Goal: Task Accomplishment & Management: Use online tool/utility

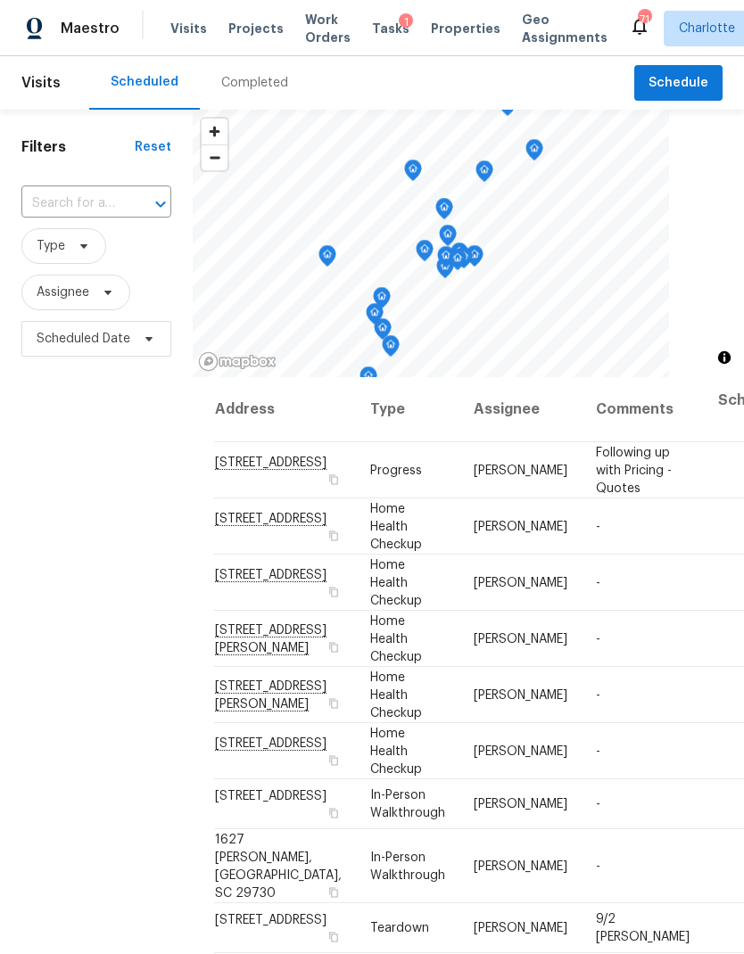
click at [320, 28] on span "Work Orders" at bounding box center [327, 29] width 45 height 36
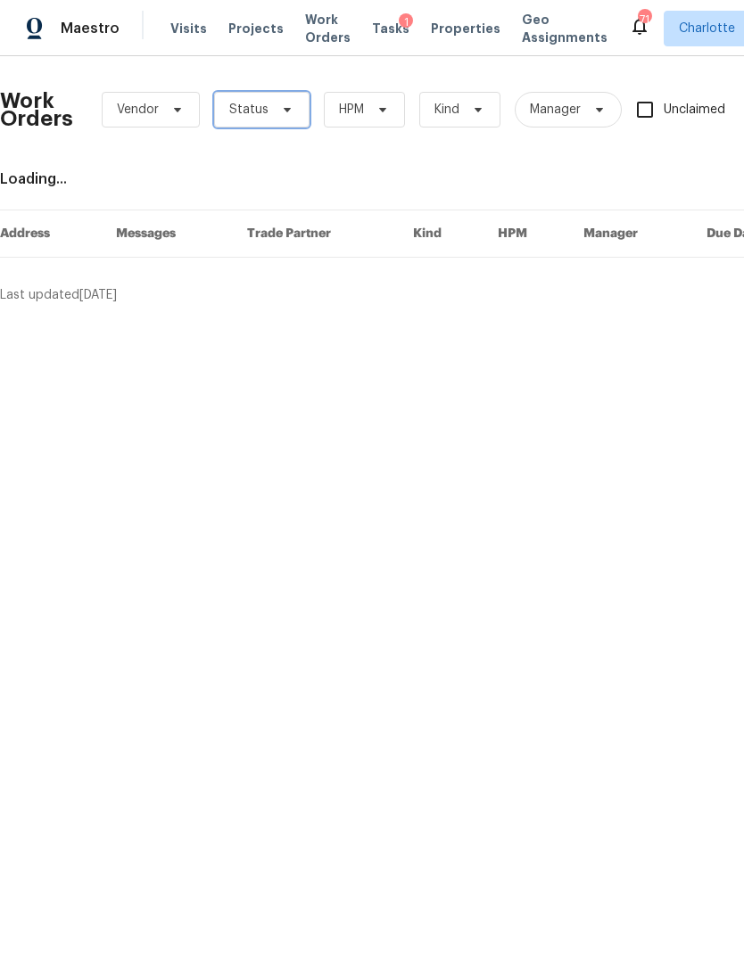
click at [285, 125] on span "Status" at bounding box center [261, 110] width 95 height 36
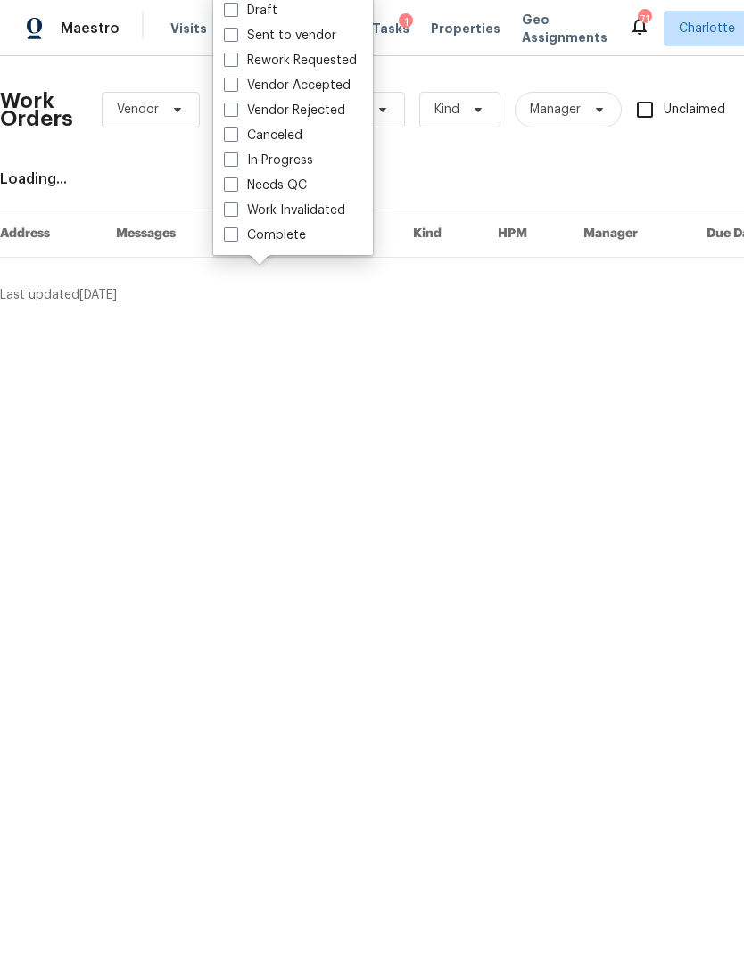
click at [301, 190] on label "Needs QC" at bounding box center [265, 186] width 83 height 18
click at [235, 188] on input "Needs QC" at bounding box center [230, 183] width 12 height 12
checkbox input "true"
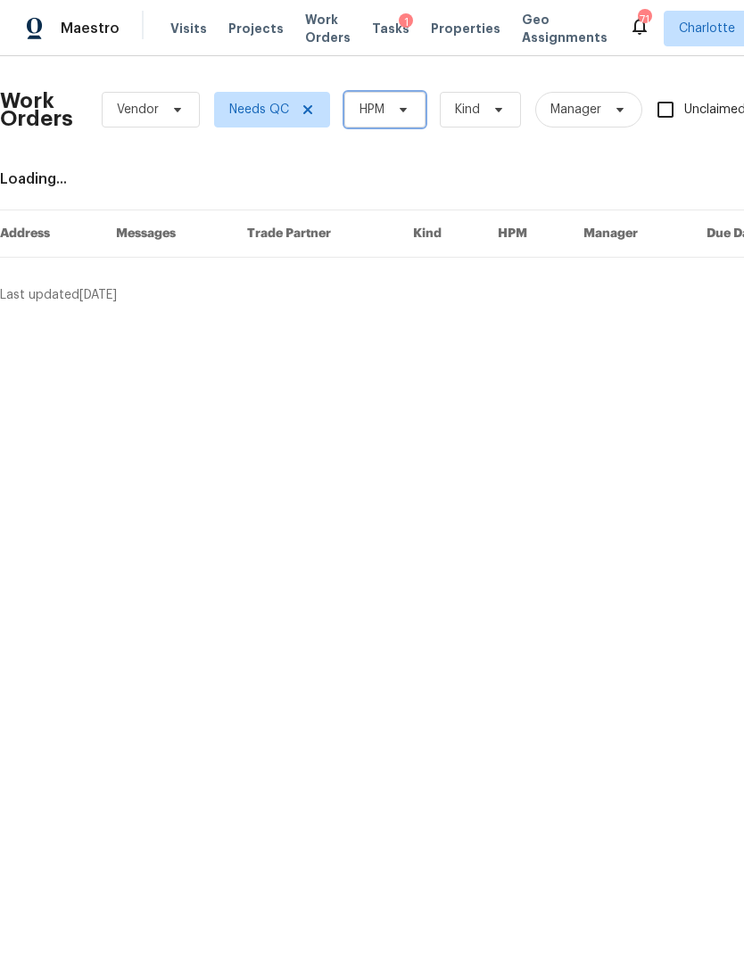
click at [402, 116] on icon at bounding box center [403, 110] width 14 height 14
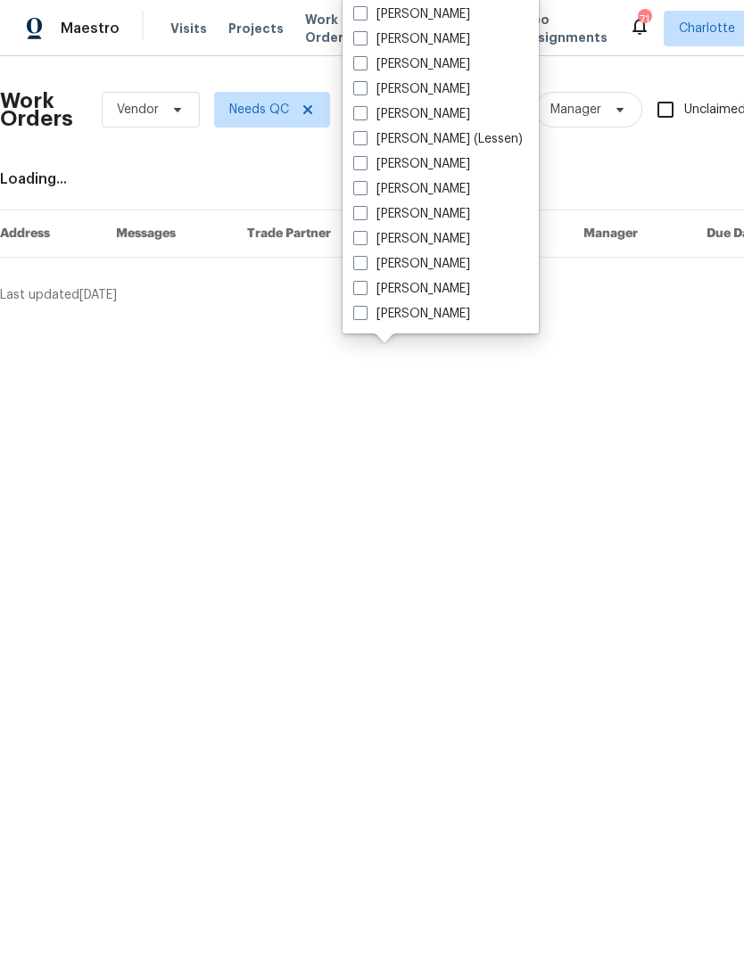
scroll to position [221, 0]
click at [435, 316] on label "[PERSON_NAME]" at bounding box center [411, 314] width 117 height 18
click at [365, 316] on input "[PERSON_NAME]" at bounding box center [359, 311] width 12 height 12
checkbox input "true"
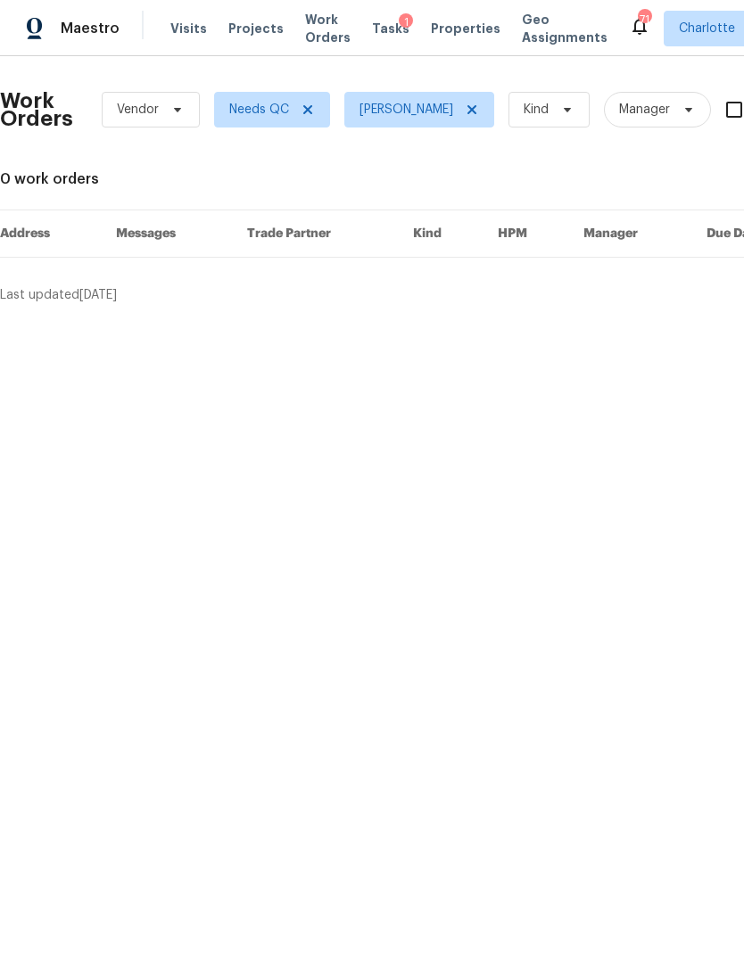
click at [85, 29] on span "Maestro" at bounding box center [90, 29] width 59 height 18
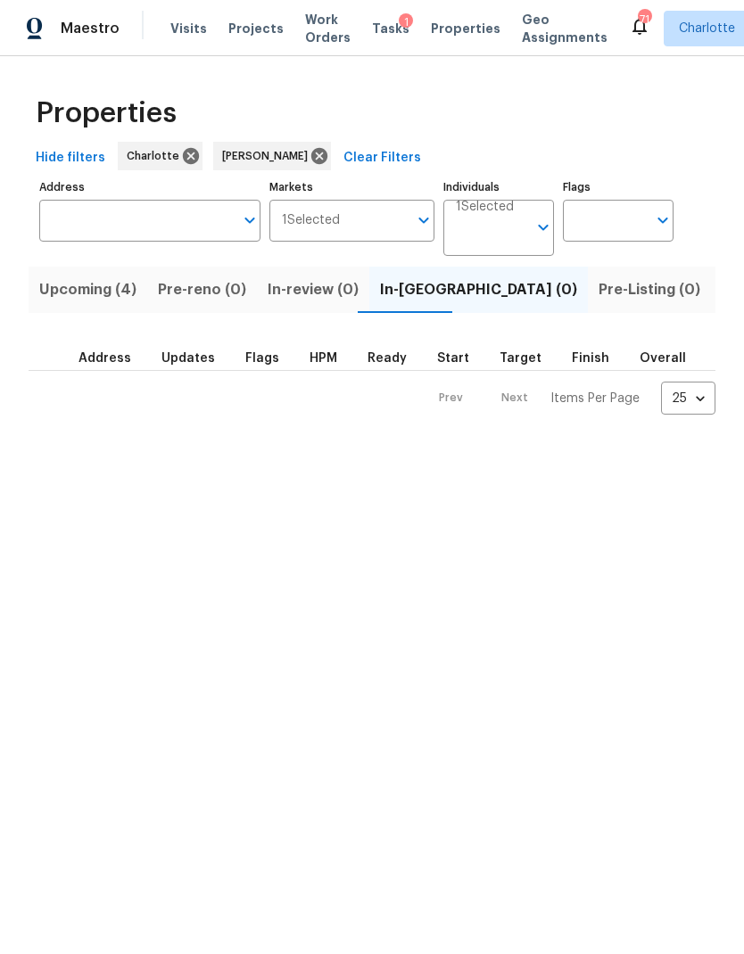
click at [66, 291] on span "Upcoming (4)" at bounding box center [87, 289] width 97 height 25
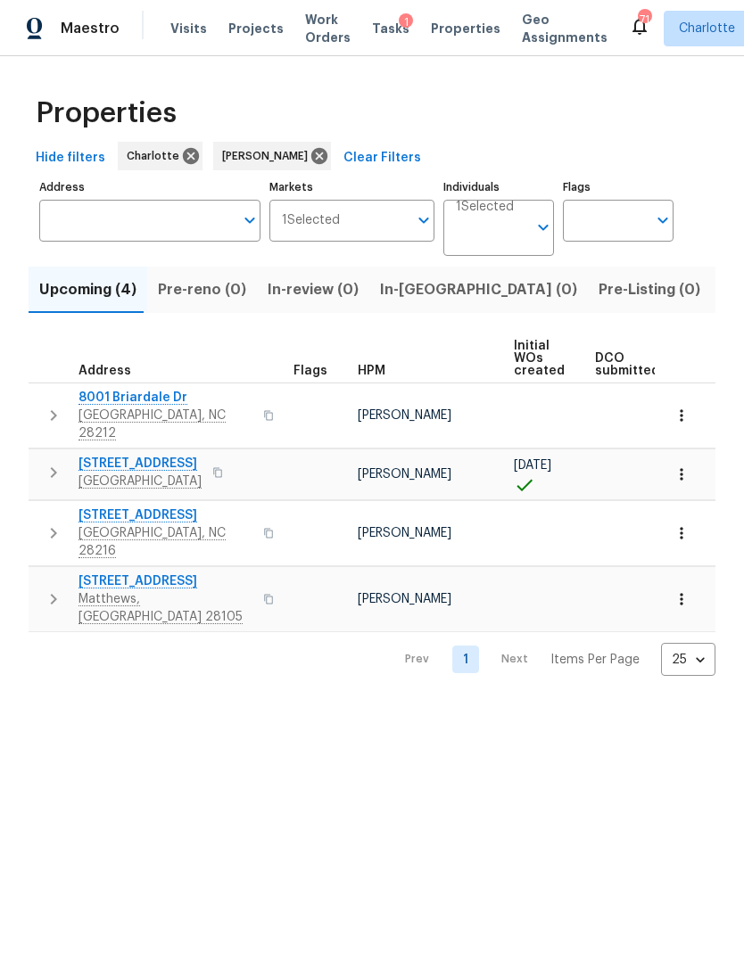
click at [51, 408] on icon "button" at bounding box center [53, 415] width 21 height 21
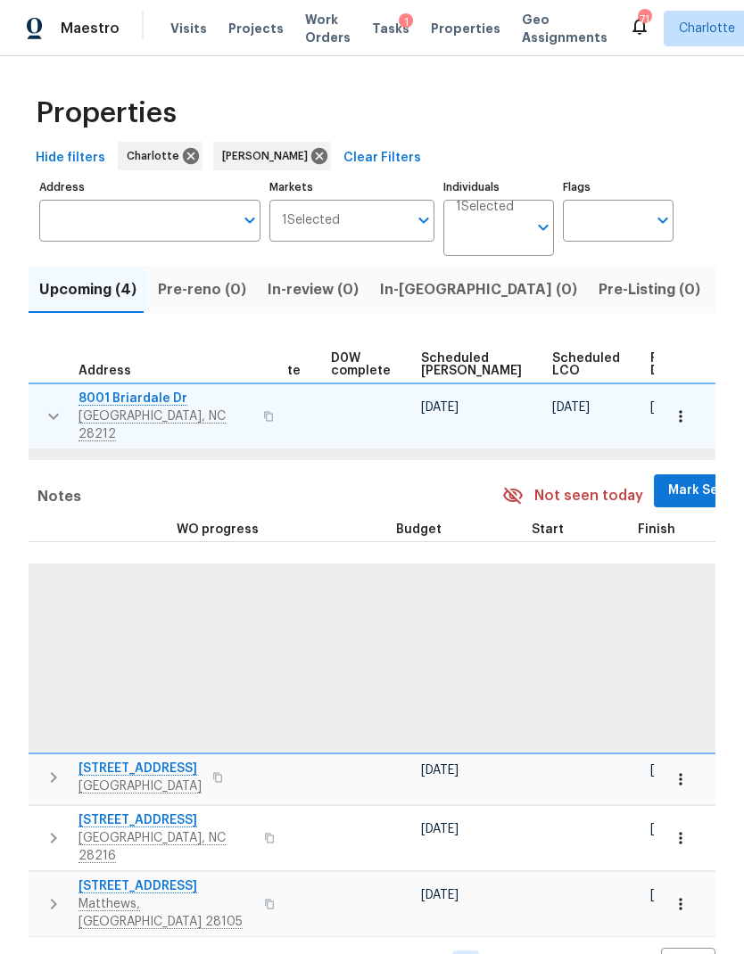
click at [668, 482] on span "Mark Seen" at bounding box center [701, 491] width 66 height 22
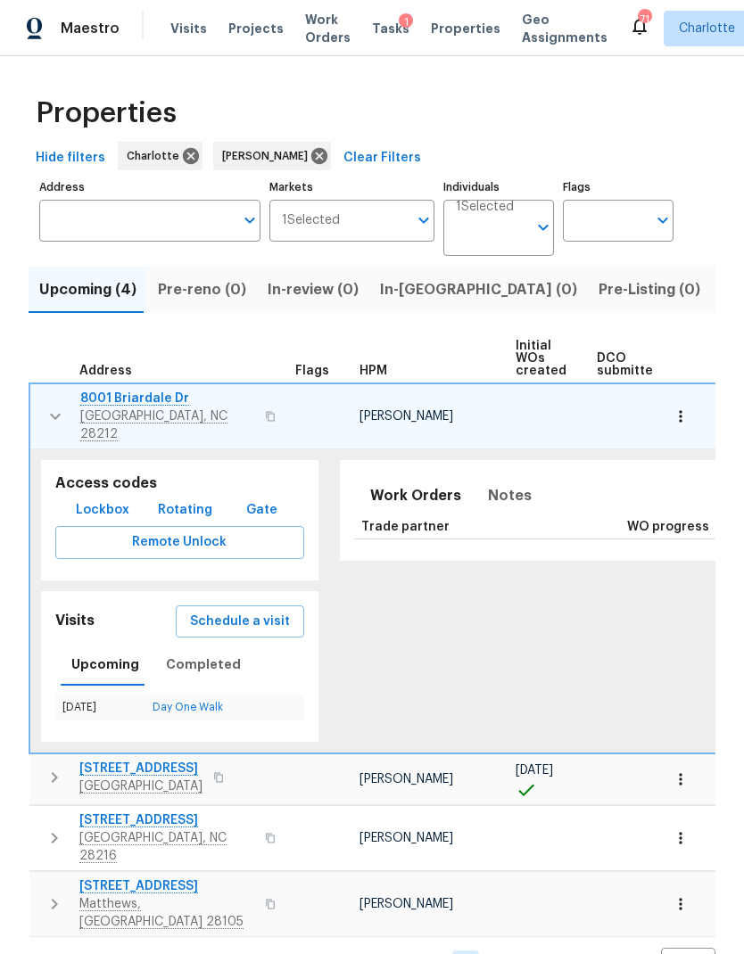
click at [40, 399] on button "button" at bounding box center [55, 417] width 36 height 54
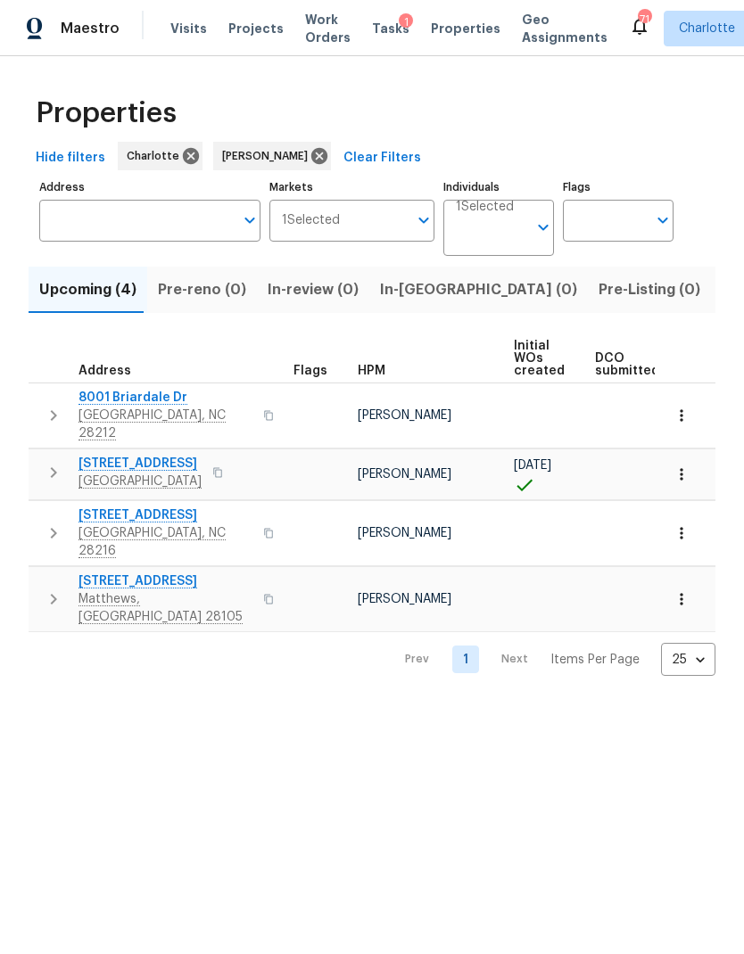
click at [48, 462] on icon "button" at bounding box center [53, 472] width 21 height 21
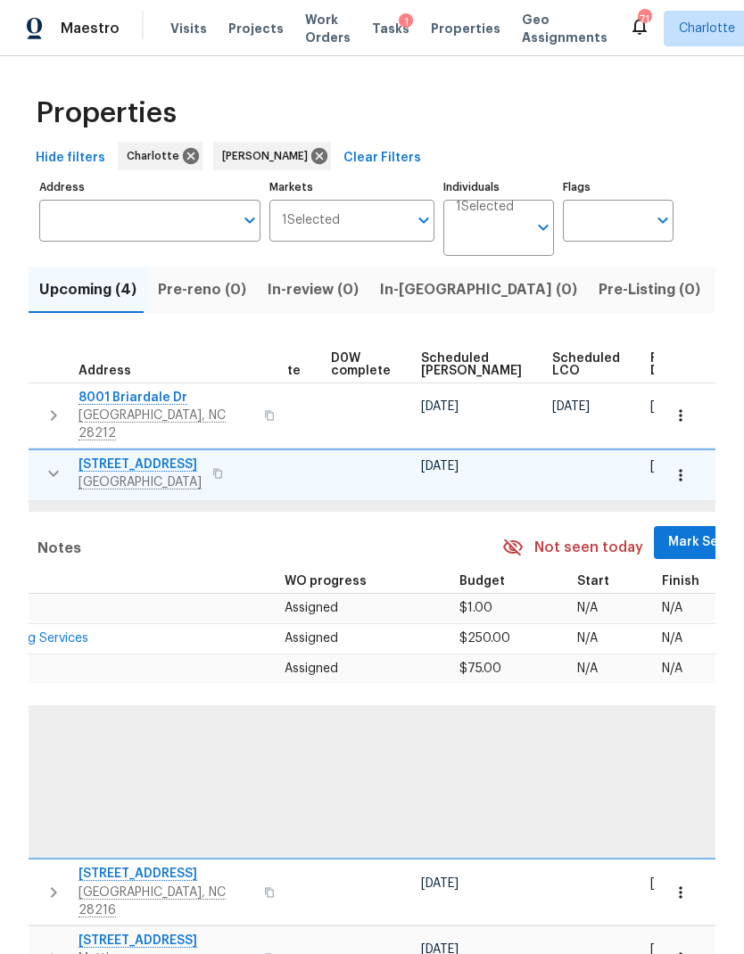
click at [668, 531] on span "Mark Seen" at bounding box center [701, 542] width 66 height 22
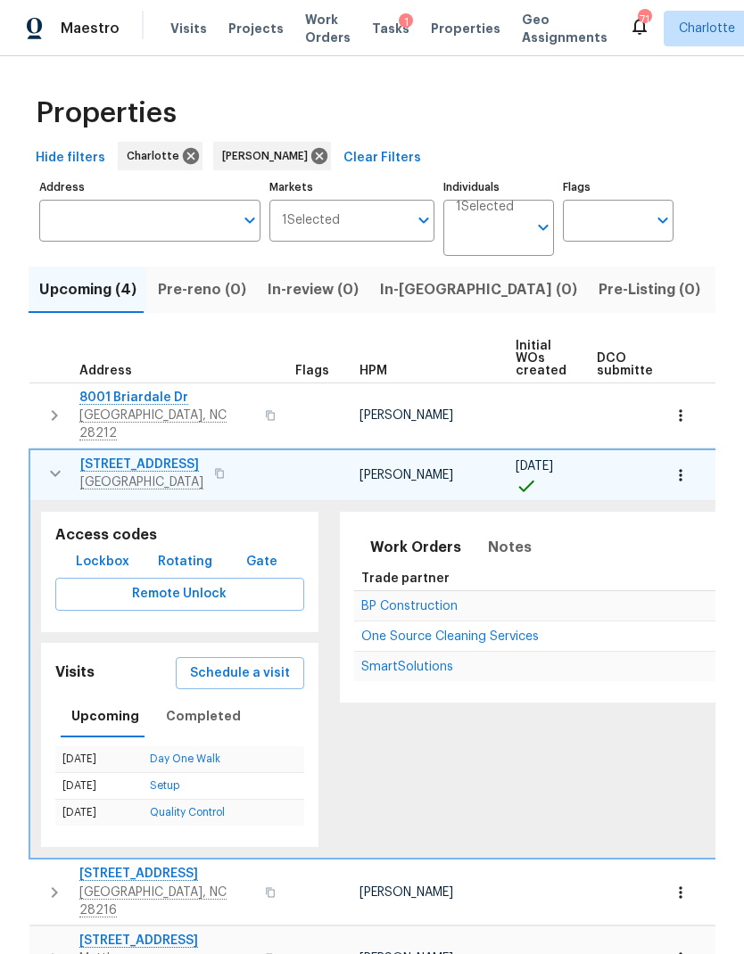
click at [42, 463] on button "button" at bounding box center [55, 474] width 36 height 36
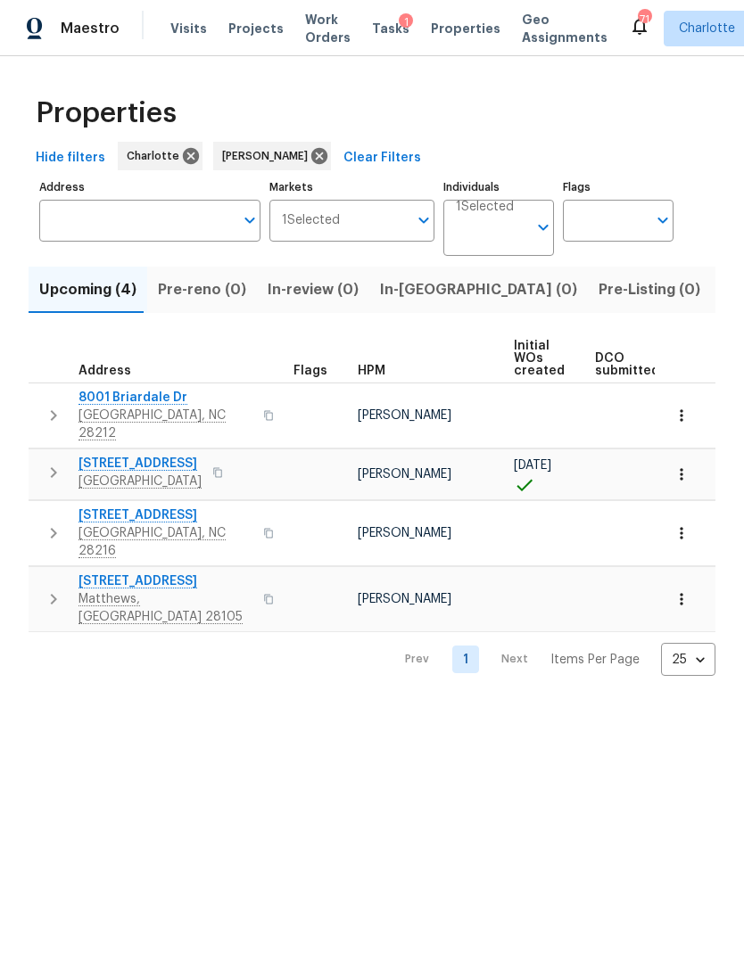
click at [46, 523] on icon "button" at bounding box center [53, 533] width 21 height 21
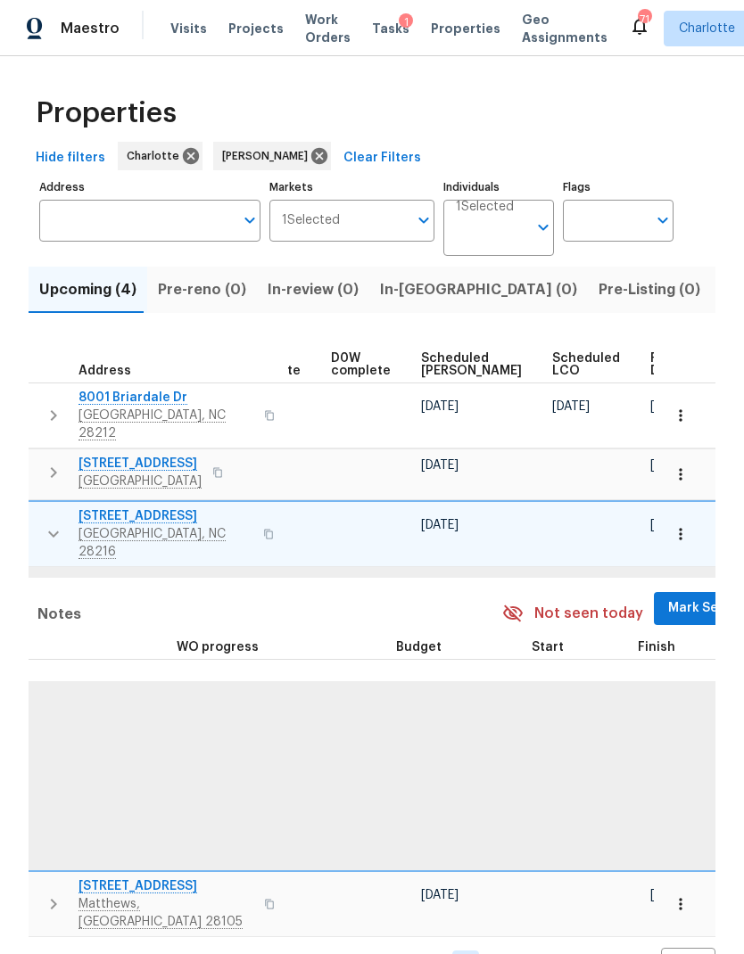
click at [668, 597] on span "Mark Seen" at bounding box center [701, 608] width 66 height 22
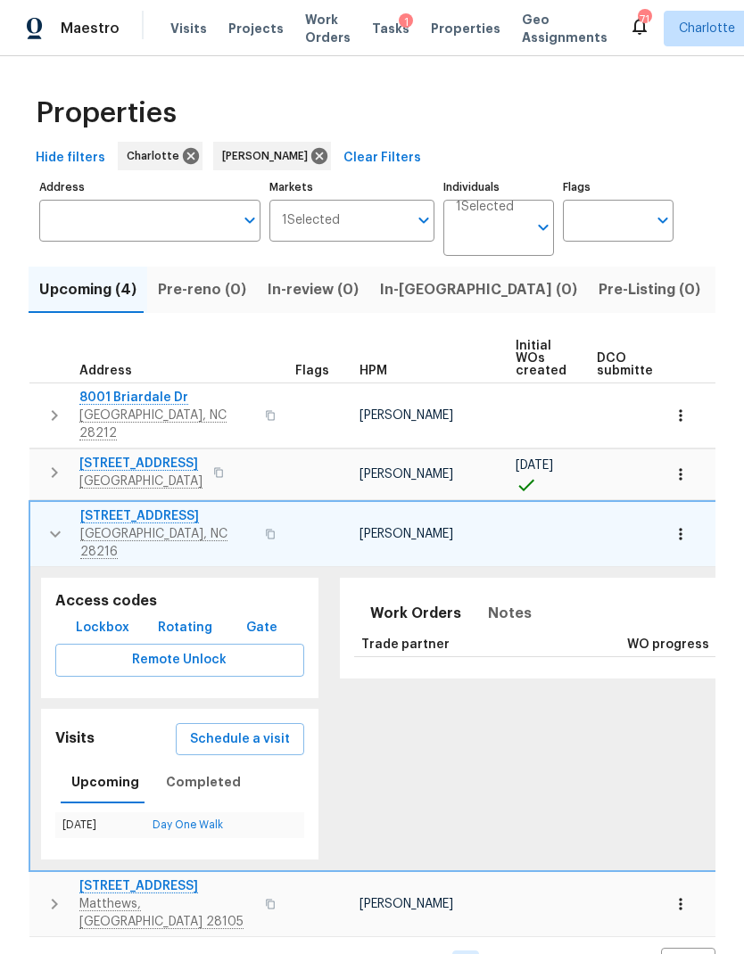
click at [40, 522] on button "button" at bounding box center [55, 534] width 36 height 54
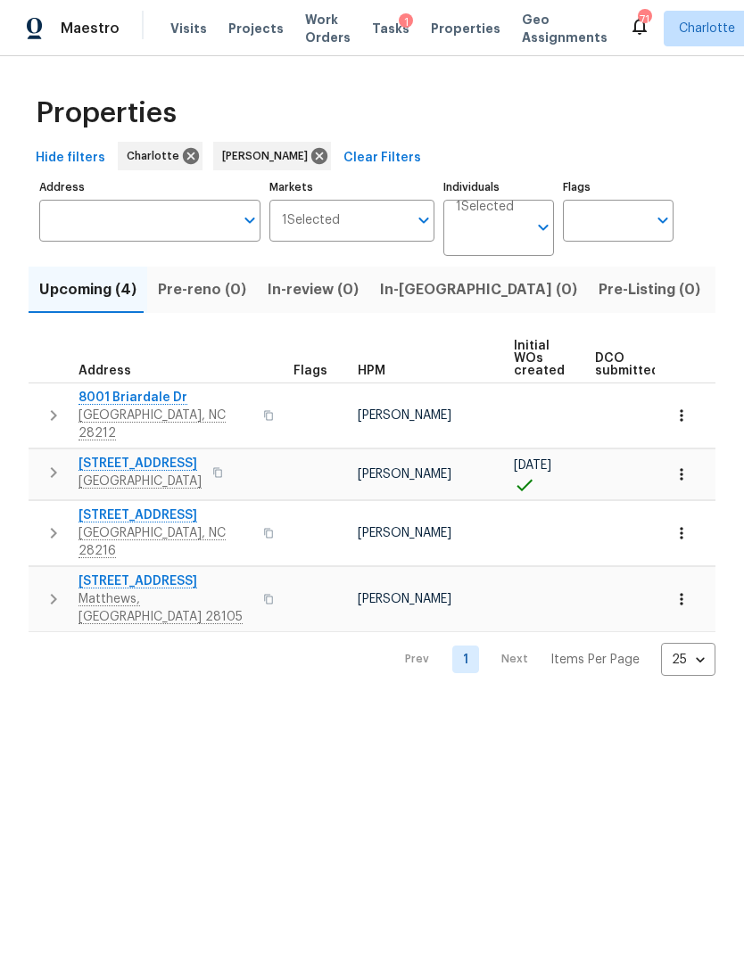
click at [45, 589] on icon "button" at bounding box center [53, 599] width 21 height 21
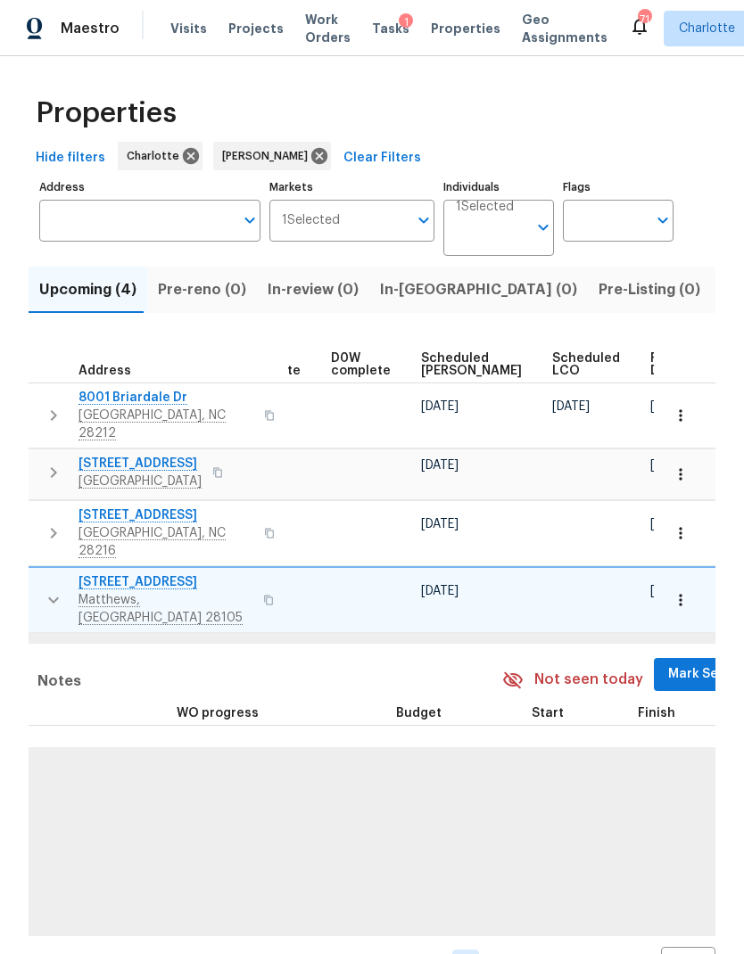
click at [668, 663] on span "Mark Seen" at bounding box center [701, 674] width 66 height 22
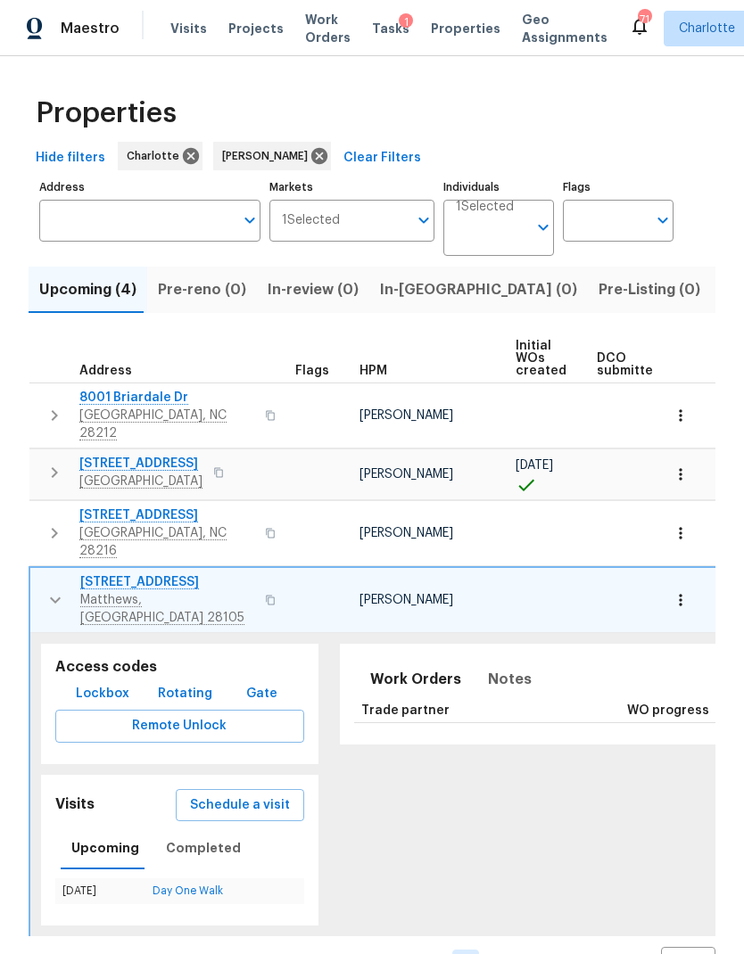
click at [39, 573] on button "button" at bounding box center [55, 600] width 36 height 54
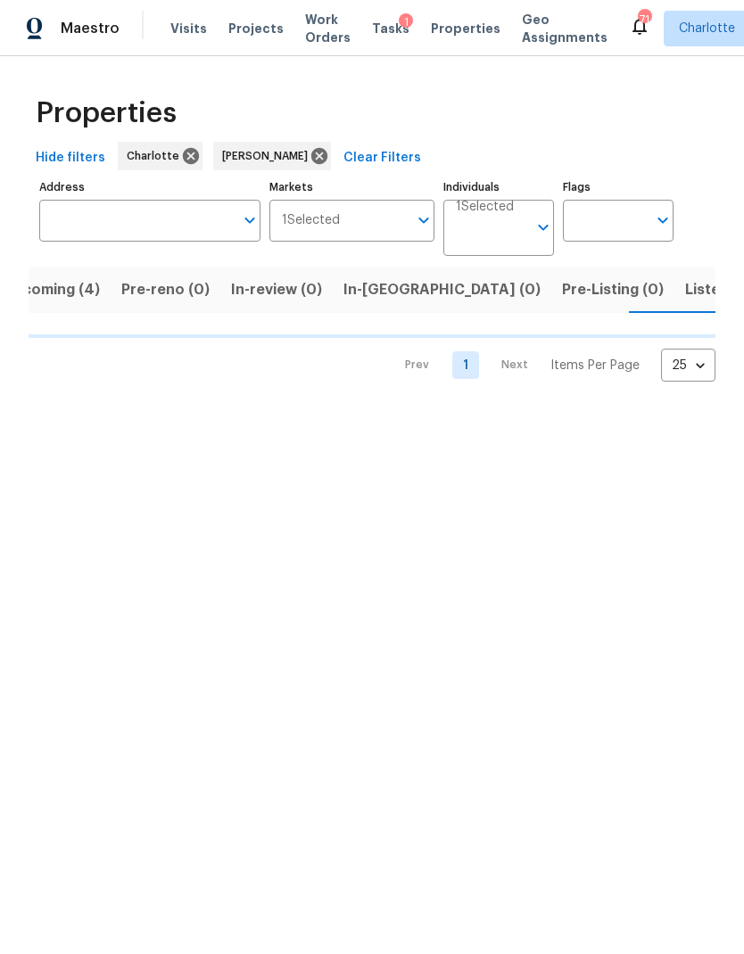
scroll to position [0, 38]
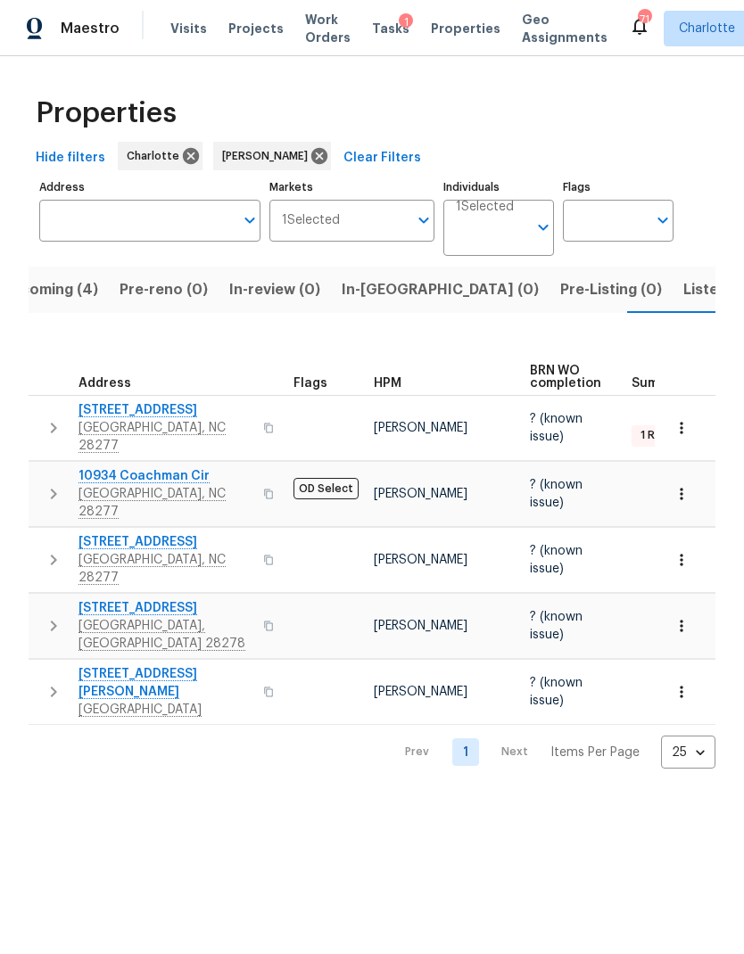
click at [45, 417] on icon "button" at bounding box center [53, 427] width 21 height 21
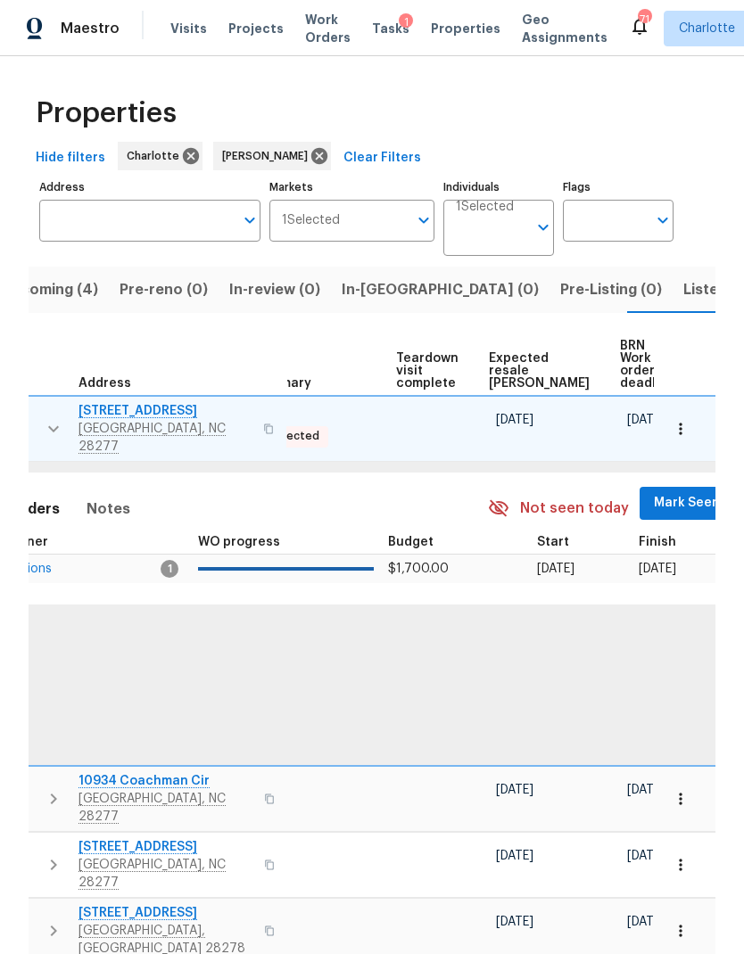
scroll to position [0, 378]
click at [670, 492] on span "Mark Seen" at bounding box center [688, 503] width 66 height 22
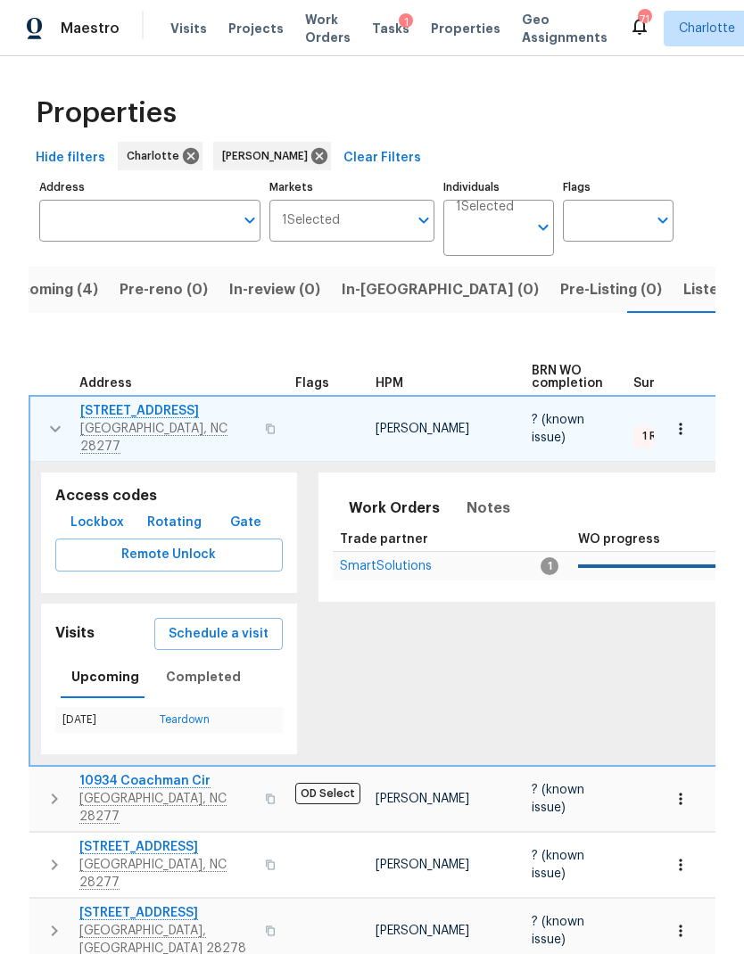
scroll to position [0, 0]
click at [45, 418] on icon "button" at bounding box center [55, 428] width 21 height 21
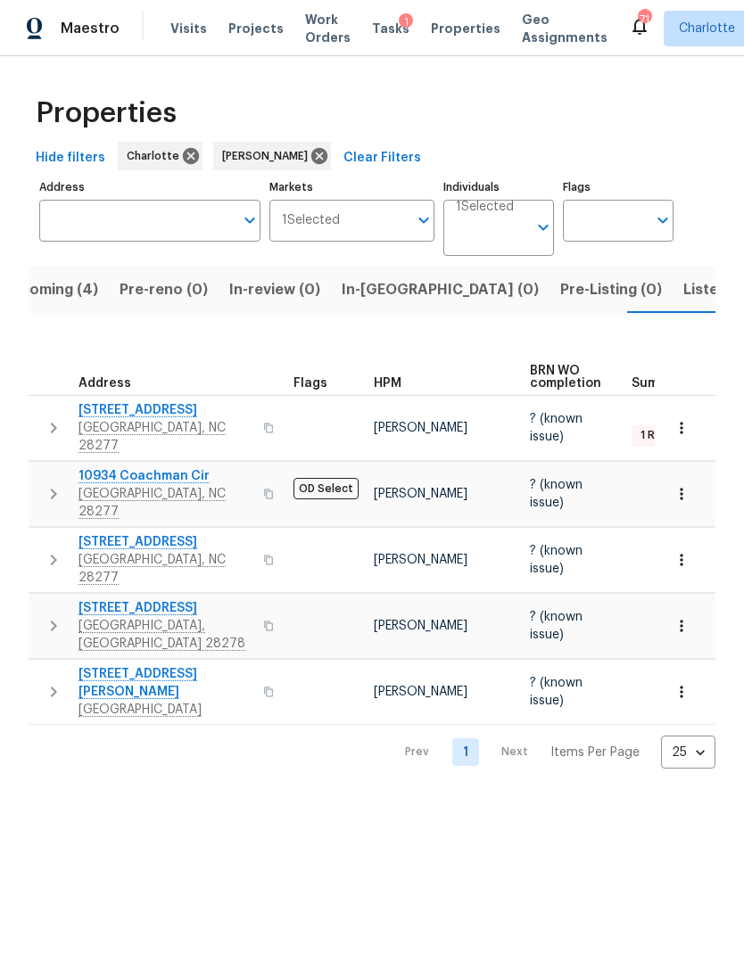
click at [54, 483] on icon "button" at bounding box center [53, 493] width 21 height 21
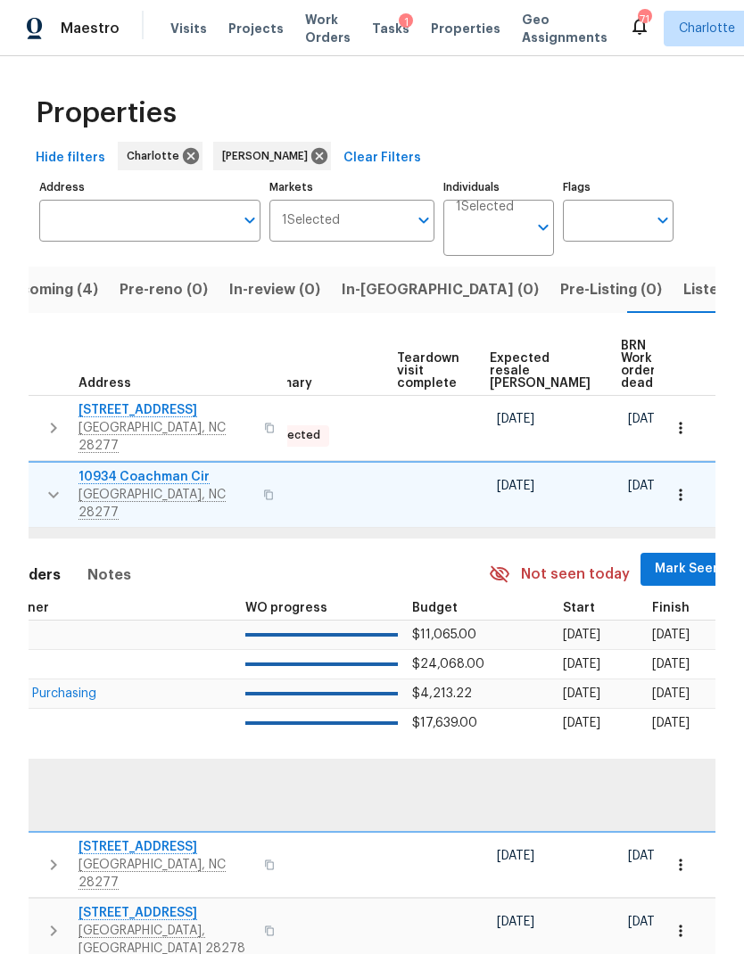
scroll to position [0, 378]
click at [655, 558] on span "Mark Seen" at bounding box center [688, 569] width 66 height 22
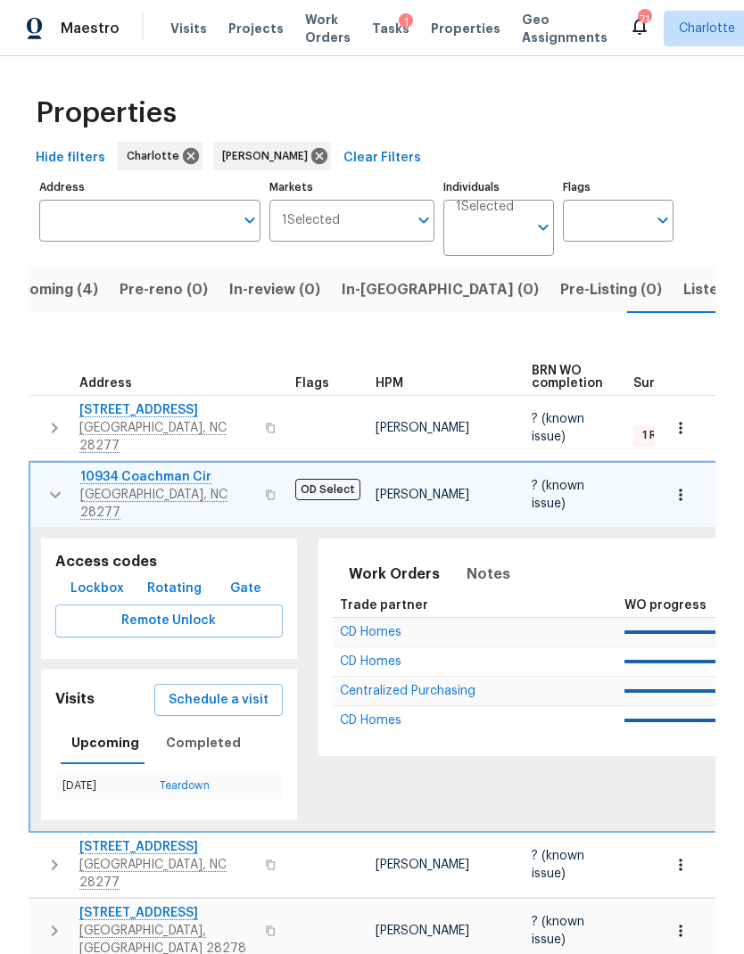
scroll to position [0, -1]
click at [52, 484] on icon "button" at bounding box center [55, 494] width 21 height 21
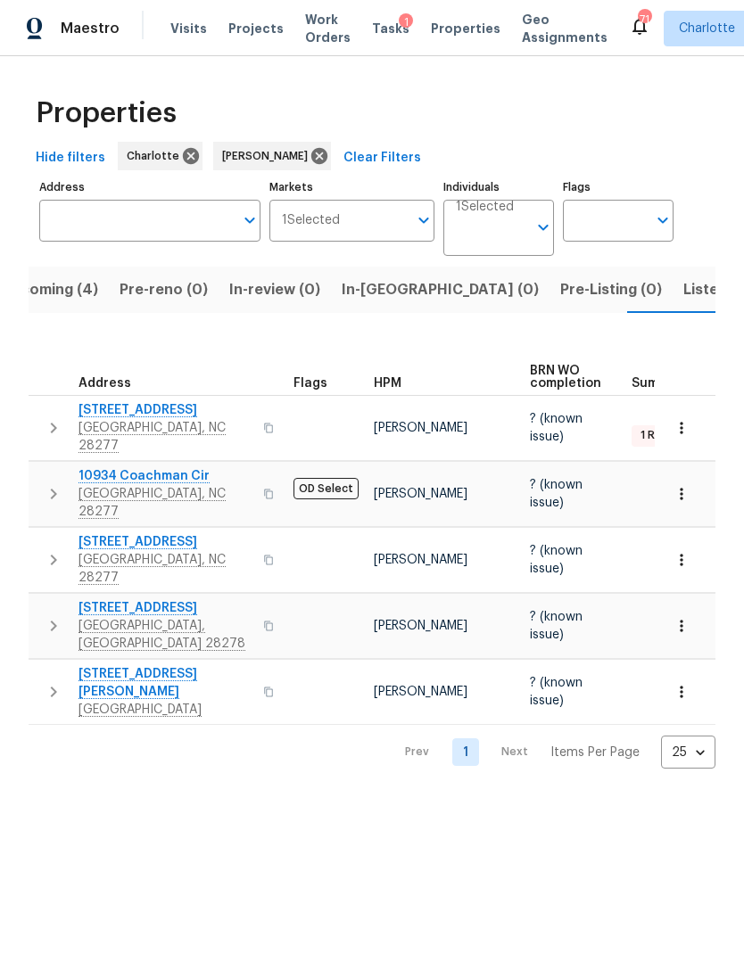
click at [52, 549] on icon "button" at bounding box center [53, 559] width 21 height 21
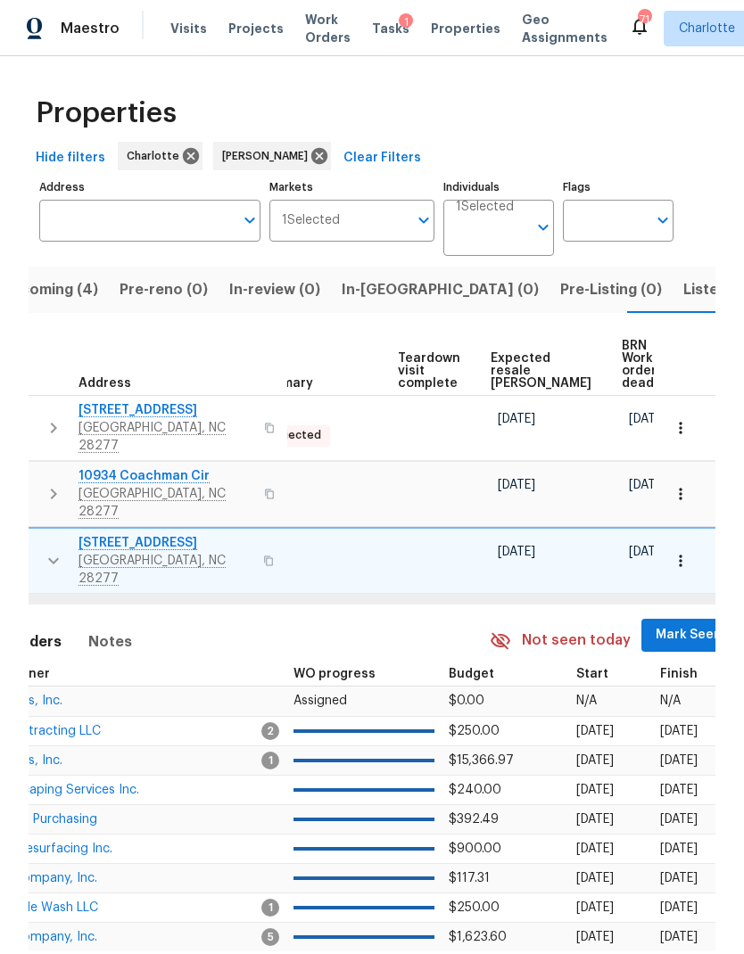
click at [655, 624] on span "Mark Seen" at bounding box center [688, 635] width 66 height 22
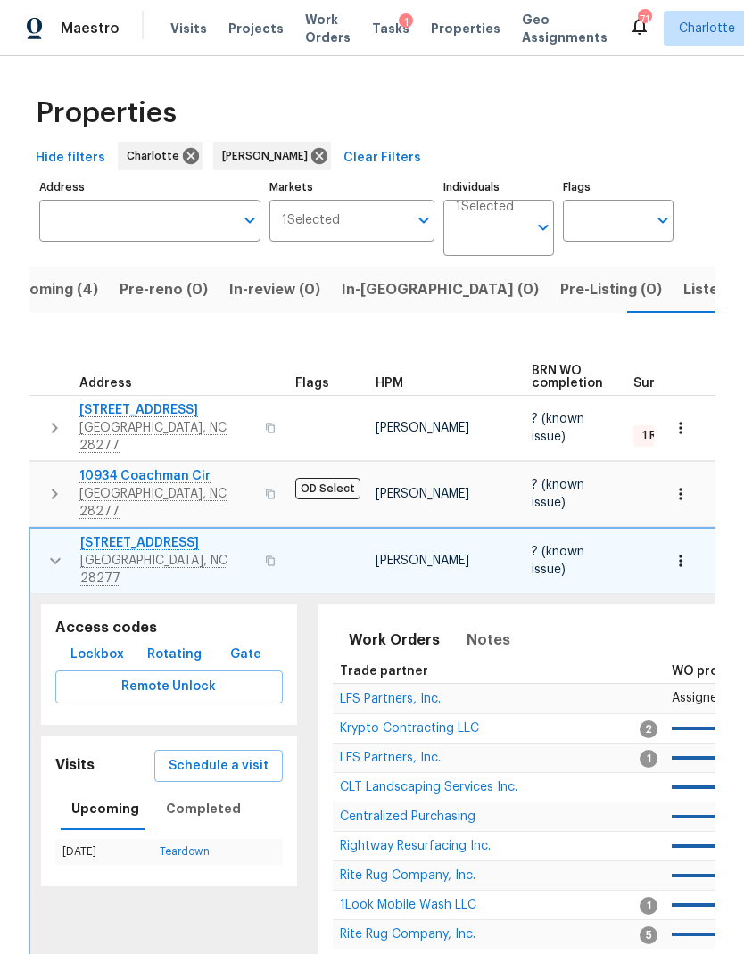
click at [47, 550] on icon "button" at bounding box center [55, 560] width 21 height 21
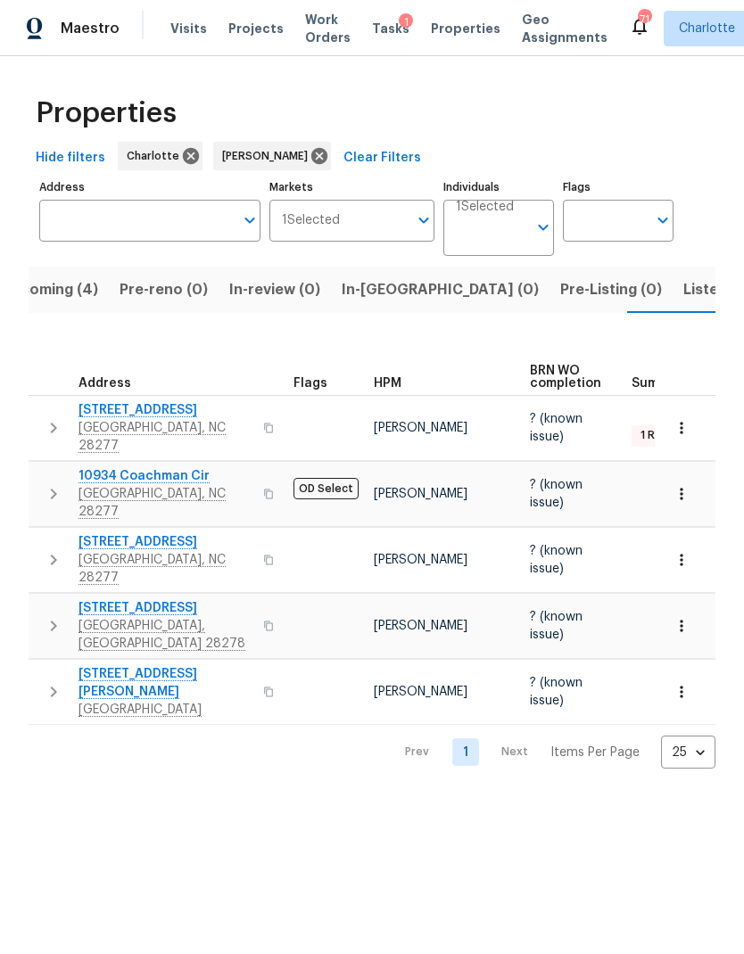
click at [47, 615] on icon "button" at bounding box center [53, 625] width 21 height 21
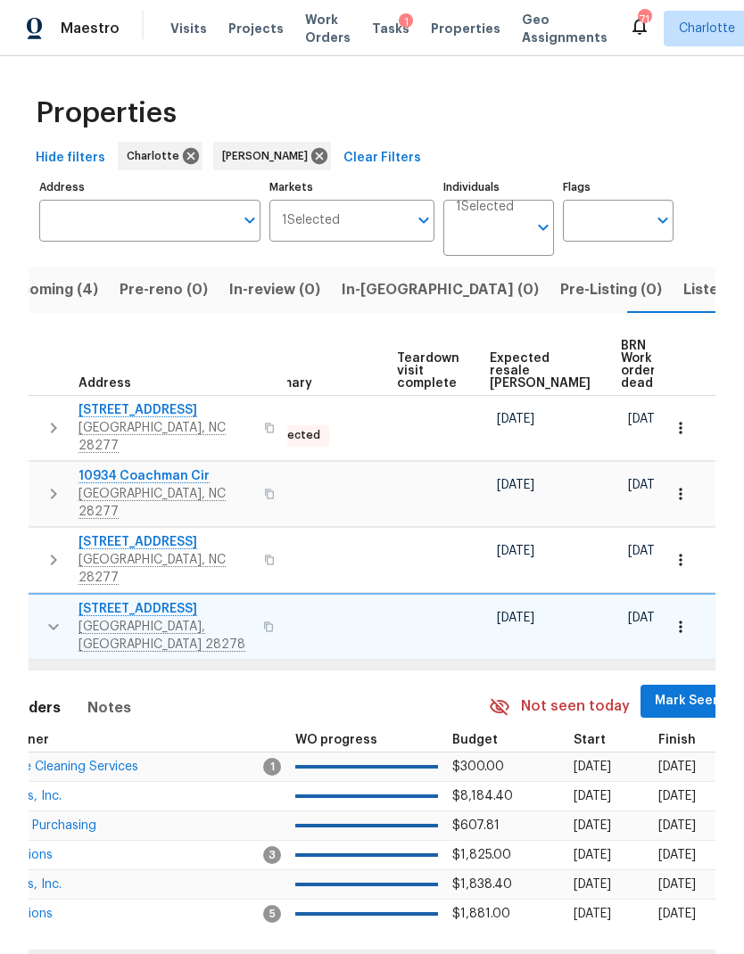
scroll to position [0, 378]
click at [646, 685] on button "Mark Seen" at bounding box center [688, 701] width 95 height 33
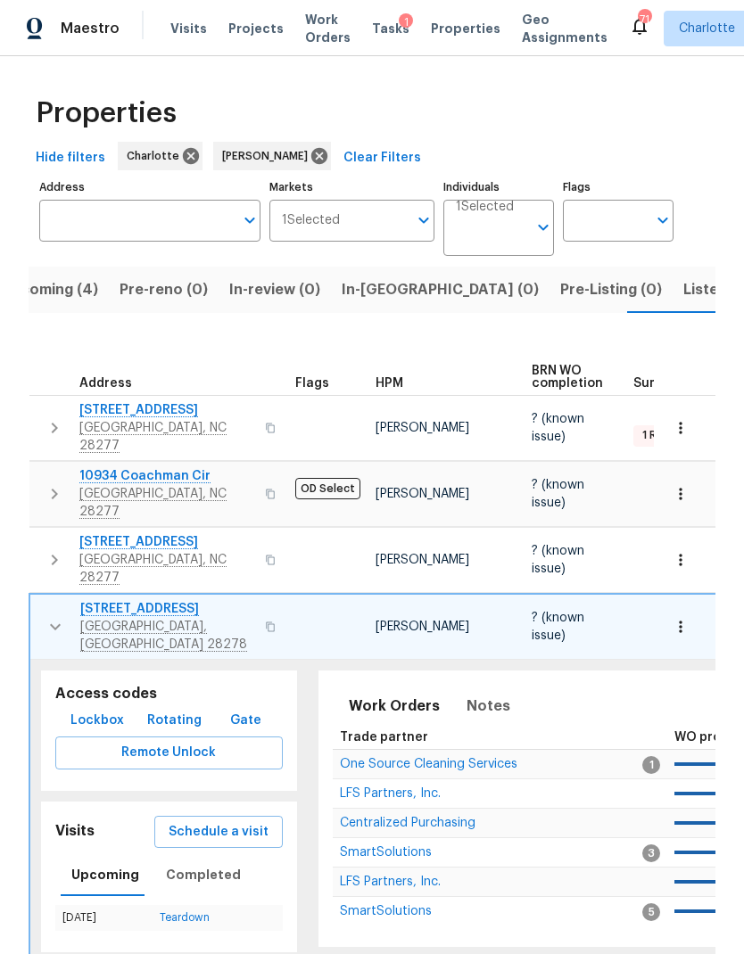
scroll to position [0, 0]
click at [49, 616] on icon "button" at bounding box center [55, 626] width 21 height 21
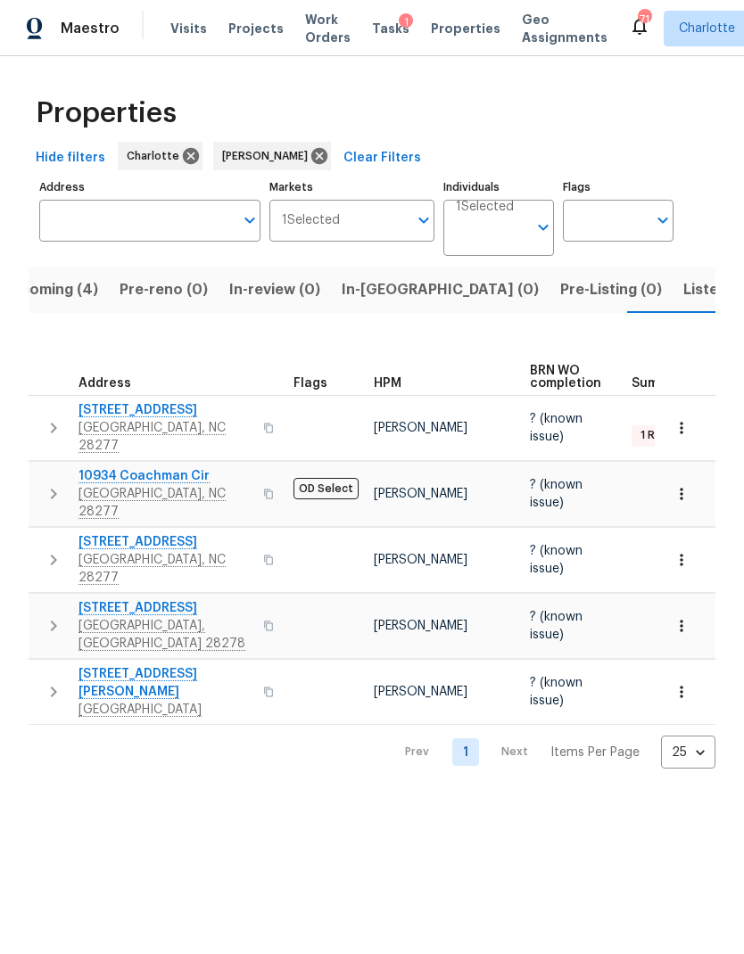
click at [51, 665] on button "button" at bounding box center [54, 692] width 36 height 54
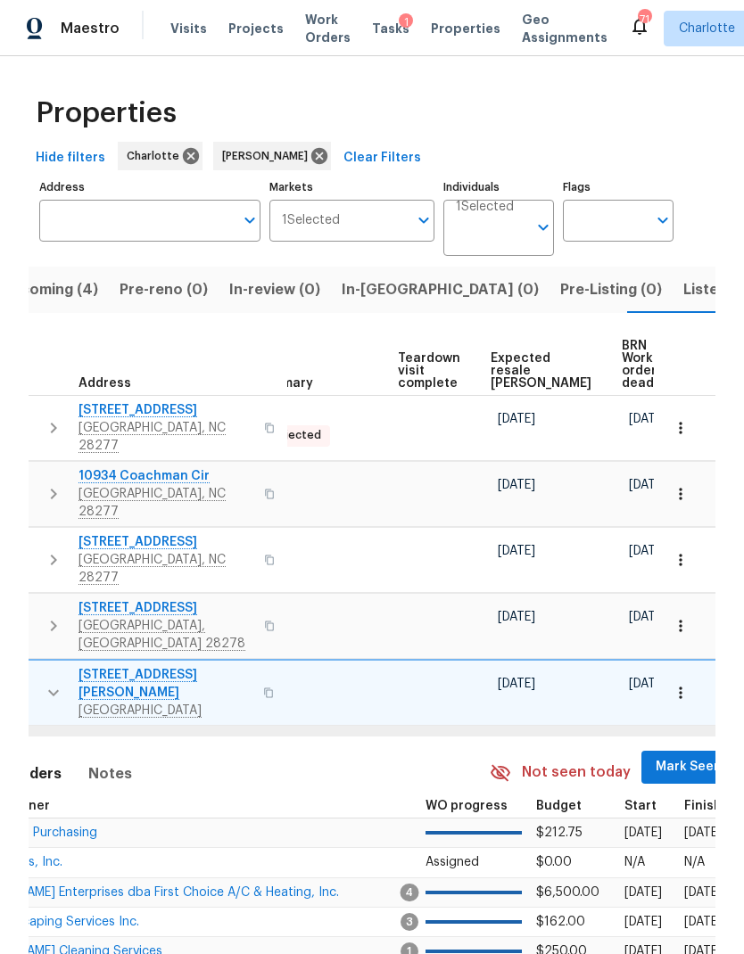
click at [641, 751] on button "Mark Seen" at bounding box center [688, 767] width 95 height 33
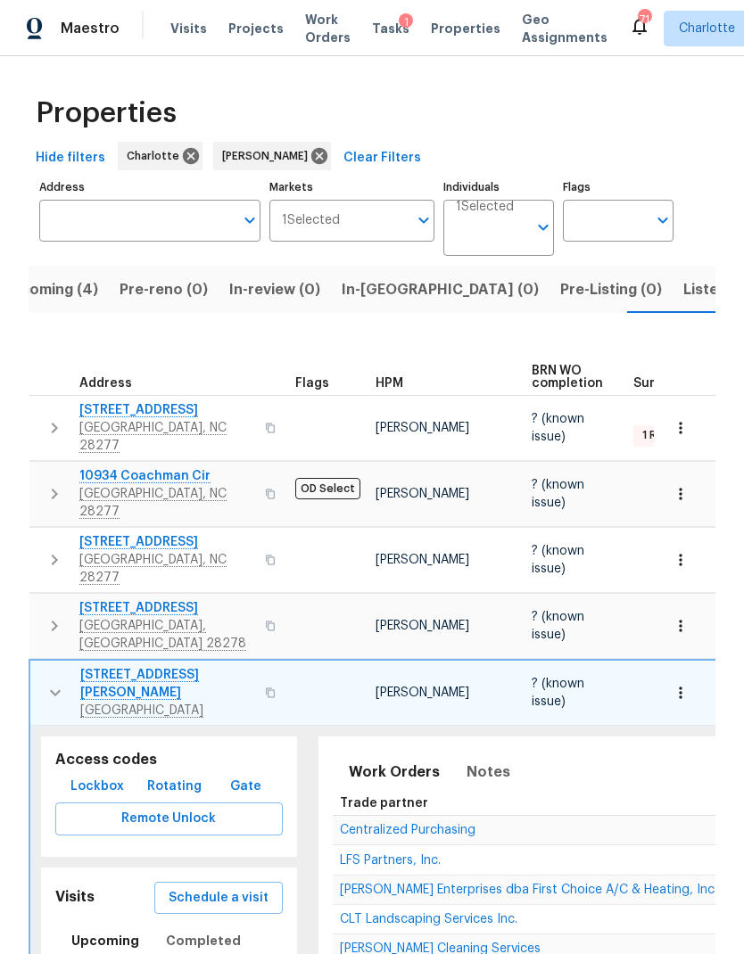
click at [46, 682] on icon "button" at bounding box center [55, 692] width 21 height 21
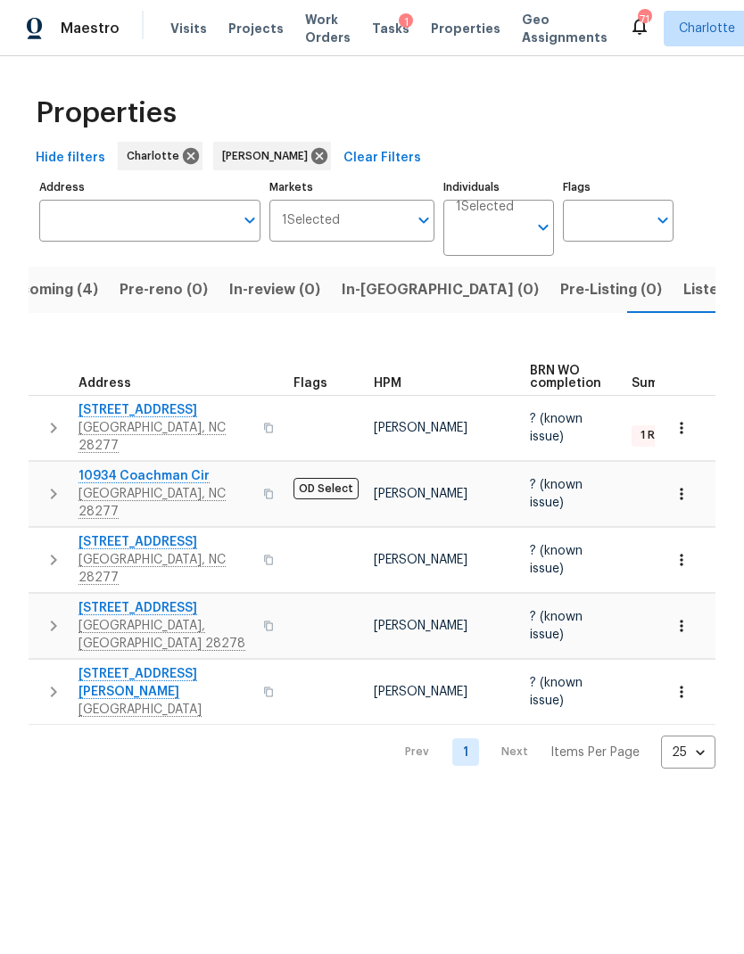
click at [672, 313] on button "Listed (28)" at bounding box center [721, 290] width 98 height 46
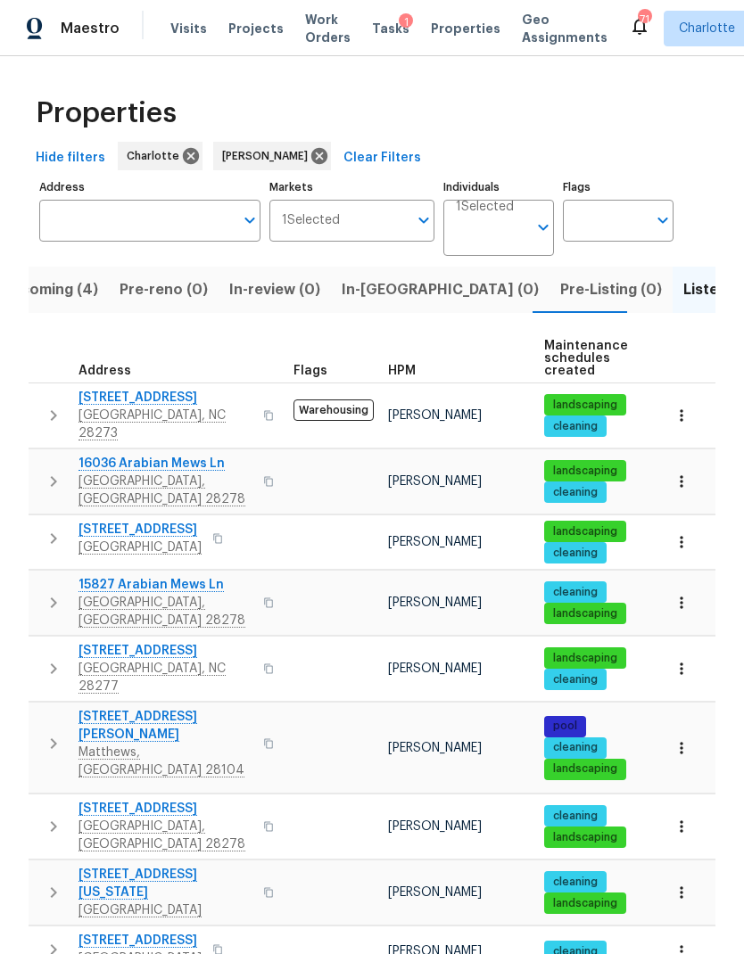
click at [46, 418] on button "button" at bounding box center [54, 416] width 36 height 54
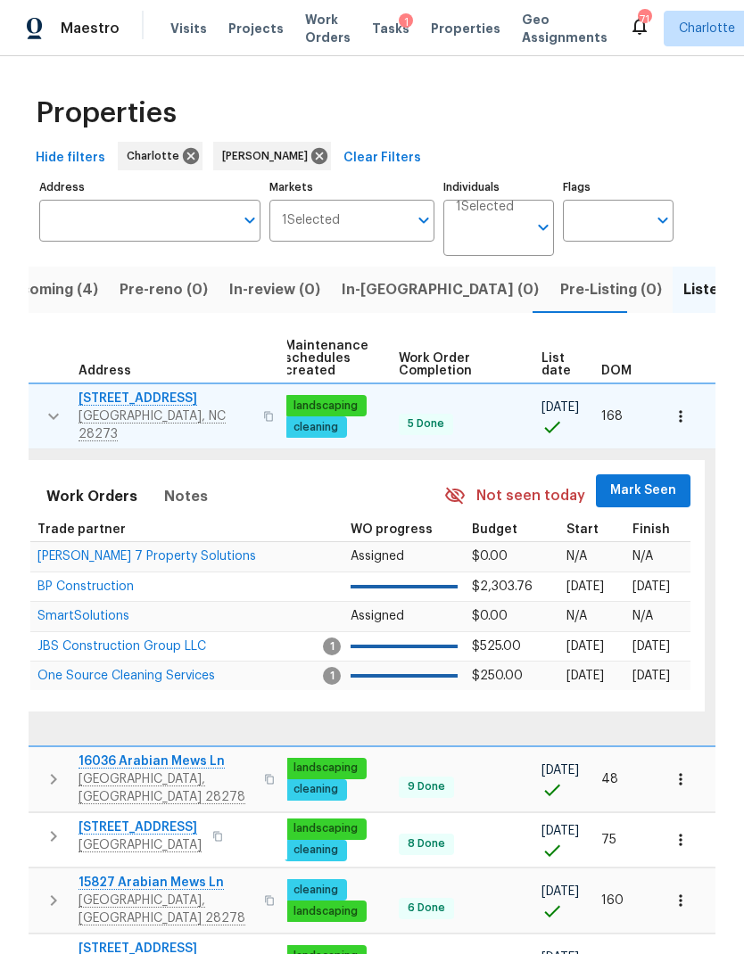
click at [631, 480] on span "Mark Seen" at bounding box center [643, 491] width 66 height 22
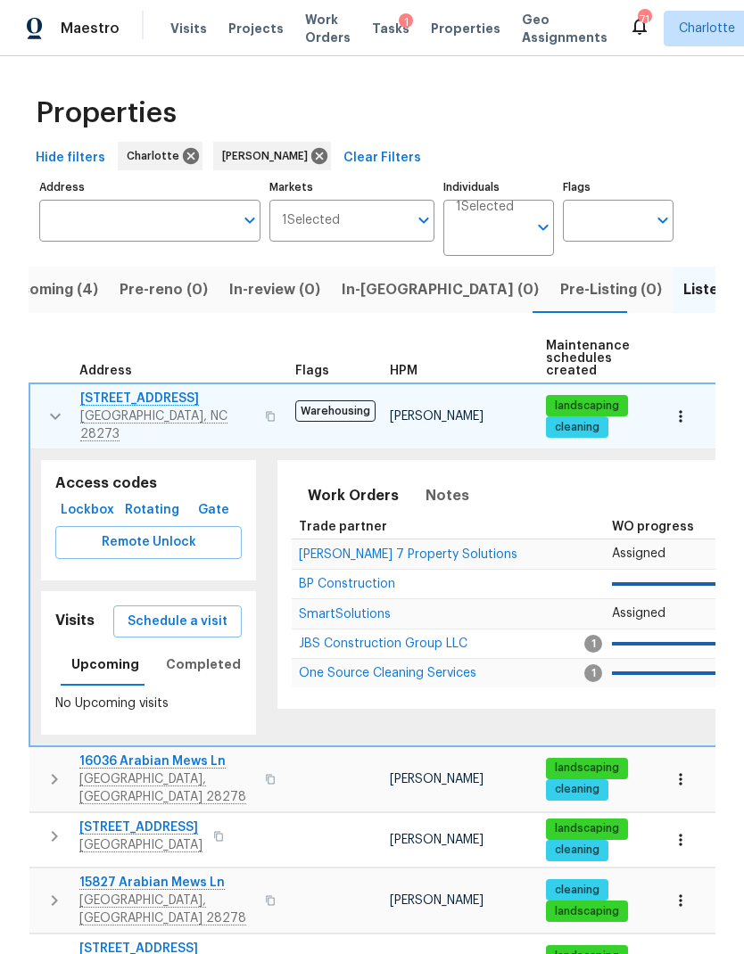
click at [47, 408] on icon "button" at bounding box center [55, 416] width 21 height 21
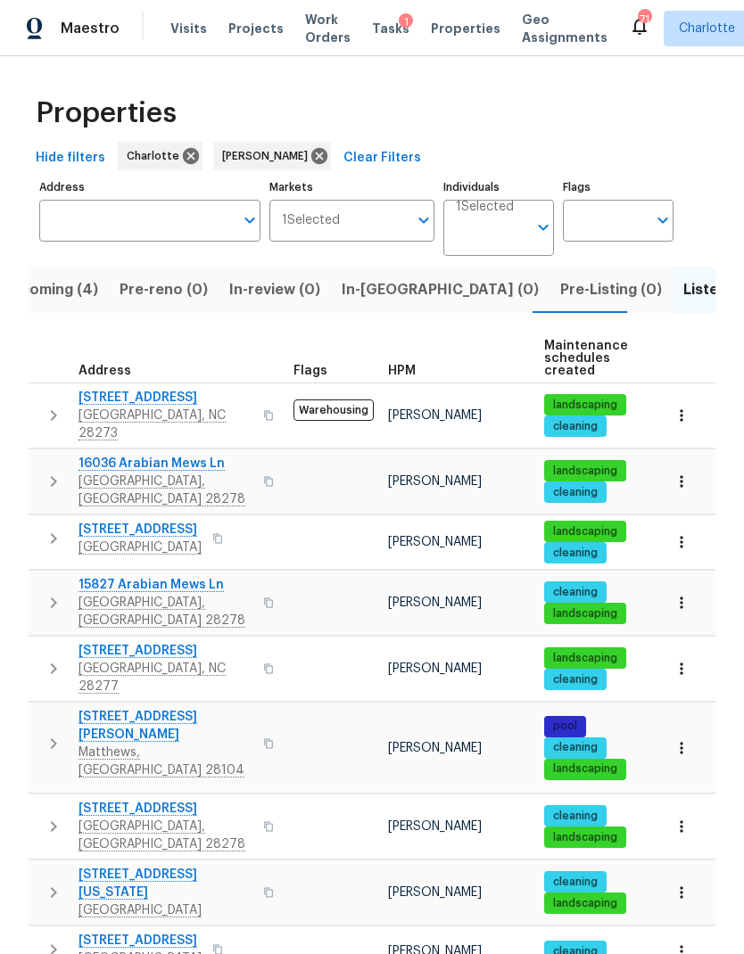
click at [51, 471] on icon "button" at bounding box center [53, 481] width 21 height 21
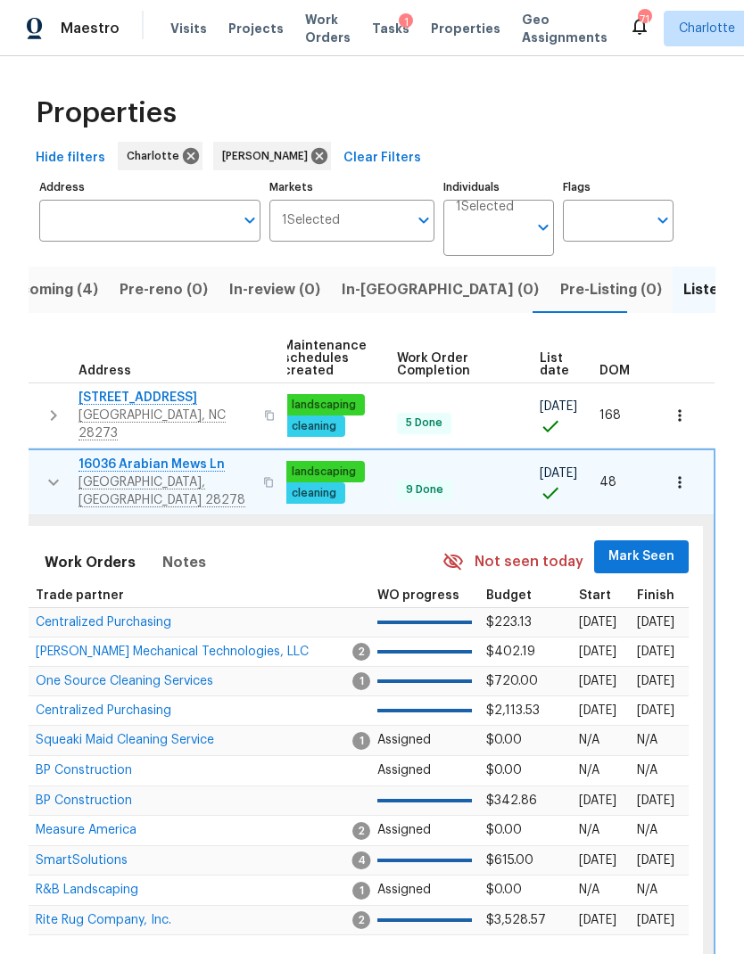
scroll to position [0, 261]
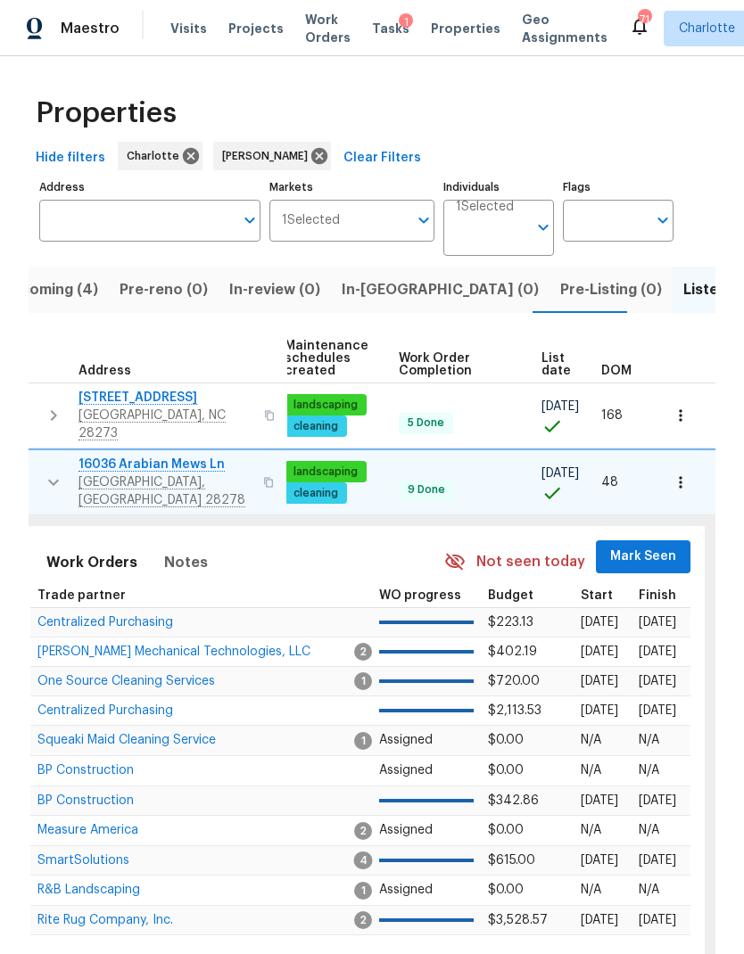
click at [638, 546] on span "Mark Seen" at bounding box center [643, 557] width 66 height 22
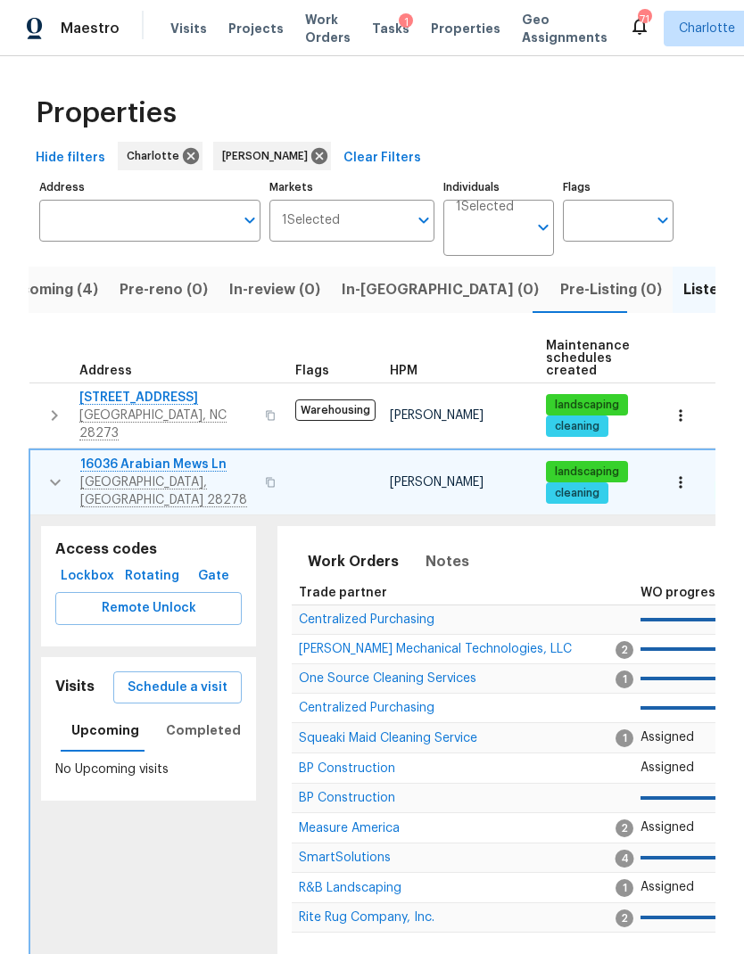
scroll to position [0, 0]
click at [45, 456] on button "button" at bounding box center [55, 483] width 36 height 54
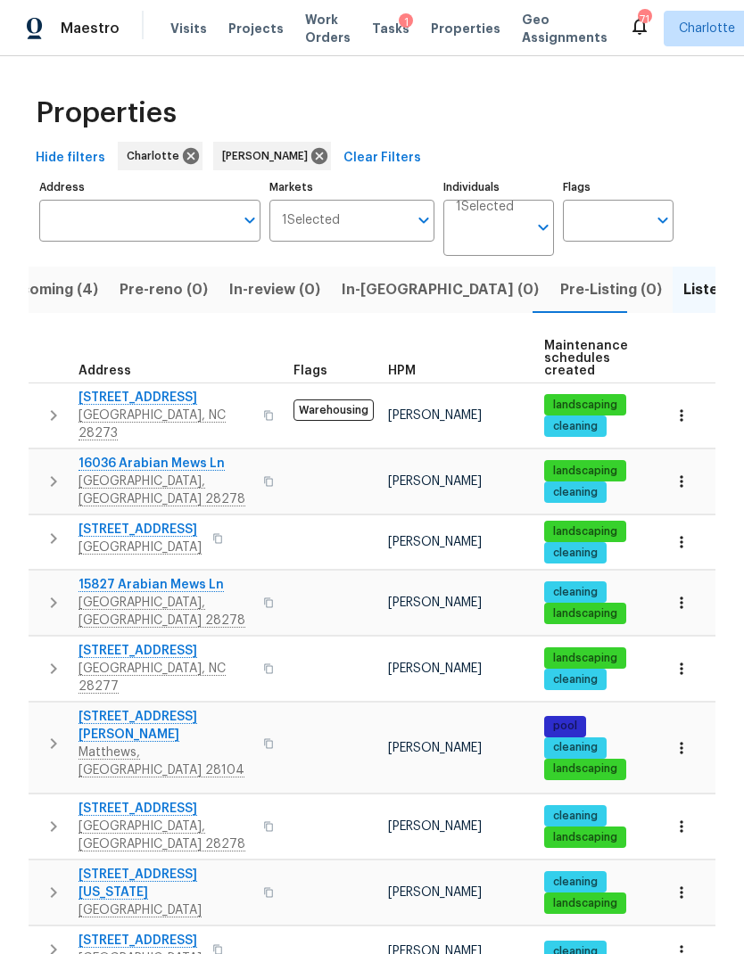
click at [54, 528] on icon "button" at bounding box center [53, 538] width 21 height 21
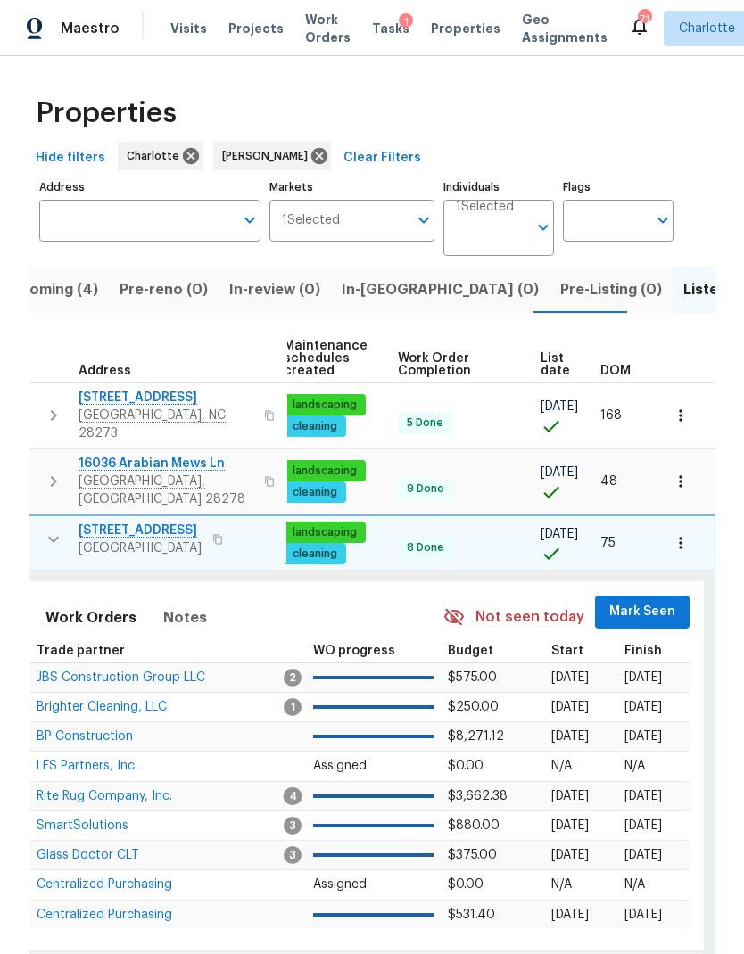
scroll to position [0, 261]
click at [647, 605] on button "Mark Seen" at bounding box center [643, 612] width 95 height 33
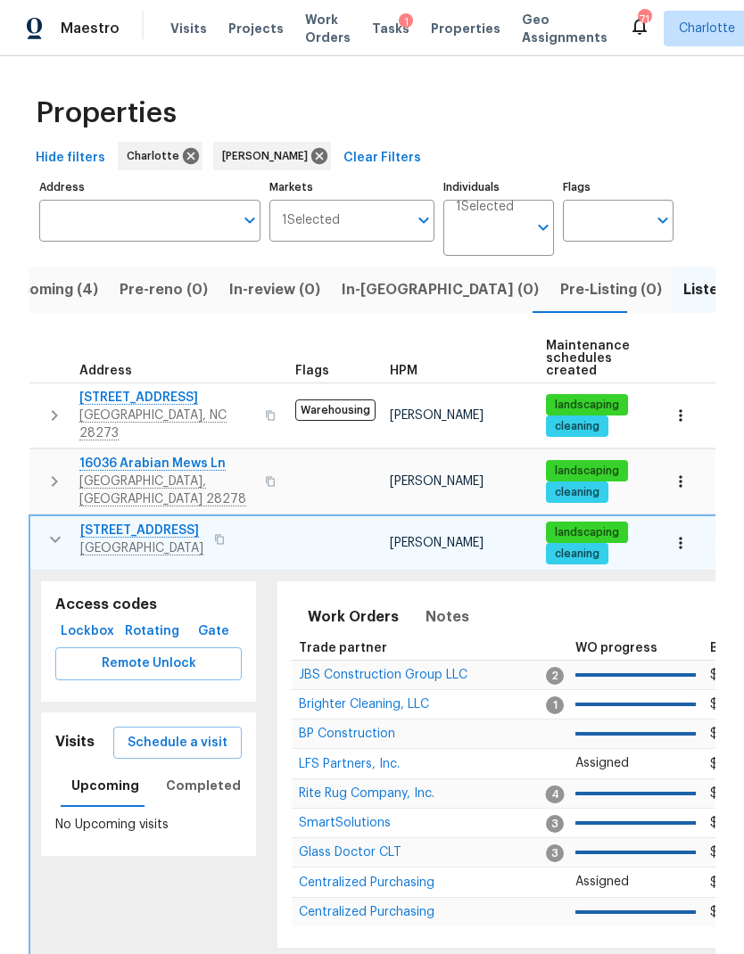
scroll to position [0, 0]
click at [52, 537] on icon "button" at bounding box center [55, 540] width 11 height 6
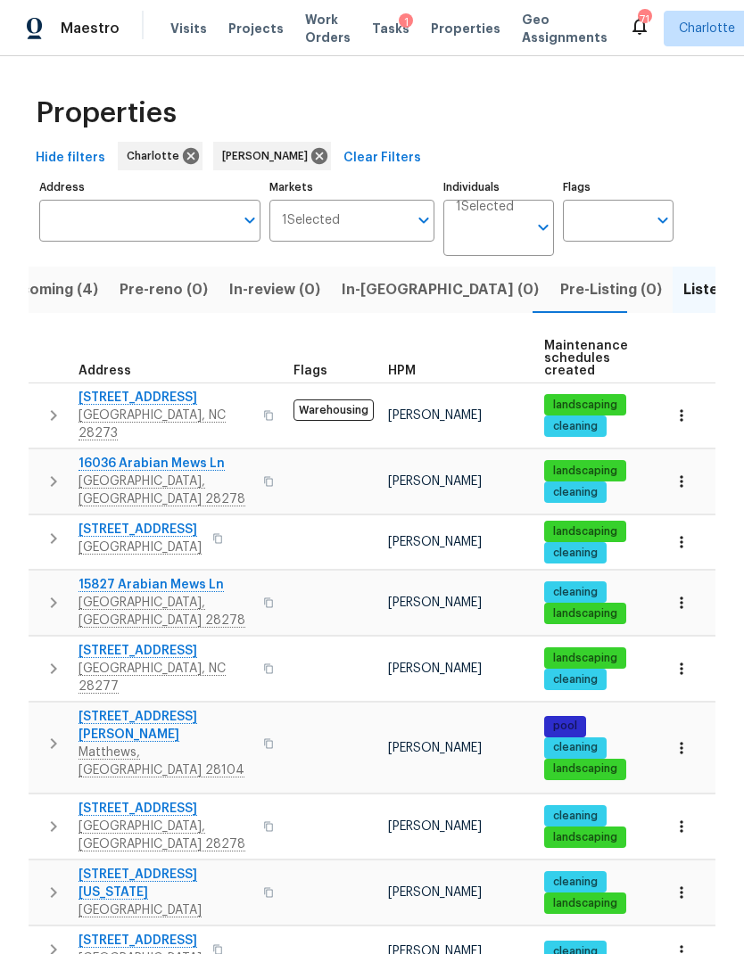
click at [53, 592] on icon "button" at bounding box center [53, 602] width 21 height 21
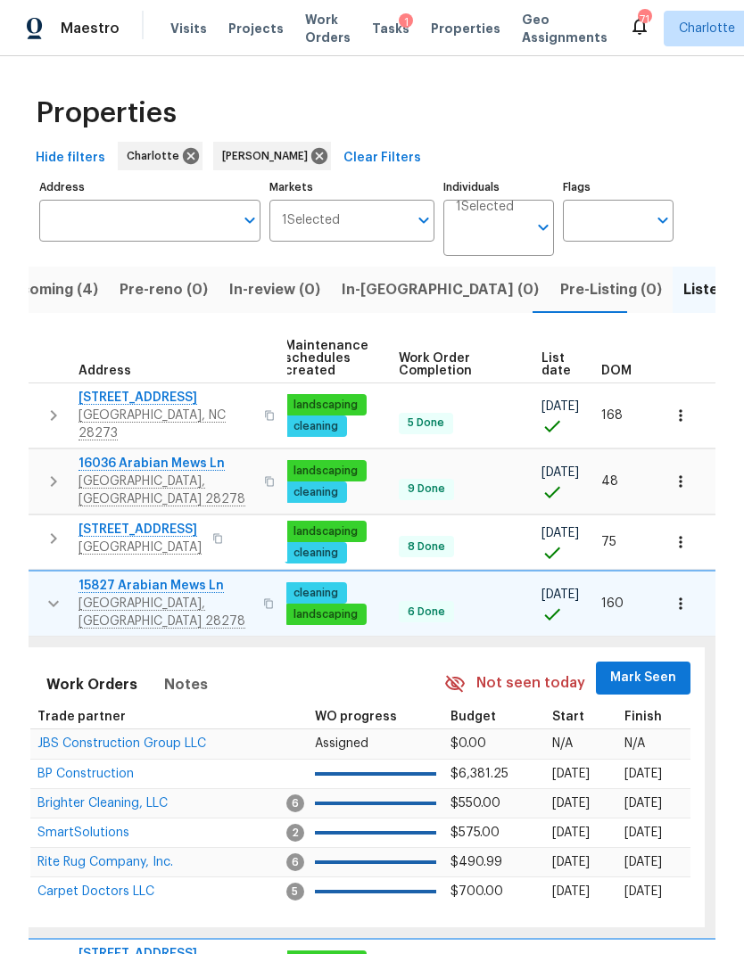
click at [664, 667] on span "Mark Seen" at bounding box center [643, 678] width 66 height 22
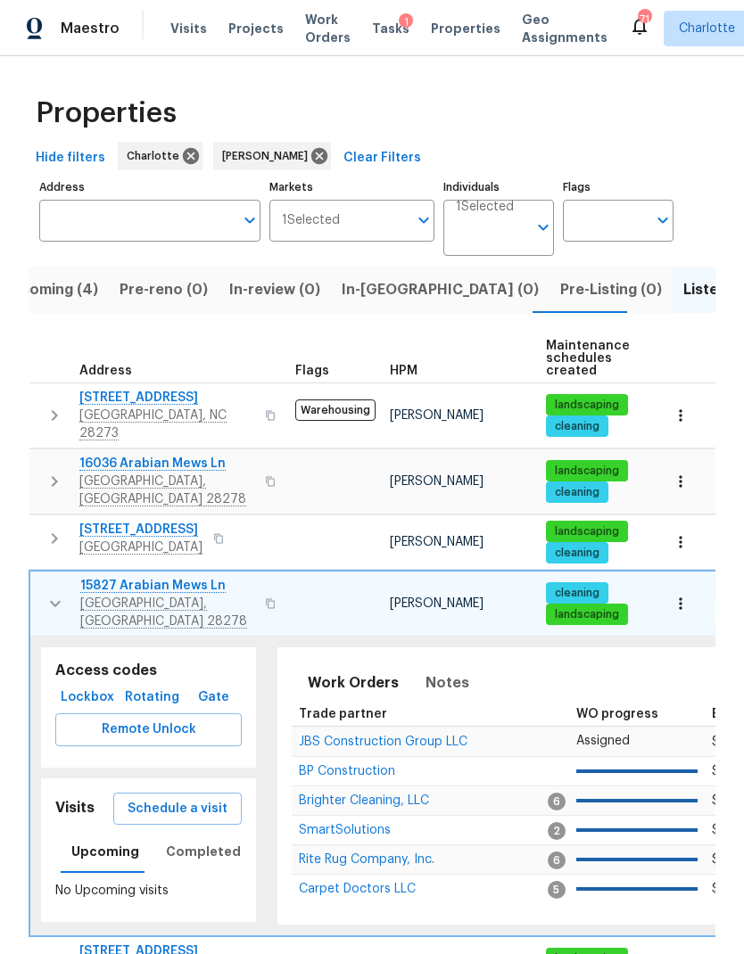
scroll to position [0, -1]
click at [62, 593] on icon "button" at bounding box center [55, 603] width 21 height 21
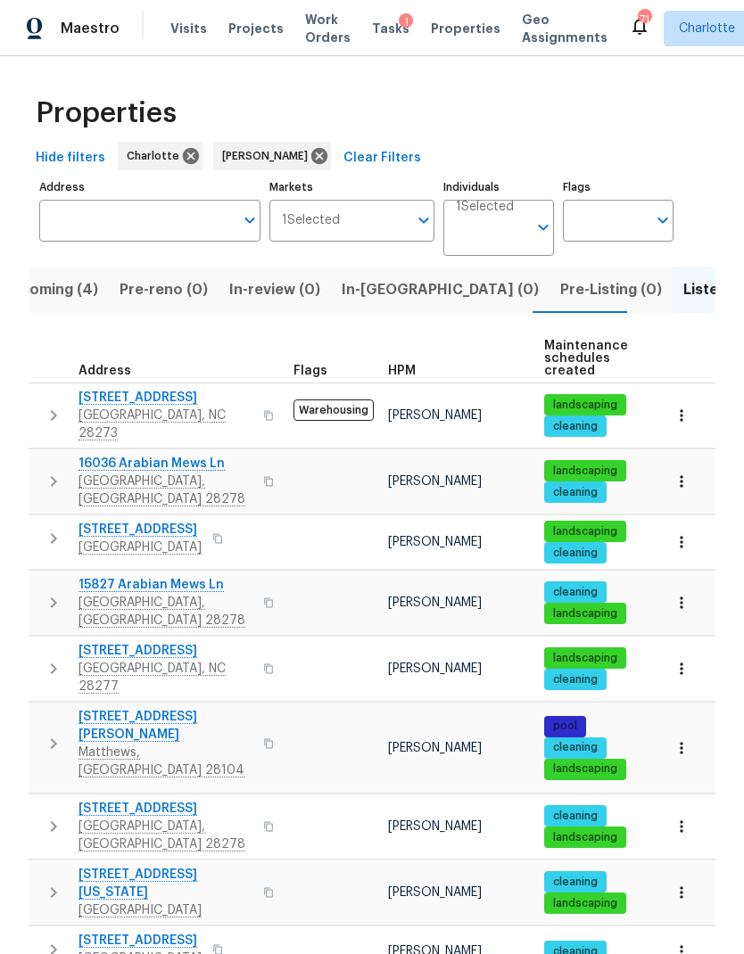
scroll to position [0, 0]
click at [59, 658] on icon "button" at bounding box center [53, 668] width 21 height 21
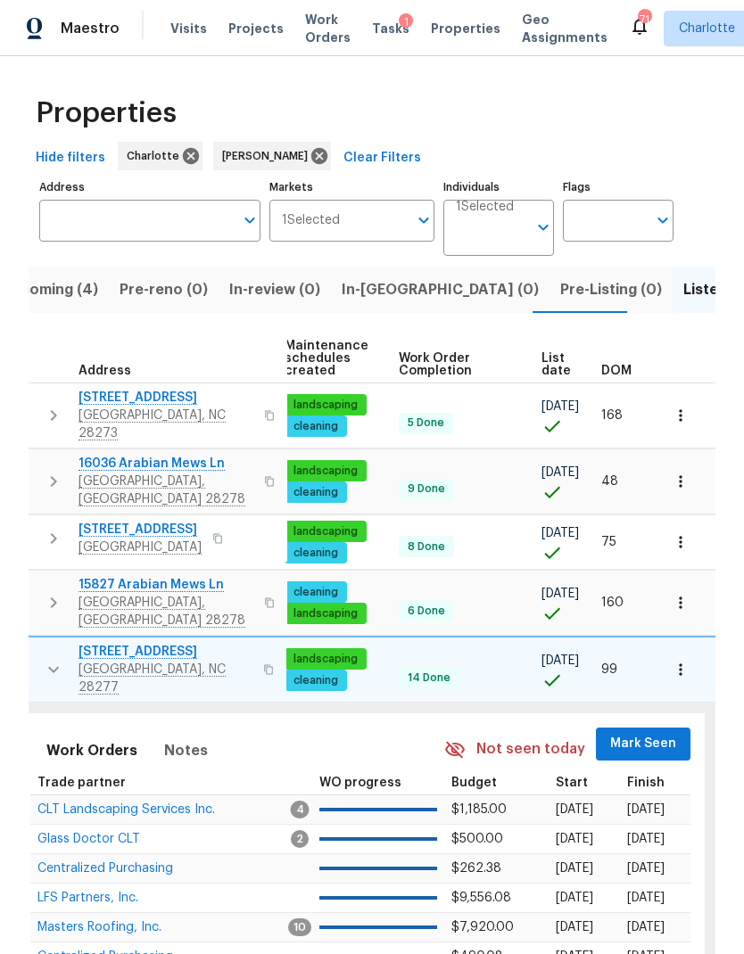
click at [655, 733] on span "Mark Seen" at bounding box center [643, 744] width 66 height 22
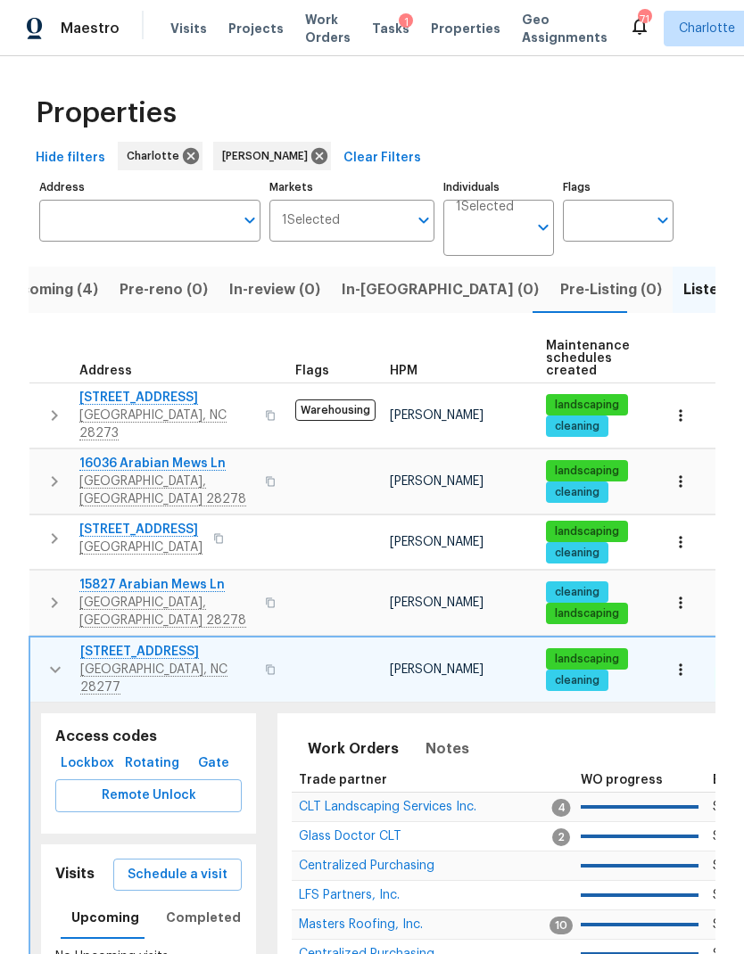
click at [54, 659] on icon "button" at bounding box center [55, 669] width 21 height 21
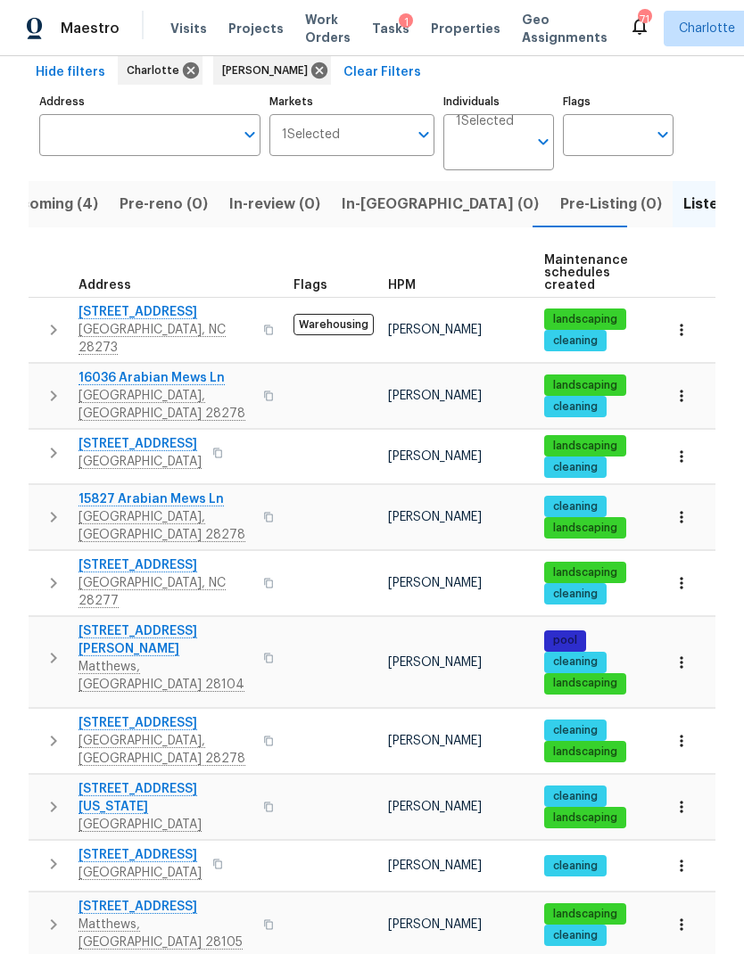
scroll to position [89, 0]
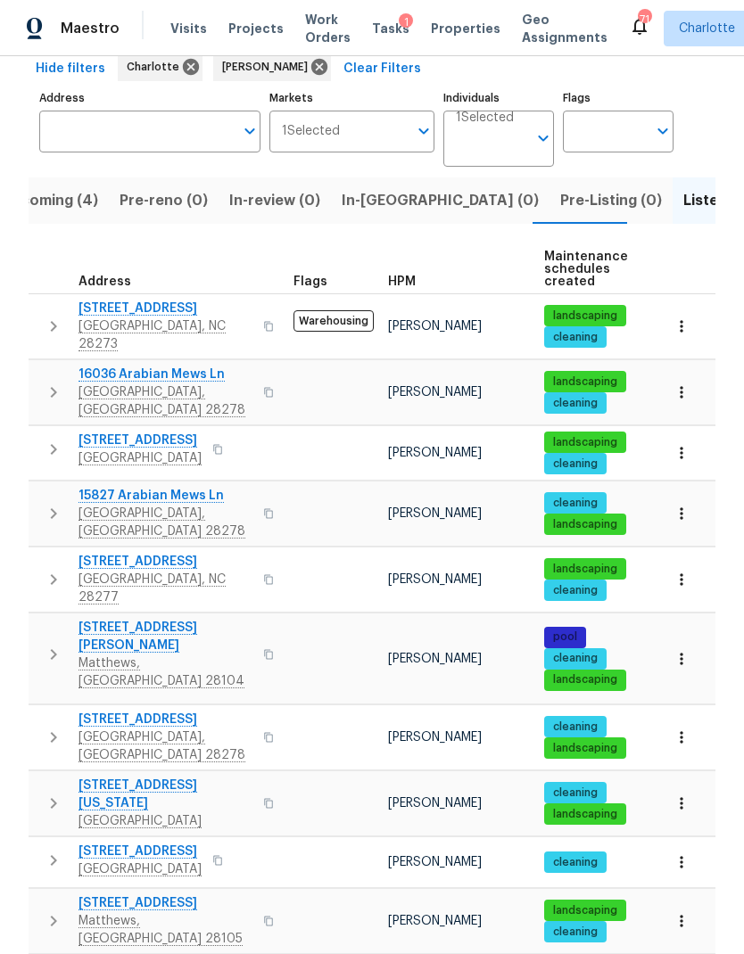
click at [59, 619] on button "button" at bounding box center [54, 654] width 36 height 71
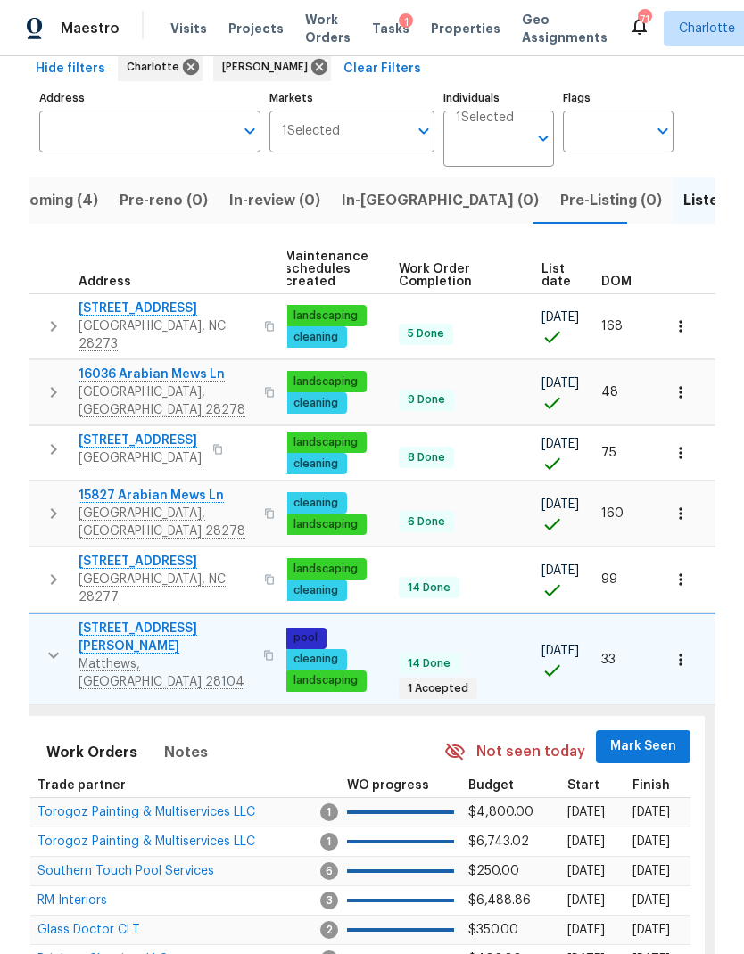
click at [646, 736] on span "Mark Seen" at bounding box center [643, 747] width 66 height 22
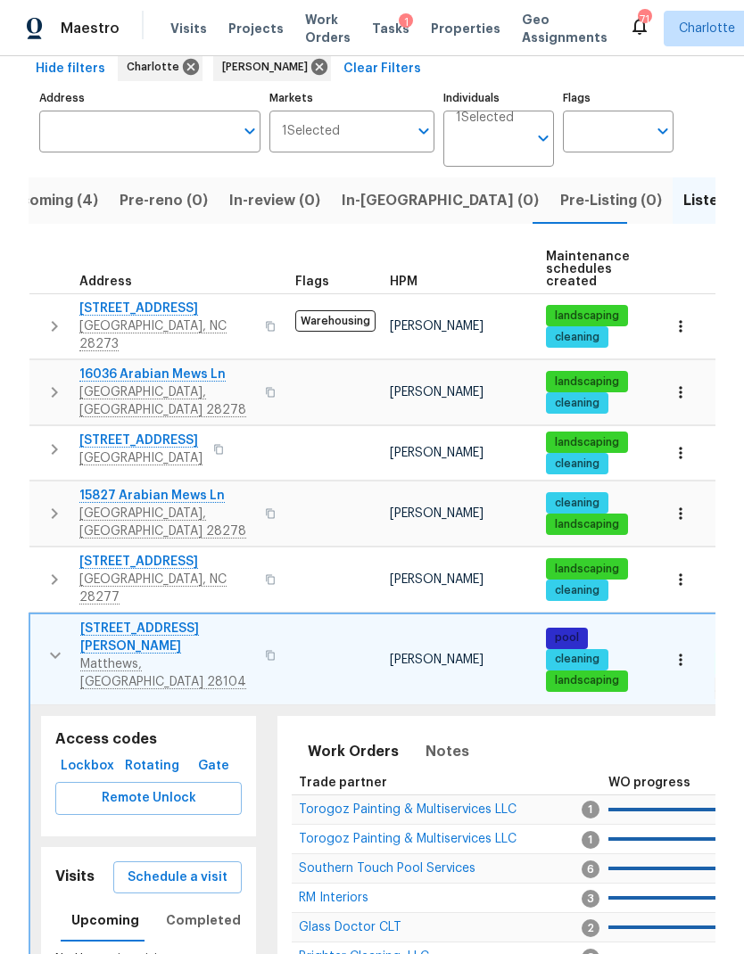
scroll to position [0, 0]
click at [57, 645] on icon "button" at bounding box center [55, 655] width 21 height 21
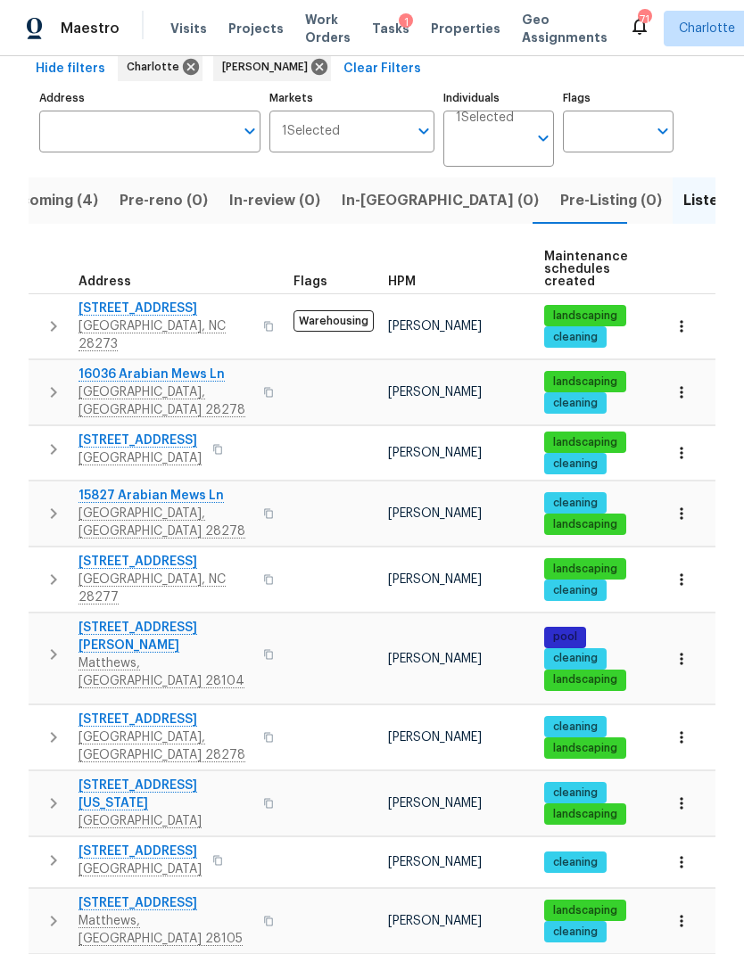
click at [54, 727] on icon "button" at bounding box center [53, 737] width 21 height 21
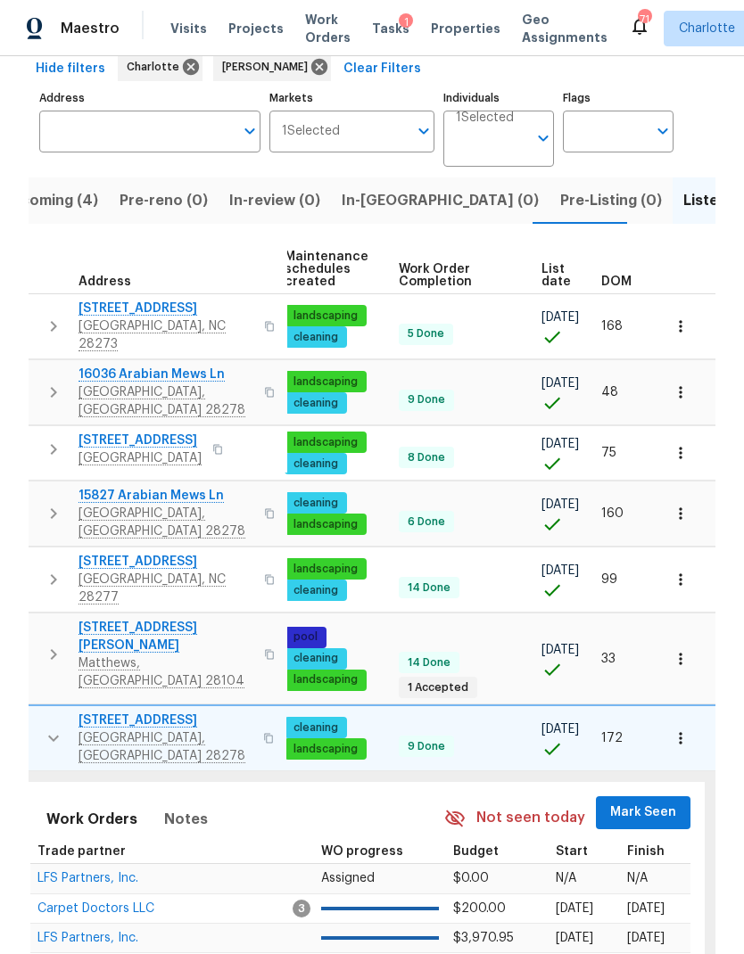
click at [638, 802] on span "Mark Seen" at bounding box center [643, 813] width 66 height 22
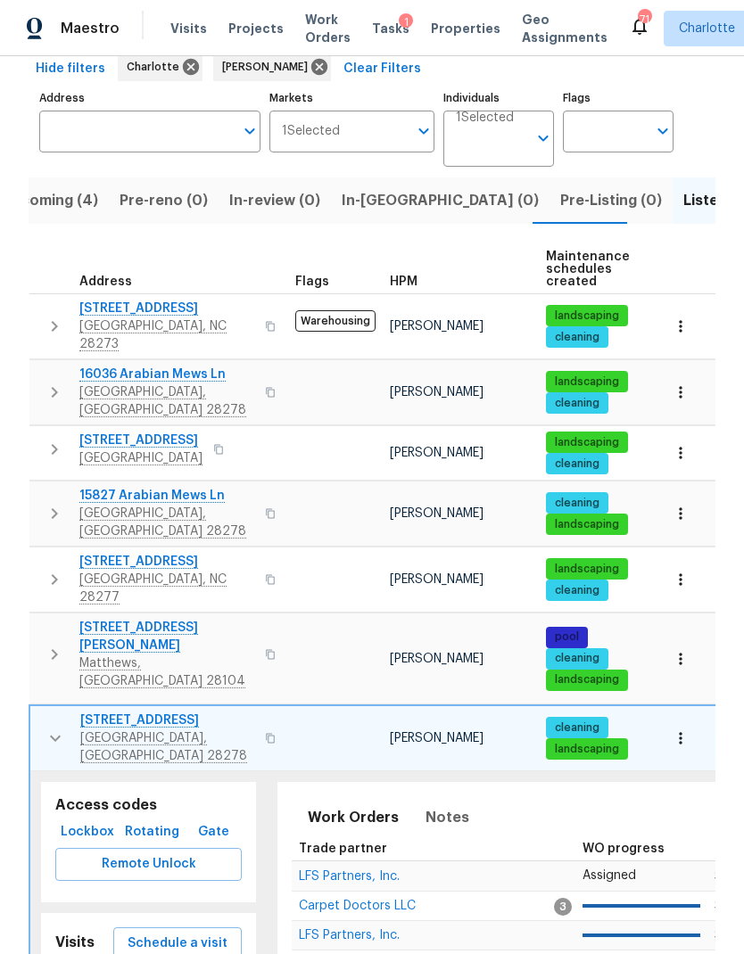
click at [54, 728] on icon "button" at bounding box center [55, 738] width 21 height 21
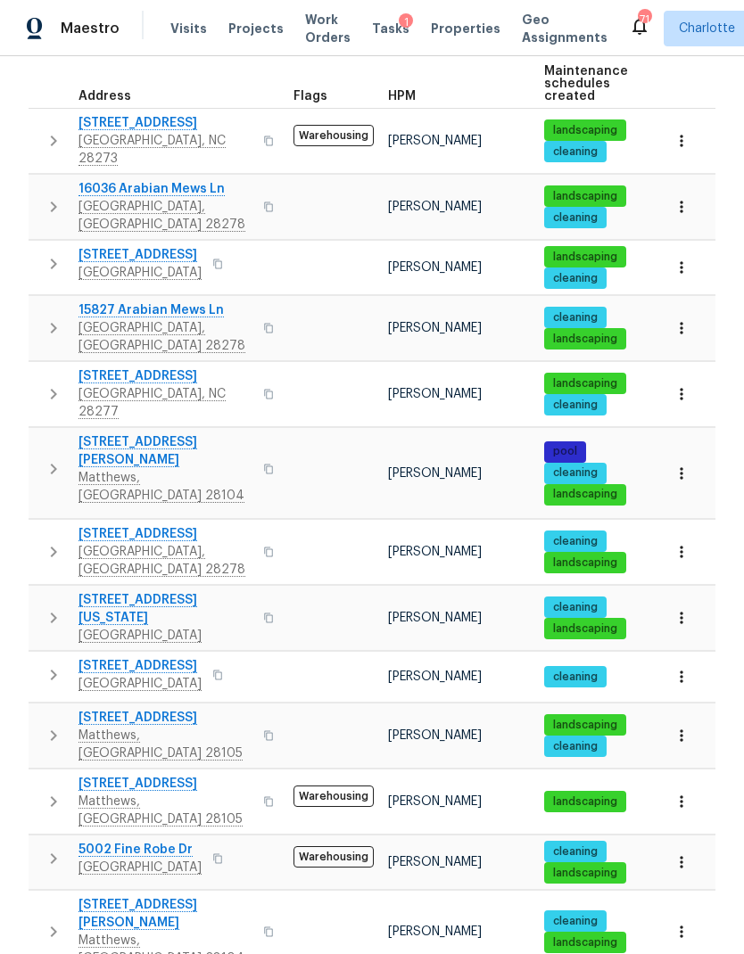
scroll to position [275, 0]
click at [46, 607] on icon "button" at bounding box center [53, 617] width 21 height 21
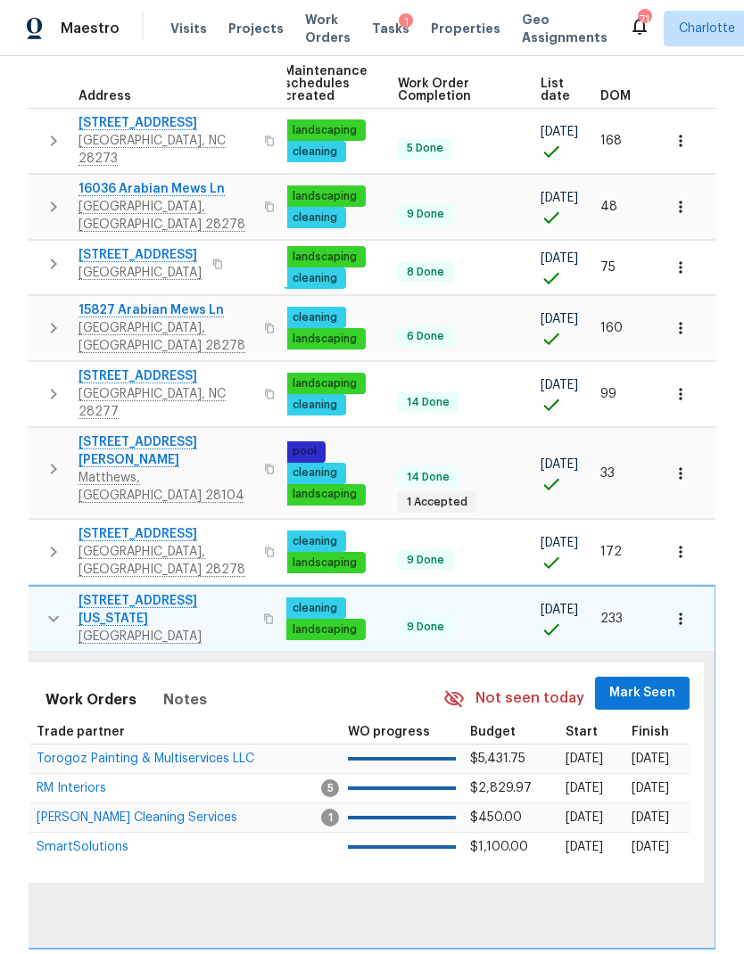
scroll to position [0, 261]
click at [668, 682] on span "Mark Seen" at bounding box center [643, 693] width 66 height 22
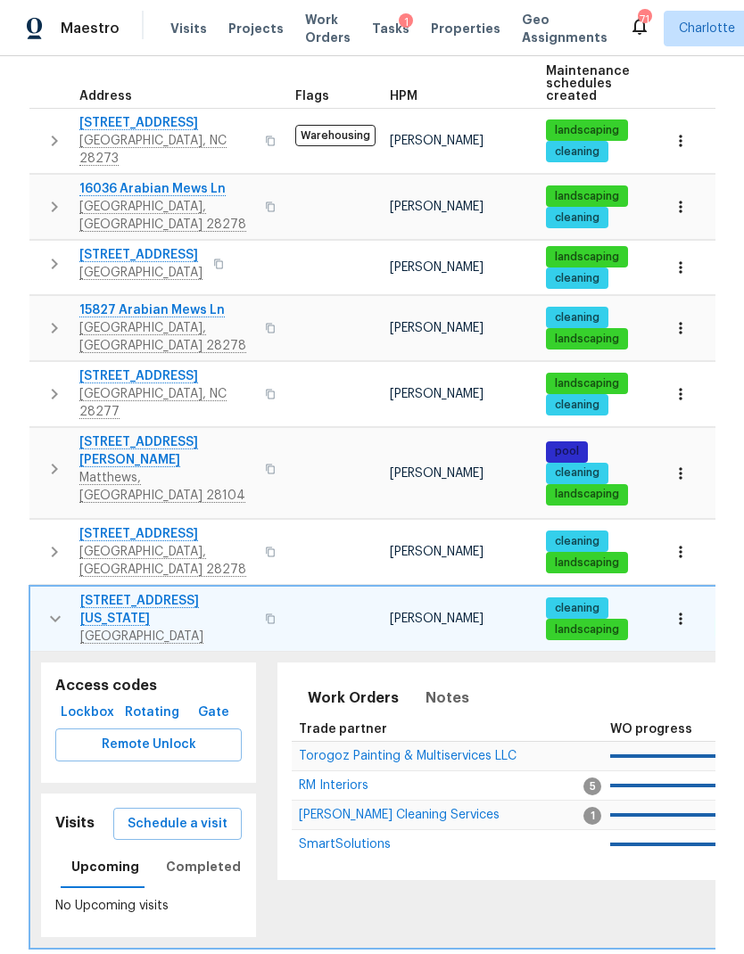
scroll to position [0, 0]
click at [40, 592] on button "button" at bounding box center [55, 619] width 36 height 54
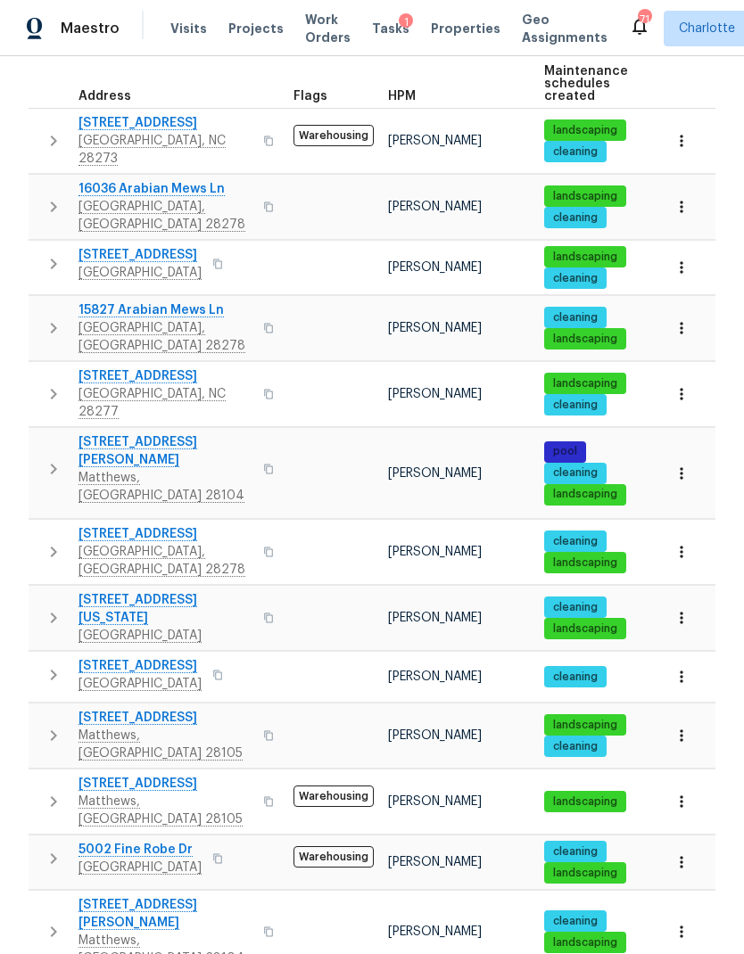
click at [49, 664] on icon "button" at bounding box center [53, 674] width 21 height 21
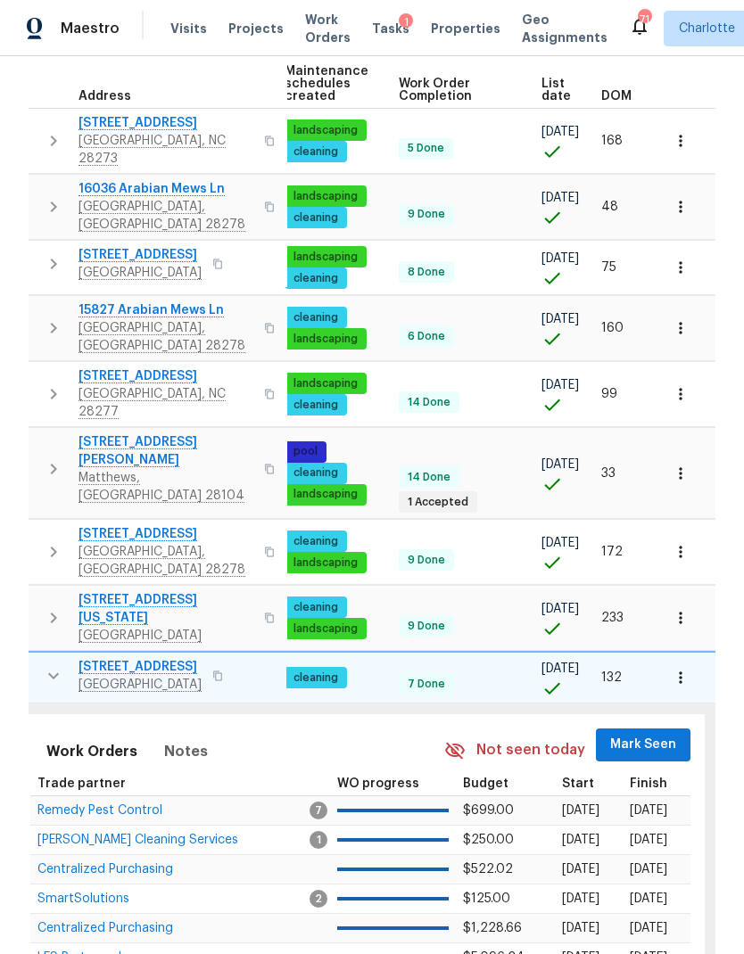
click at [635, 734] on span "Mark Seen" at bounding box center [643, 745] width 66 height 22
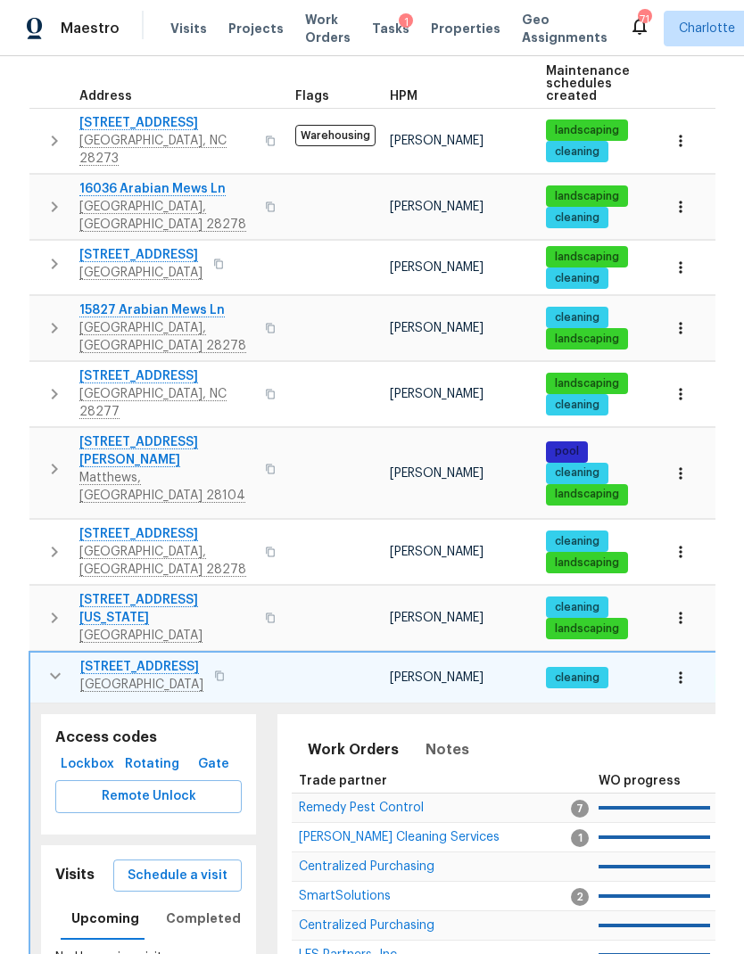
click at [50, 665] on icon "button" at bounding box center [55, 675] width 21 height 21
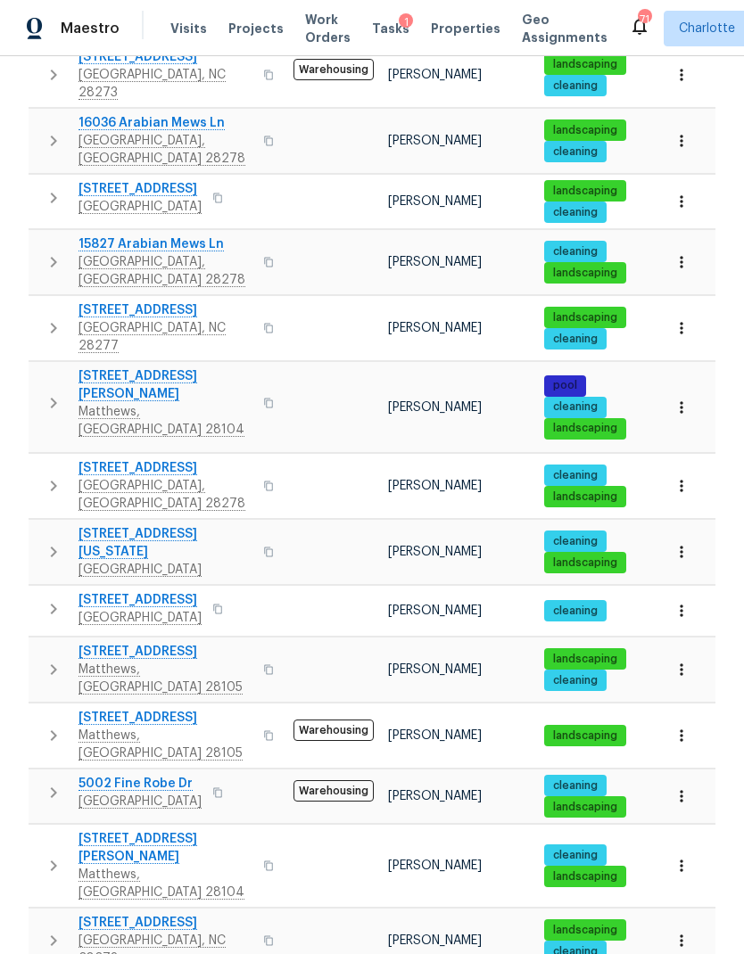
scroll to position [347, 0]
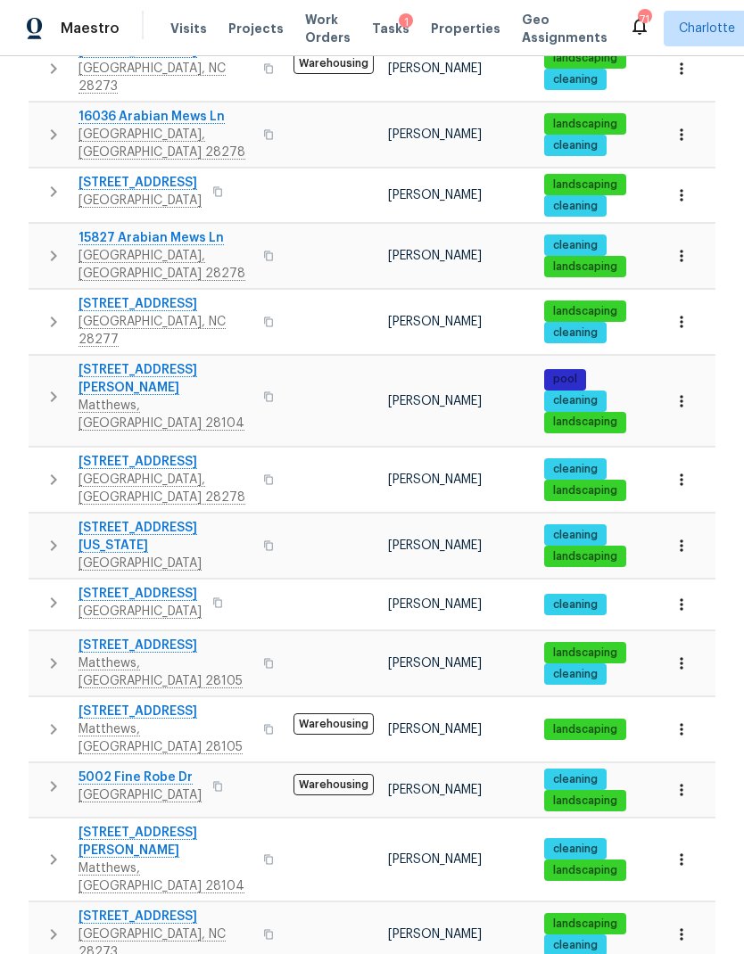
click at [58, 653] on icon "button" at bounding box center [53, 663] width 21 height 21
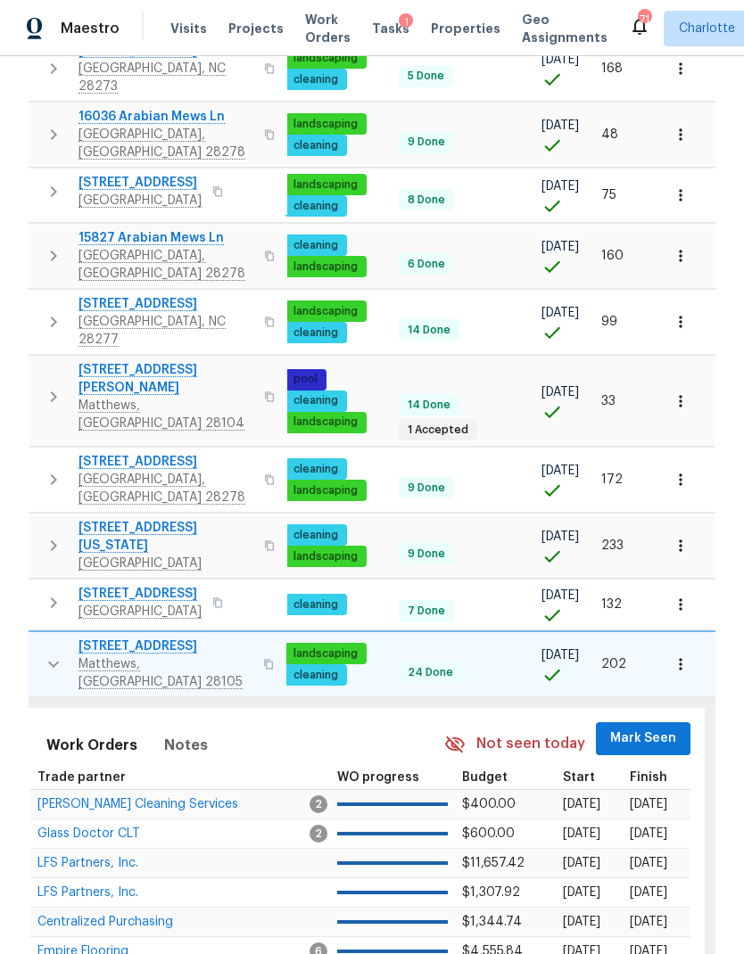
click at [658, 728] on span "Mark Seen" at bounding box center [643, 739] width 66 height 22
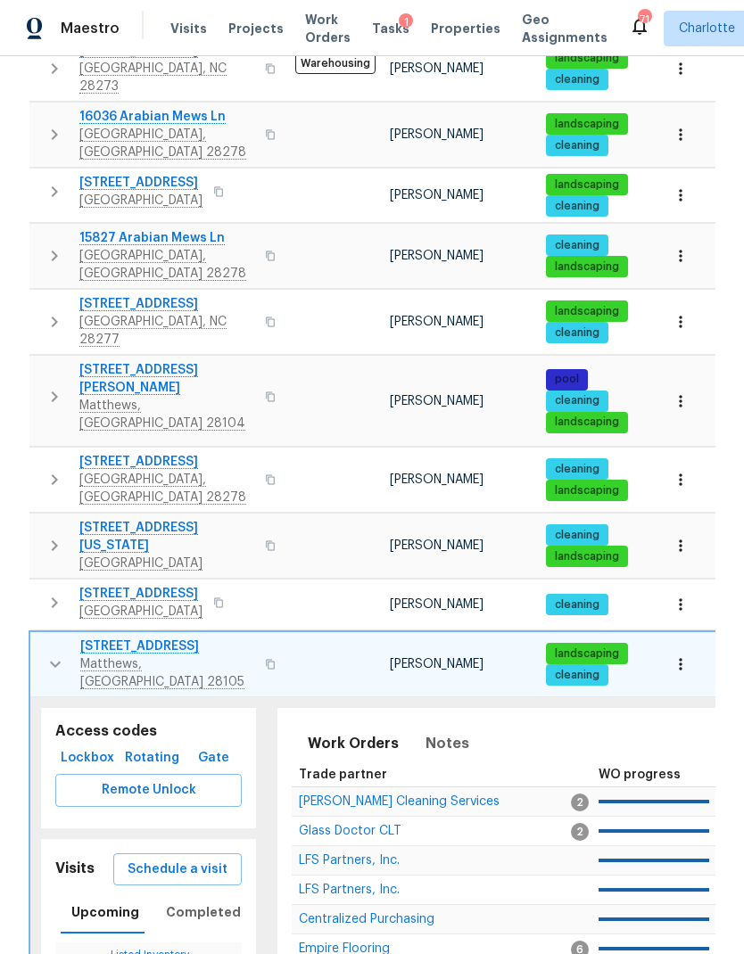
scroll to position [0, 0]
click at [50, 654] on icon "button" at bounding box center [55, 664] width 21 height 21
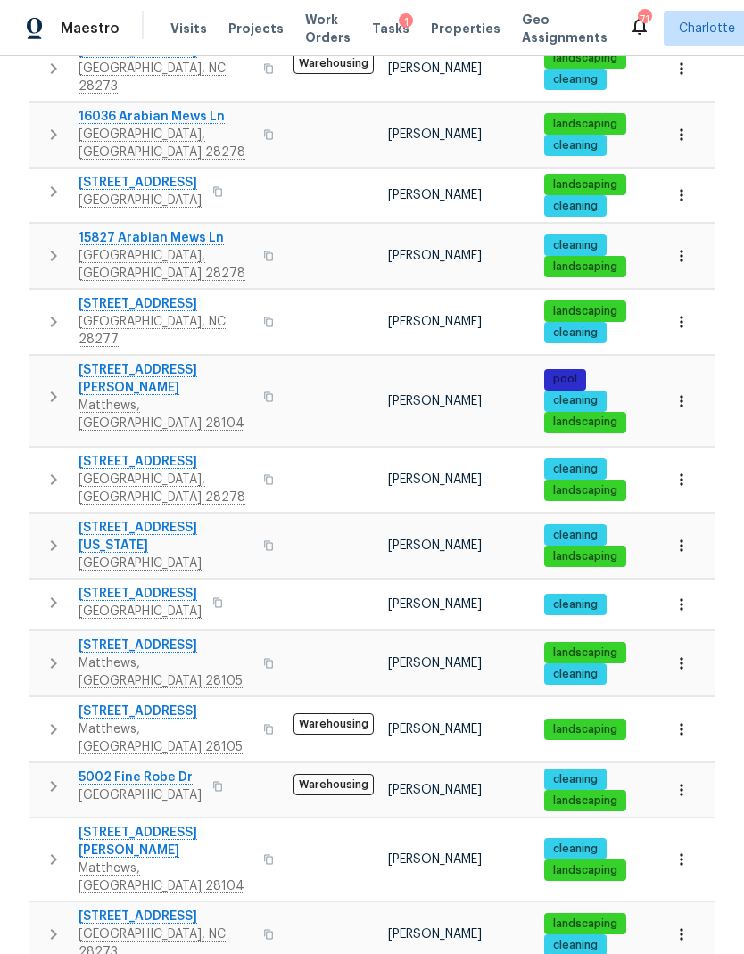
click at [52, 724] on icon "button" at bounding box center [54, 729] width 6 height 11
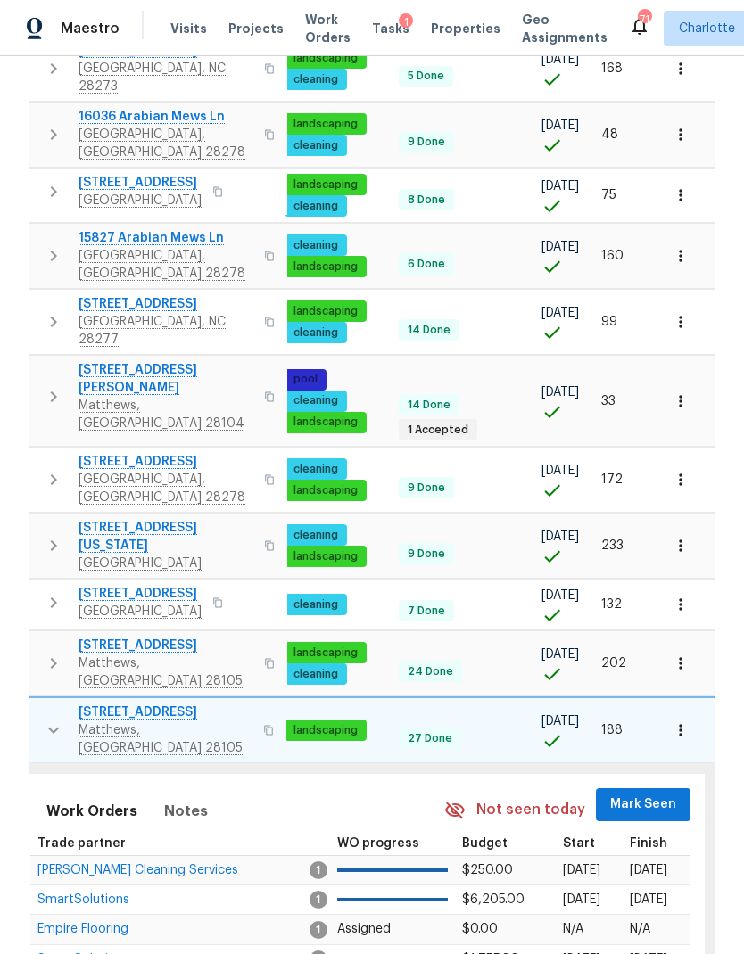
click at [651, 794] on span "Mark Seen" at bounding box center [643, 805] width 66 height 22
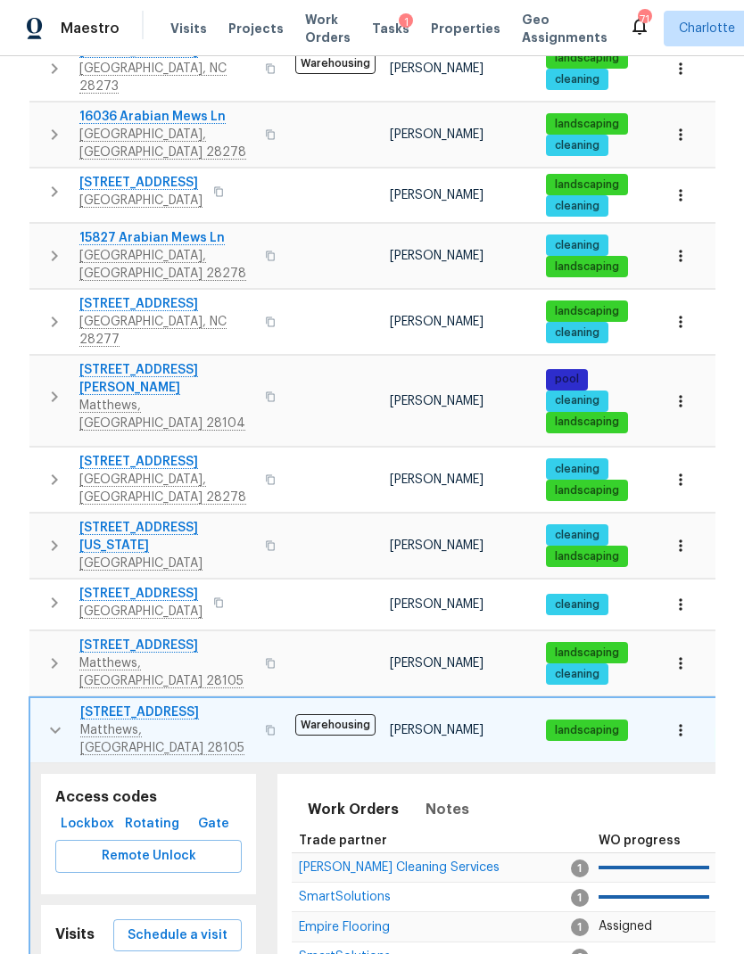
click at [53, 720] on icon "button" at bounding box center [55, 730] width 21 height 21
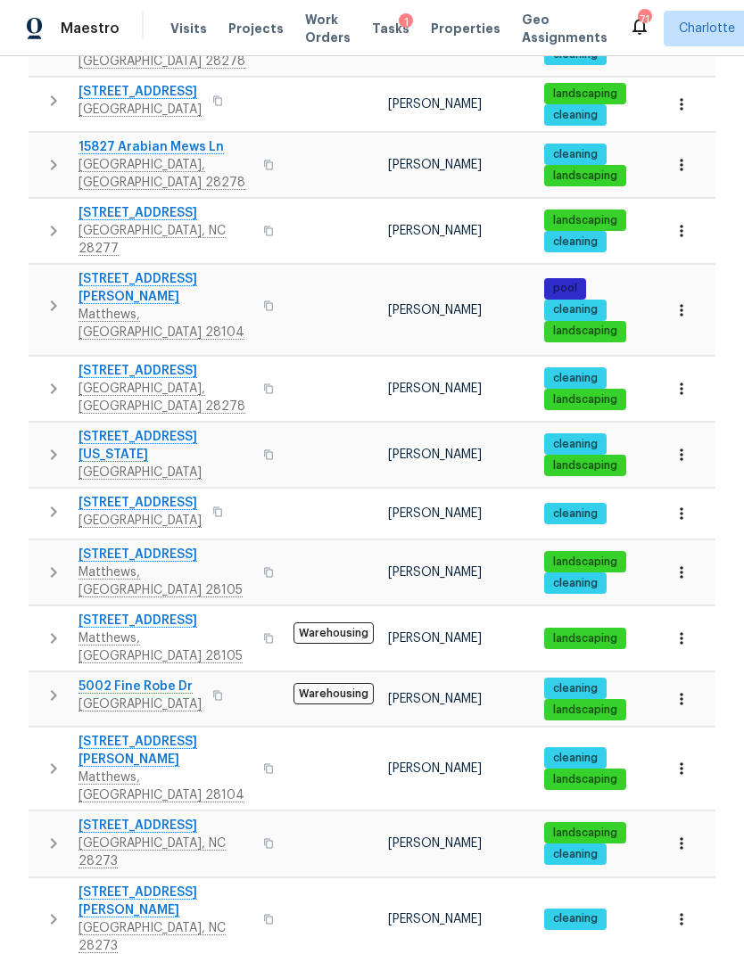
scroll to position [439, 0]
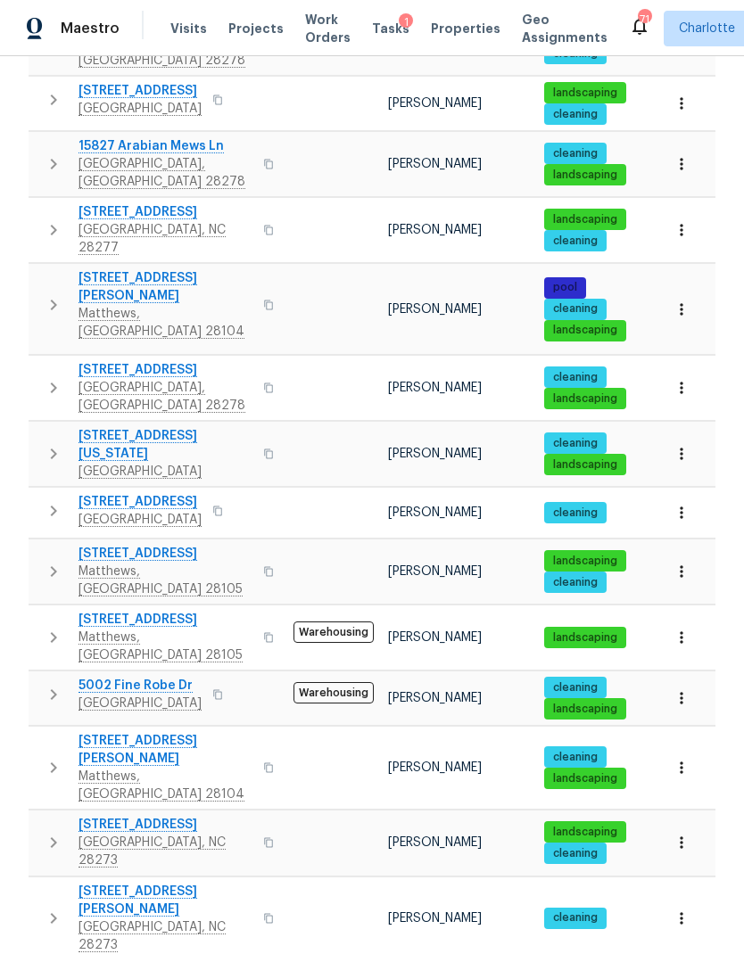
click at [50, 684] on icon "button" at bounding box center [53, 694] width 21 height 21
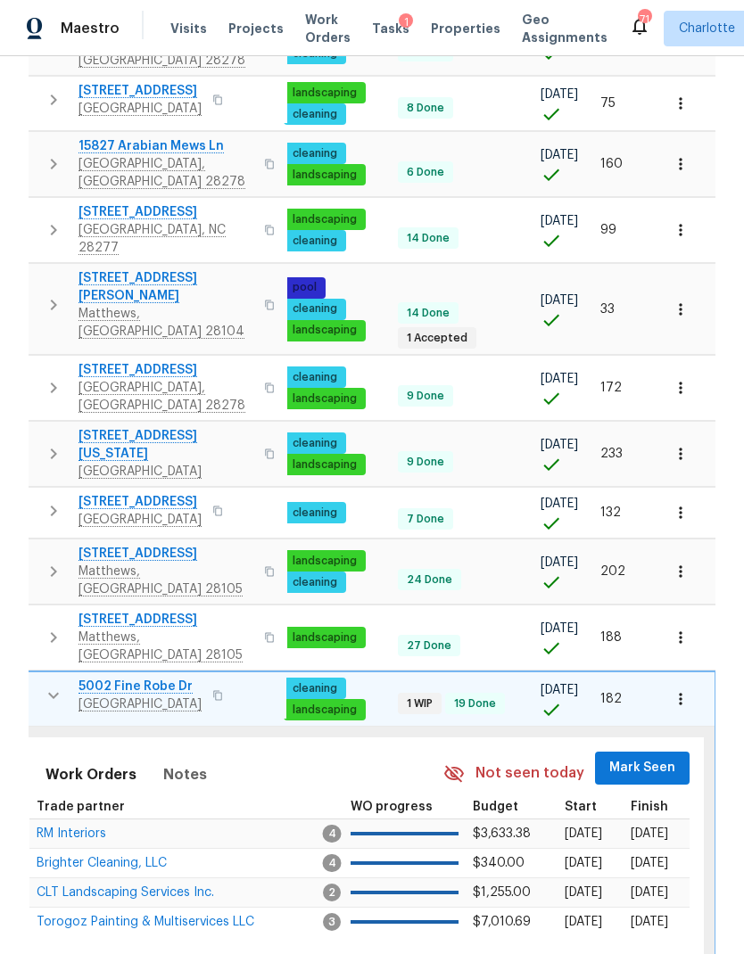
scroll to position [0, 261]
click at [684, 752] on button "Mark Seen" at bounding box center [643, 768] width 95 height 33
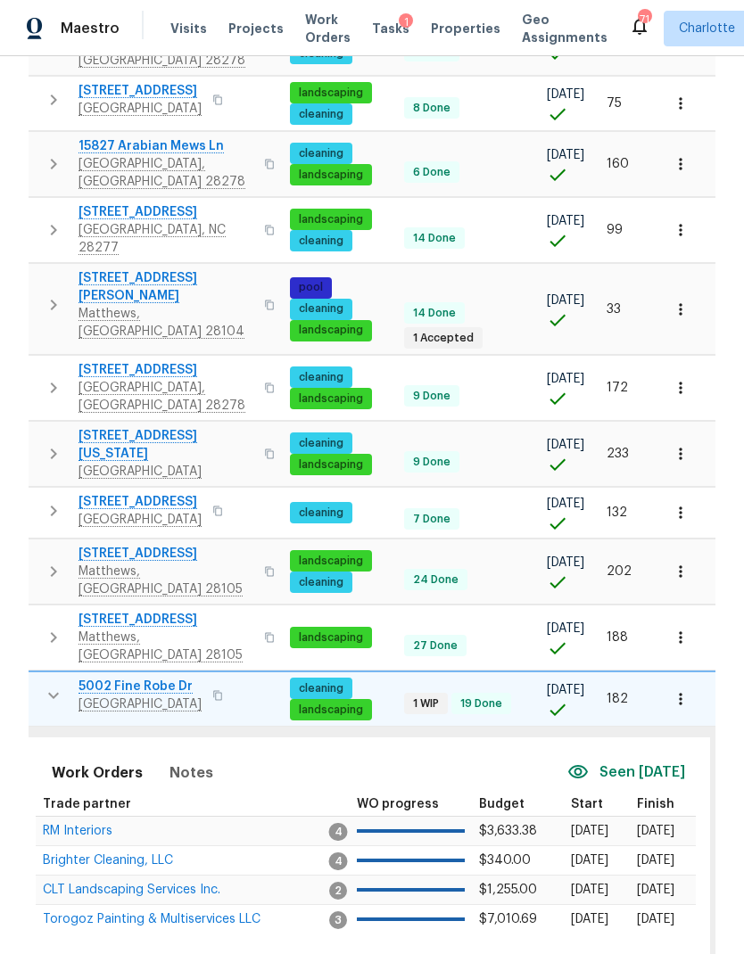
scroll to position [0, 0]
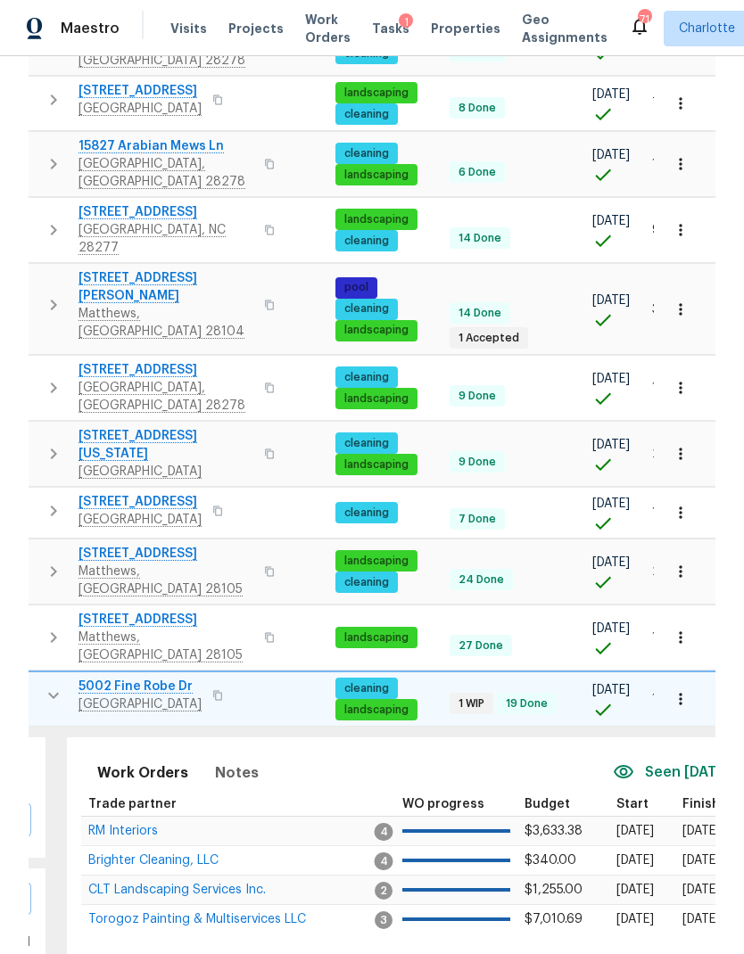
click at [101, 825] on span "RM Interiors" at bounding box center [123, 831] width 70 height 12
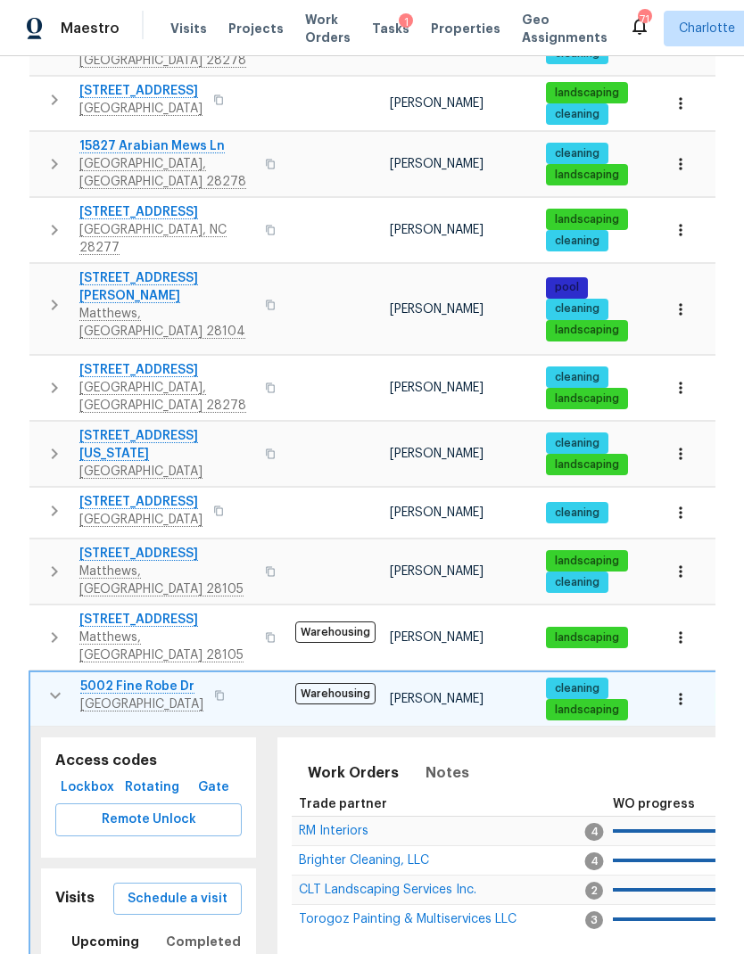
click at [47, 685] on icon "button" at bounding box center [55, 695] width 21 height 21
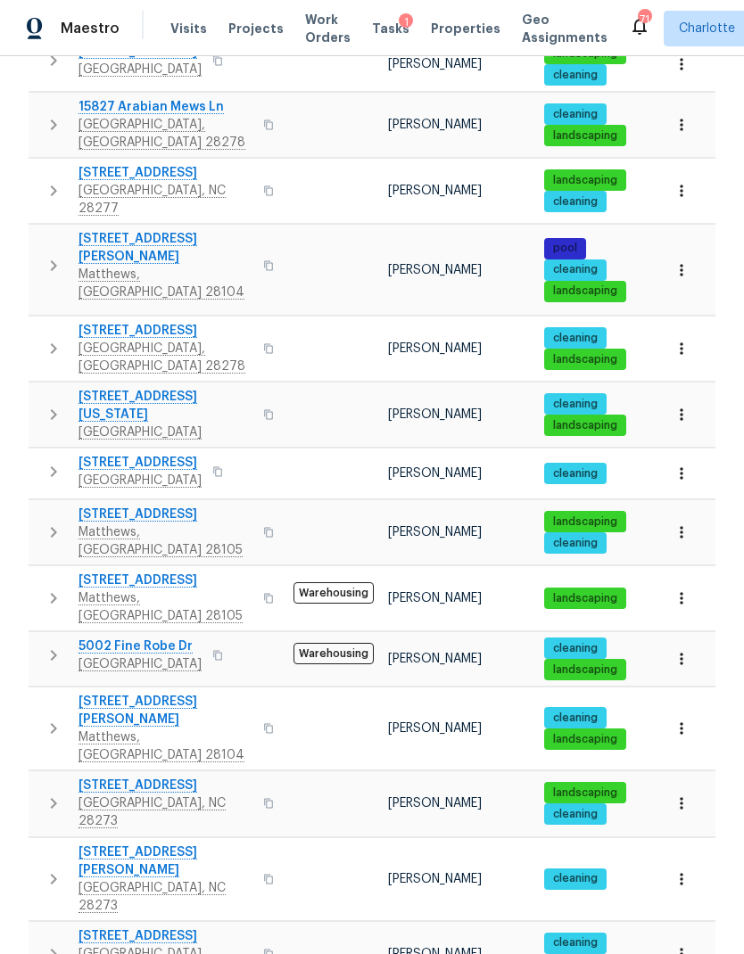
scroll to position [477, 0]
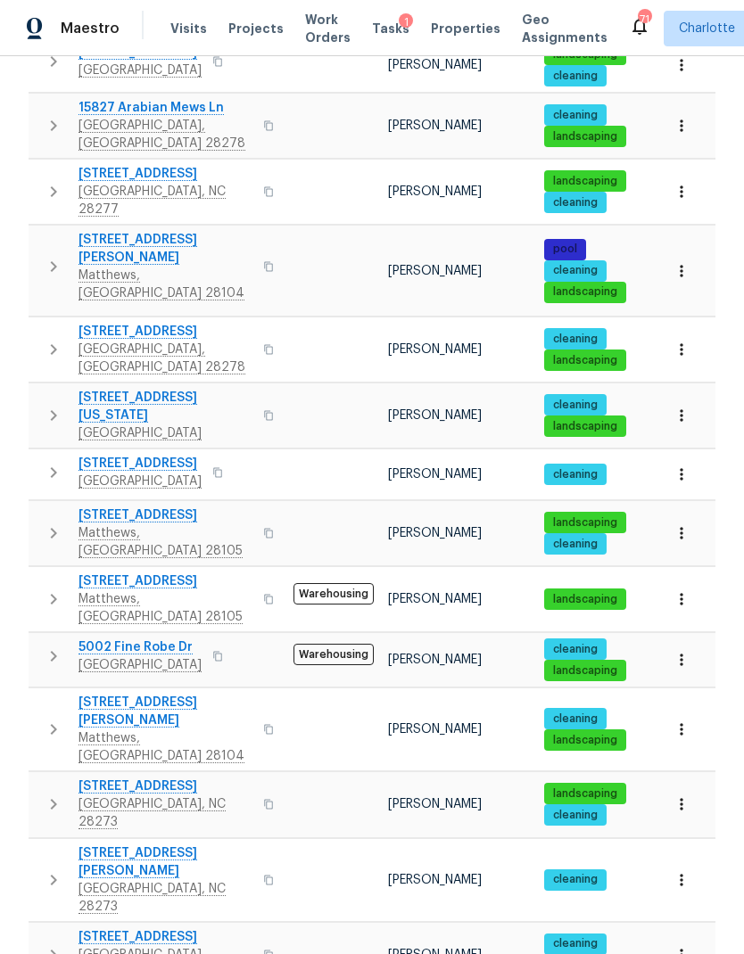
click at [46, 405] on icon "button" at bounding box center [53, 415] width 21 height 21
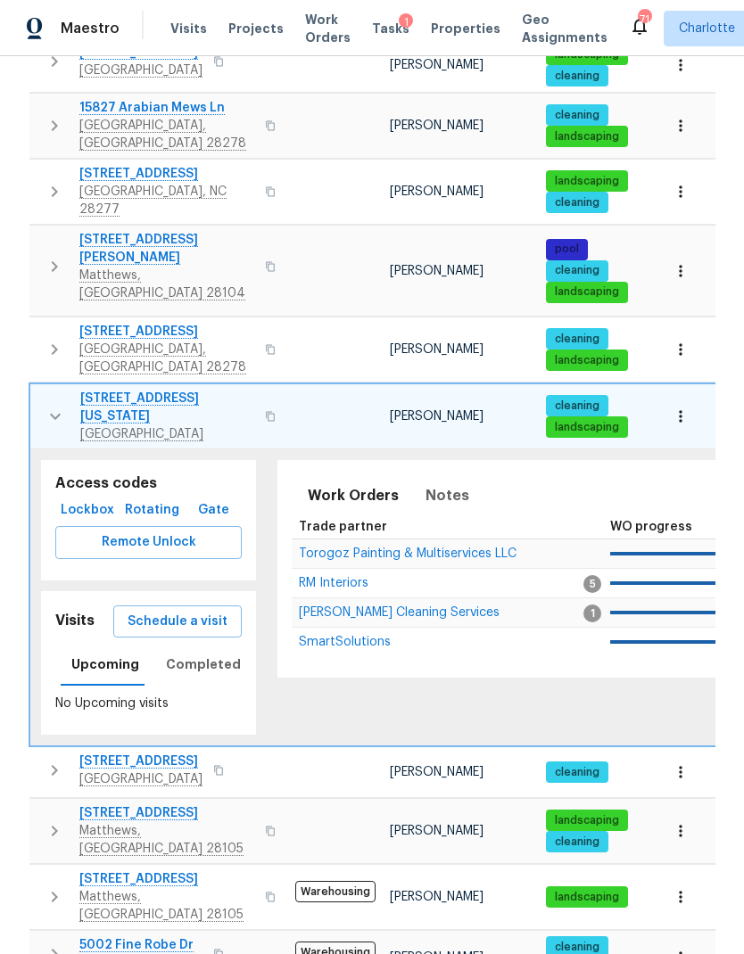
scroll to position [0, 0]
click at [38, 390] on button "button" at bounding box center [55, 417] width 36 height 54
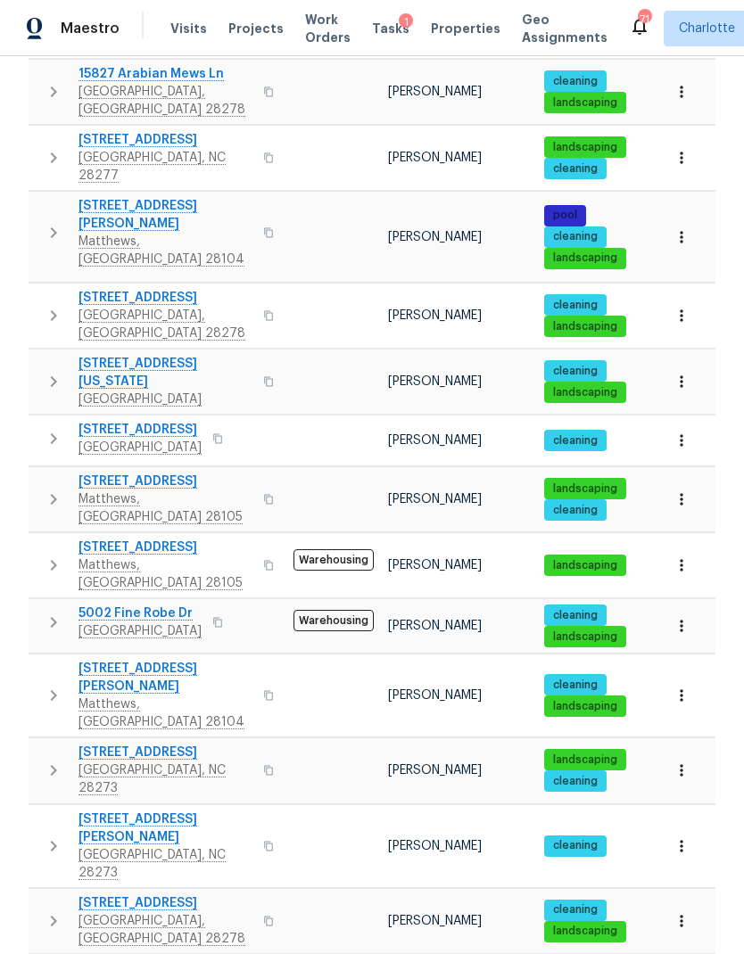
scroll to position [506, 0]
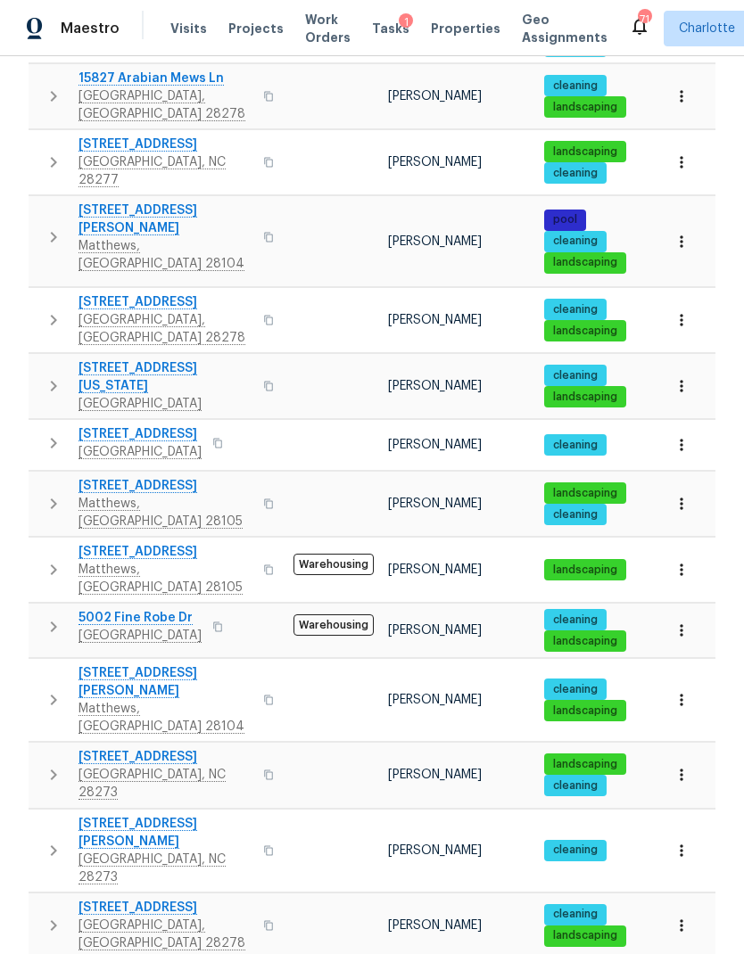
click at [40, 425] on button "button" at bounding box center [54, 443] width 36 height 36
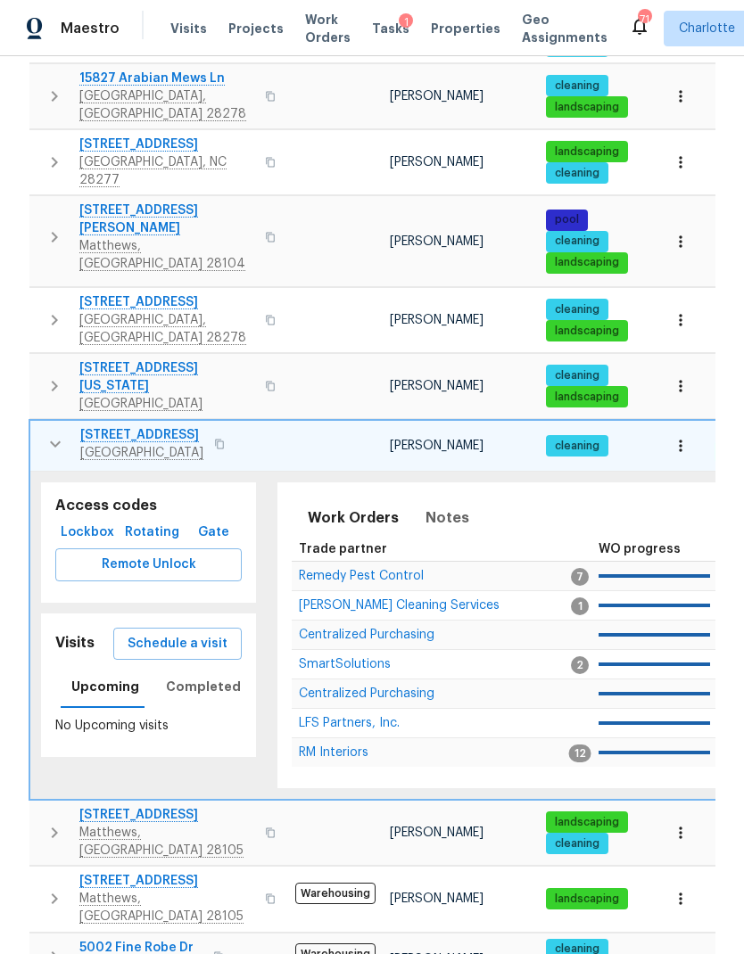
scroll to position [0, 0]
click at [38, 426] on button "button" at bounding box center [55, 444] width 36 height 36
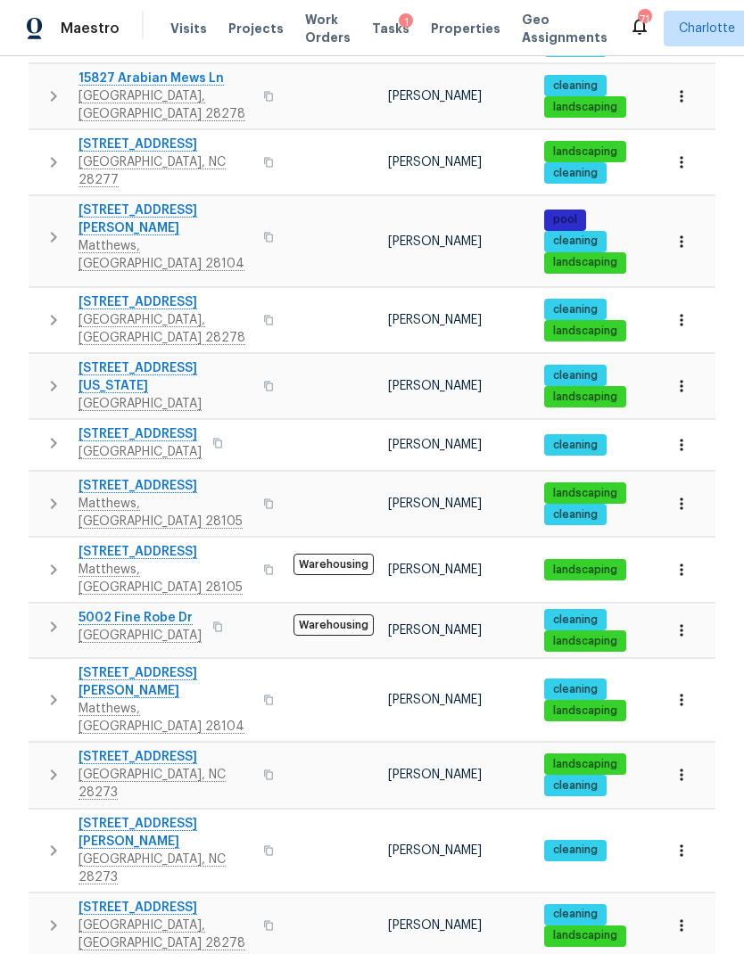
click at [48, 493] on icon "button" at bounding box center [53, 503] width 21 height 21
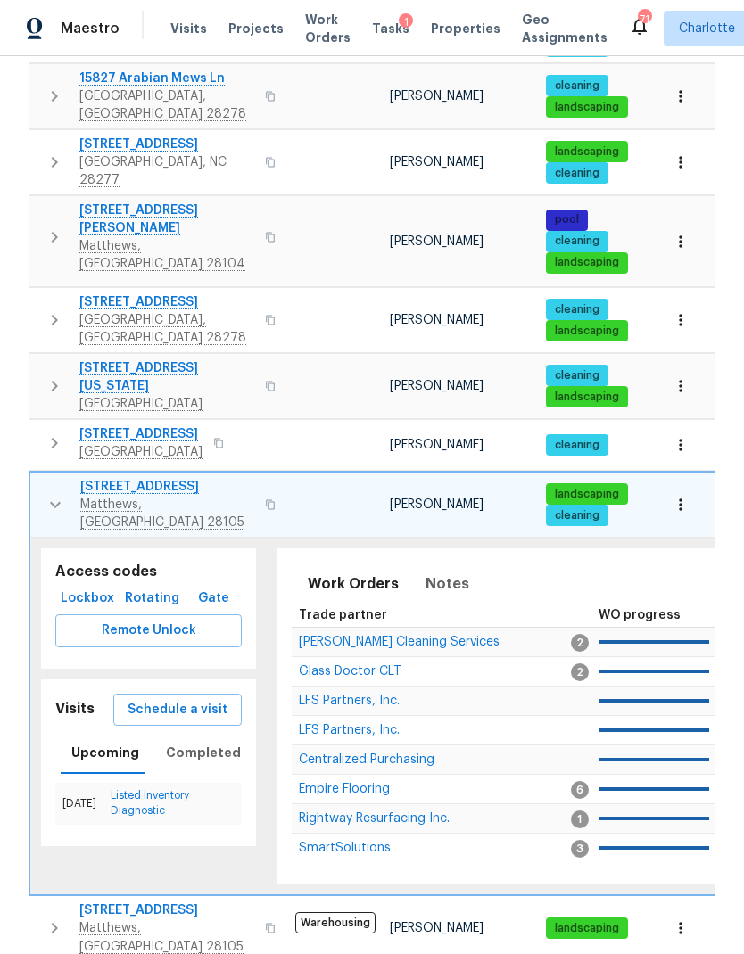
click at [47, 494] on icon "button" at bounding box center [55, 504] width 21 height 21
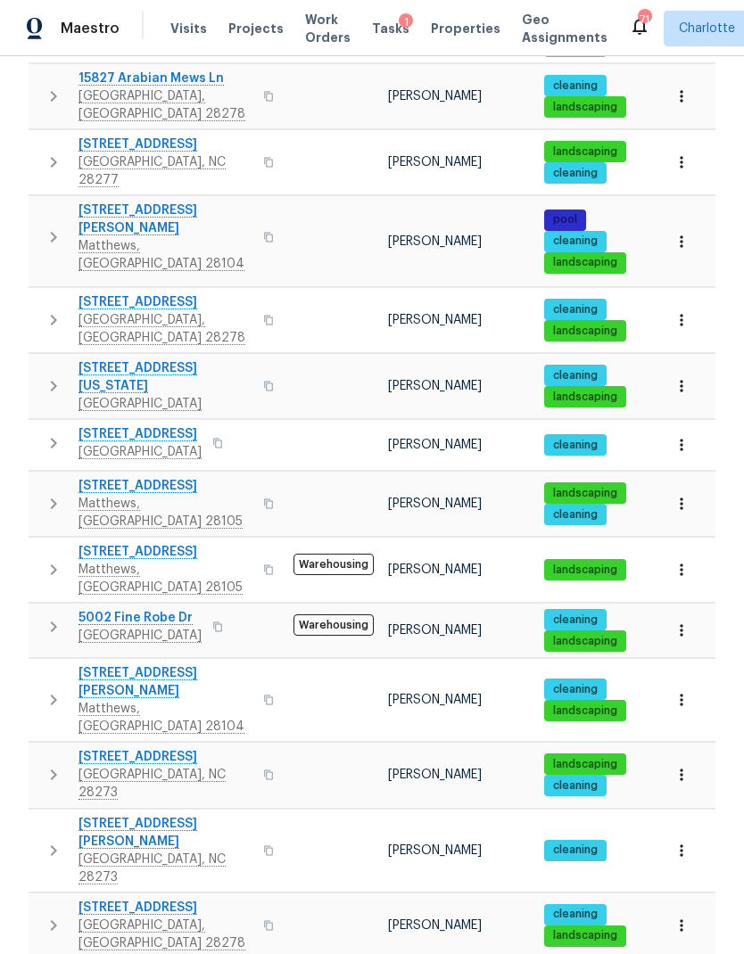
click at [56, 559] on icon "button" at bounding box center [53, 569] width 21 height 21
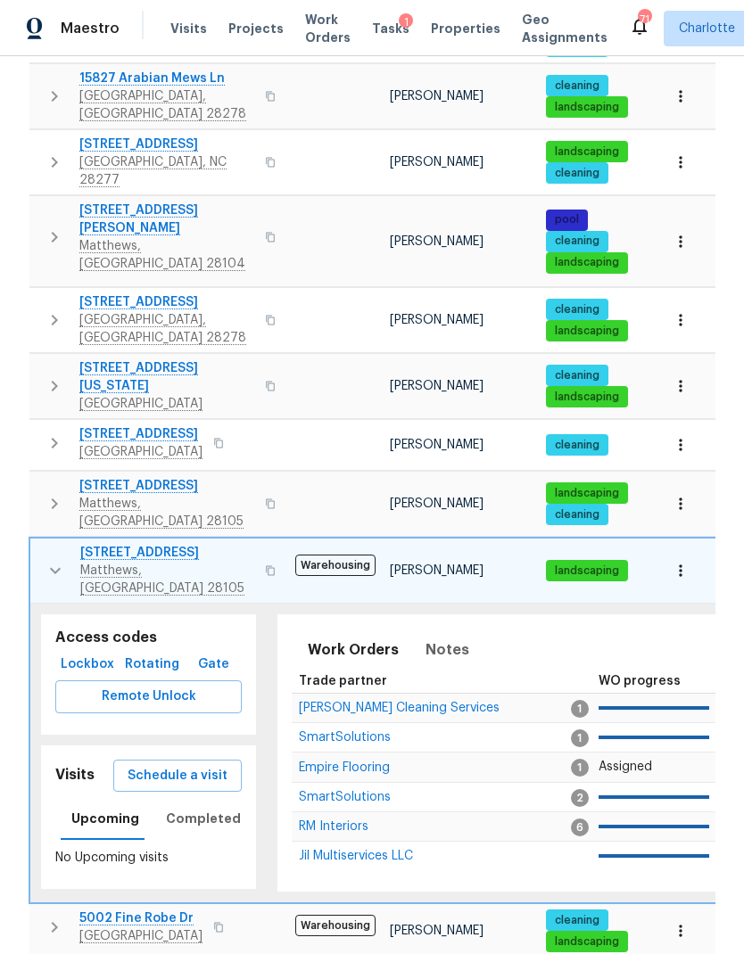
click at [48, 560] on icon "button" at bounding box center [55, 570] width 21 height 21
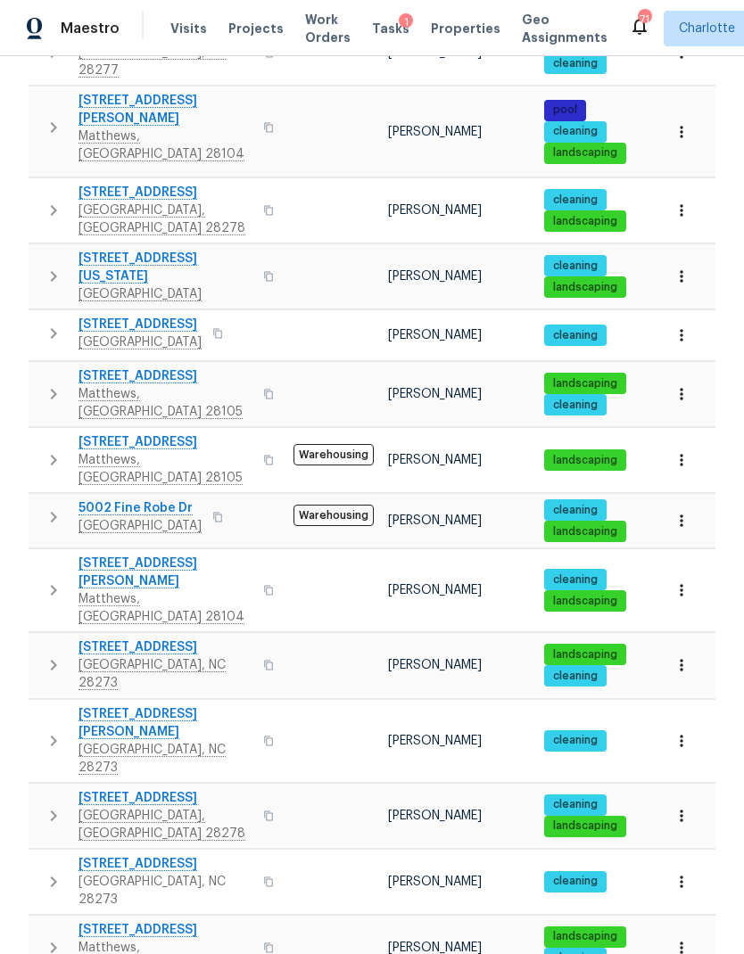
scroll to position [615, 0]
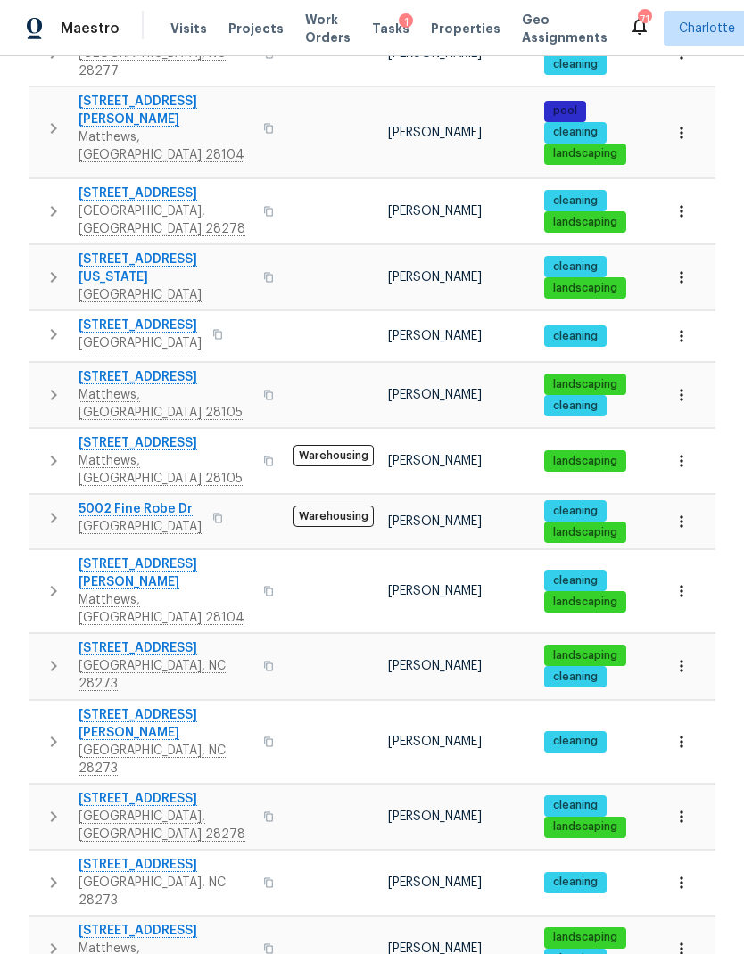
click at [49, 507] on icon "button" at bounding box center [53, 517] width 21 height 21
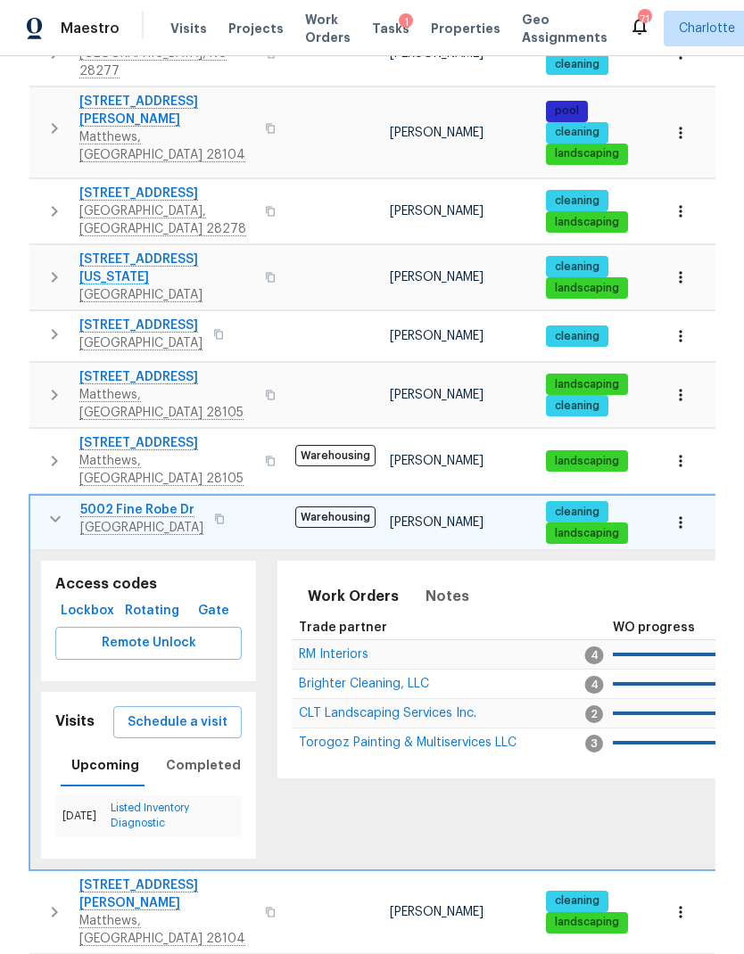
scroll to position [0, 0]
click at [42, 501] on button "button" at bounding box center [55, 519] width 36 height 36
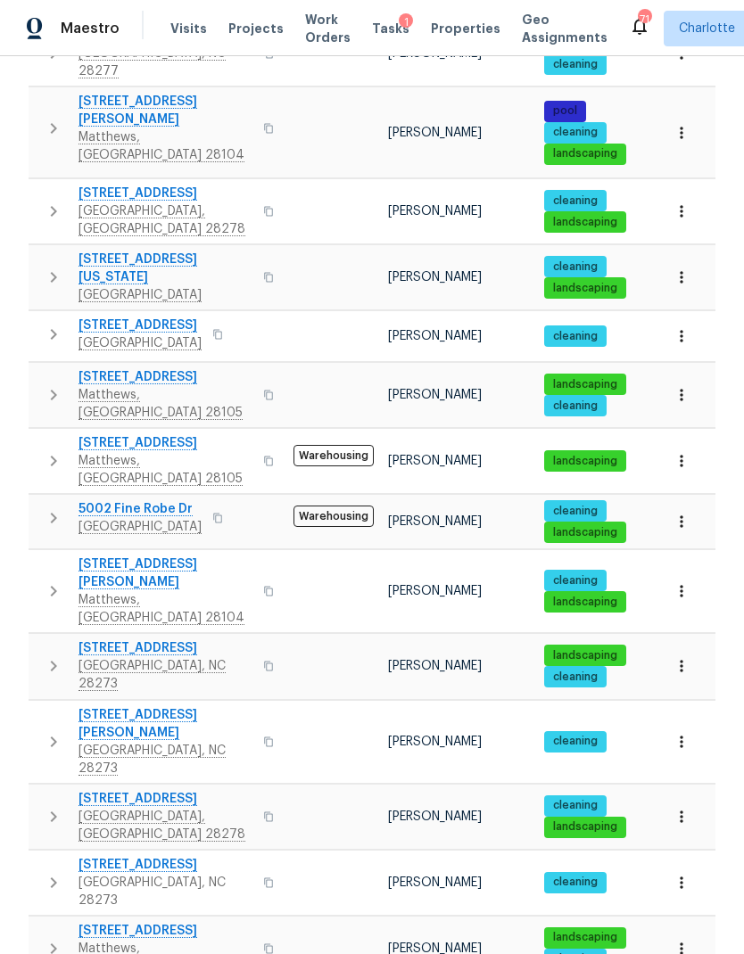
click at [51, 581] on icon "button" at bounding box center [53, 591] width 21 height 21
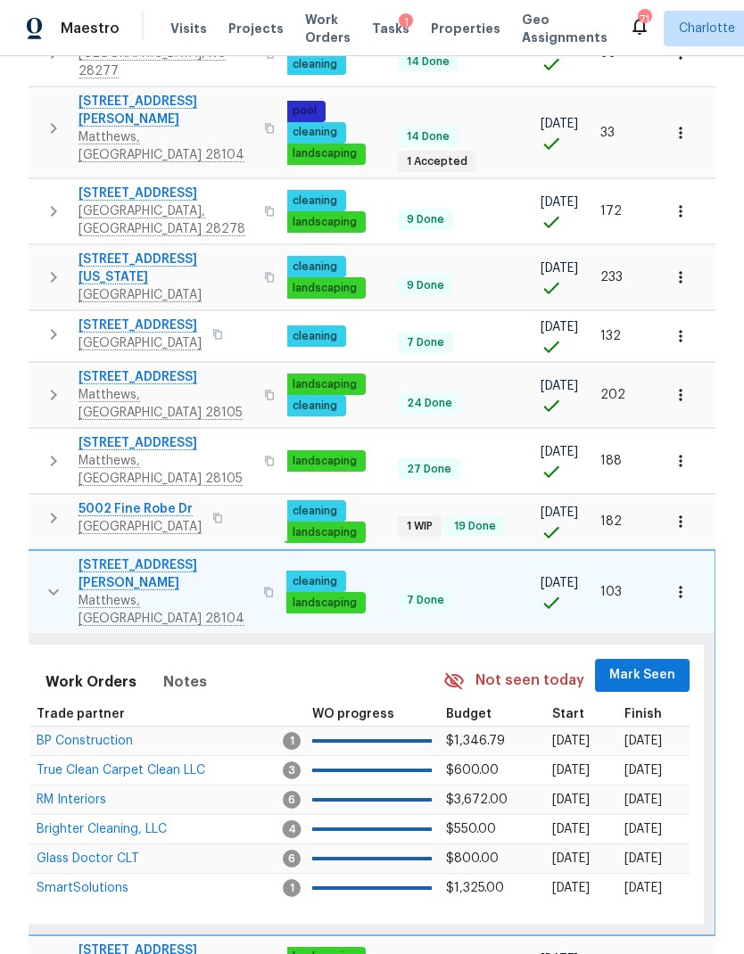
click at [638, 664] on span "Mark Seen" at bounding box center [642, 675] width 66 height 22
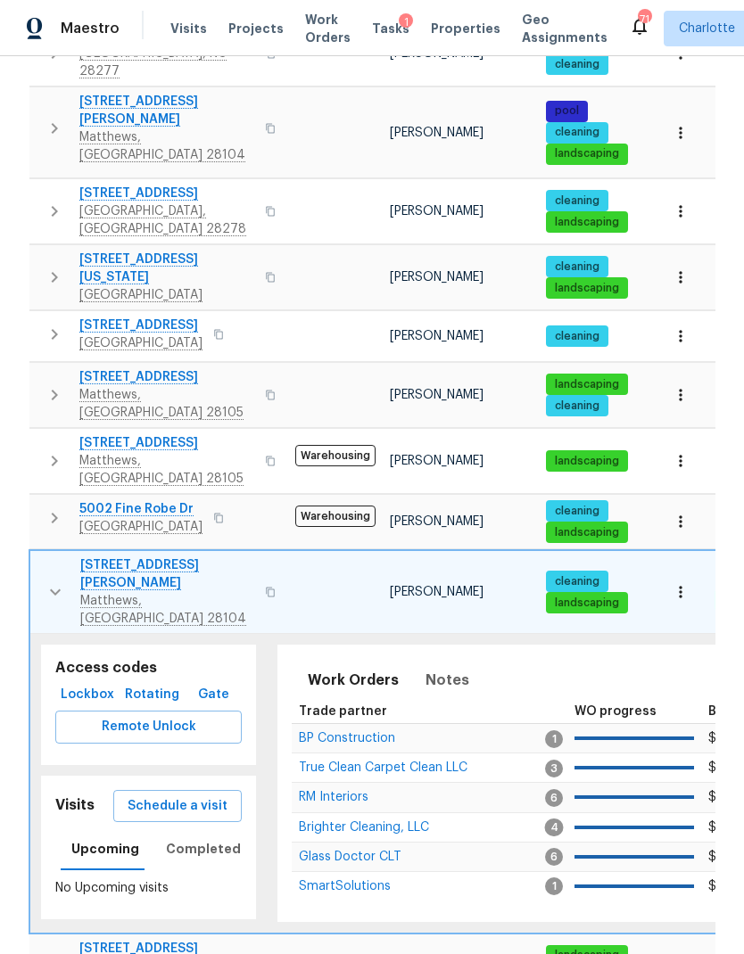
click at [49, 581] on icon "button" at bounding box center [55, 591] width 21 height 21
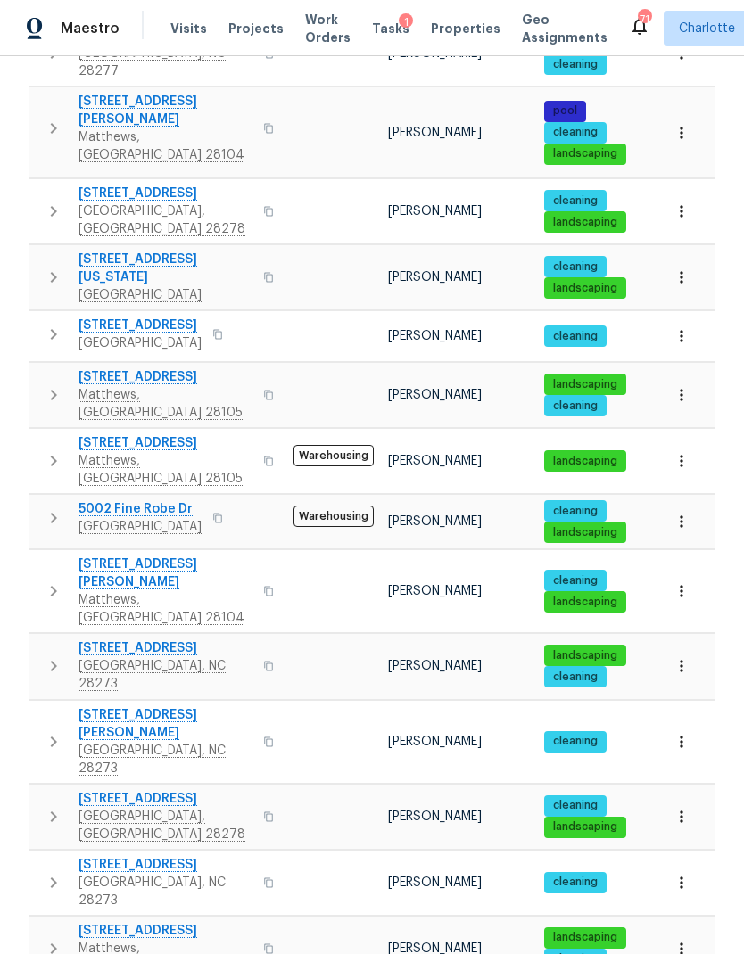
click at [50, 655] on icon "button" at bounding box center [53, 665] width 21 height 21
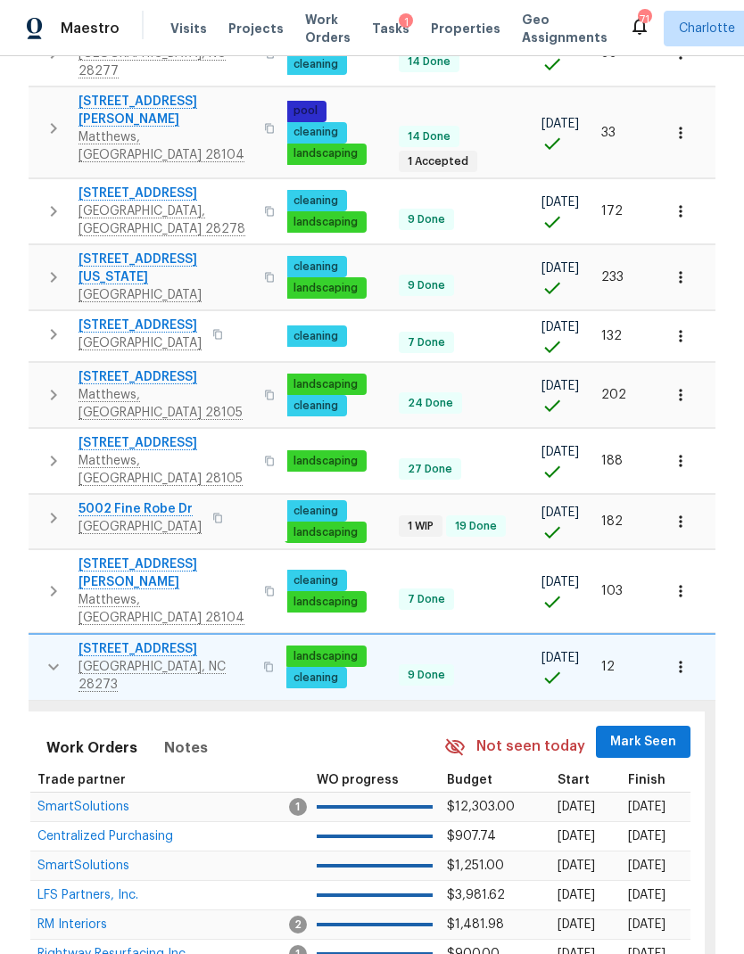
click at [646, 731] on span "Mark Seen" at bounding box center [643, 742] width 66 height 22
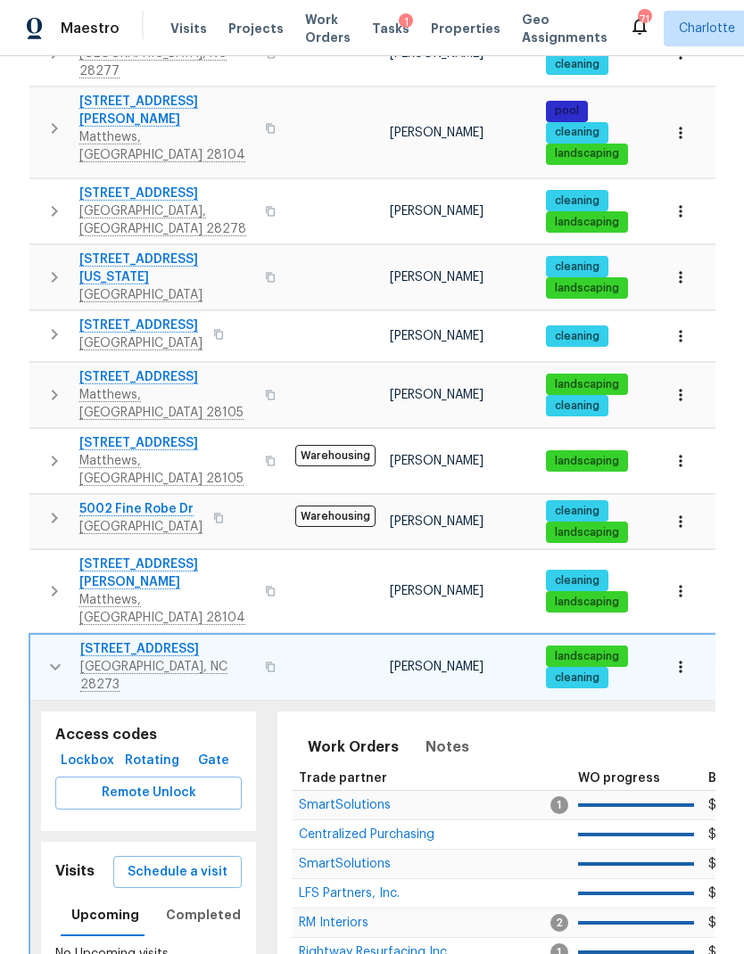
click at [53, 664] on icon "button" at bounding box center [55, 667] width 11 height 6
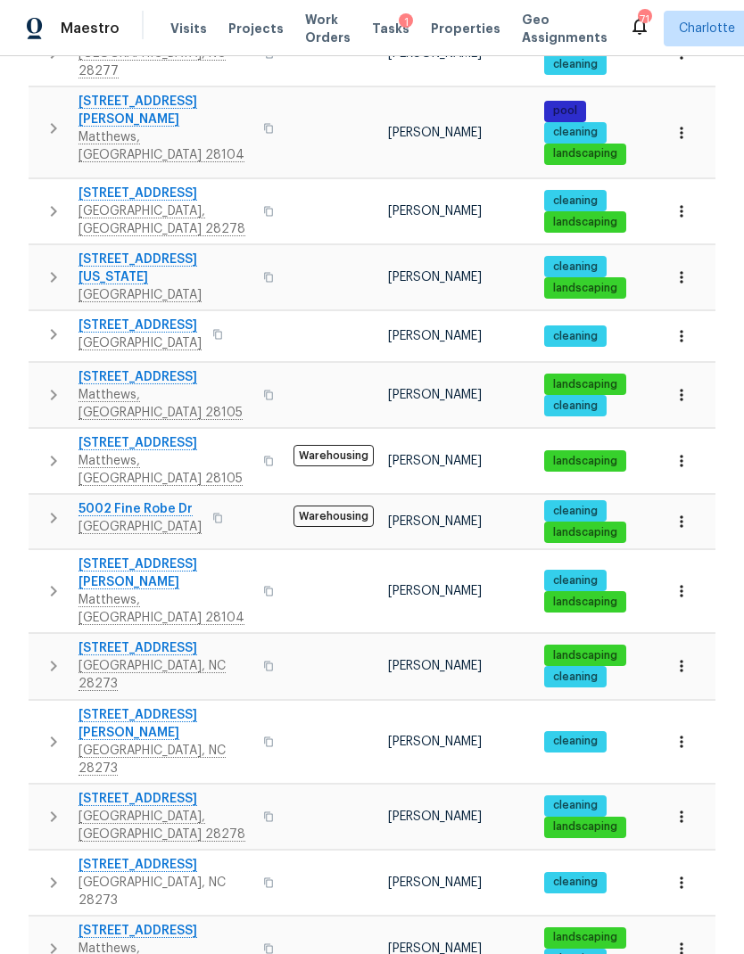
click at [46, 731] on icon "button" at bounding box center [53, 741] width 21 height 21
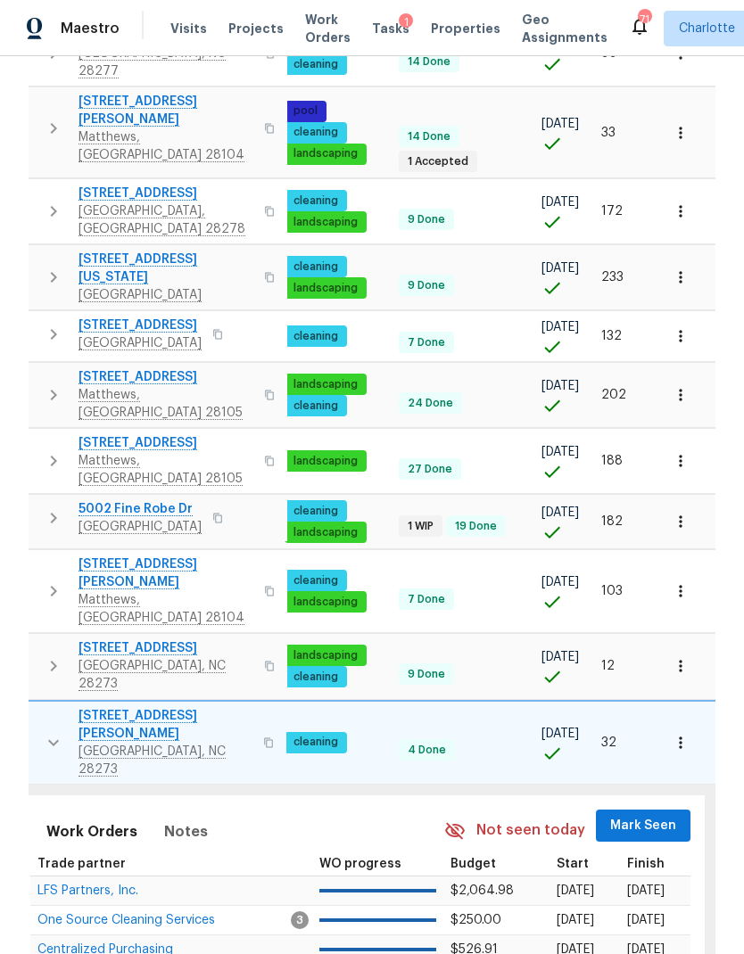
click at [643, 815] on span "Mark Seen" at bounding box center [643, 826] width 66 height 22
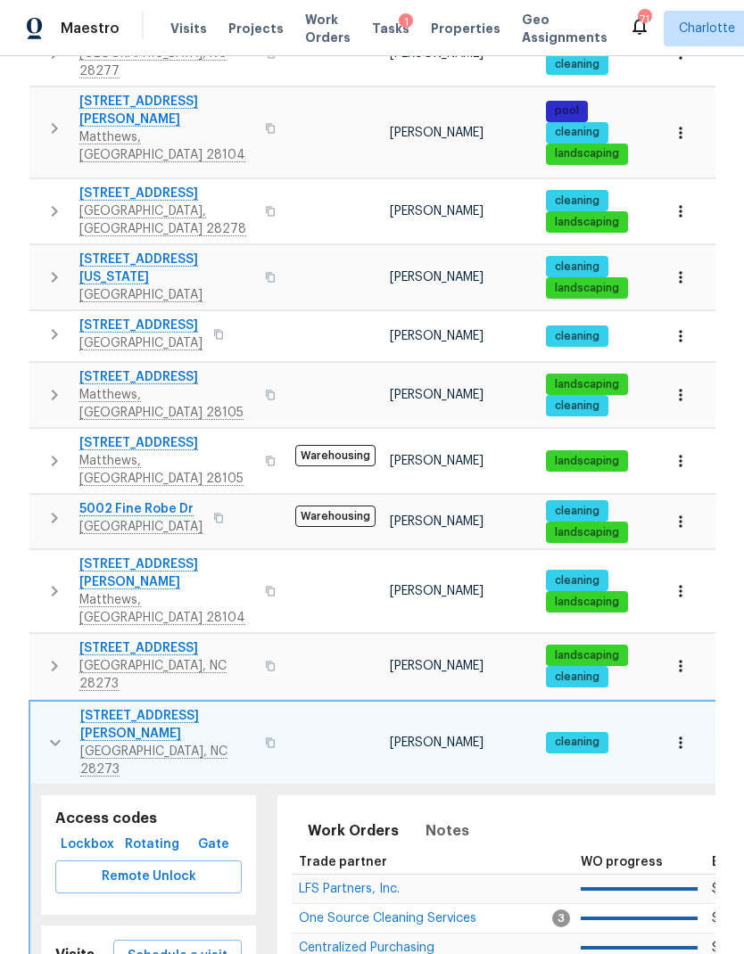
click at [51, 732] on icon "button" at bounding box center [55, 742] width 21 height 21
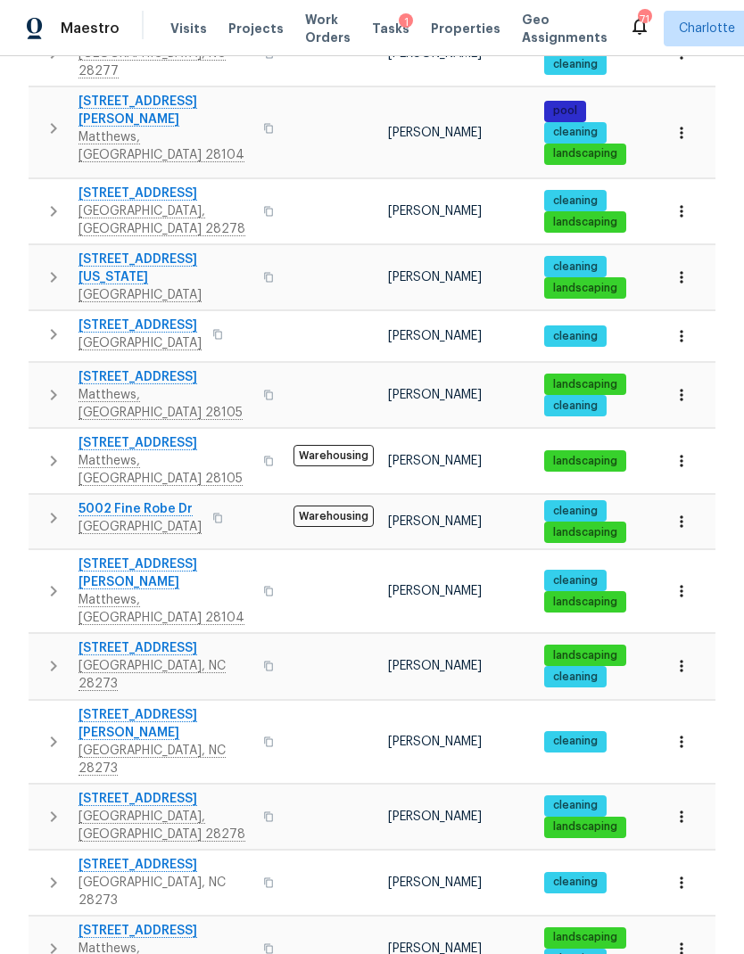
click at [56, 806] on icon "button" at bounding box center [53, 816] width 21 height 21
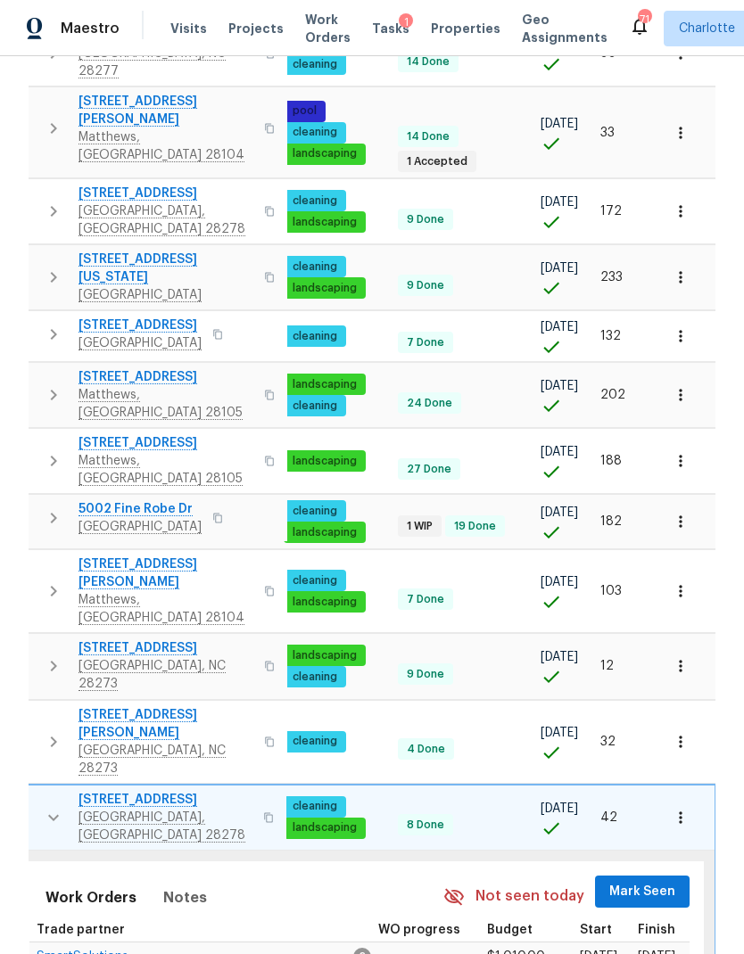
scroll to position [0, 261]
click at [651, 881] on span "Mark Seen" at bounding box center [643, 892] width 66 height 22
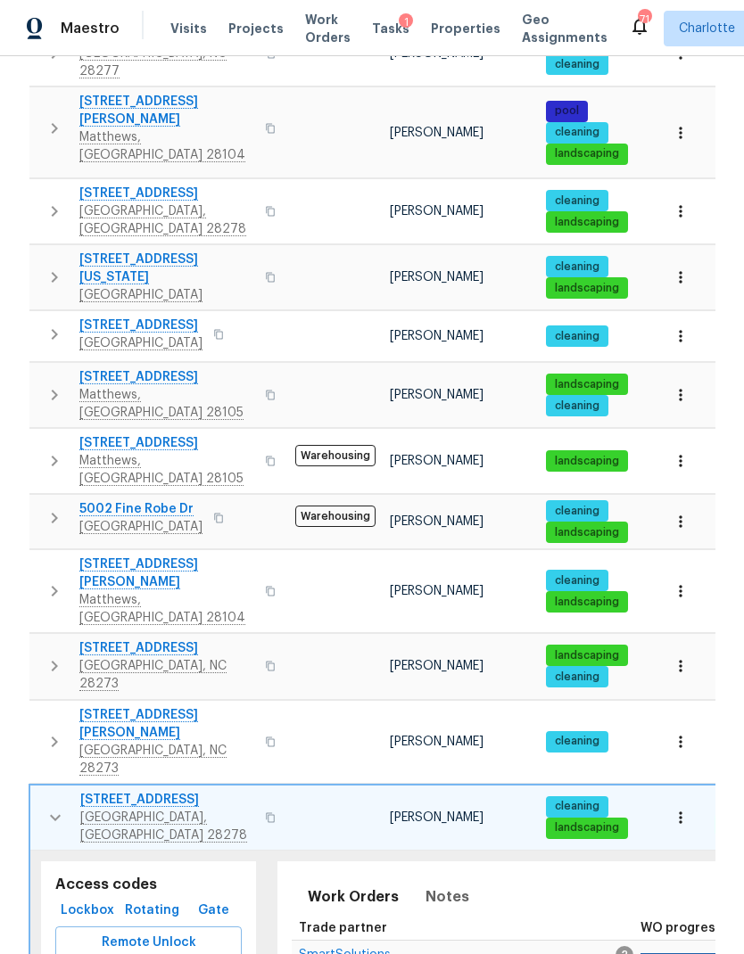
scroll to position [0, 0]
click at [51, 807] on icon "button" at bounding box center [55, 817] width 21 height 21
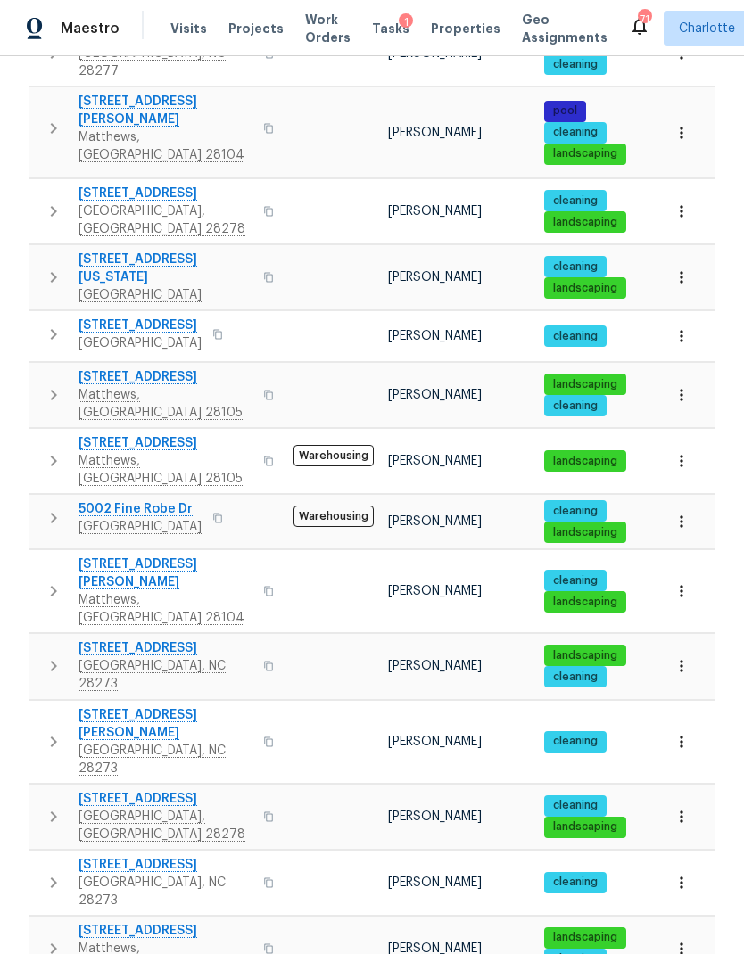
click at [51, 872] on icon "button" at bounding box center [53, 882] width 21 height 21
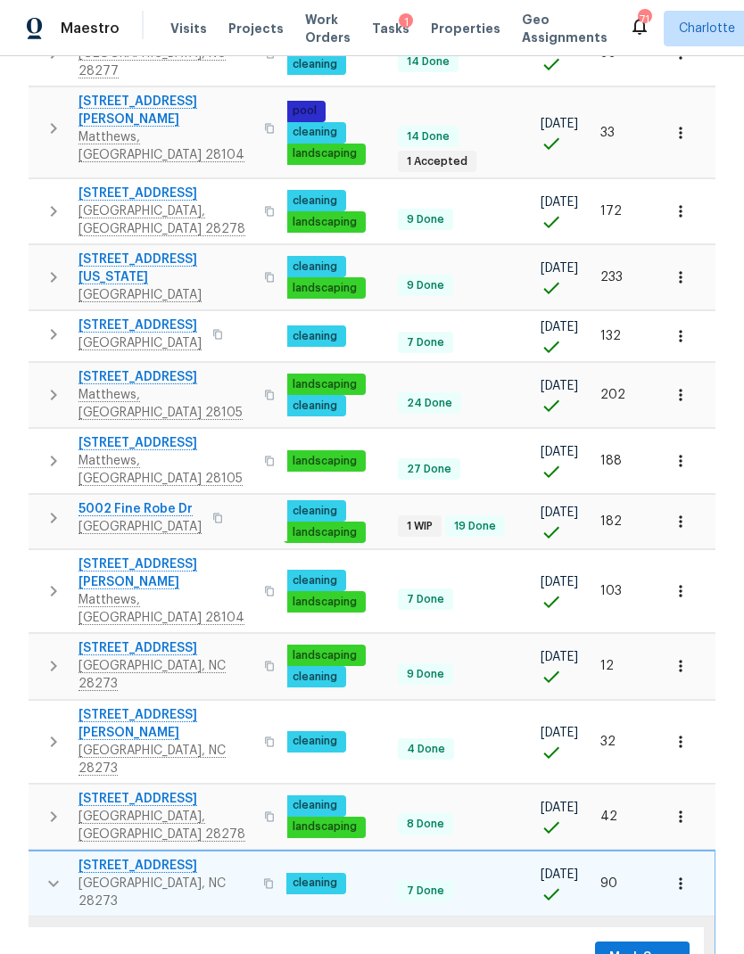
click at [630, 947] on span "Mark Seen" at bounding box center [642, 958] width 66 height 22
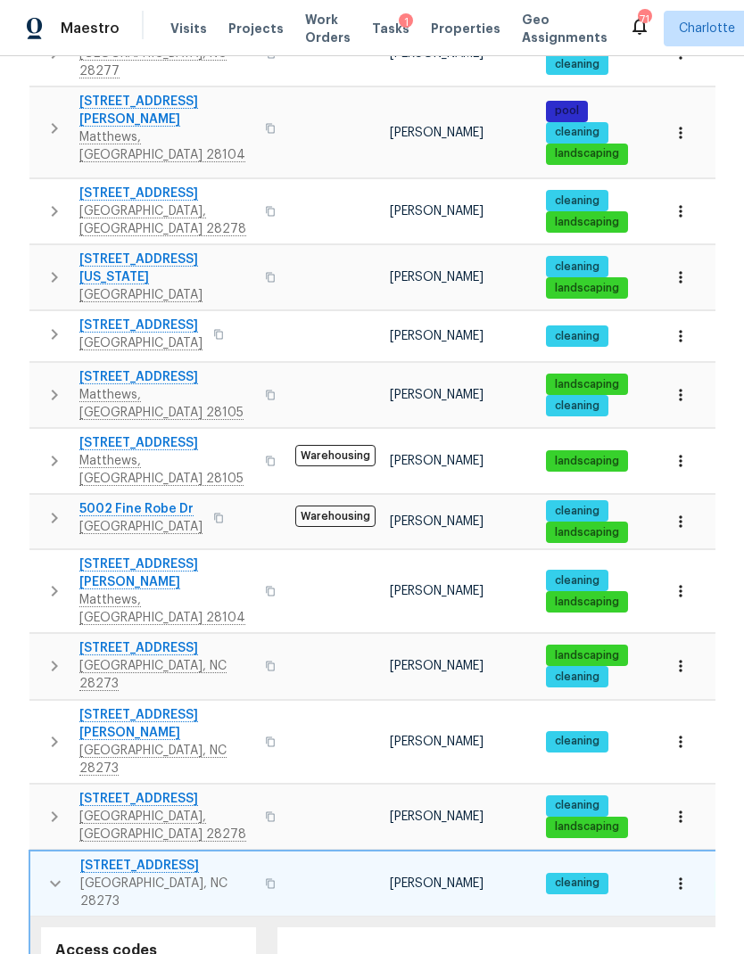
click at [53, 880] on icon "button" at bounding box center [55, 883] width 11 height 6
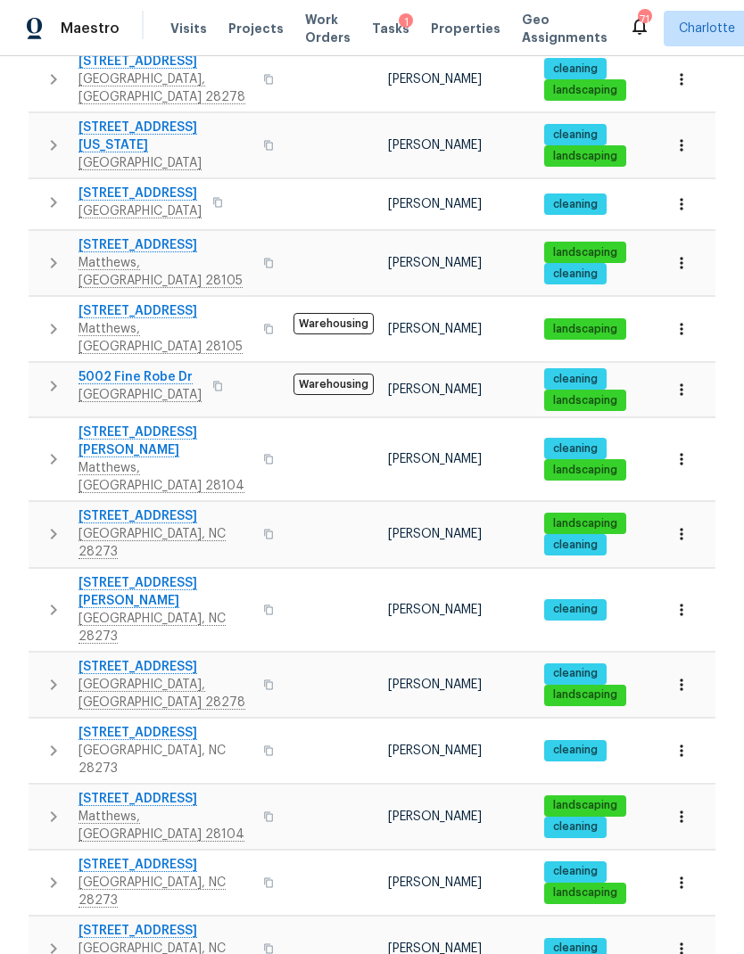
scroll to position [754, 0]
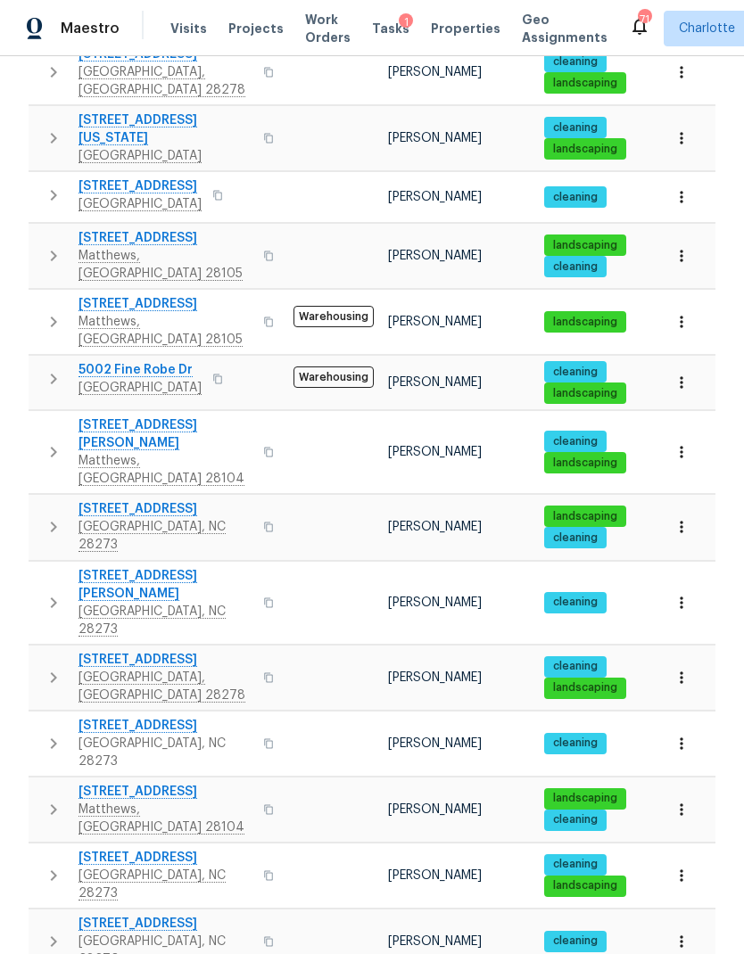
click at [47, 799] on icon "button" at bounding box center [53, 809] width 21 height 21
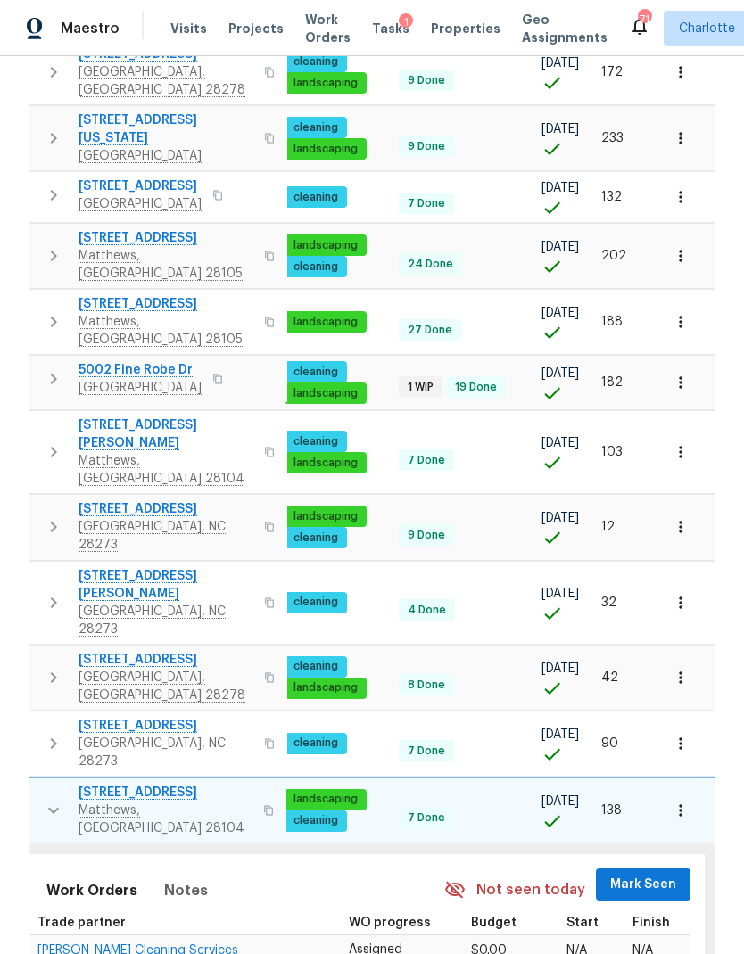
click at [644, 874] on span "Mark Seen" at bounding box center [643, 885] width 66 height 22
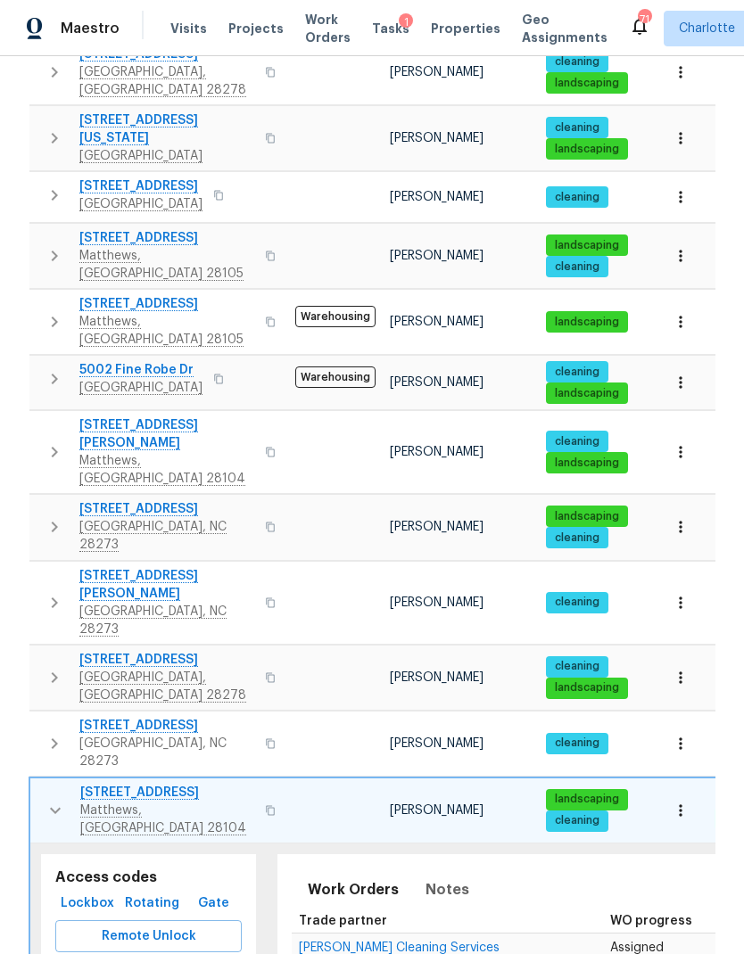
scroll to position [0, 0]
click at [46, 800] on icon "button" at bounding box center [55, 810] width 21 height 21
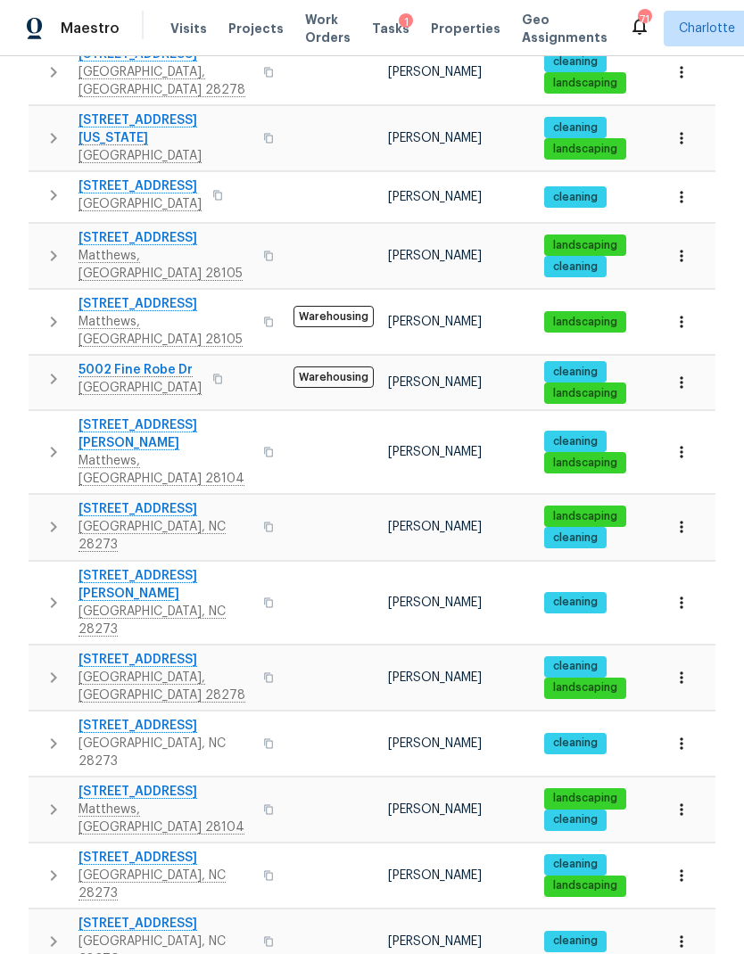
click at [52, 849] on button "button" at bounding box center [54, 876] width 36 height 54
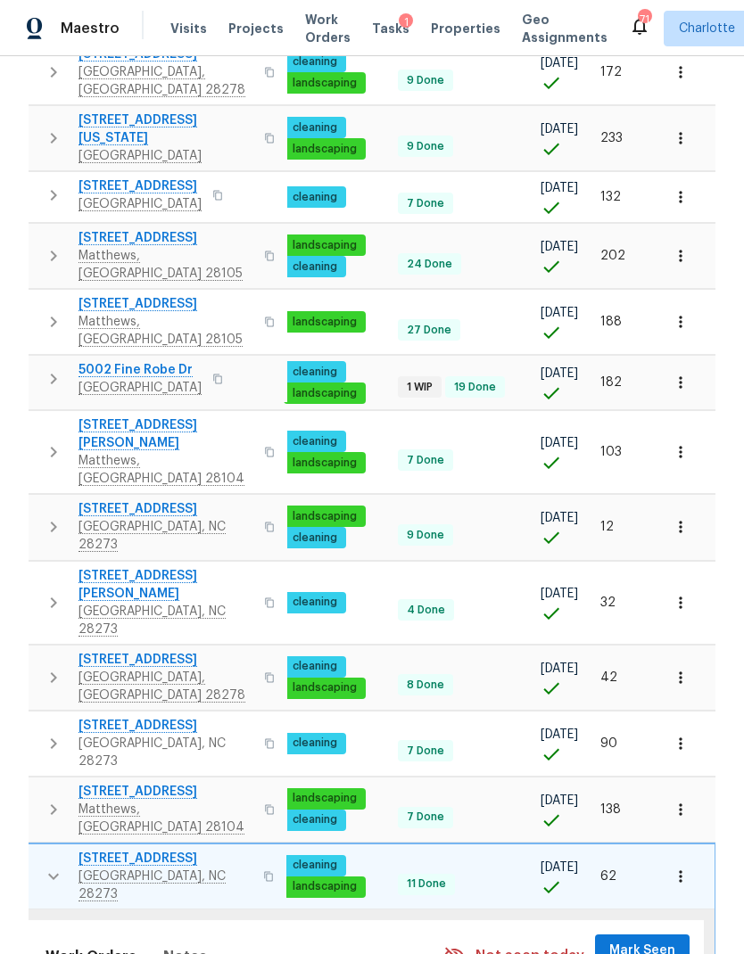
scroll to position [0, 261]
click at [645, 940] on span "Mark Seen" at bounding box center [643, 951] width 66 height 22
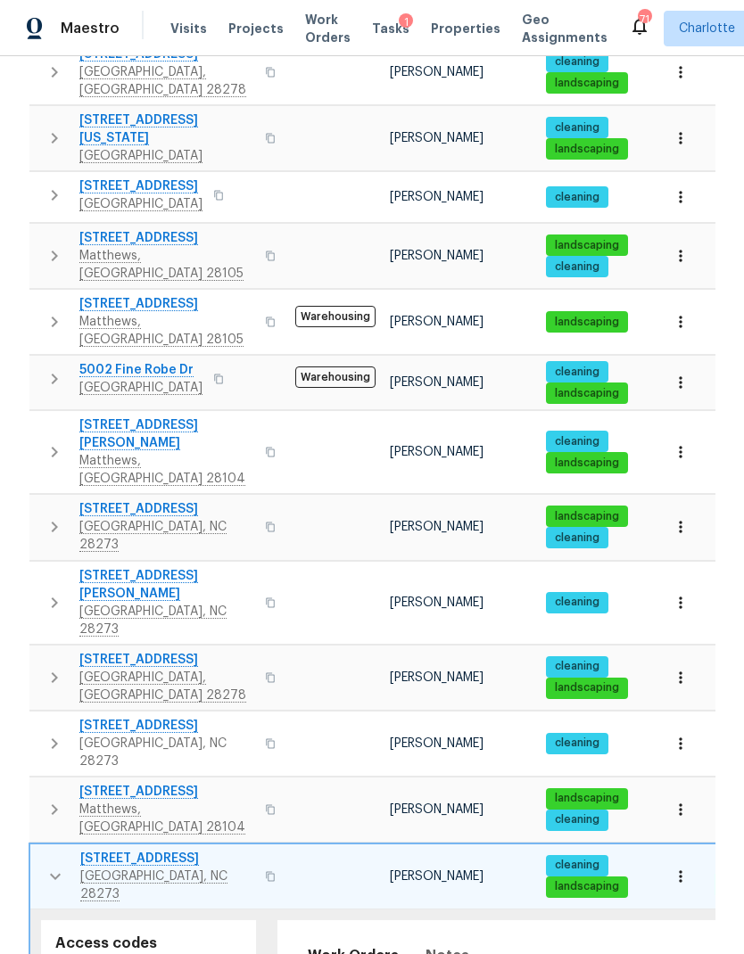
scroll to position [0, 0]
click at [51, 866] on icon "button" at bounding box center [55, 876] width 21 height 21
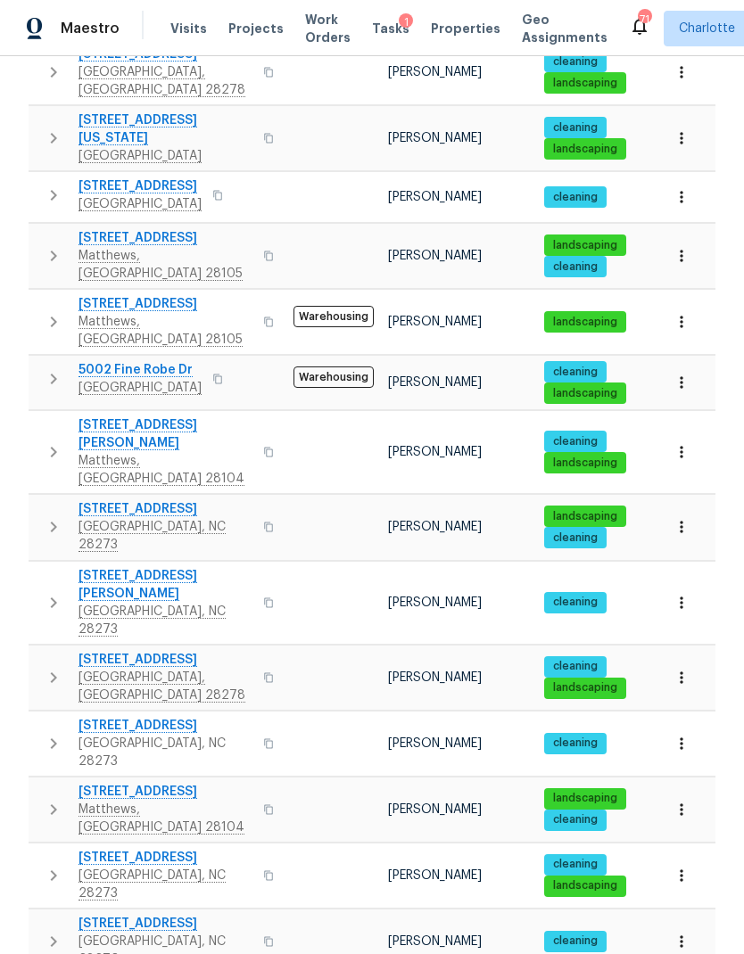
click at [53, 936] on icon "button" at bounding box center [54, 941] width 6 height 11
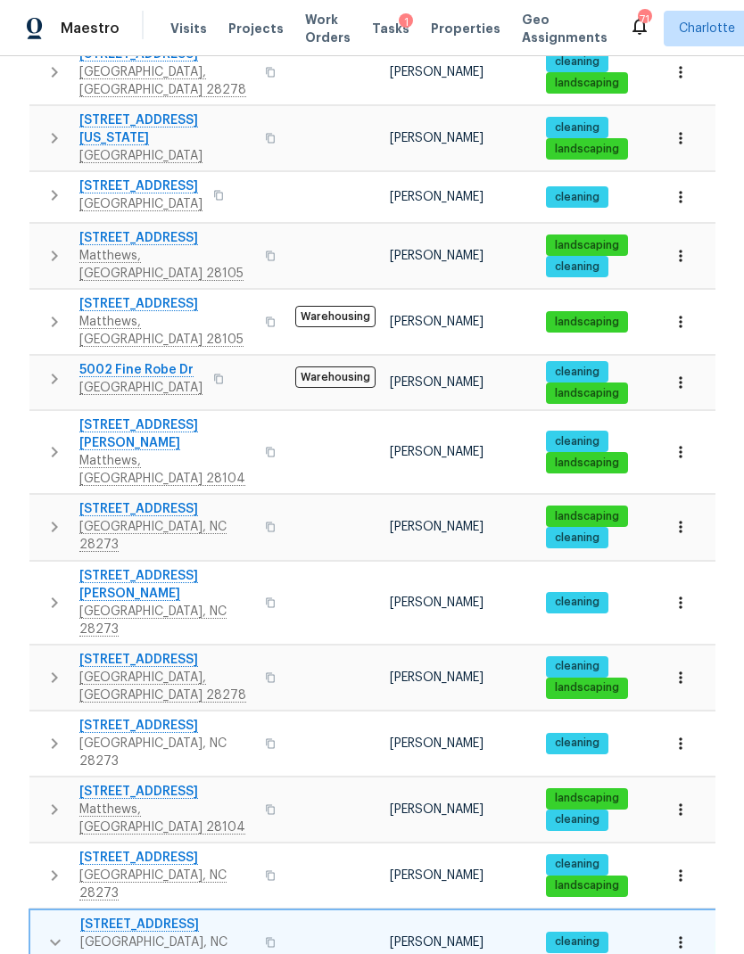
click at [53, 932] on icon "button" at bounding box center [55, 942] width 21 height 21
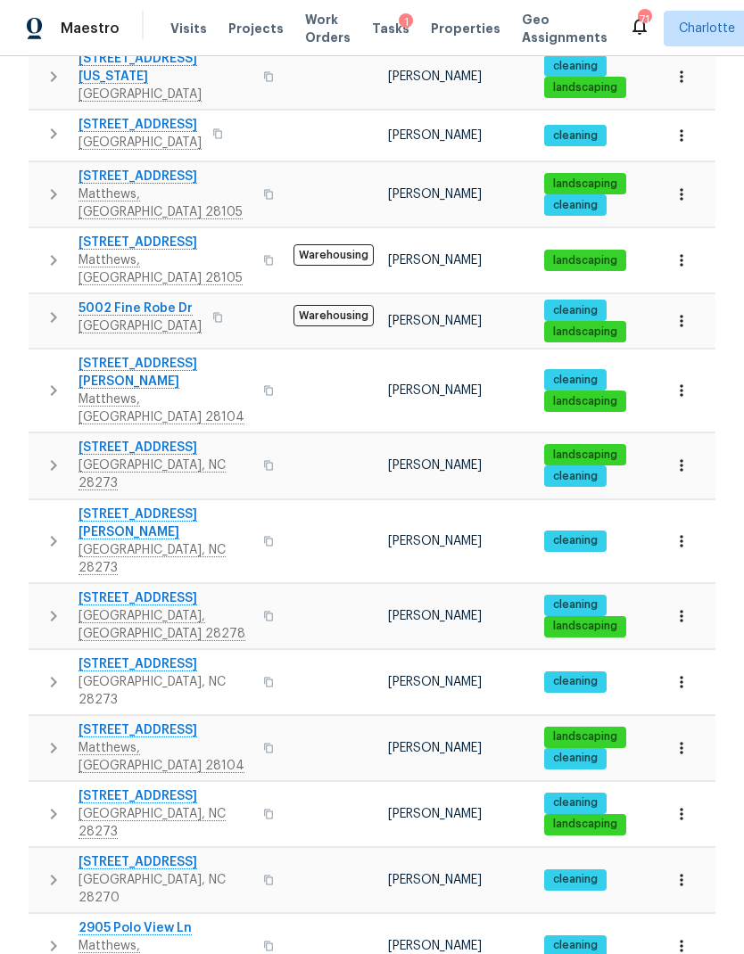
click at [57, 941] on icon "button" at bounding box center [54, 946] width 6 height 11
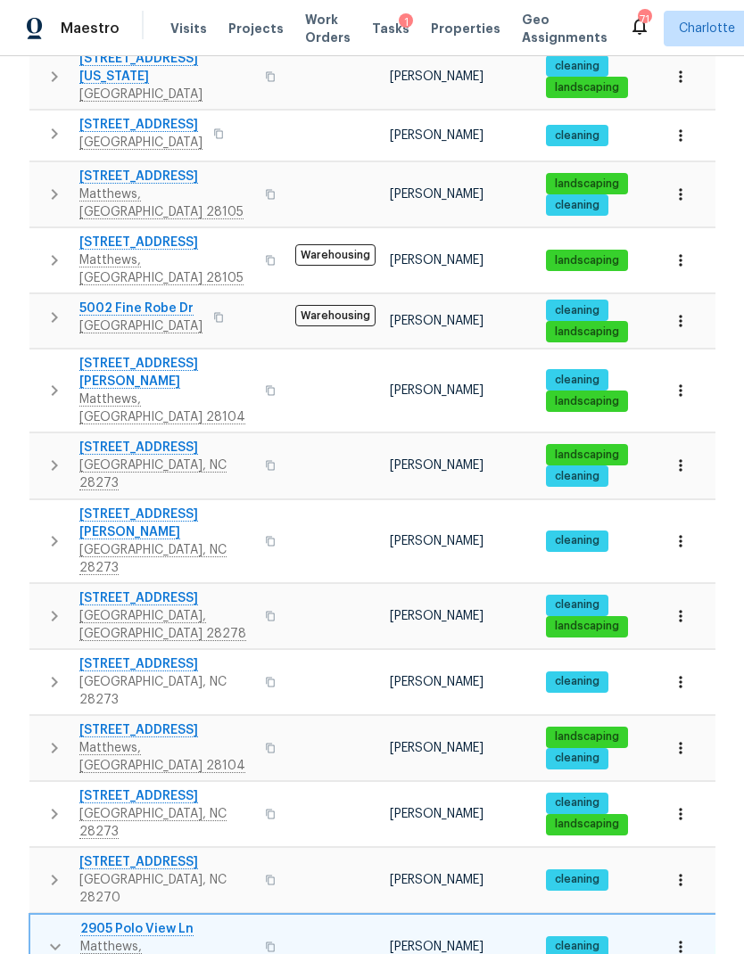
click at [50, 936] on icon "button" at bounding box center [55, 946] width 21 height 21
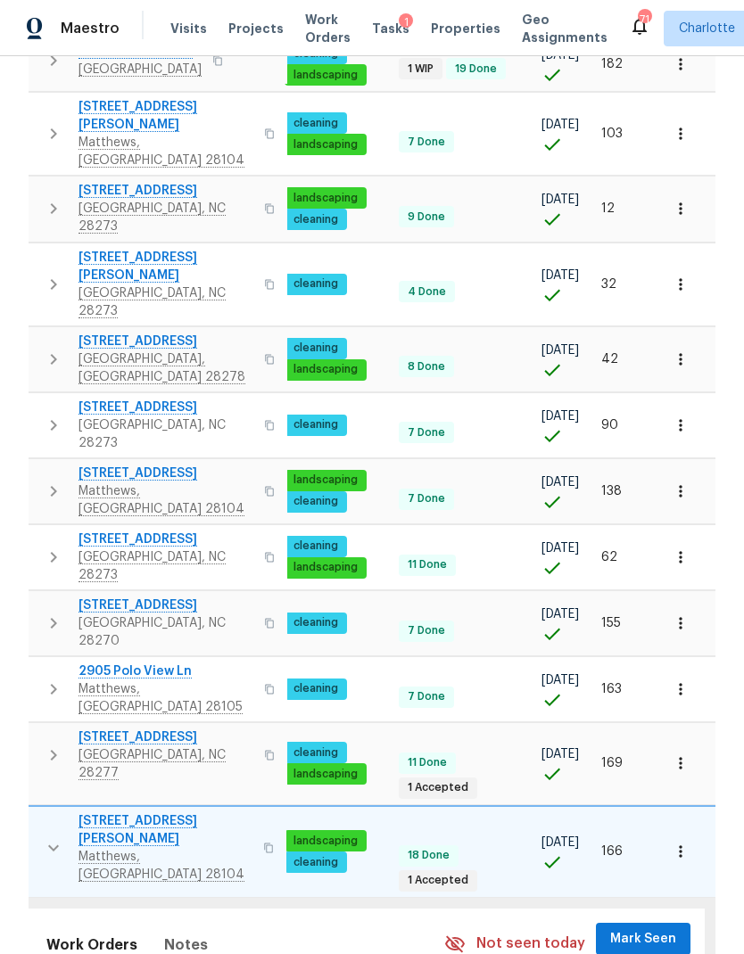
click at [660, 928] on span "Mark Seen" at bounding box center [643, 939] width 66 height 22
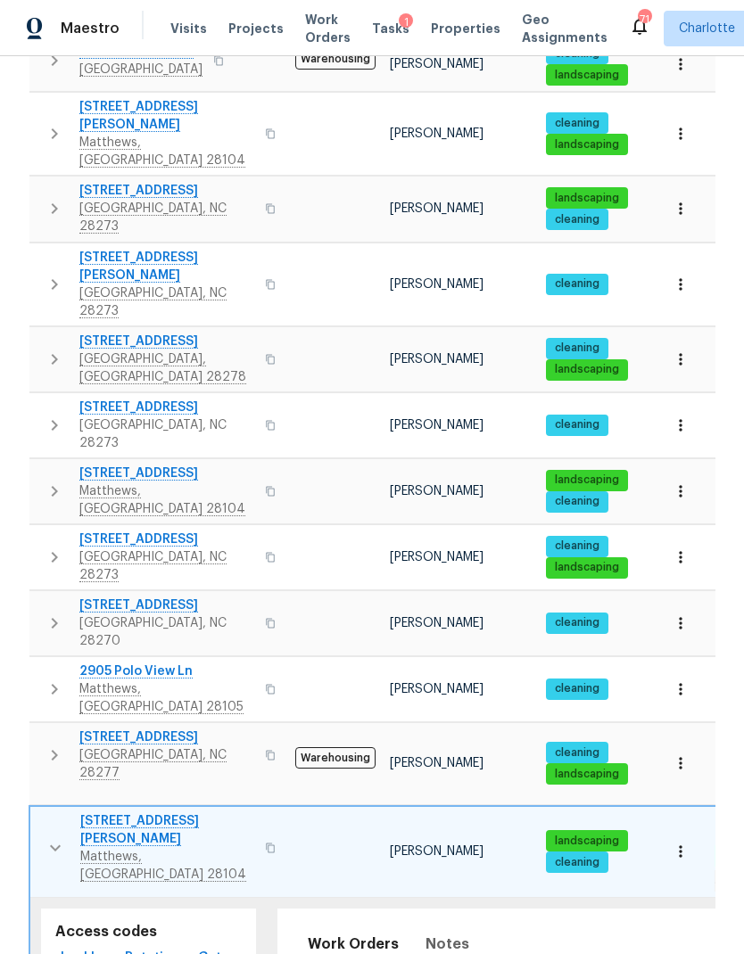
click at [50, 844] on icon "button" at bounding box center [55, 847] width 11 height 6
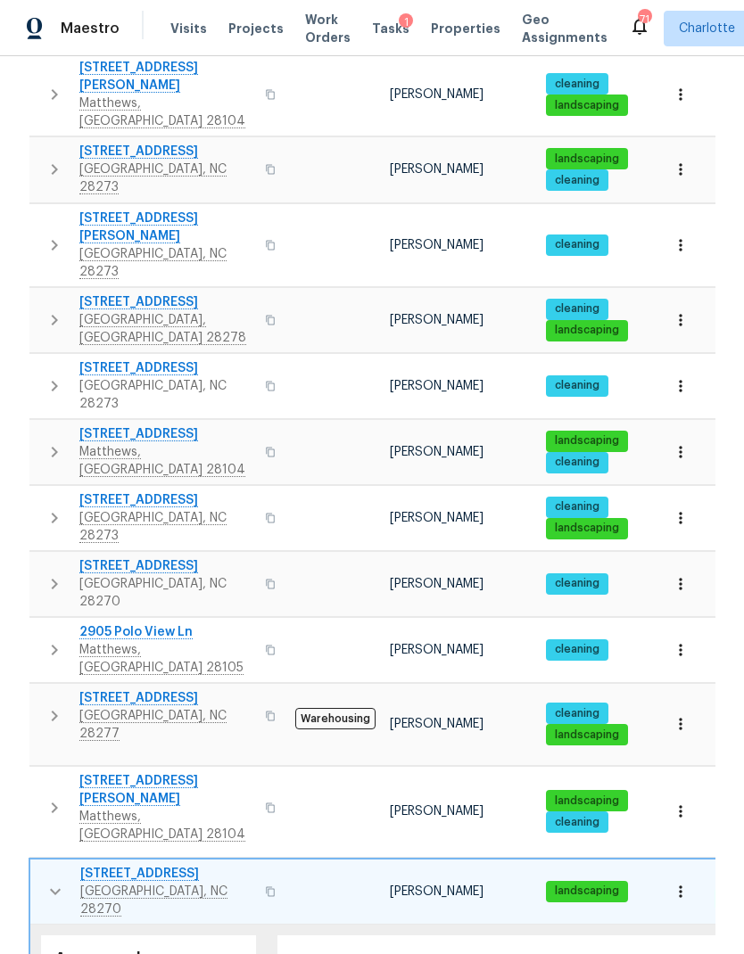
click at [51, 881] on icon "button" at bounding box center [55, 891] width 21 height 21
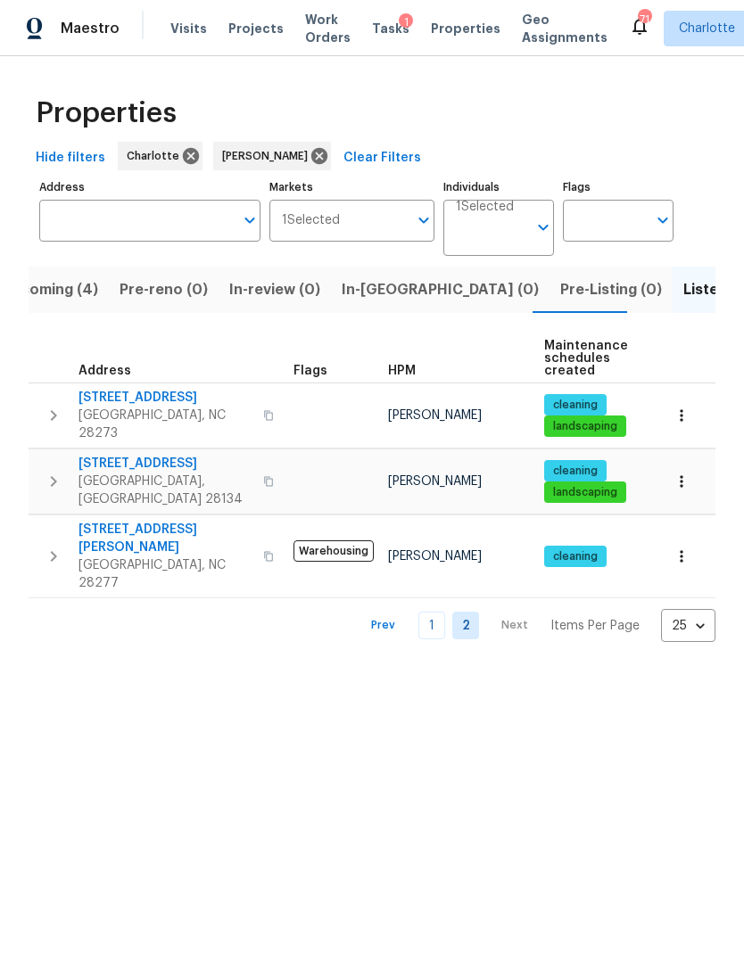
click at [47, 405] on icon "button" at bounding box center [53, 415] width 21 height 21
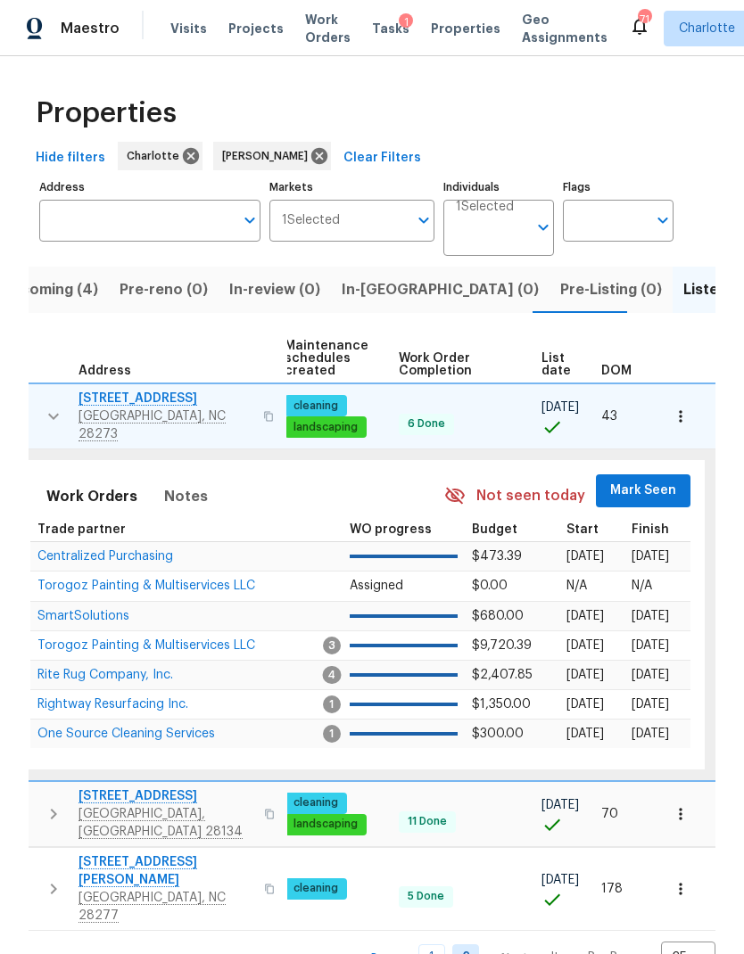
click at [650, 474] on button "Mark Seen" at bounding box center [643, 490] width 95 height 33
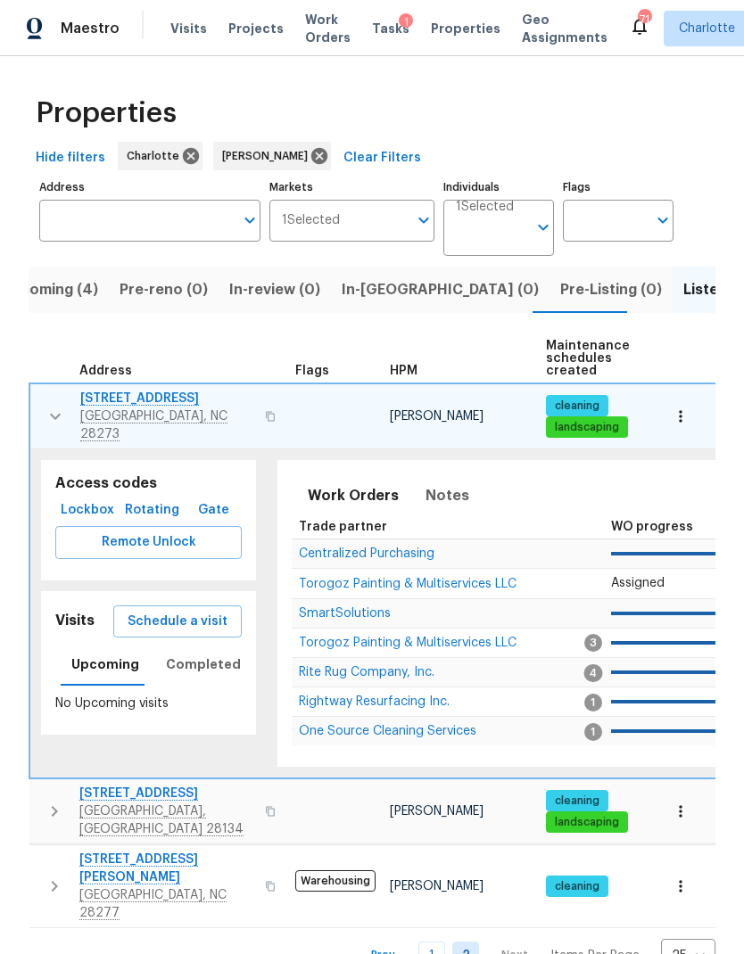
click at [49, 408] on icon "button" at bounding box center [55, 416] width 21 height 21
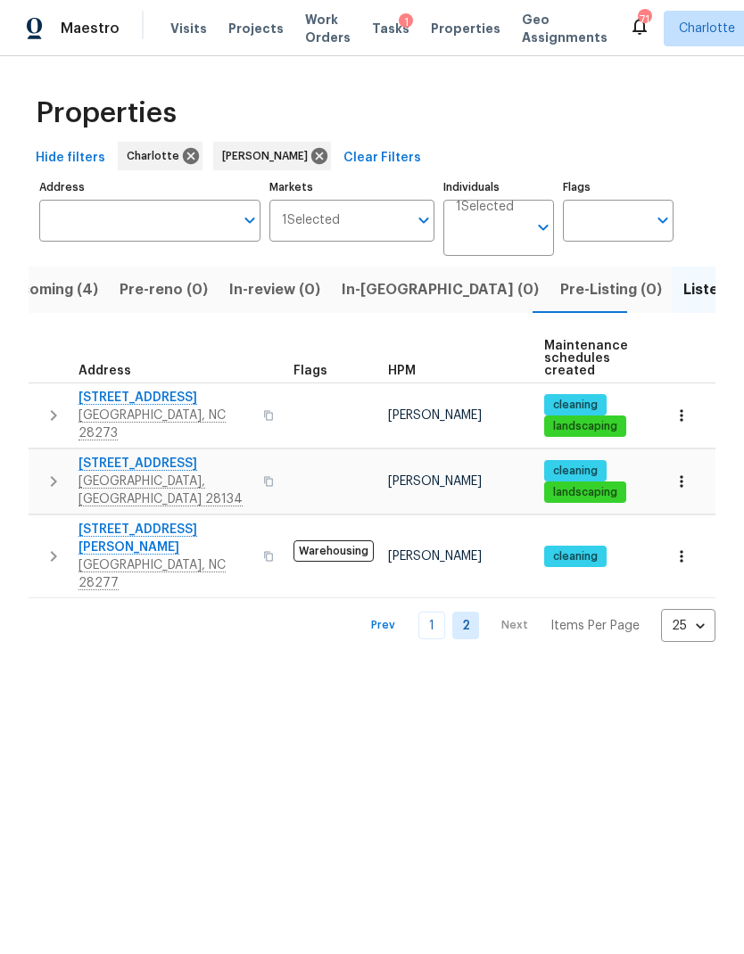
click at [41, 455] on button "button" at bounding box center [54, 482] width 36 height 54
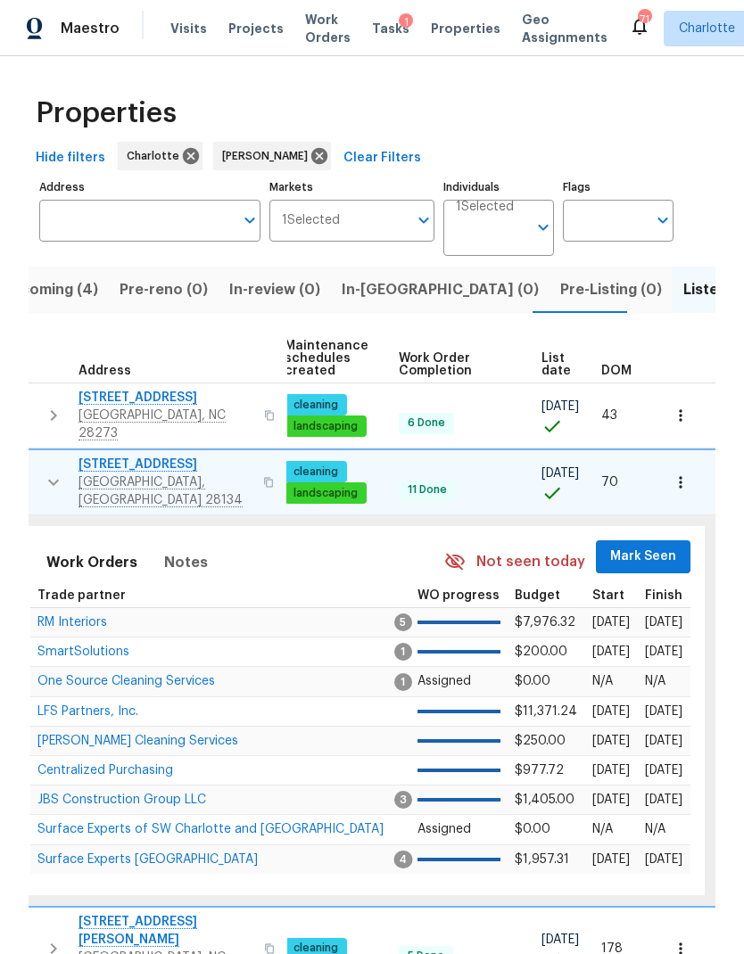
click at [659, 546] on span "Mark Seen" at bounding box center [643, 557] width 66 height 22
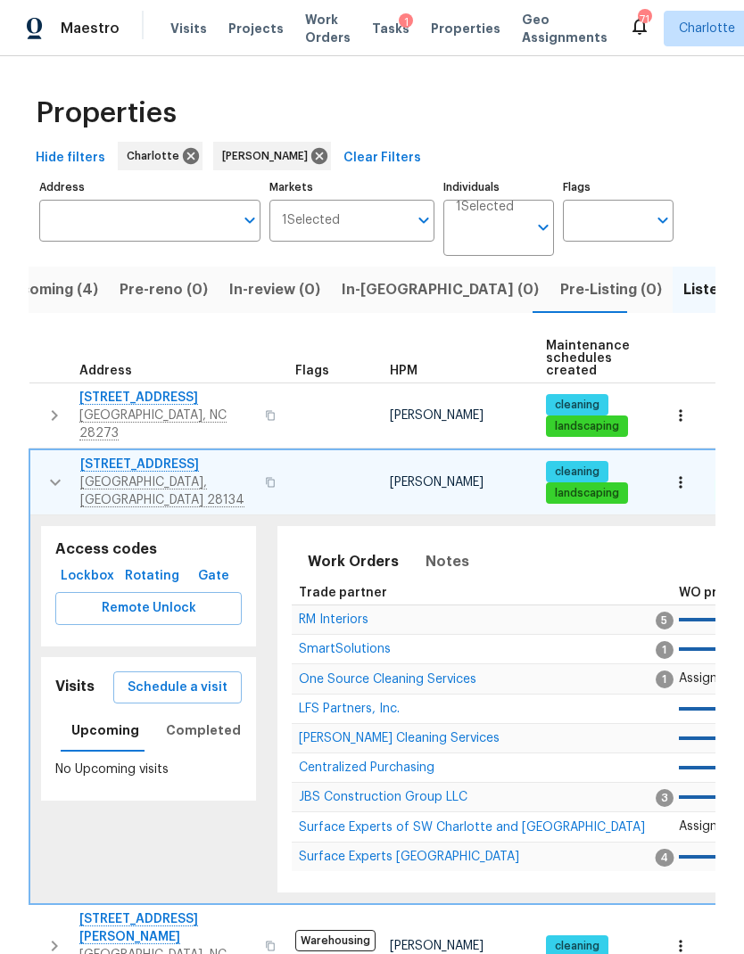
click at [47, 472] on icon "button" at bounding box center [55, 482] width 21 height 21
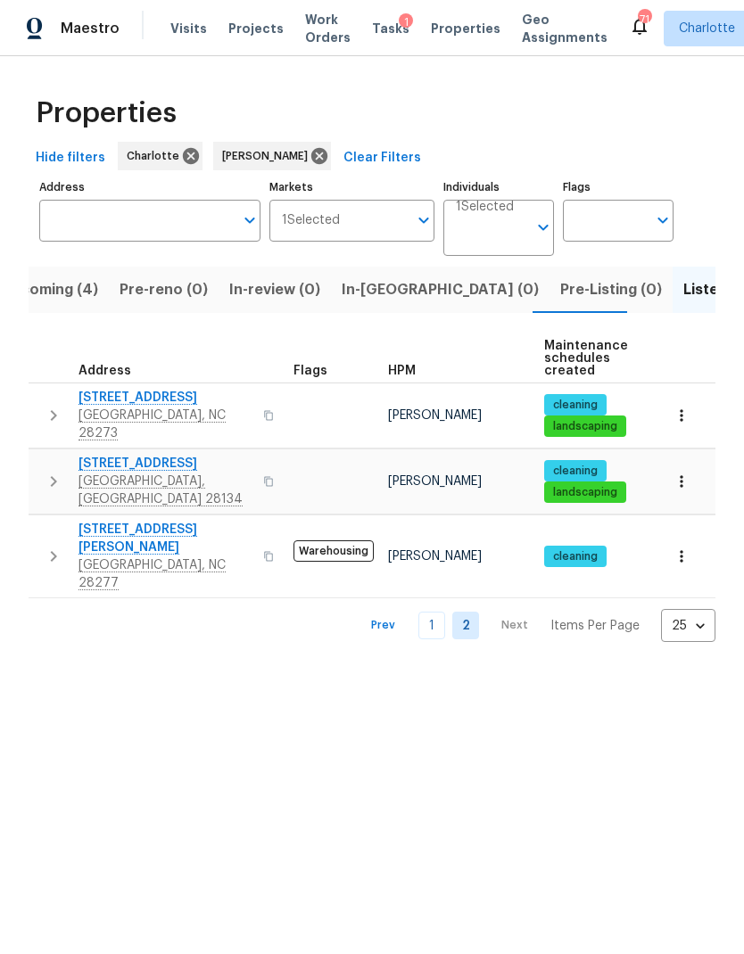
click at [41, 534] on td "11005 Cobb Creek Ct Charlotte, NC 28277" at bounding box center [158, 556] width 258 height 82
click at [45, 546] on icon "button" at bounding box center [53, 556] width 21 height 21
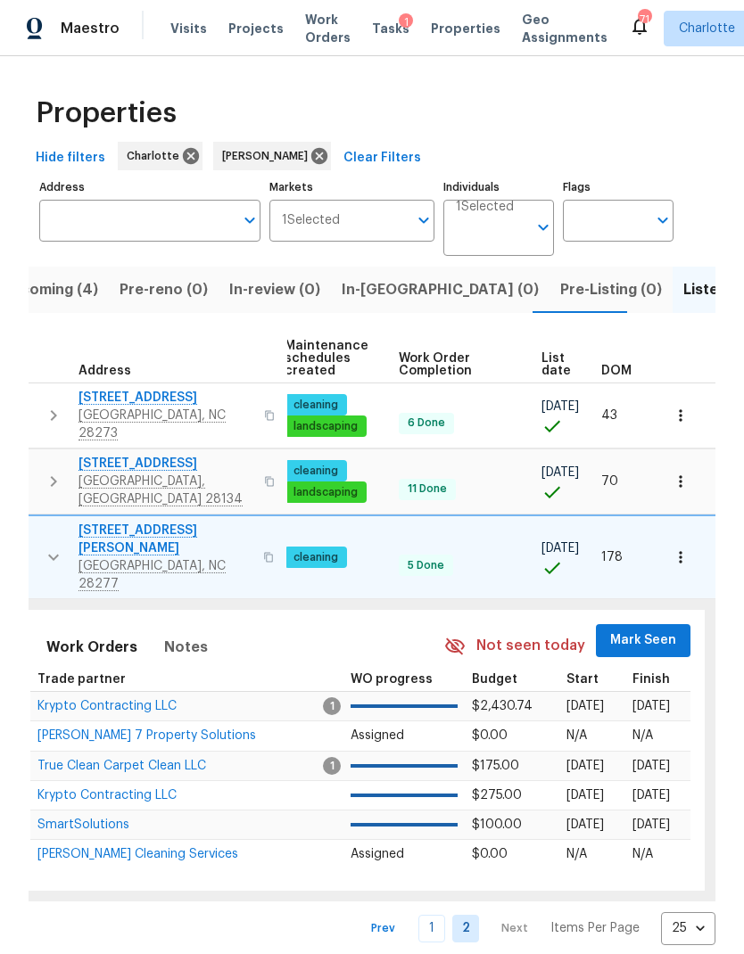
click at [652, 630] on span "Mark Seen" at bounding box center [643, 641] width 66 height 22
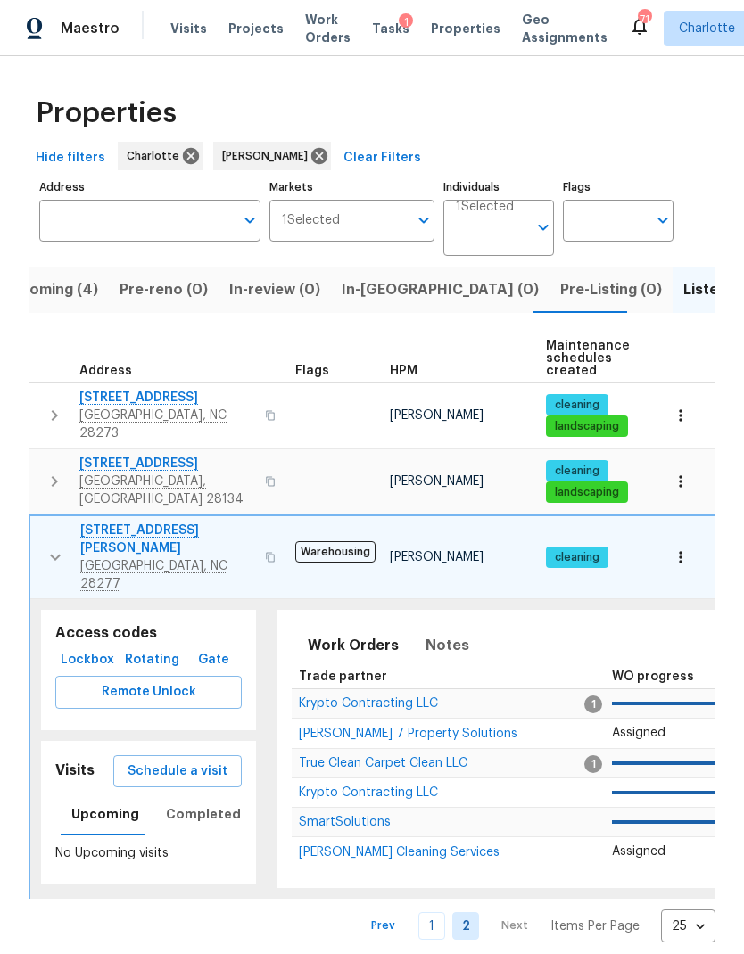
click at [53, 530] on button "button" at bounding box center [55, 557] width 36 height 71
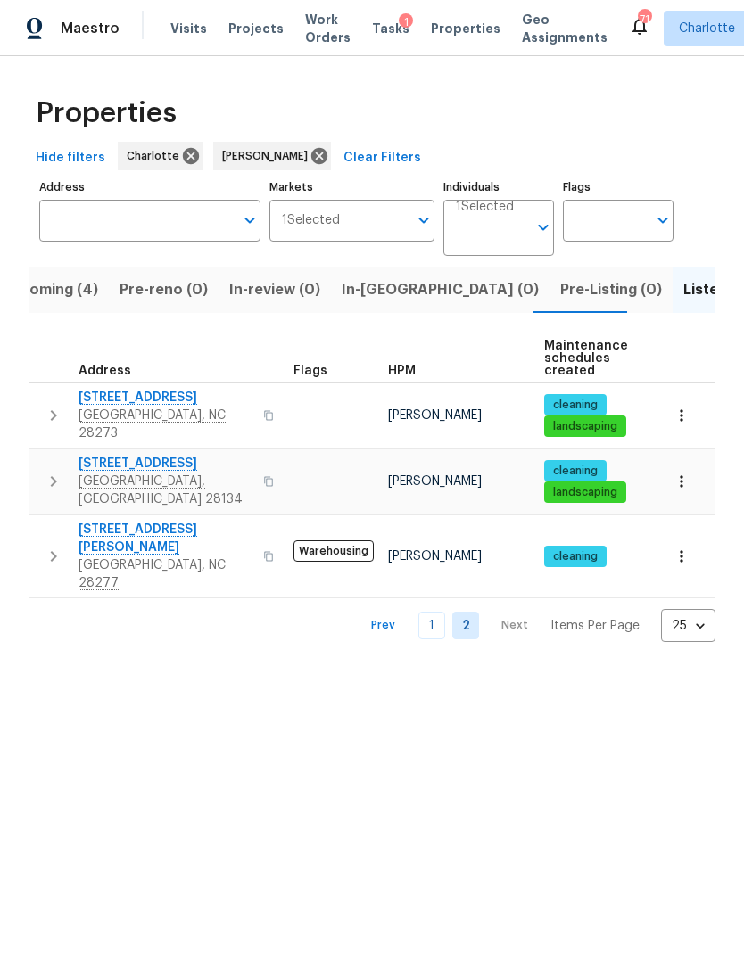
click at [439, 612] on link "1" at bounding box center [431, 626] width 27 height 28
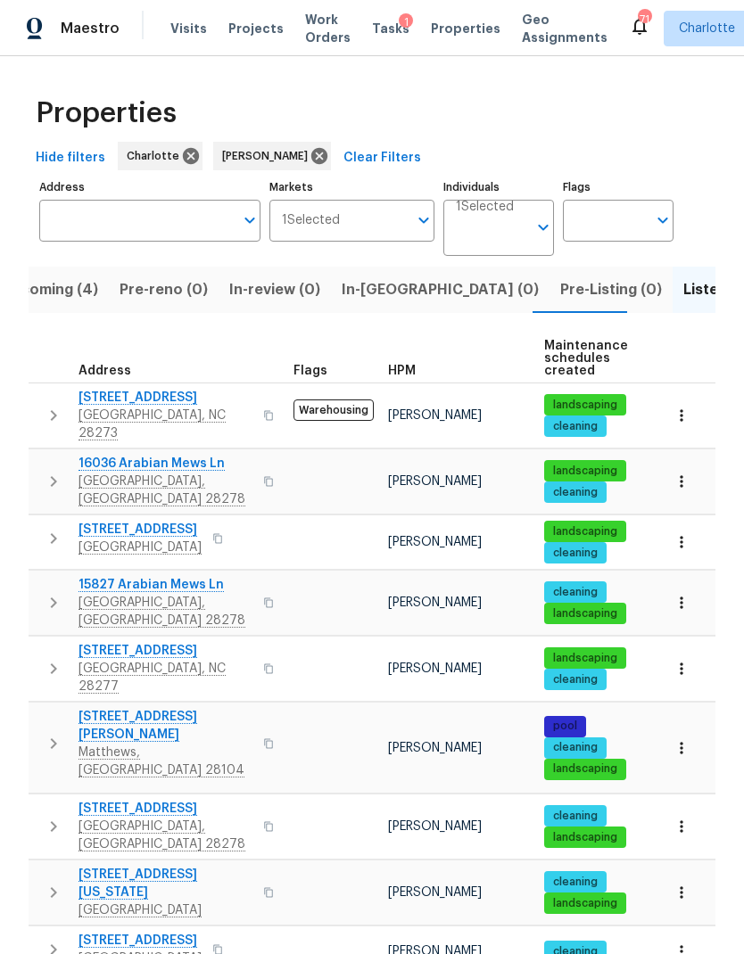
click at [366, 292] on span "In-[GEOGRAPHIC_DATA] (0)" at bounding box center [440, 289] width 197 height 25
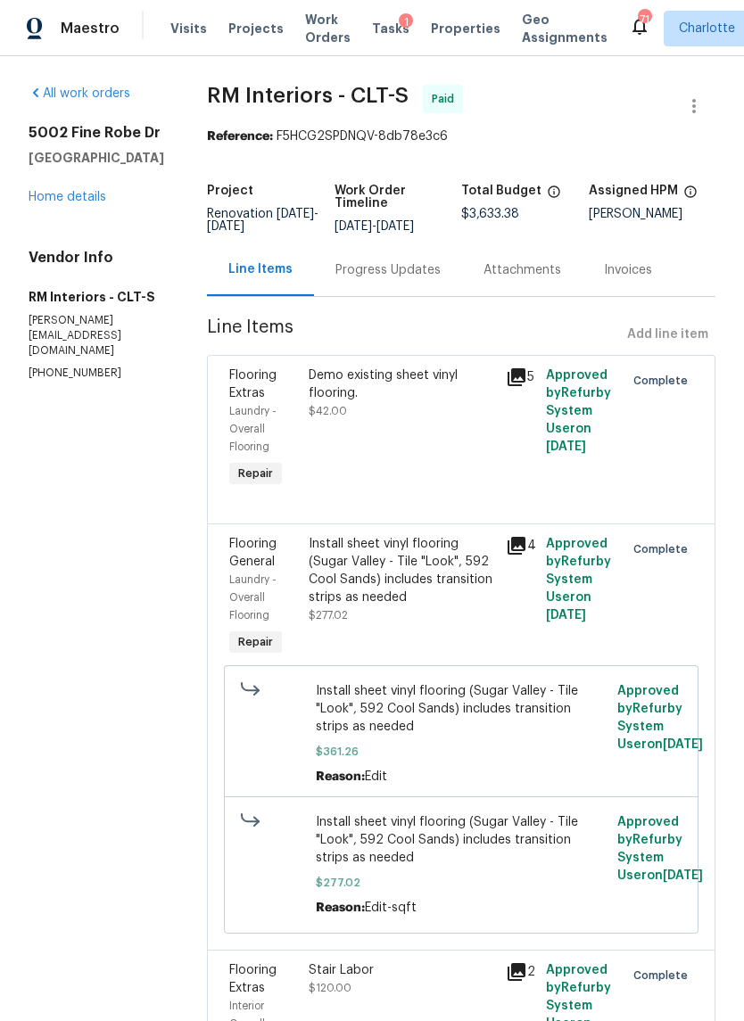
click at [49, 200] on link "Home details" at bounding box center [68, 197] width 78 height 12
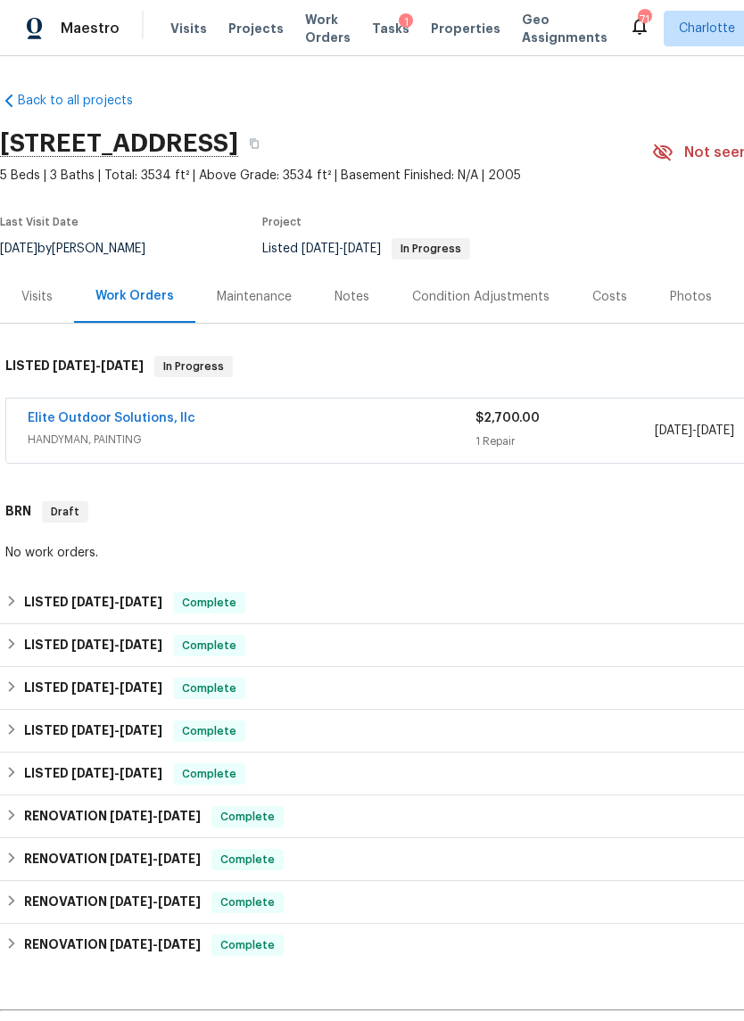
click at [86, 420] on link "Elite Outdoor Solutions, llc" at bounding box center [112, 418] width 168 height 12
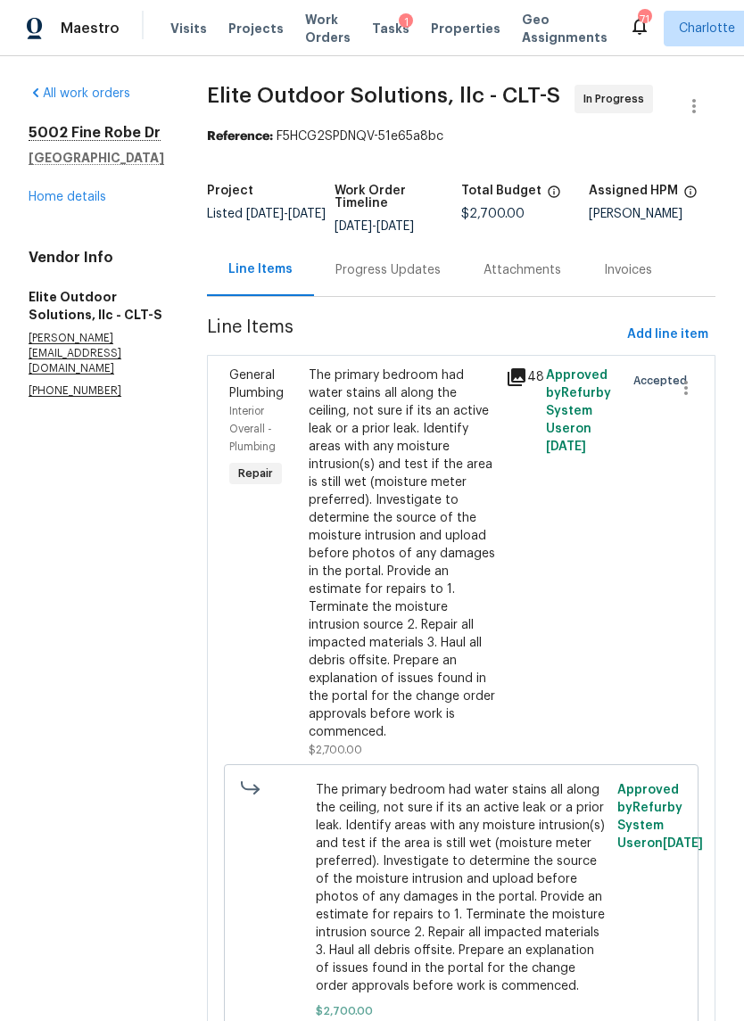
click at [367, 268] on div "Progress Updates" at bounding box center [387, 270] width 105 height 18
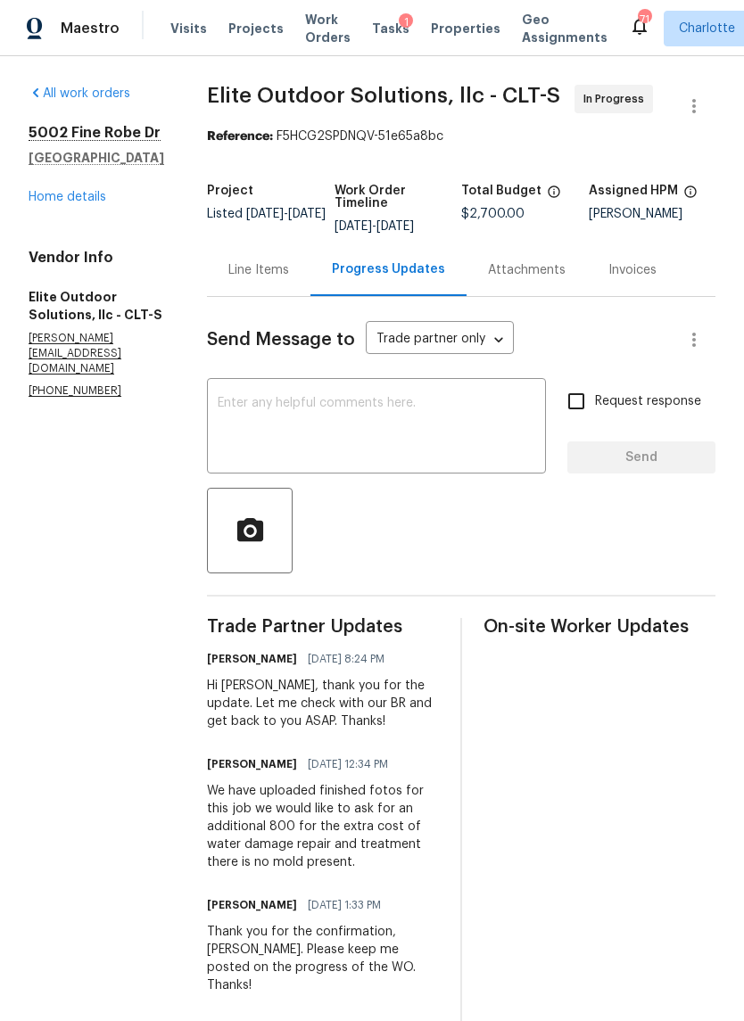
click at [449, 393] on div "x ​" at bounding box center [376, 428] width 339 height 91
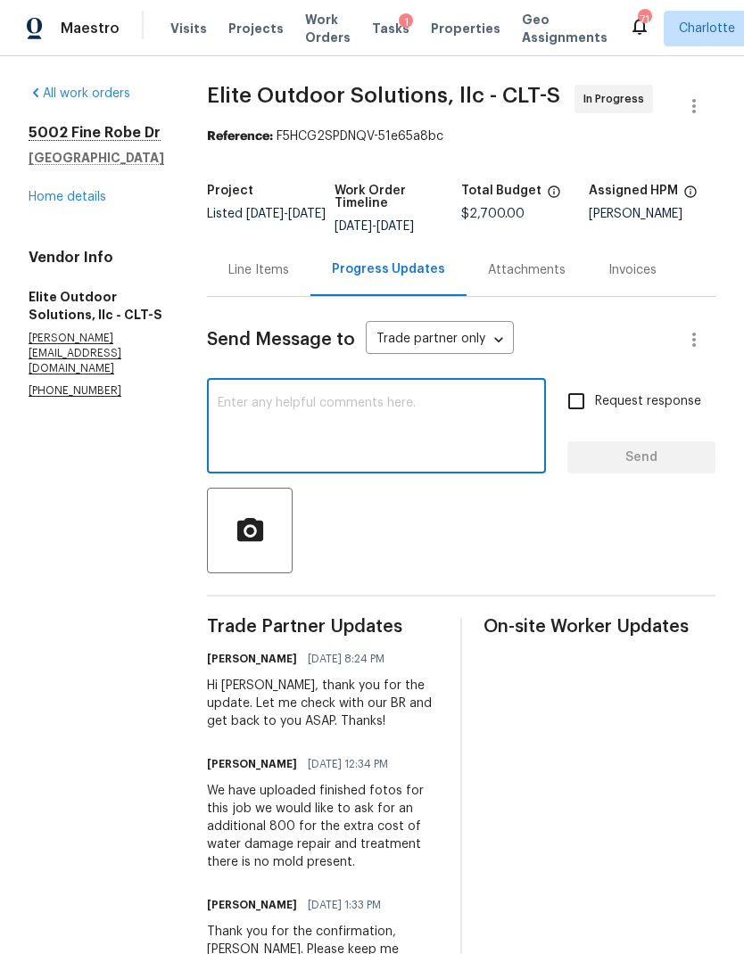
click at [38, 203] on link "Home details" at bounding box center [68, 197] width 78 height 12
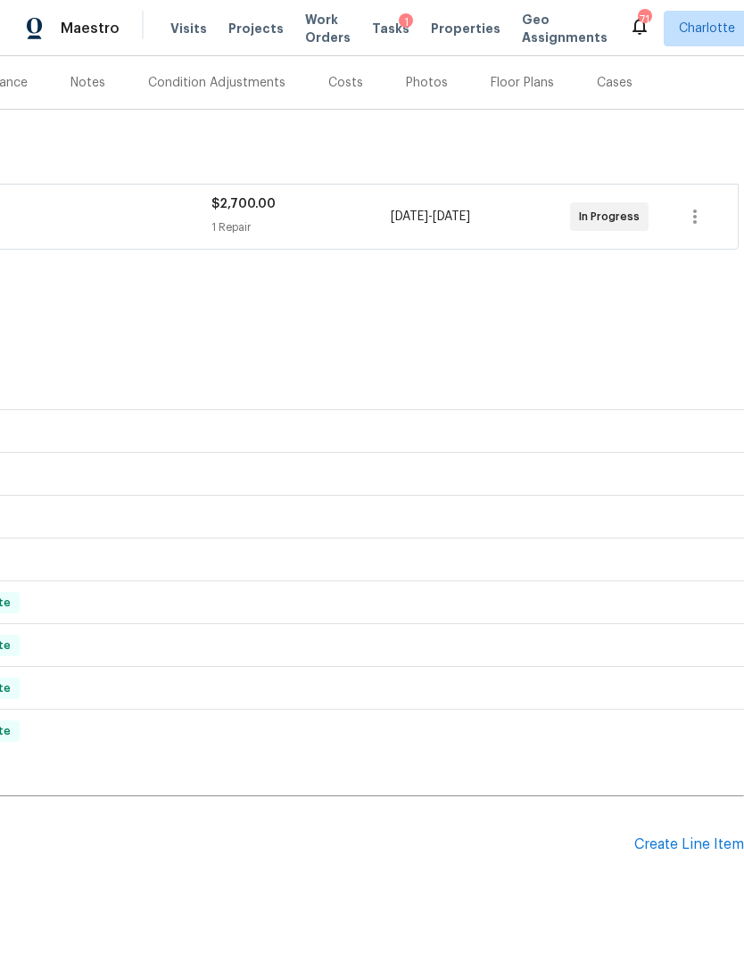
scroll to position [213, 264]
click at [678, 847] on div "Create Line Item" at bounding box center [689, 845] width 110 height 17
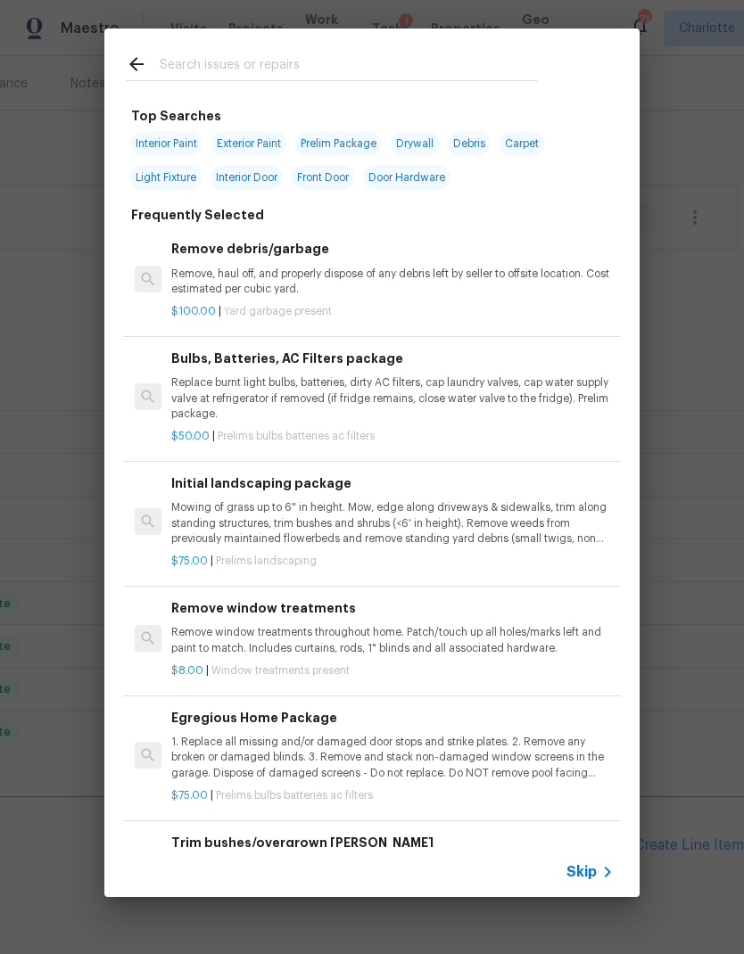
click at [331, 59] on input "text" at bounding box center [349, 67] width 378 height 27
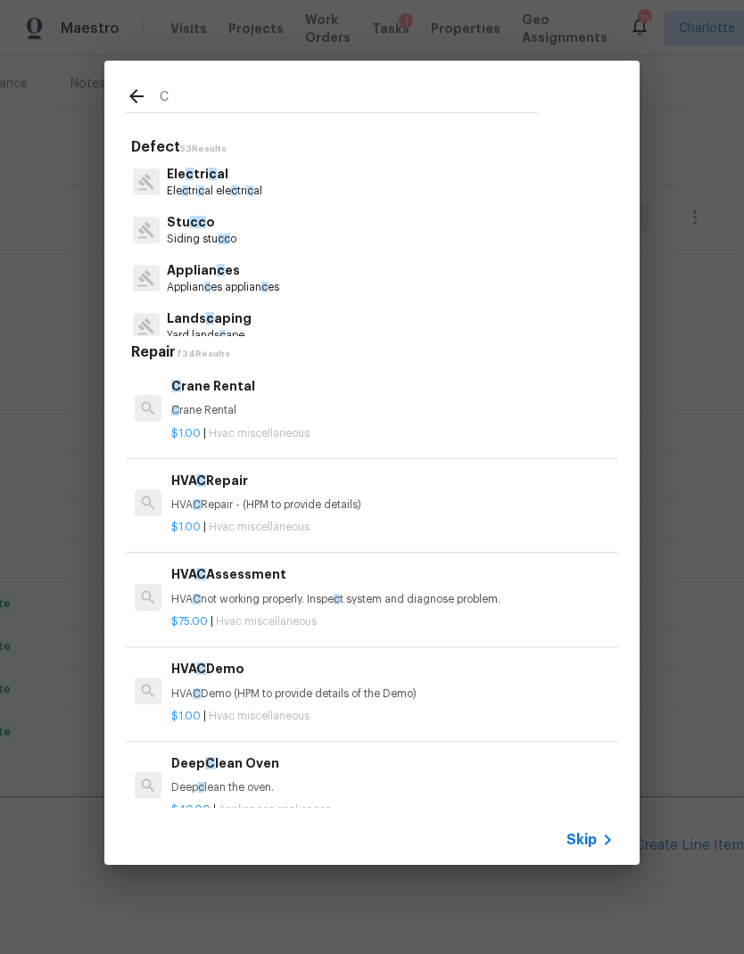
type input "Cl"
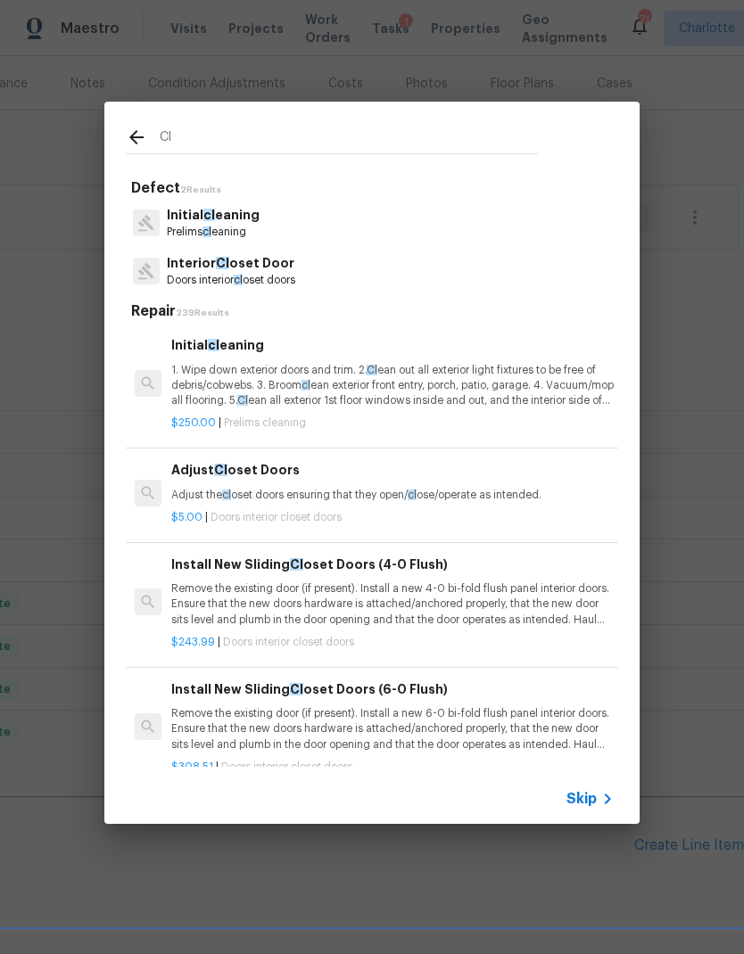
click at [509, 375] on p "1. Wipe down exterior doors and trim. 2. Cl ean out all exterior light fixtures…" at bounding box center [392, 385] width 442 height 45
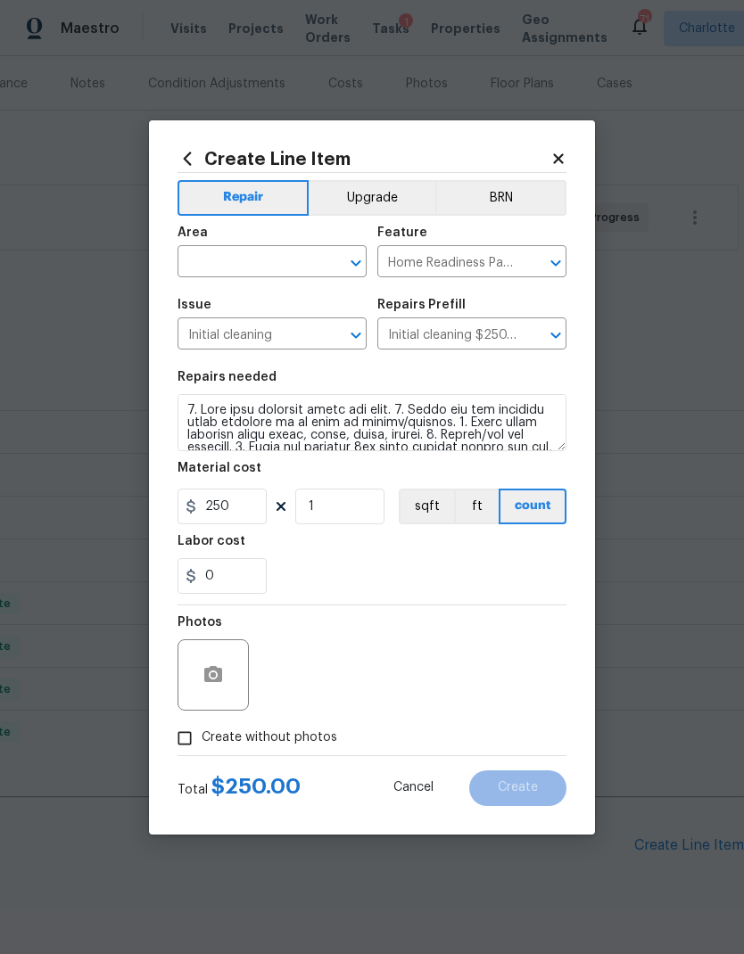
click at [268, 276] on input "text" at bounding box center [246, 264] width 139 height 28
click at [287, 342] on li "Interior Overall" at bounding box center [271, 331] width 189 height 29
type input "Interior Overall"
click at [227, 651] on div at bounding box center [212, 674] width 71 height 71
click at [210, 688] on button "button" at bounding box center [213, 675] width 43 height 43
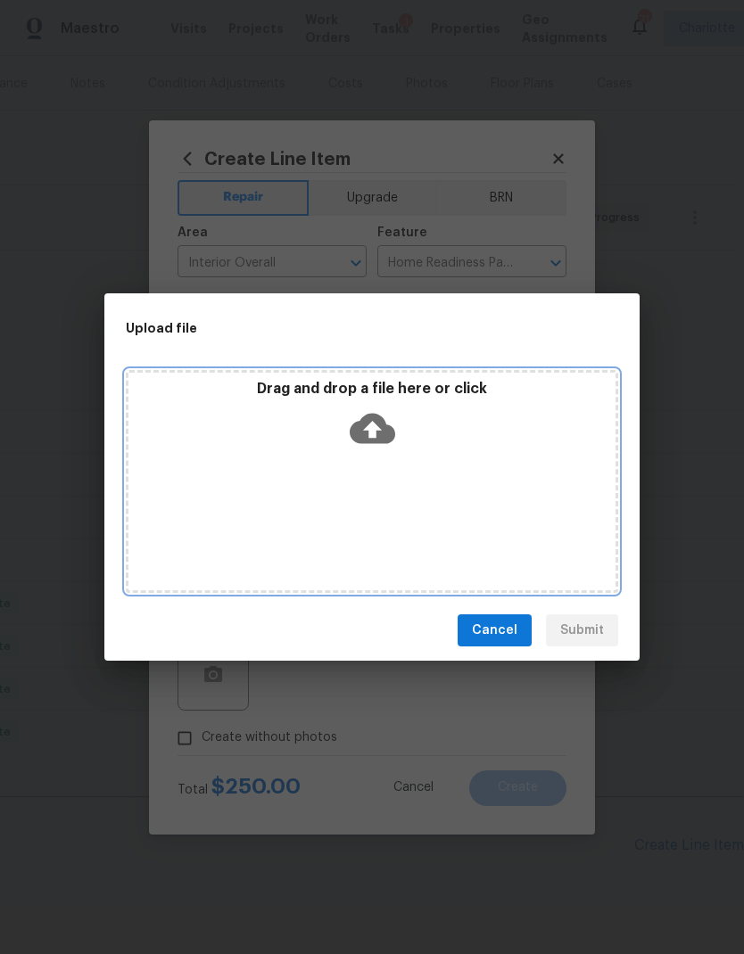
click at [375, 424] on icon at bounding box center [372, 428] width 45 height 45
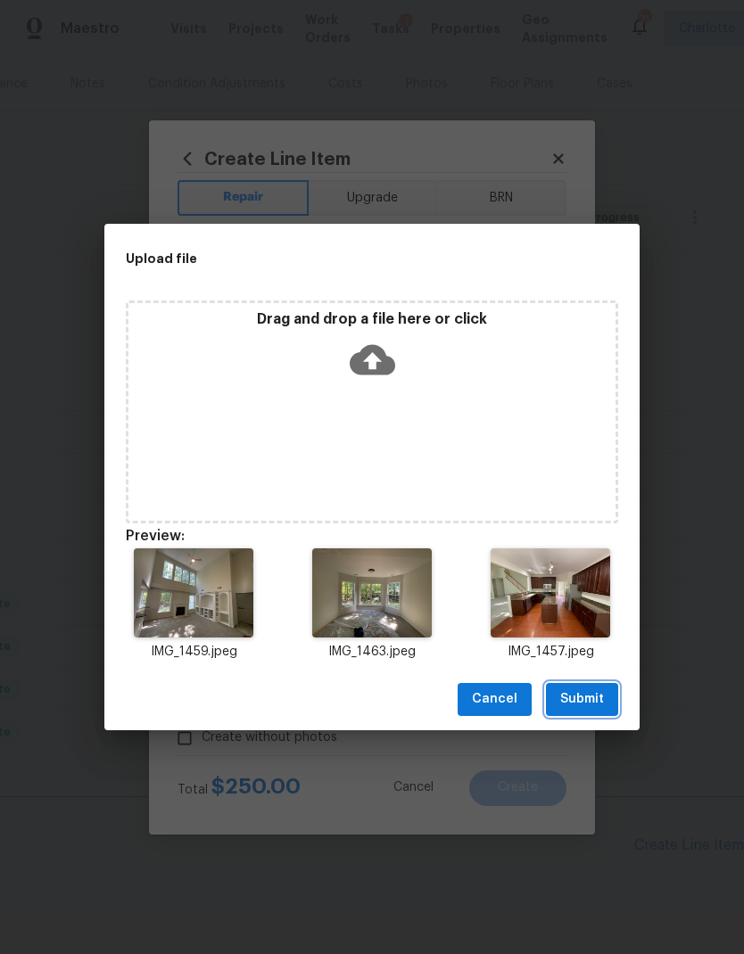
click at [589, 699] on span "Submit" at bounding box center [582, 699] width 44 height 22
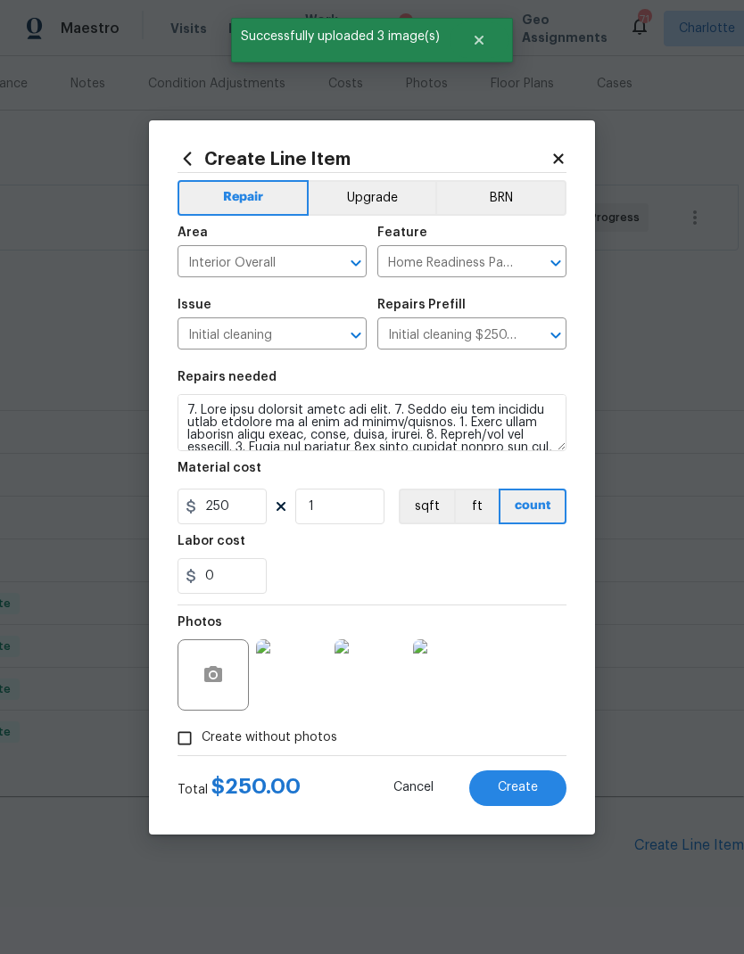
click at [521, 795] on span "Create" at bounding box center [518, 787] width 40 height 13
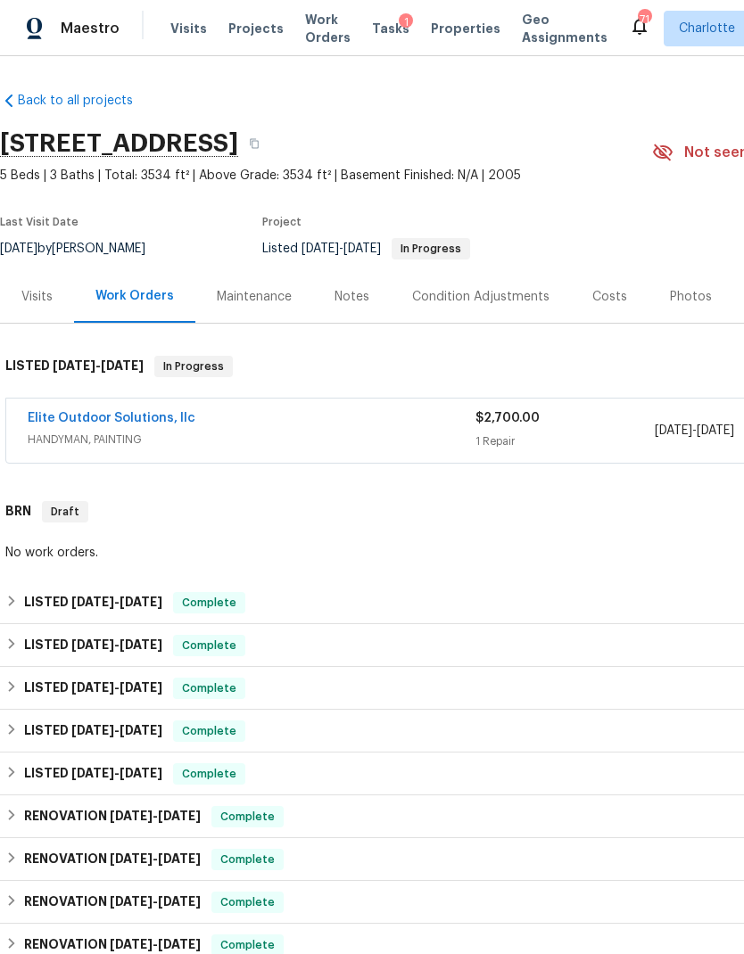
scroll to position [0, 0]
click at [353, 301] on div "Notes" at bounding box center [351, 297] width 35 height 18
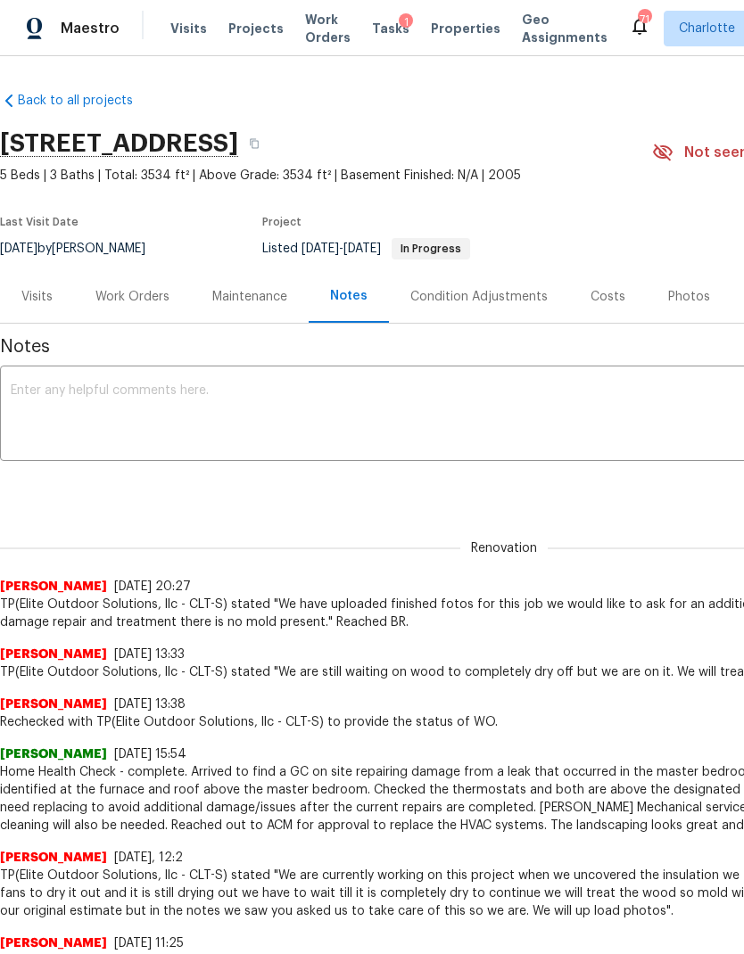
click at [142, 322] on div "Work Orders" at bounding box center [132, 296] width 117 height 53
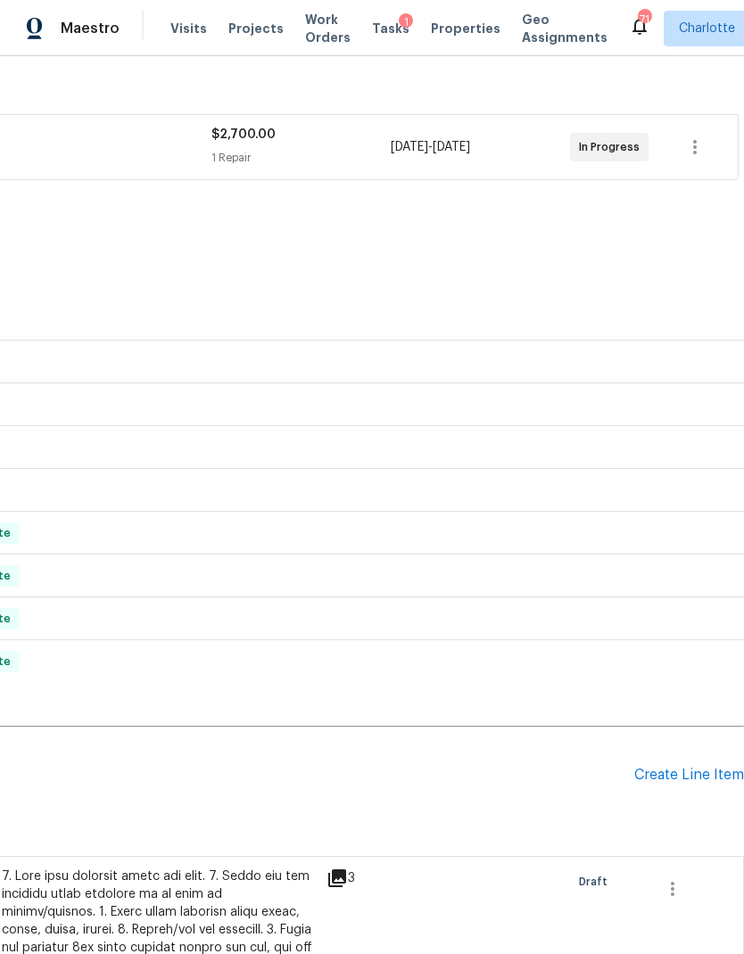
scroll to position [290, 264]
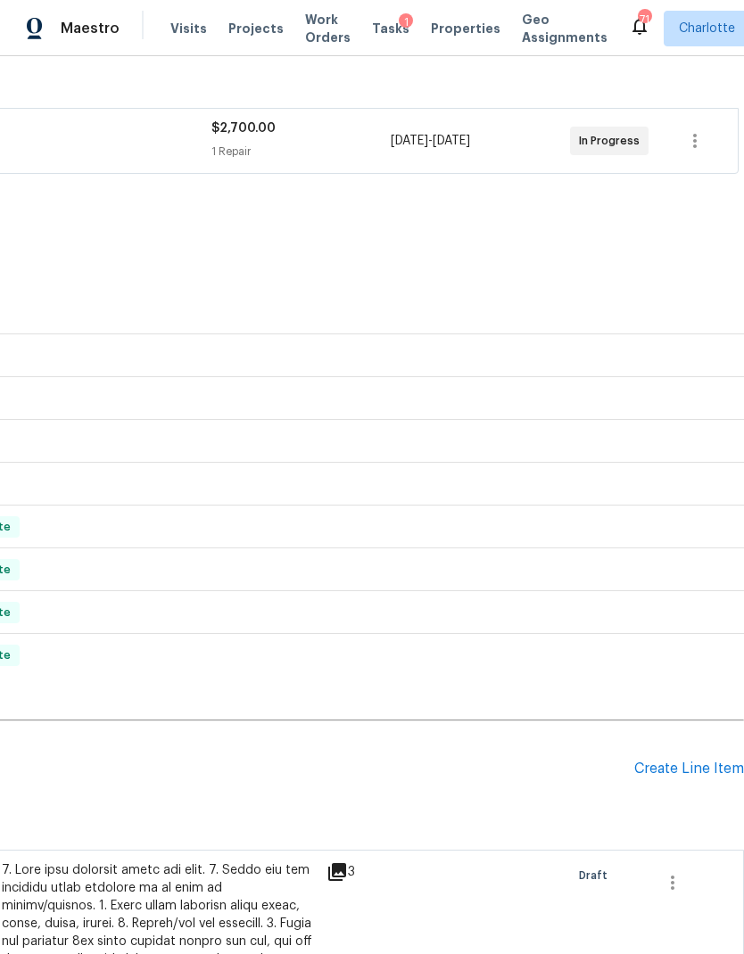
click at [698, 770] on div "Create Line Item" at bounding box center [689, 769] width 110 height 17
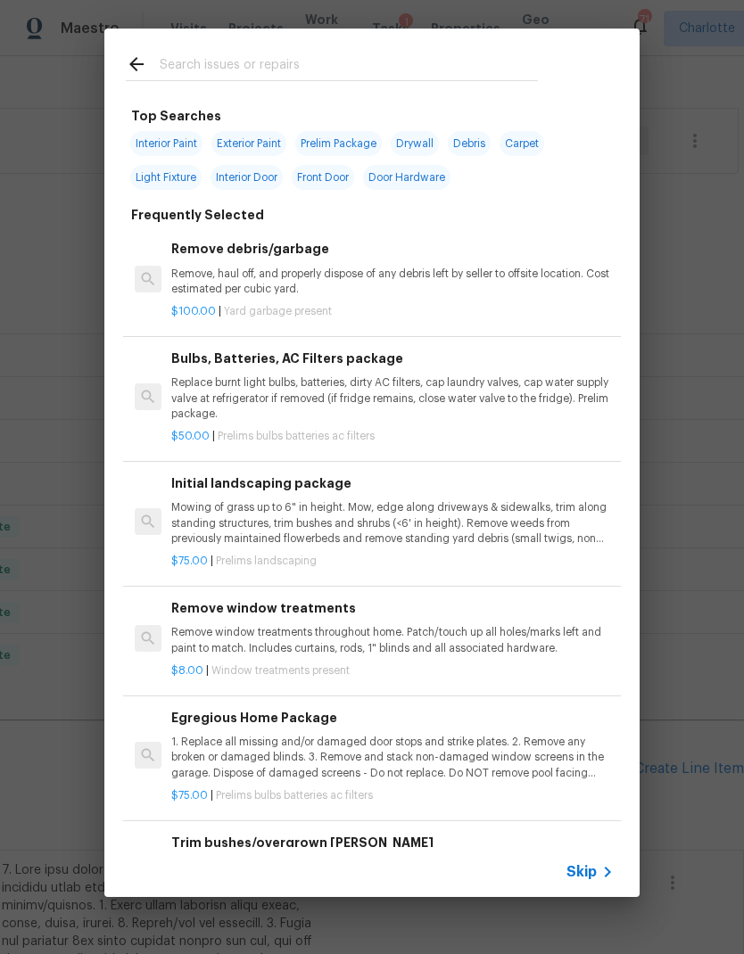
click at [303, 66] on input "text" at bounding box center [349, 67] width 378 height 27
type input "I"
type input "Hvac"
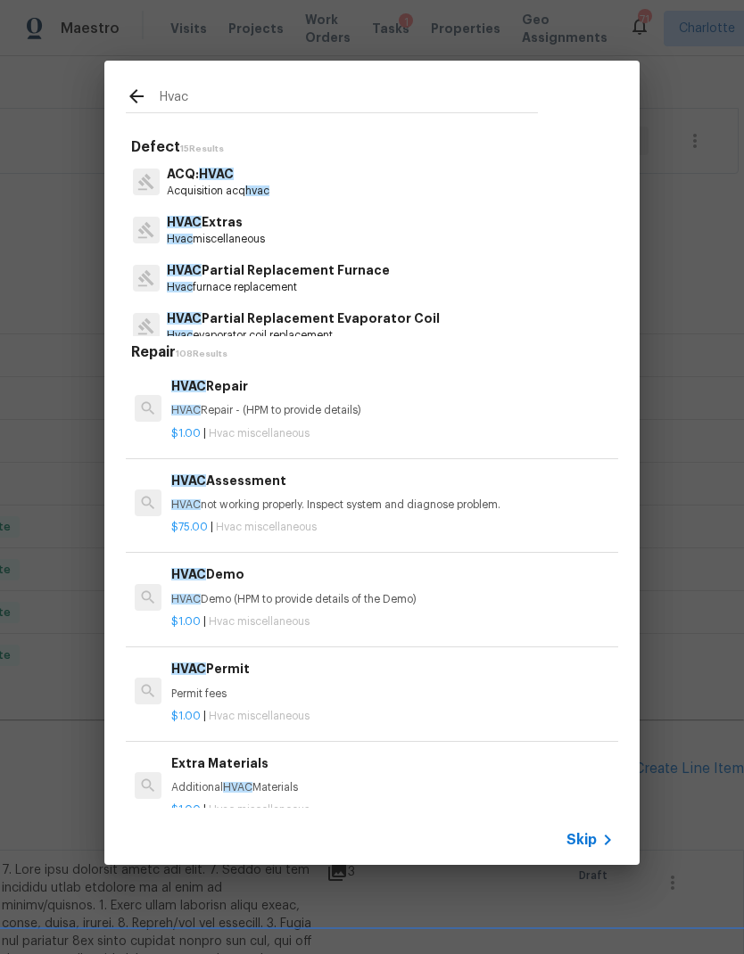
click at [413, 500] on p "HVAC not working properly. Inspect system and diagnose problem." at bounding box center [392, 505] width 442 height 15
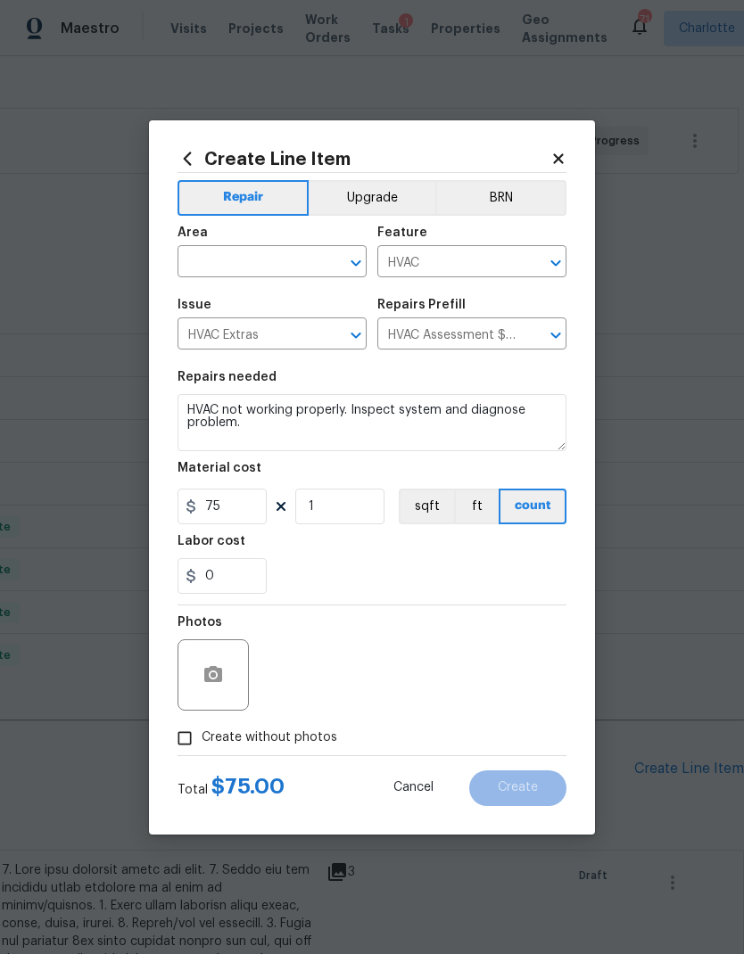
click at [337, 425] on textarea "HVAC not working properly. Inspect system and diagnose problem." at bounding box center [371, 422] width 389 height 57
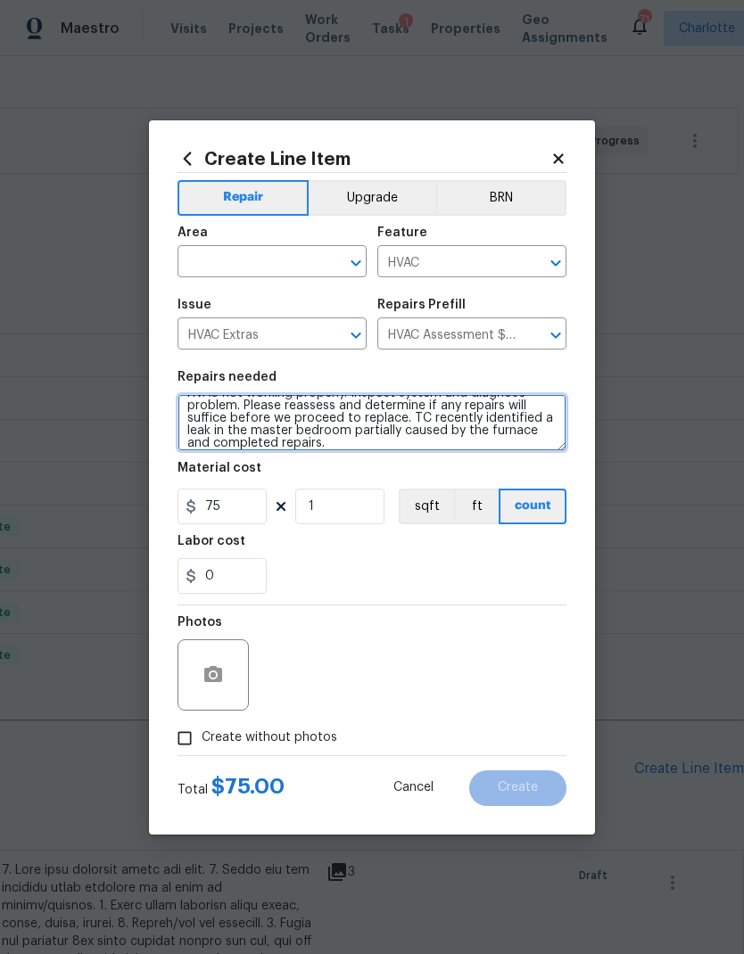
scroll to position [17, 0]
click at [258, 413] on textarea "HVAC not working properly. Inspect system and diagnose problem. Please reassess…" at bounding box center [371, 422] width 389 height 57
click at [246, 417] on textarea "HVAC not working properly. Inspect system and diagnose problem. Please reassess…" at bounding box center [371, 422] width 389 height 57
click at [457, 413] on textarea "HVAC not working properly. Inspect system and diagnose problem. Please reassess…" at bounding box center [371, 422] width 389 height 57
click at [459, 403] on textarea "HVAC not working properly. Inspect system and diagnose problem. Please reassess…" at bounding box center [371, 422] width 389 height 57
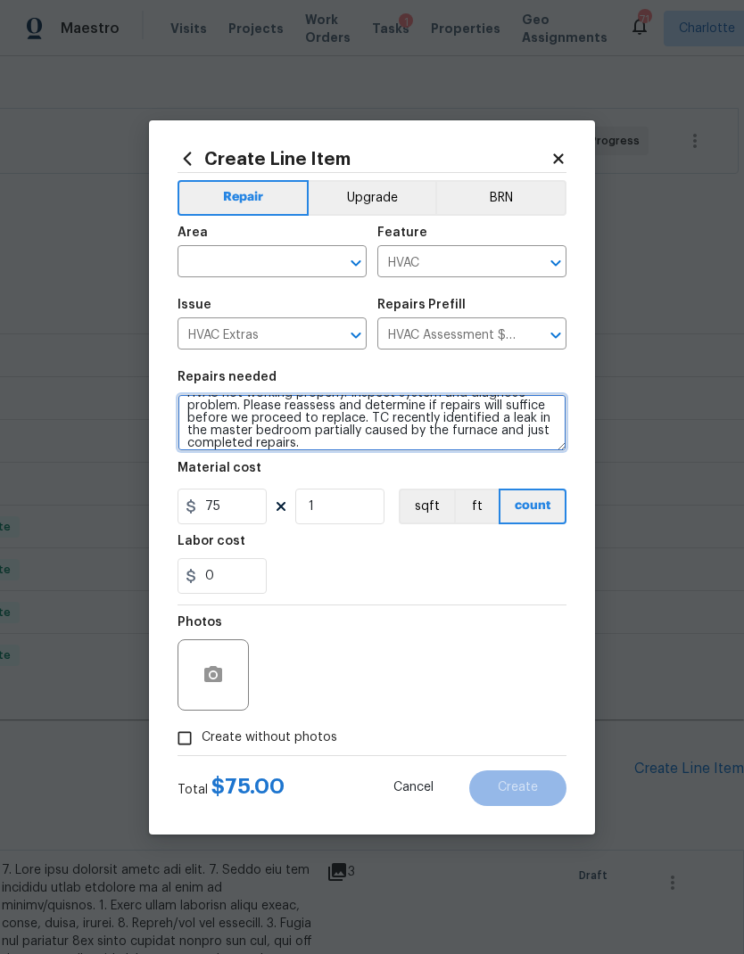
click at [480, 407] on textarea "HVAC not working properly. Inspect system and diagnose problem. Please reassess…" at bounding box center [371, 422] width 389 height 57
click at [538, 405] on textarea "HVAC not working properly. Inspect system and diagnose problem. Please reassess…" at bounding box center [371, 422] width 389 height 57
click at [441, 401] on textarea "HVAC not working properly. Inspect system and diagnose problem. Please reassess…" at bounding box center [371, 422] width 389 height 57
click at [307, 427] on textarea "HVAC not working properly. Inspect system and diagnose problem. Please reassess…" at bounding box center [371, 422] width 389 height 57
click at [397, 408] on textarea "HVAC not working properly. Inspect system and diagnose problem. Please reassess…" at bounding box center [371, 422] width 389 height 57
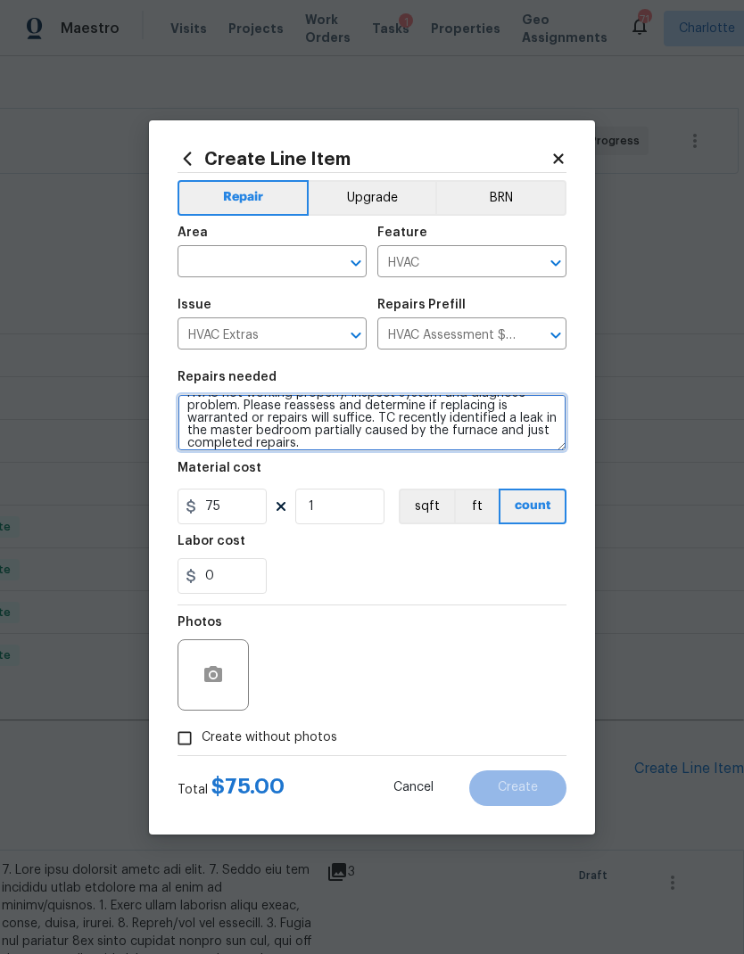
click at [393, 426] on textarea "HVAC not working properly. Inspect system and diagnose problem. Please reassess…" at bounding box center [371, 422] width 389 height 57
click at [475, 414] on textarea "HVAC not working properly. Inspect system and diagnose problem. Please reassess…" at bounding box center [371, 422] width 389 height 57
click at [388, 422] on textarea "HVAC not working properly. Inspect system and diagnose problem. Please reassess…" at bounding box center [371, 422] width 389 height 57
click at [482, 419] on textarea "HVAC not working properly. Inspect system and diagnose problem. Please reassess…" at bounding box center [371, 422] width 389 height 57
click at [391, 422] on textarea "HVAC not working properly. Inspect system and diagnose problem. Please reassess…" at bounding box center [371, 422] width 389 height 57
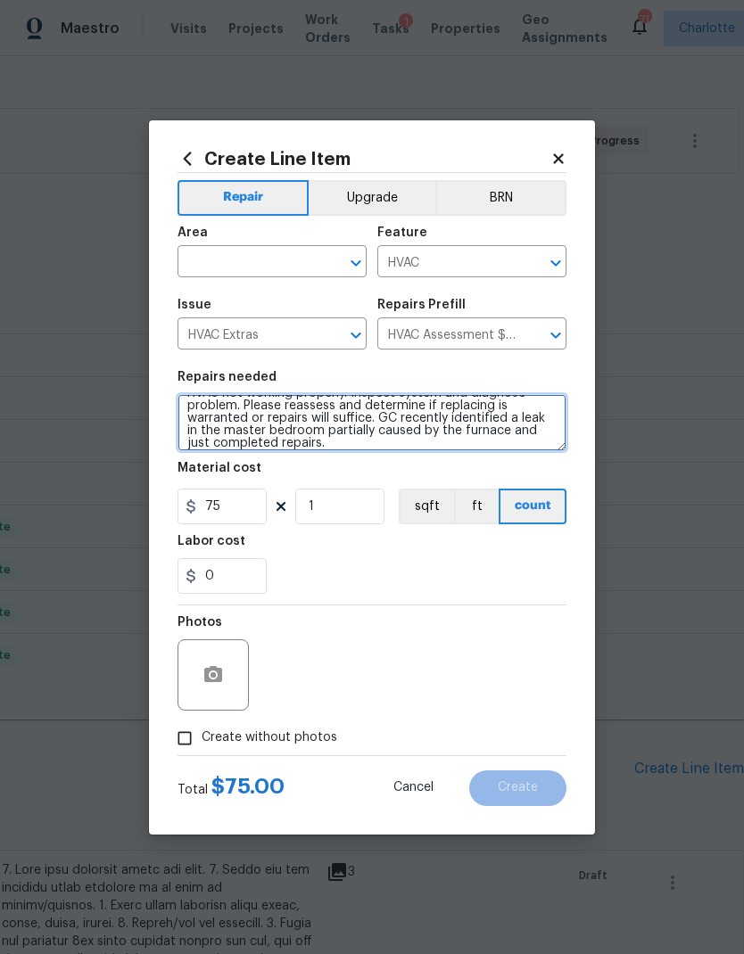
type textarea "HVAC not working properly. Inspect system and diagnose problem. Please reassess…"
click at [277, 262] on input "text" at bounding box center [246, 264] width 139 height 28
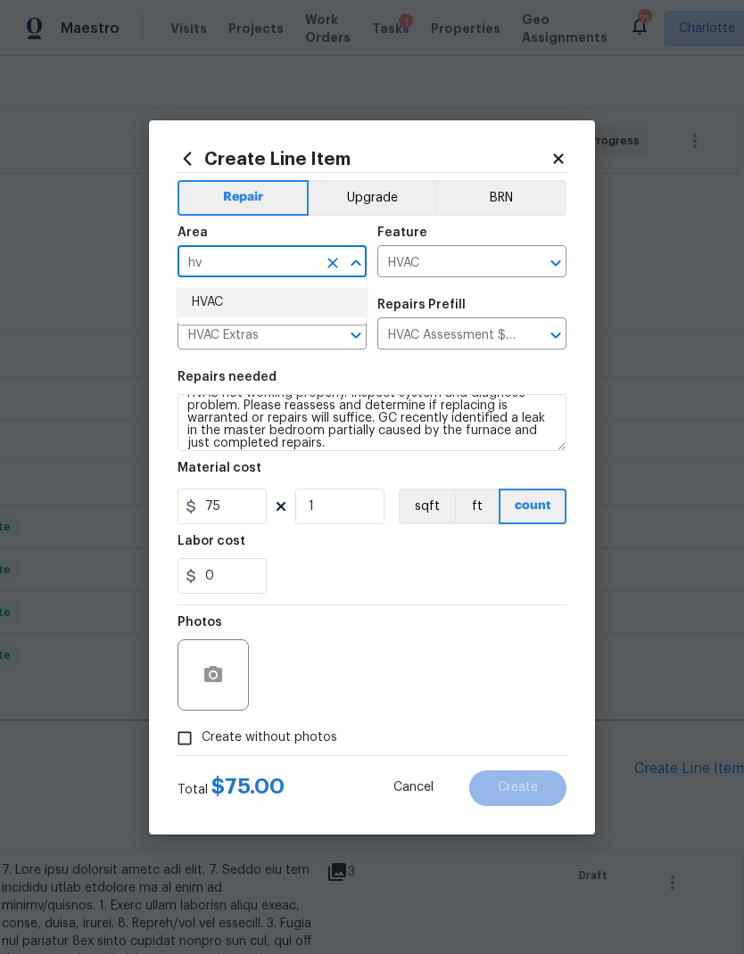
click at [271, 314] on li "HVAC" at bounding box center [271, 302] width 189 height 29
type input "HVAC"
click at [220, 678] on icon "button" at bounding box center [213, 674] width 18 height 16
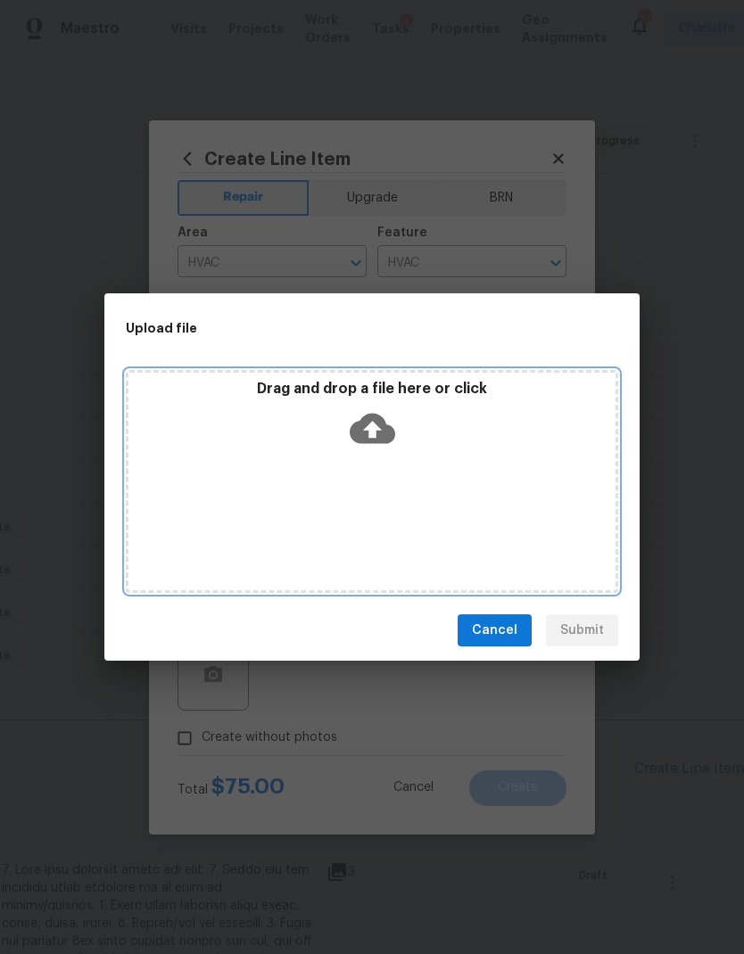
click at [374, 429] on icon at bounding box center [372, 428] width 45 height 45
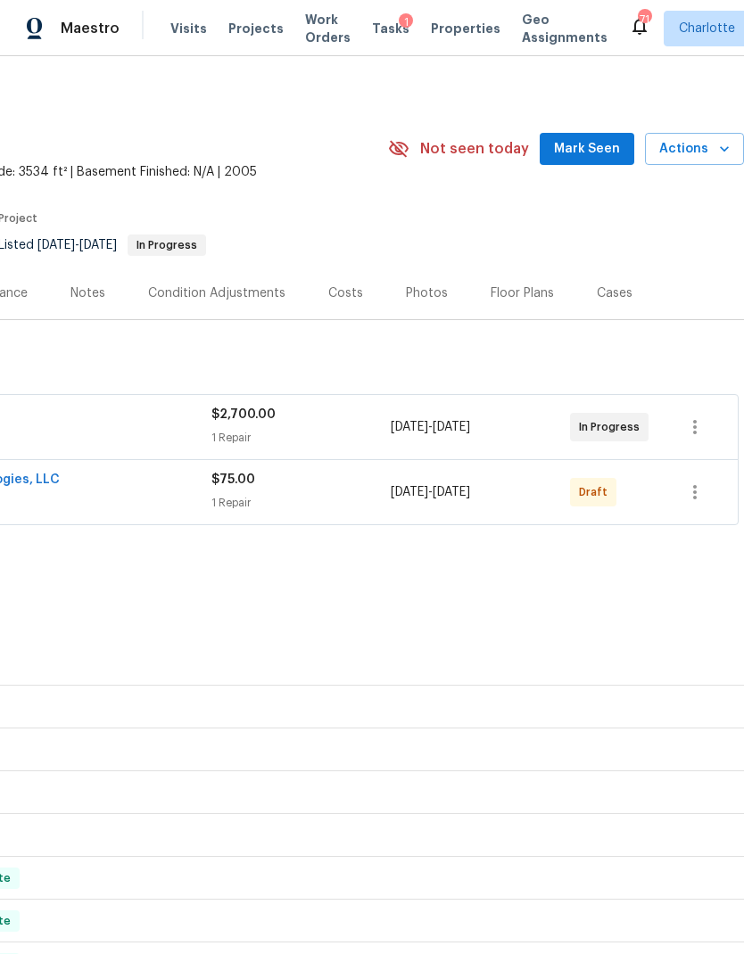
scroll to position [4, 264]
click at [692, 493] on icon "button" at bounding box center [694, 492] width 21 height 21
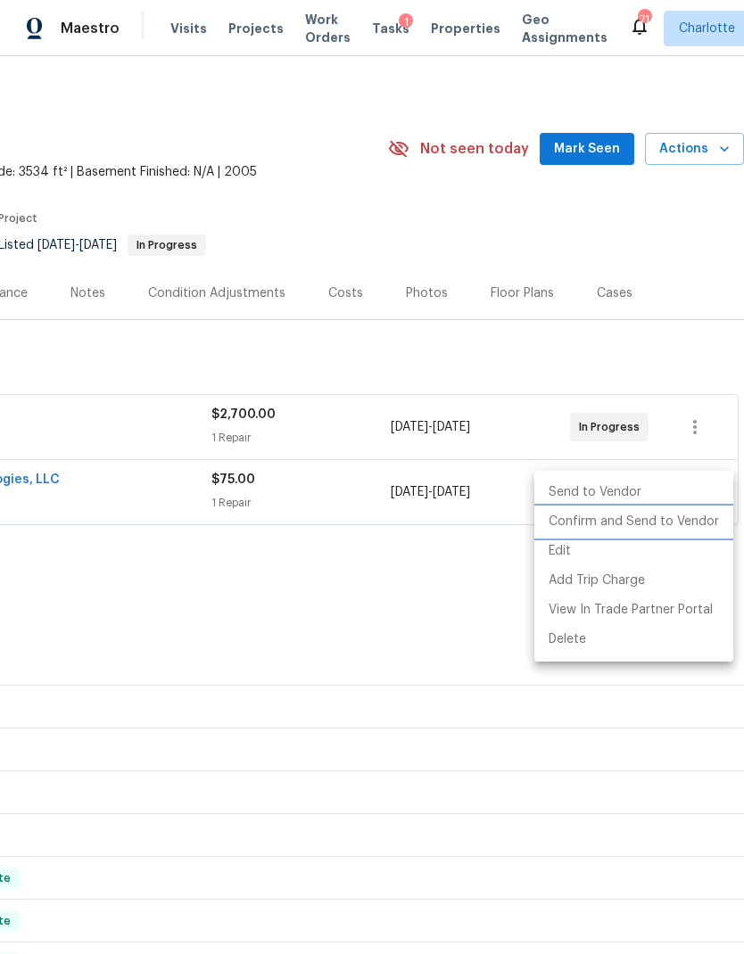
click at [665, 531] on li "Confirm and Send to Vendor" at bounding box center [633, 521] width 199 height 29
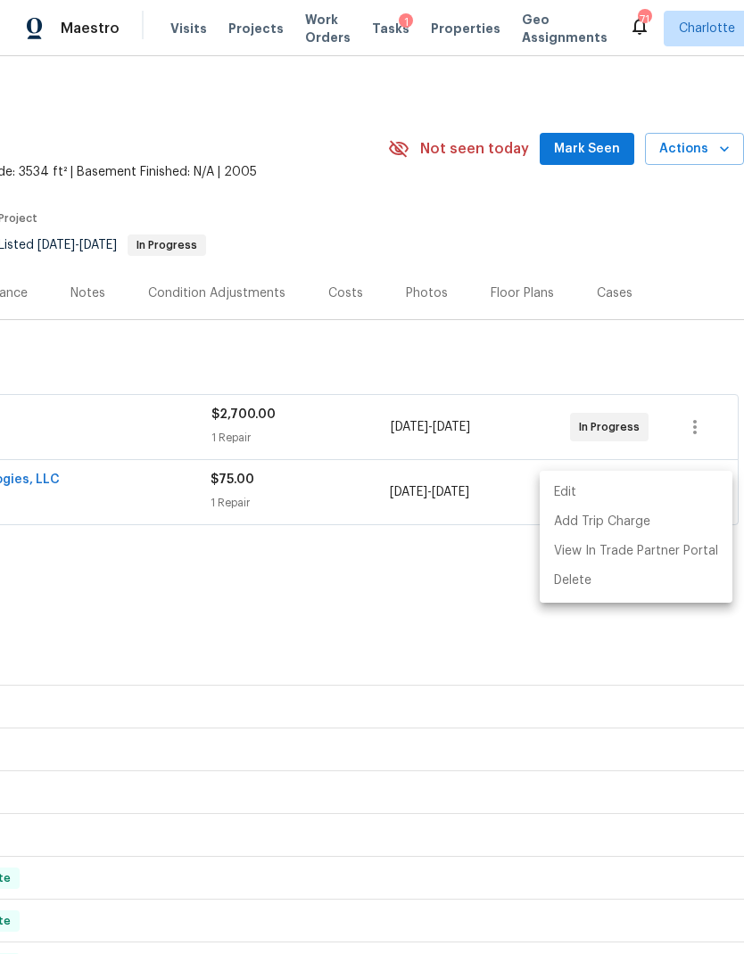
click at [552, 656] on div at bounding box center [372, 477] width 744 height 954
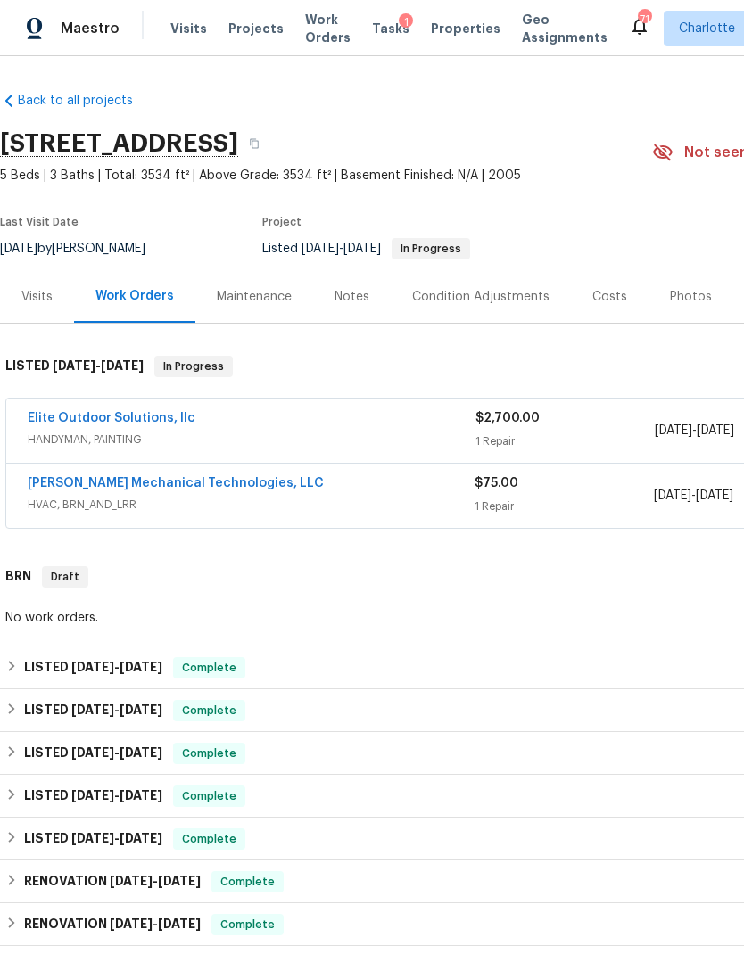
scroll to position [0, 0]
click at [72, 489] on link "Johnson's Mechanical Technologies, LLC" at bounding box center [176, 483] width 296 height 12
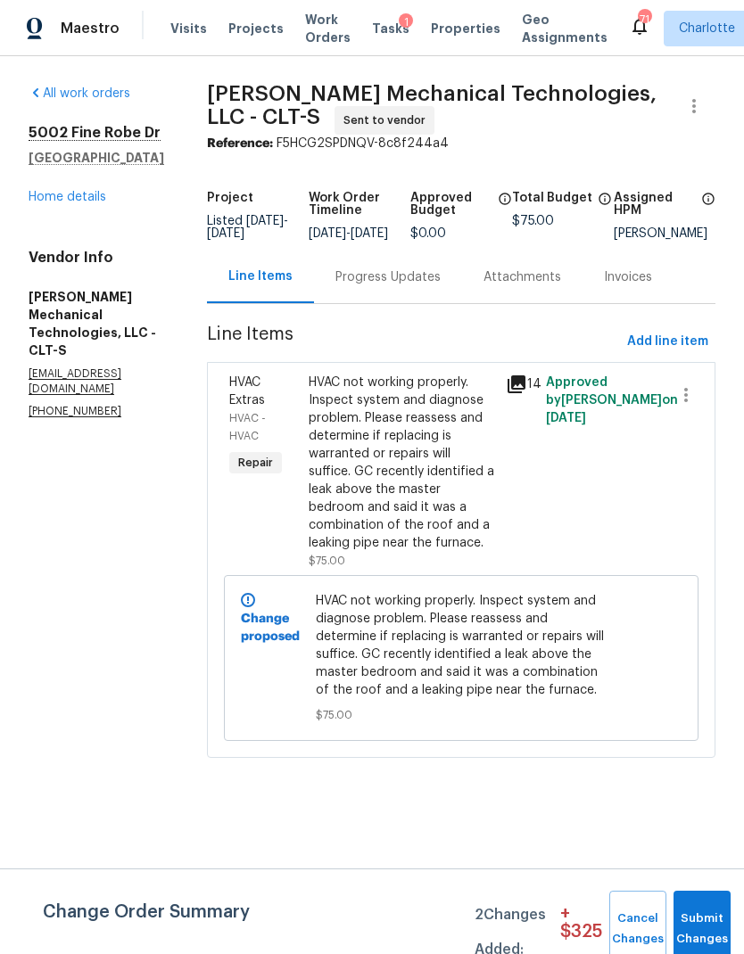
click at [46, 200] on link "Home details" at bounding box center [68, 197] width 78 height 12
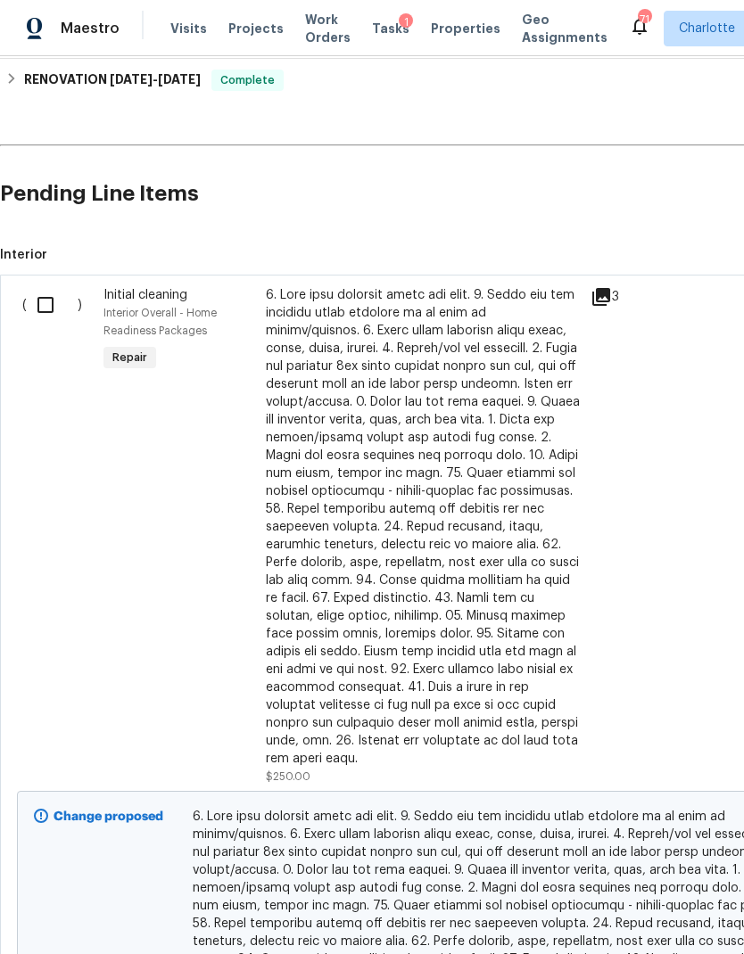
scroll to position [931, 0]
click at [39, 303] on input "checkbox" at bounding box center [52, 303] width 51 height 37
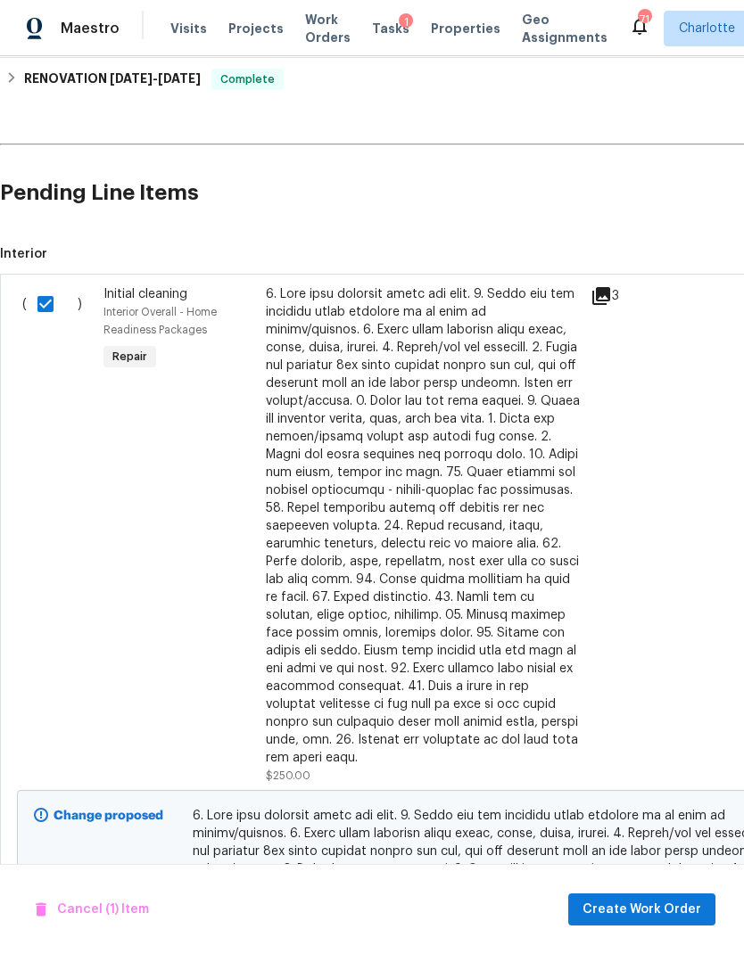
click at [660, 889] on div "Cancel (1) Item Create Work Order" at bounding box center [372, 909] width 744 height 91
click at [660, 910] on span "Create Work Order" at bounding box center [641, 910] width 119 height 22
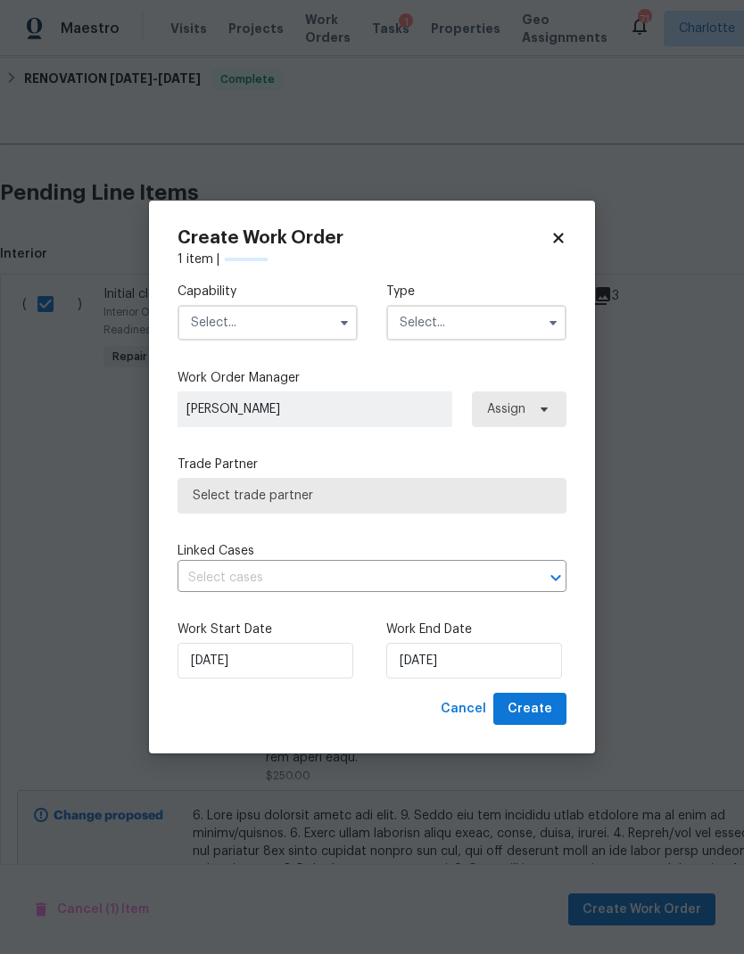
checkbox input "false"
click at [292, 325] on input "text" at bounding box center [267, 323] width 180 height 36
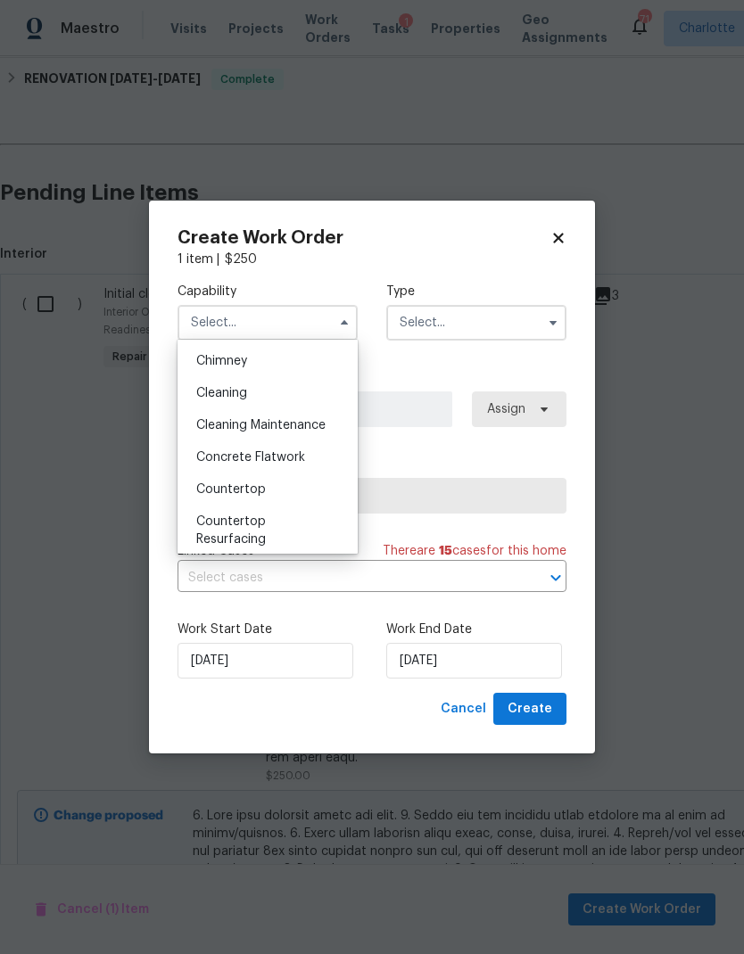
scroll to position [230, 0]
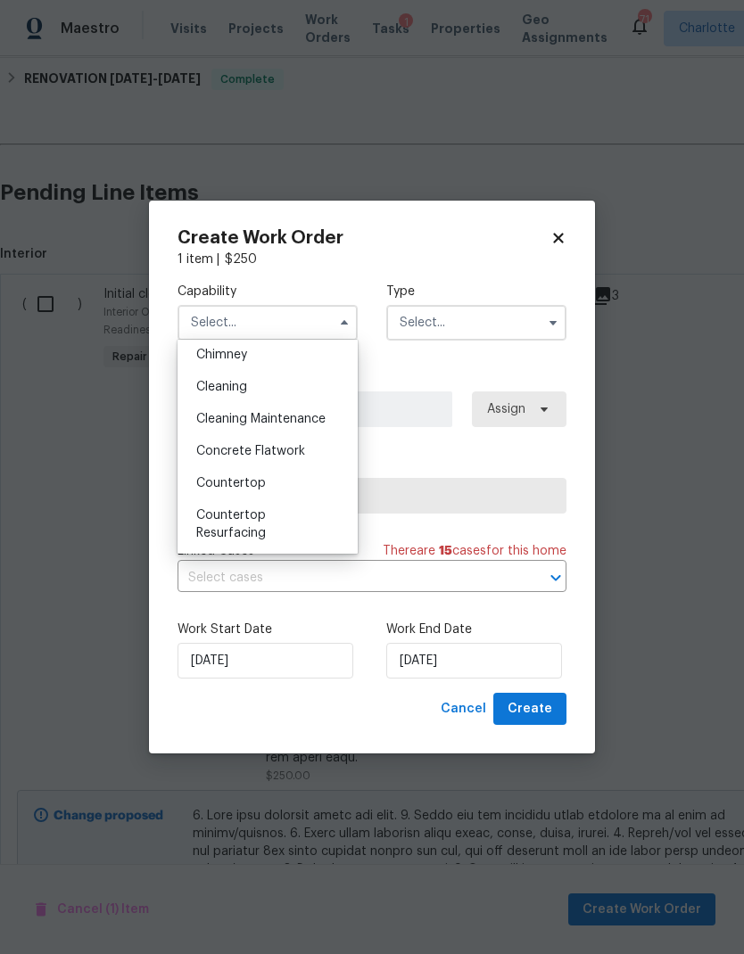
click at [284, 383] on div "Cleaning" at bounding box center [267, 387] width 171 height 32
type input "Cleaning"
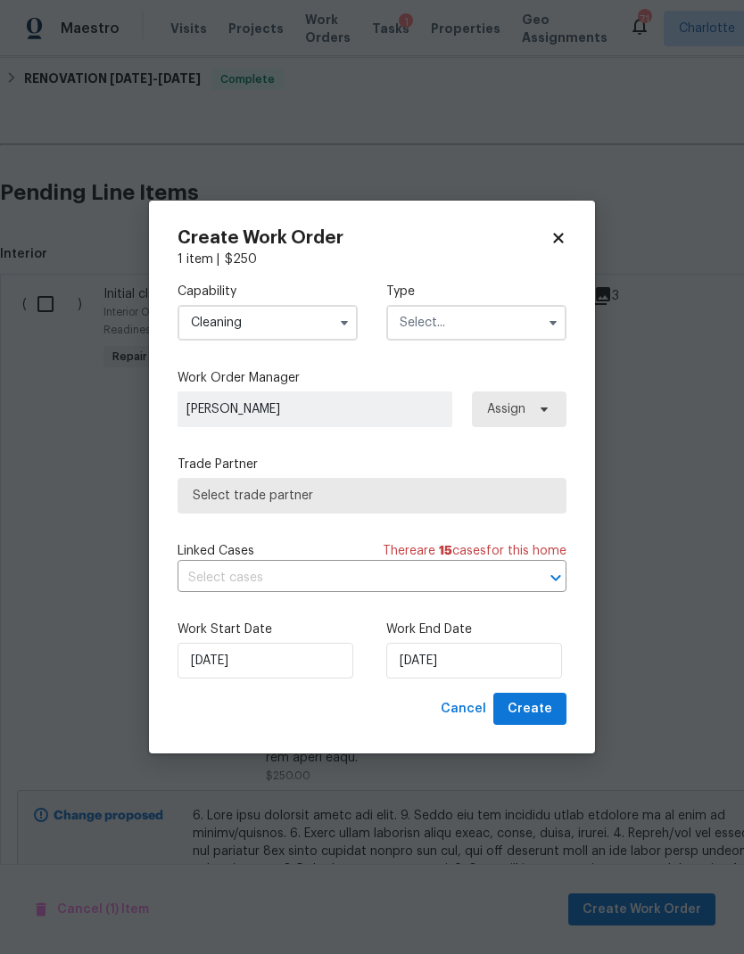
click at [495, 323] on input "text" at bounding box center [476, 323] width 180 height 36
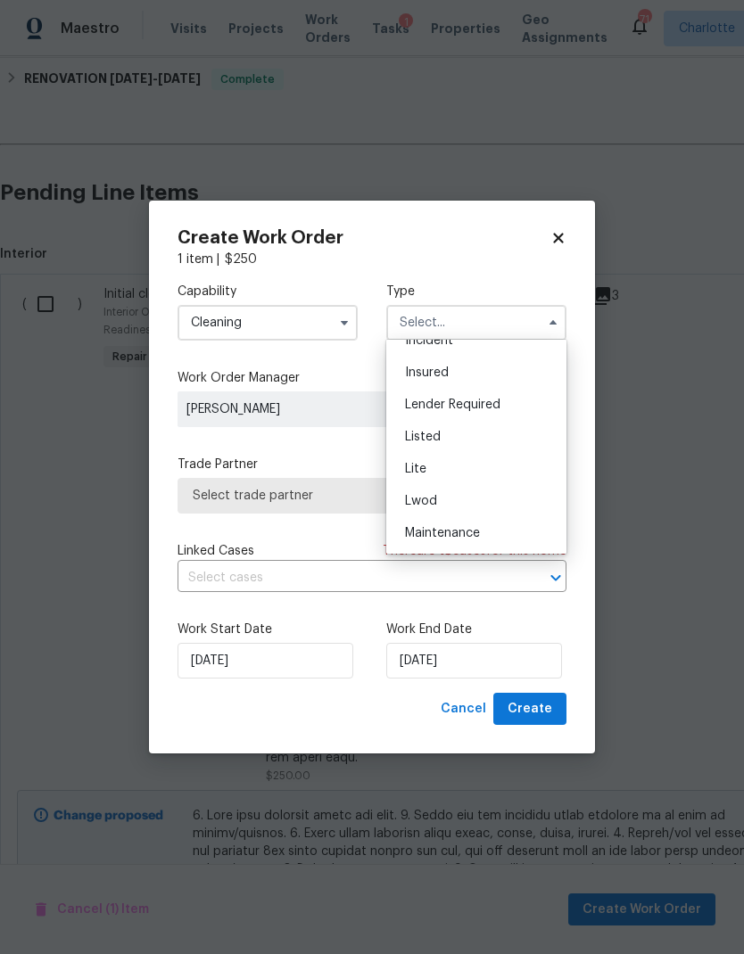
scroll to position [121, 0]
click at [487, 427] on div "Listed" at bounding box center [476, 432] width 171 height 32
type input "Listed"
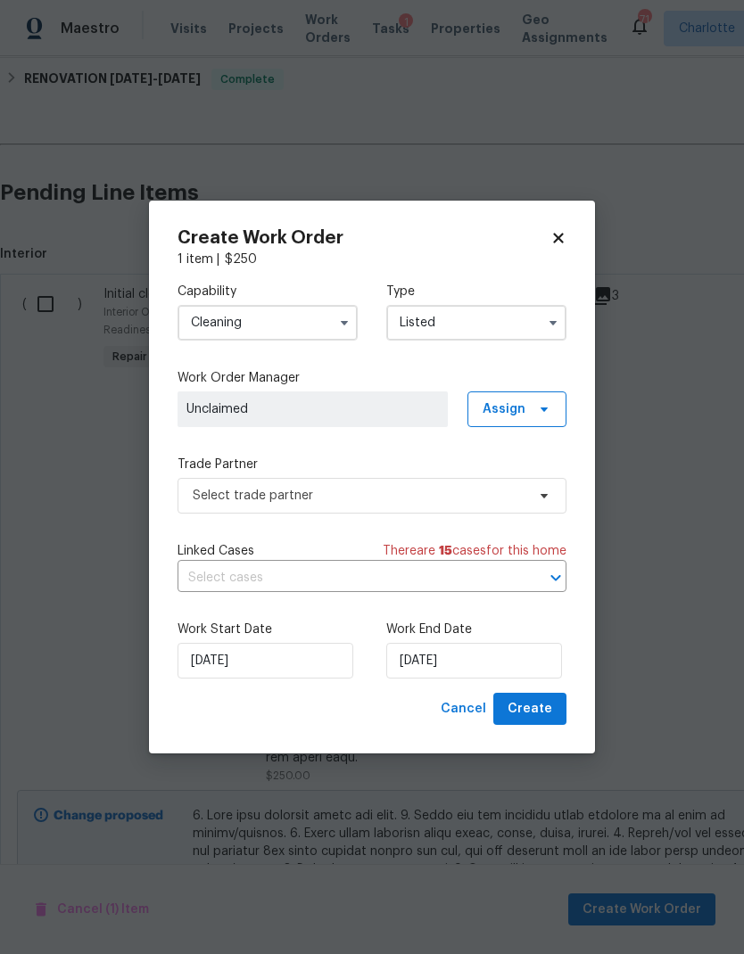
click at [555, 243] on icon at bounding box center [558, 238] width 16 height 16
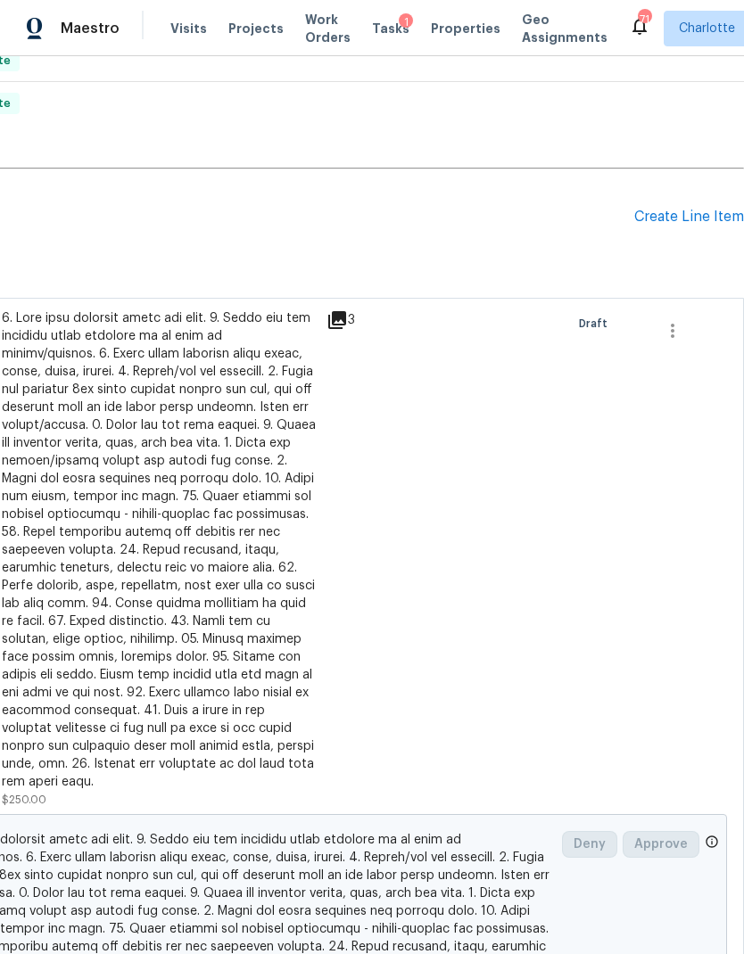
scroll to position [906, 264]
click at [568, 530] on div "Draft" at bounding box center [604, 560] width 81 height 510
click at [680, 337] on icon "button" at bounding box center [672, 331] width 21 height 21
click at [677, 342] on li "Cancel" at bounding box center [685, 331] width 69 height 29
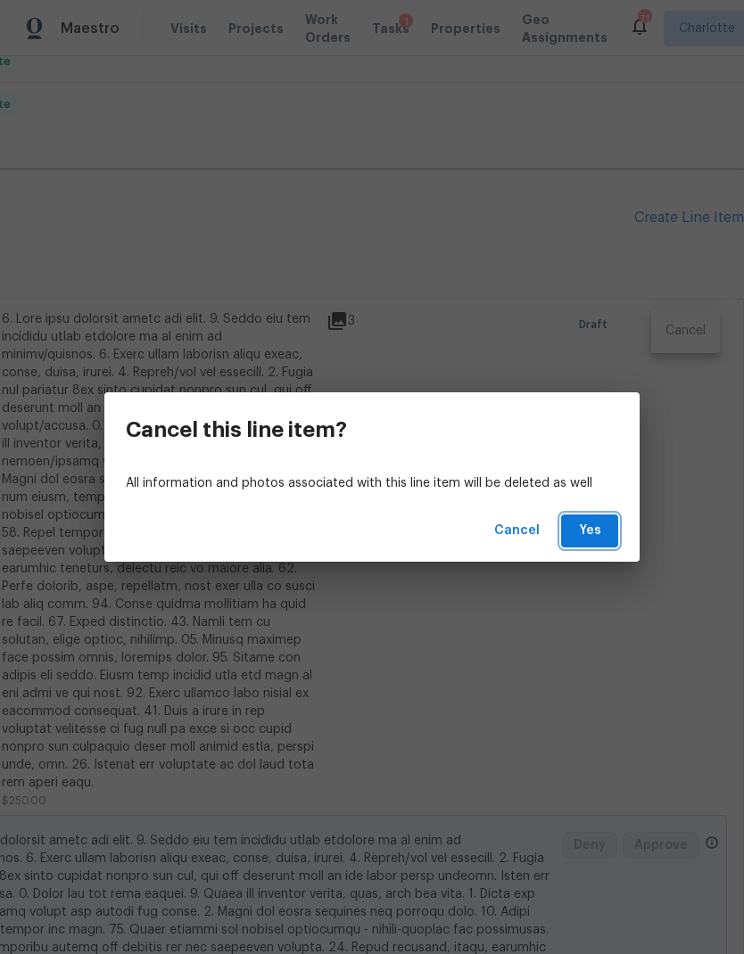
click at [595, 536] on span "Yes" at bounding box center [589, 531] width 29 height 22
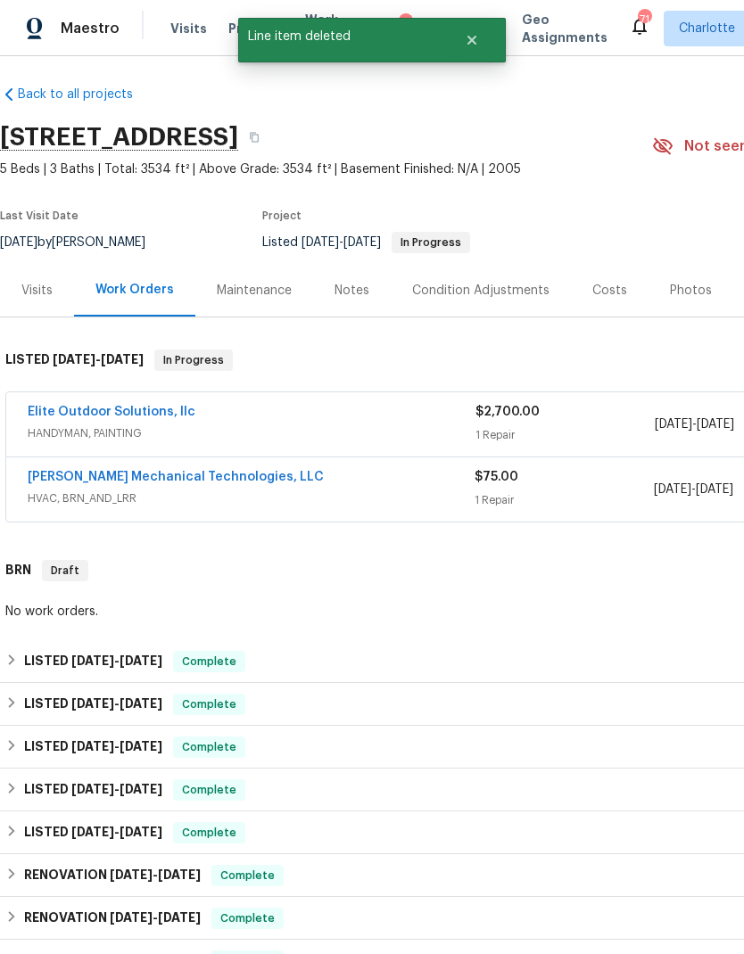
scroll to position [6, 0]
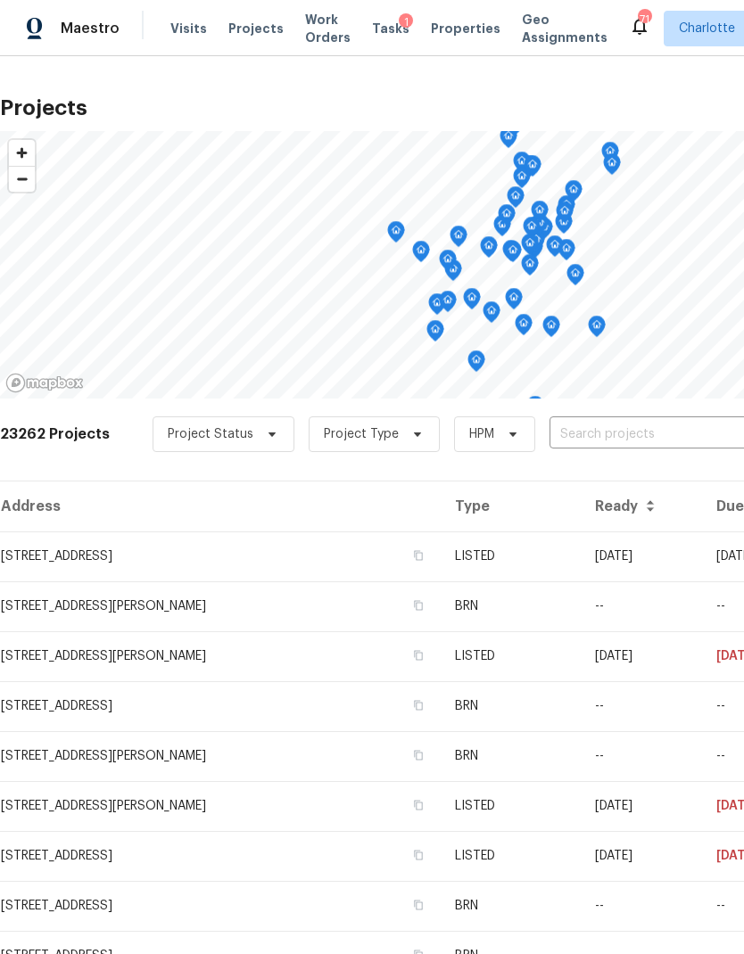
click at [606, 434] on input "text" at bounding box center [651, 435] width 204 height 28
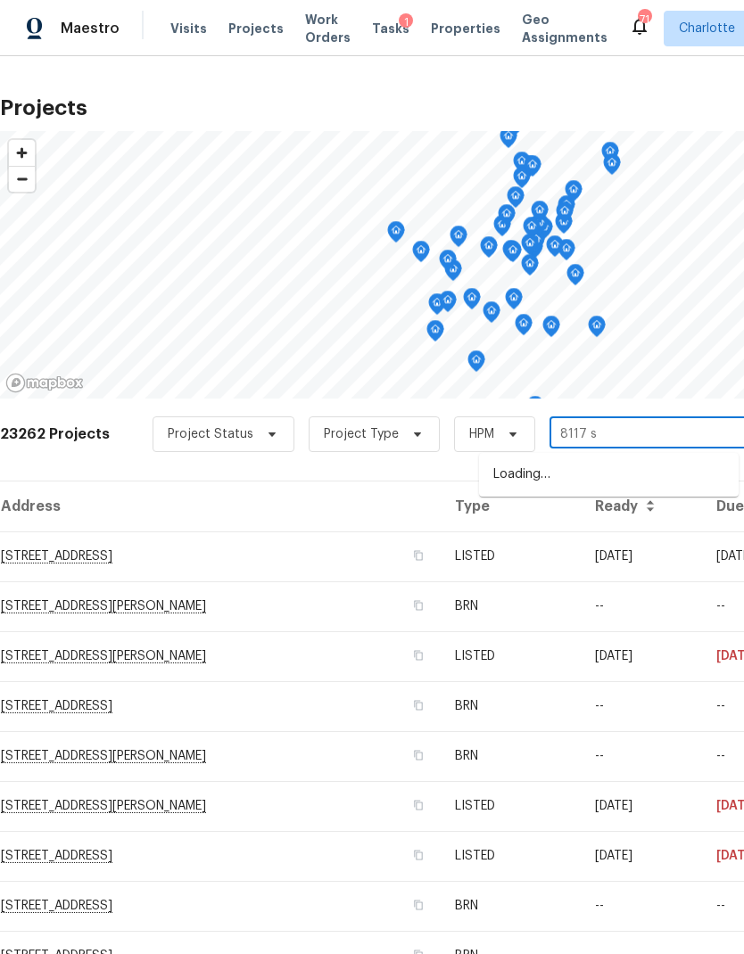
type input "8117 sh"
click at [601, 485] on li "[STREET_ADDRESS][PERSON_NAME]" at bounding box center [608, 475] width 259 height 30
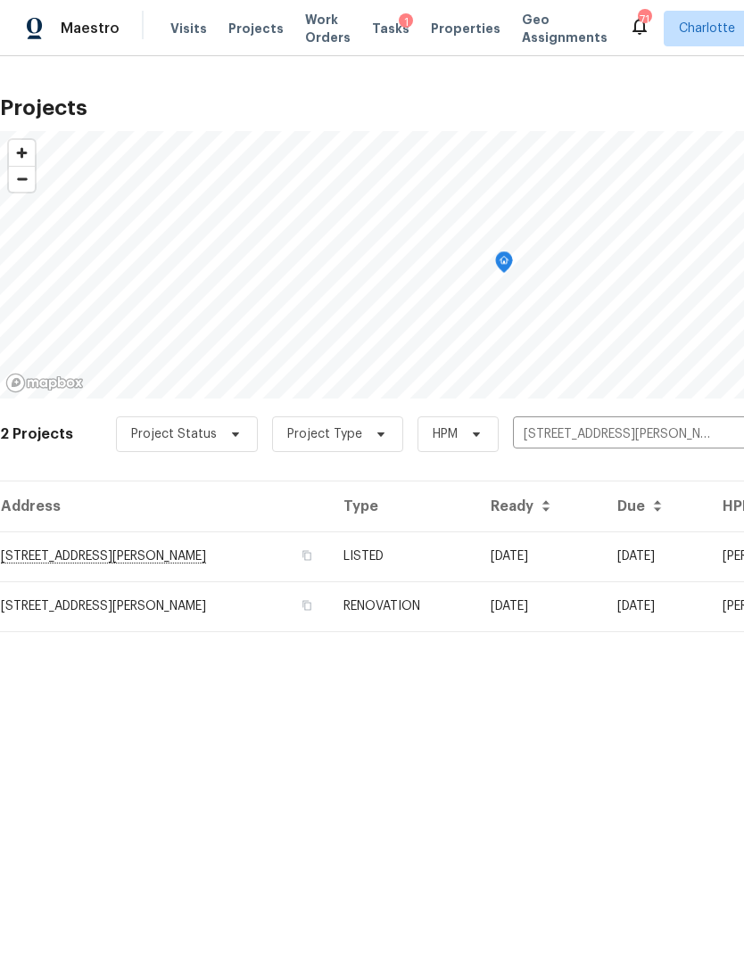
click at [220, 559] on td "[STREET_ADDRESS][PERSON_NAME]" at bounding box center [164, 556] width 329 height 50
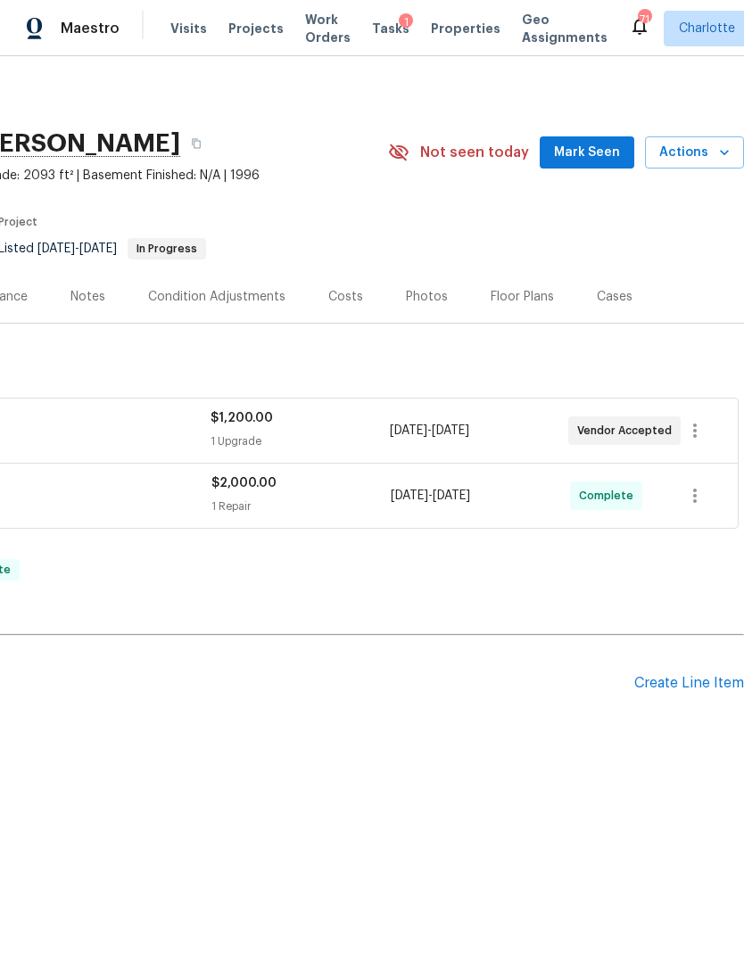
scroll to position [0, 264]
click at [690, 679] on div "Create Line Item" at bounding box center [689, 683] width 110 height 17
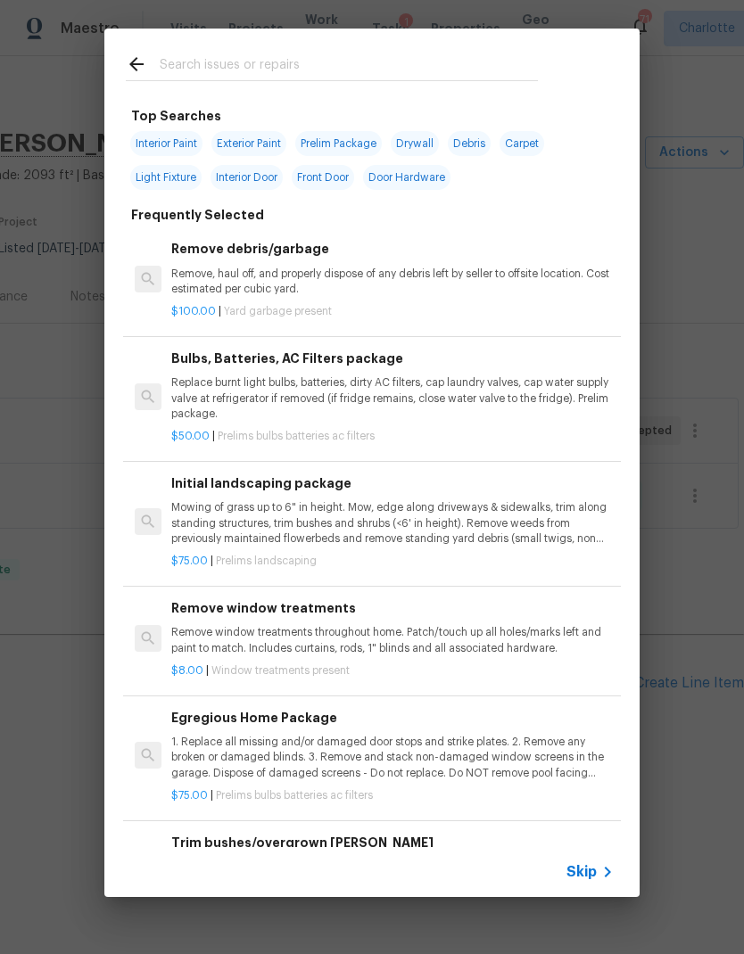
click at [337, 58] on input "text" at bounding box center [349, 67] width 378 height 27
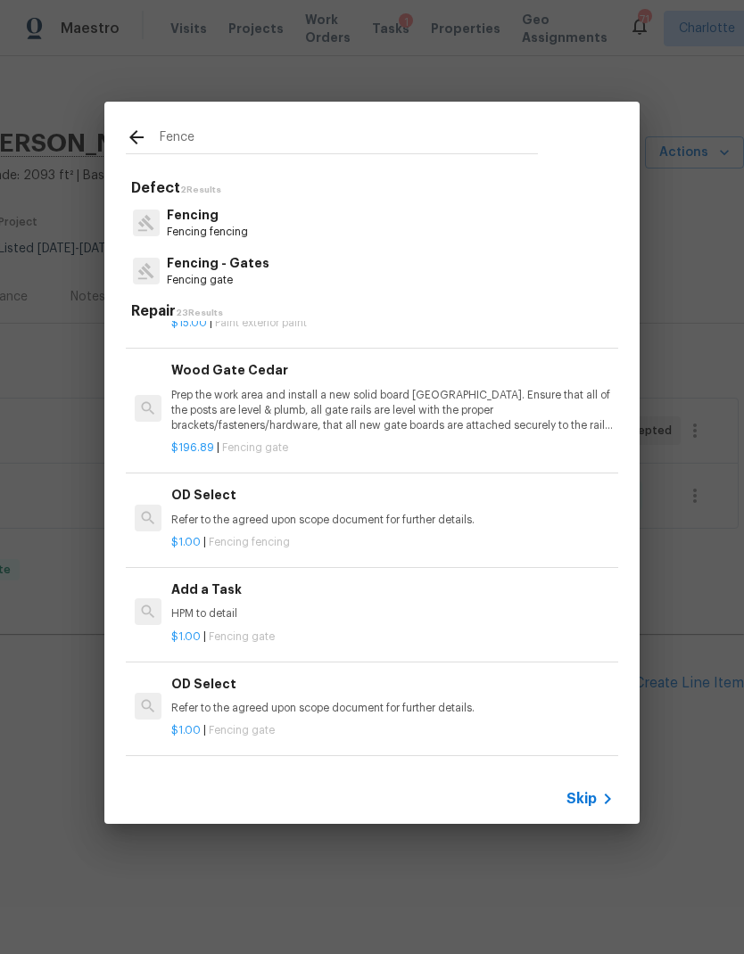
scroll to position [728, 0]
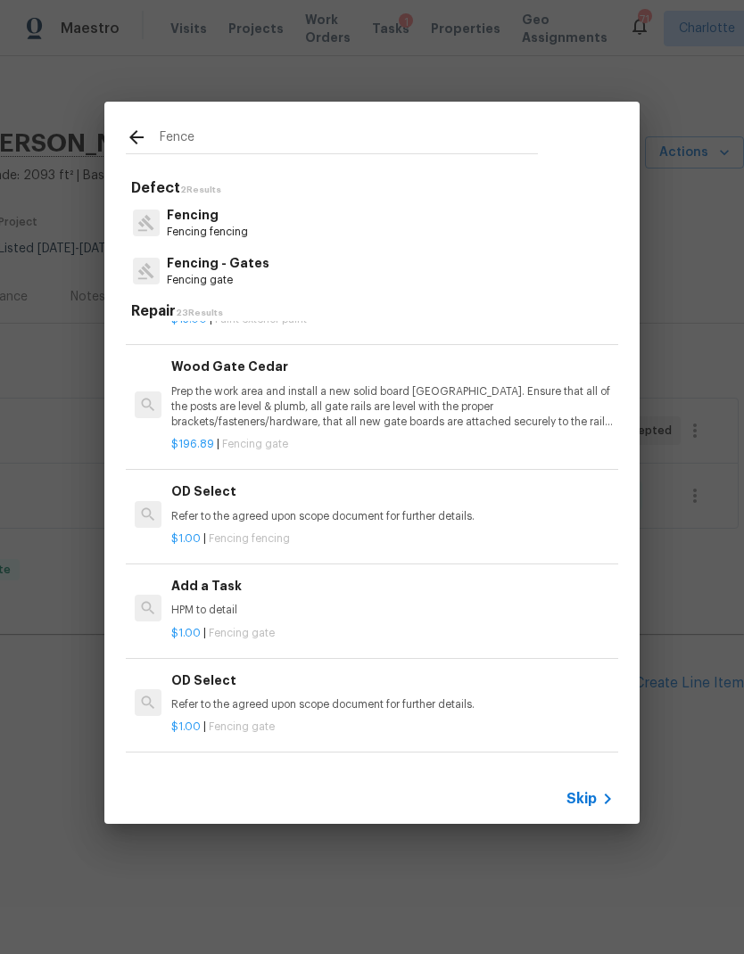
type input "Fence"
click at [257, 218] on div "Fencing Fencing fencing" at bounding box center [372, 223] width 492 height 48
click at [256, 217] on div "Fencing Fencing fencing" at bounding box center [372, 223] width 492 height 48
click at [190, 222] on p "Fencing" at bounding box center [207, 215] width 81 height 19
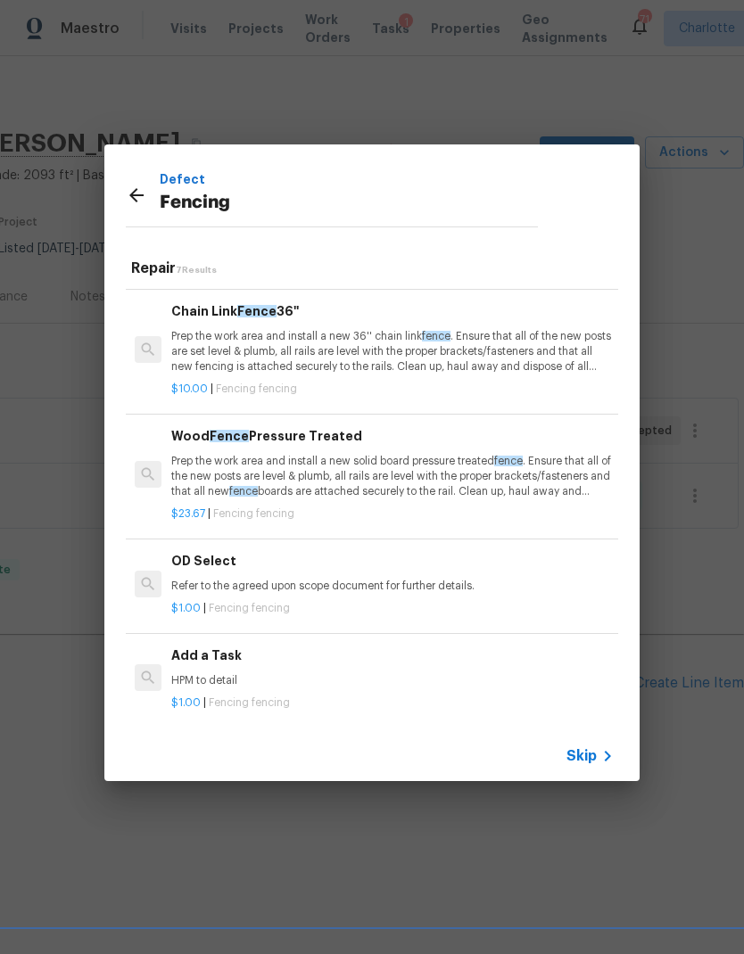
scroll to position [364, 0]
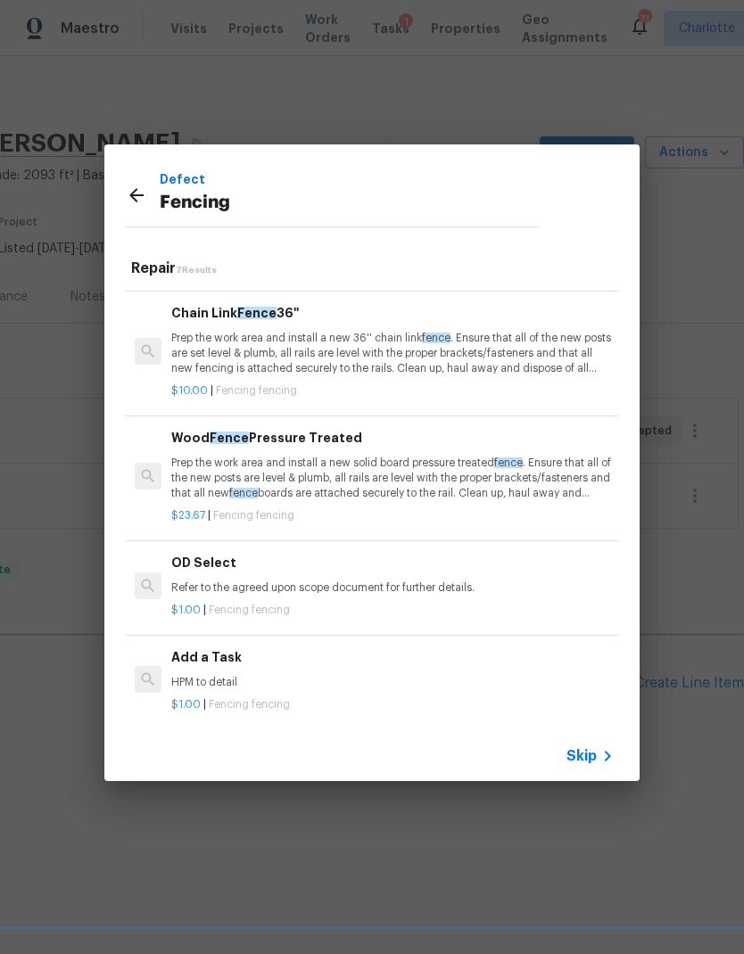
click at [241, 679] on p "HPM to detail" at bounding box center [392, 682] width 442 height 15
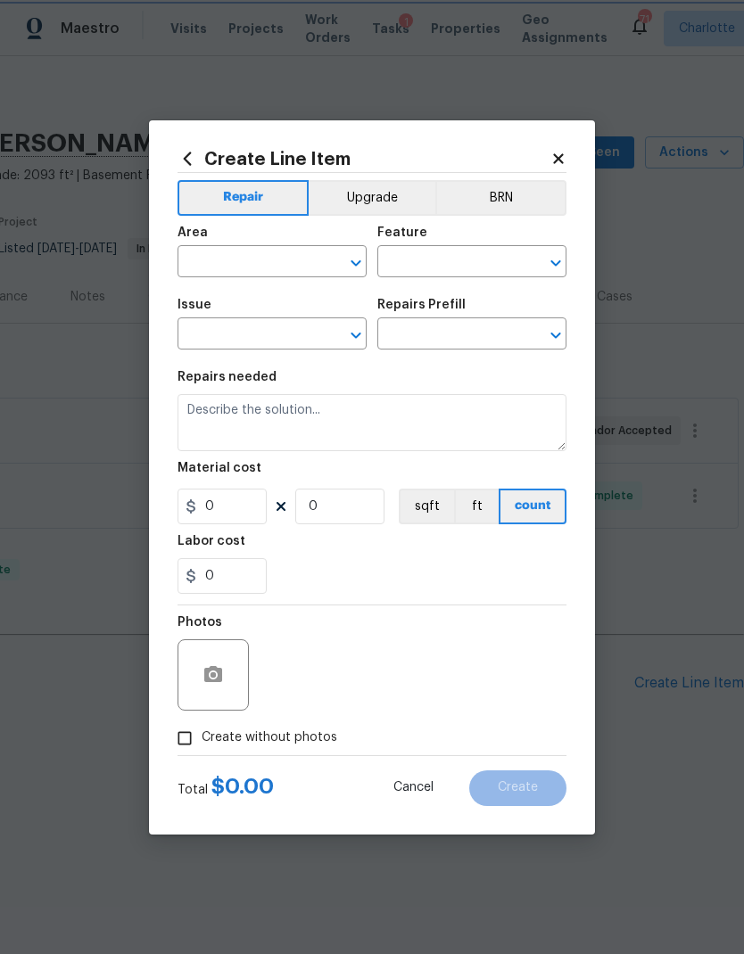
type input "Fencing"
type input "Add a Task $1.00"
type textarea "HPM to detail"
type input "1"
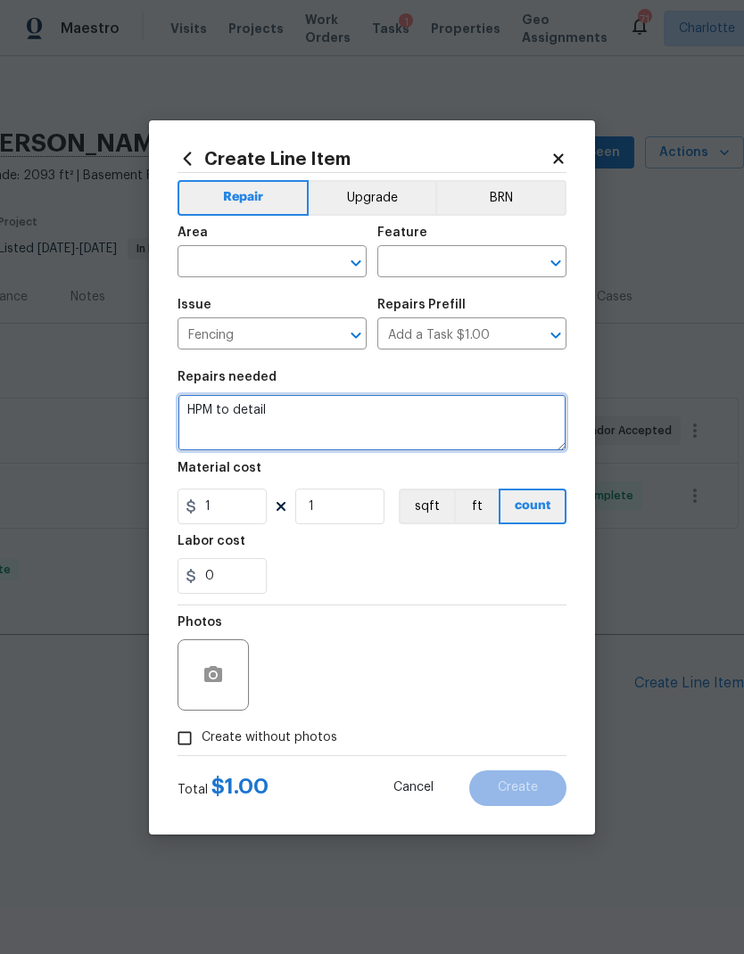
click at [205, 402] on textarea "HPM to detail" at bounding box center [371, 422] width 389 height 57
click at [195, 400] on textarea "HPM to detail" at bounding box center [371, 422] width 389 height 57
click at [194, 400] on textarea "HPM to detail" at bounding box center [371, 422] width 389 height 57
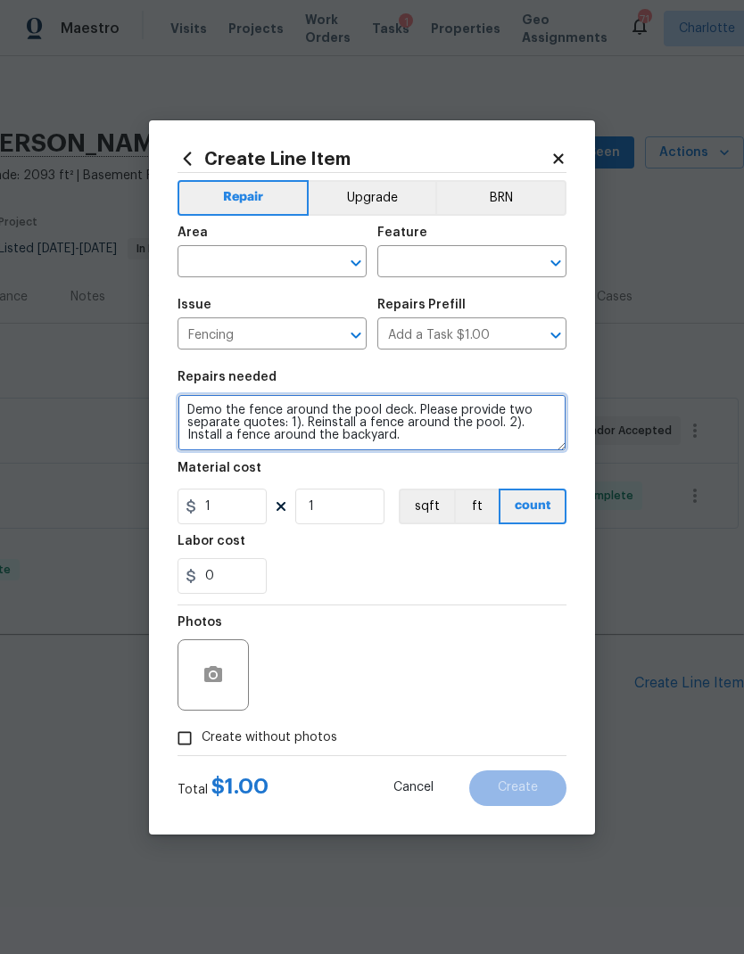
type textarea "Demo the fence around the pool deck. Please provide two separate quotes: 1). Re…"
click at [259, 262] on input "text" at bounding box center [246, 264] width 139 height 28
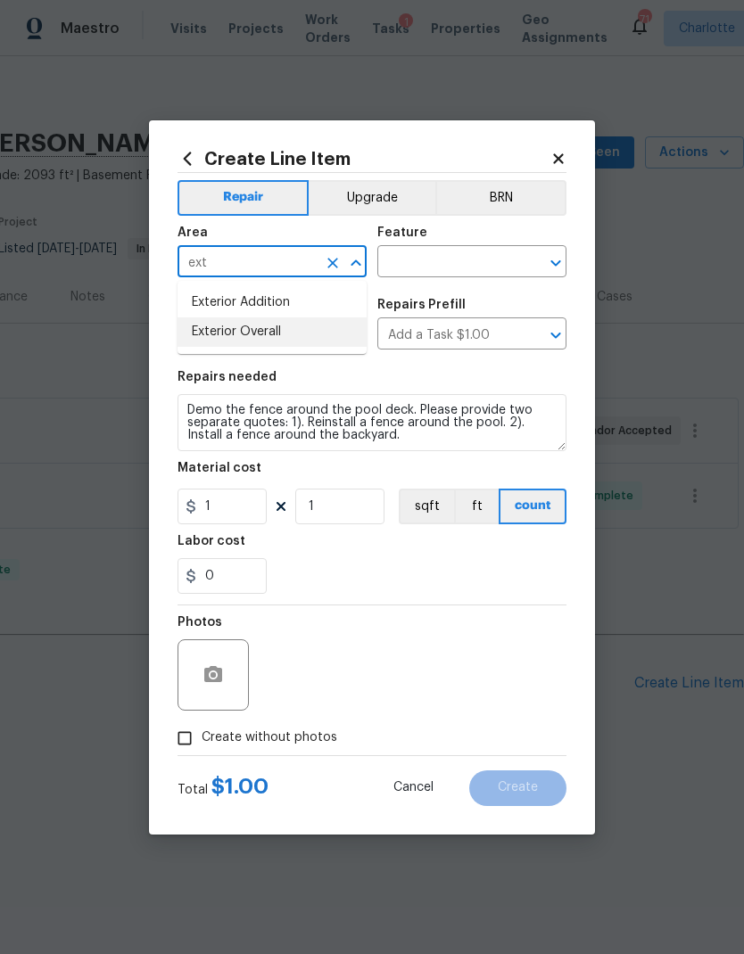
click at [281, 339] on li "Exterior Overall" at bounding box center [271, 331] width 189 height 29
type input "Exterior Overall"
click at [459, 272] on input "text" at bounding box center [446, 264] width 139 height 28
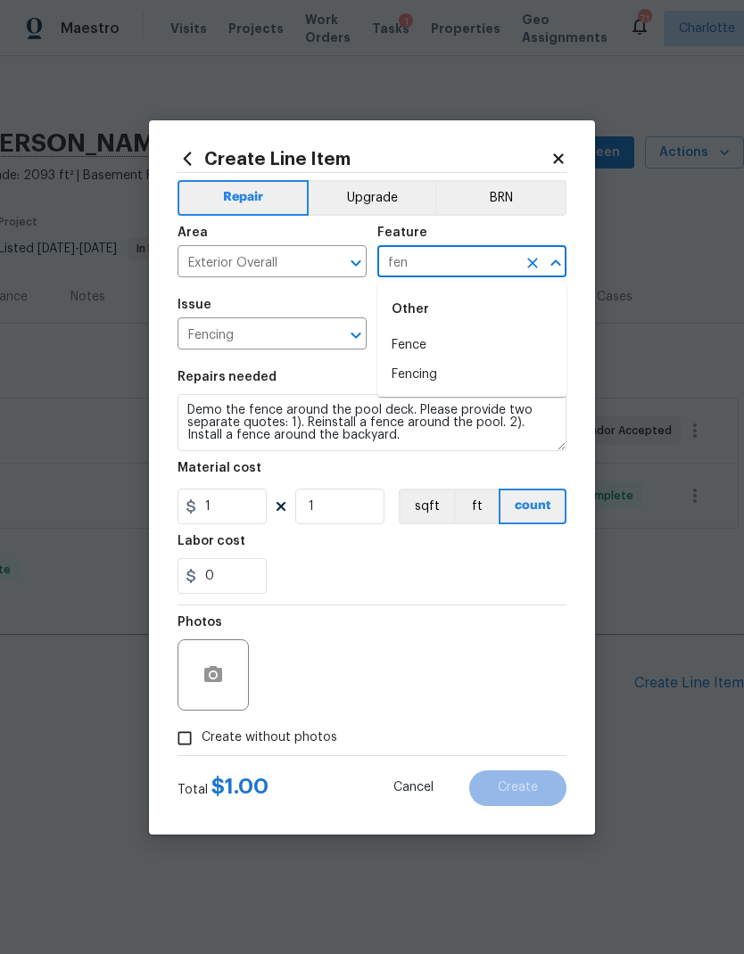
click at [446, 342] on li "Fence" at bounding box center [471, 345] width 189 height 29
type input "Fence"
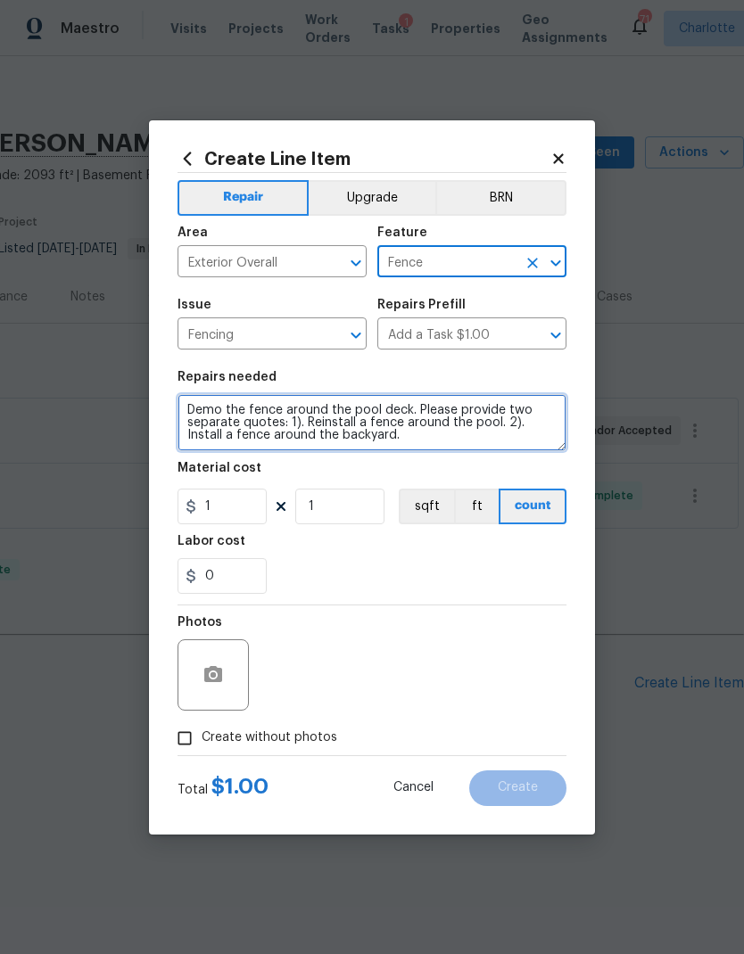
click at [418, 411] on textarea "Demo the fence around the pool deck. Please provide two separate quotes: 1). Re…" at bounding box center [371, 422] width 389 height 57
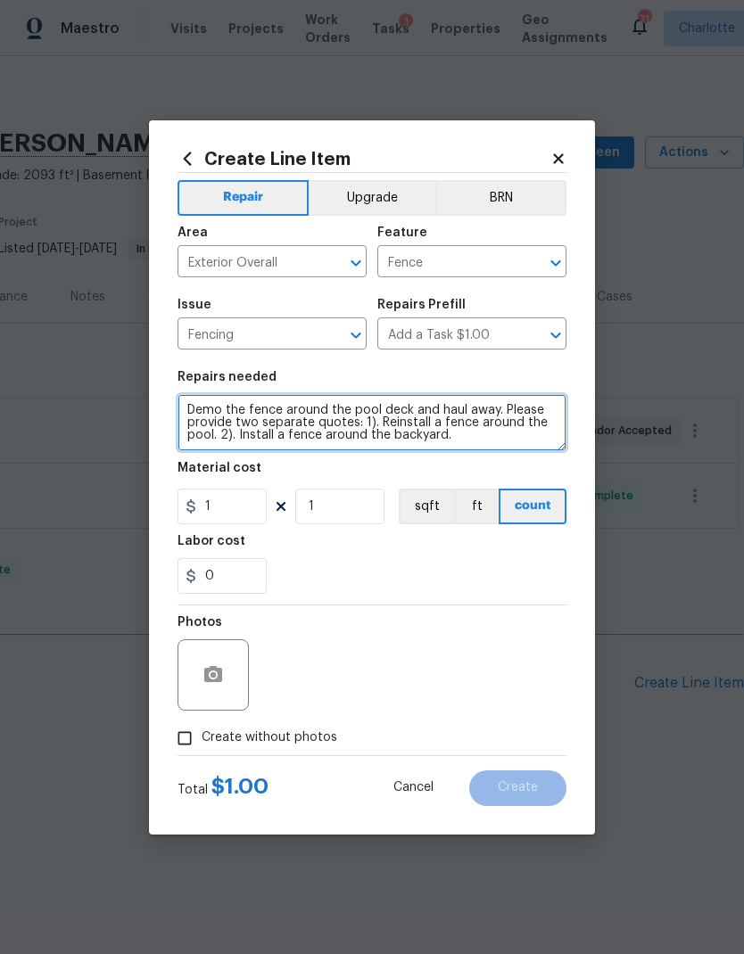
click at [345, 425] on textarea "Demo the fence around the pool deck and haul away. Please provide two separate …" at bounding box center [371, 422] width 389 height 57
click at [205, 431] on textarea "Demo the fence around the pool deck and haul away. Please provide two separate …" at bounding box center [371, 422] width 389 height 57
click at [292, 417] on textarea "Demo the fence around the pool deck and haul away. Please provide two separate …" at bounding box center [371, 422] width 389 height 57
click at [202, 421] on textarea "Demo the fence around the pool deck and haul away. Please provide two separate …" at bounding box center [371, 422] width 389 height 57
click at [276, 435] on textarea "Demo the fence around the pool deck and haul away. Please provide two separate …" at bounding box center [371, 422] width 389 height 57
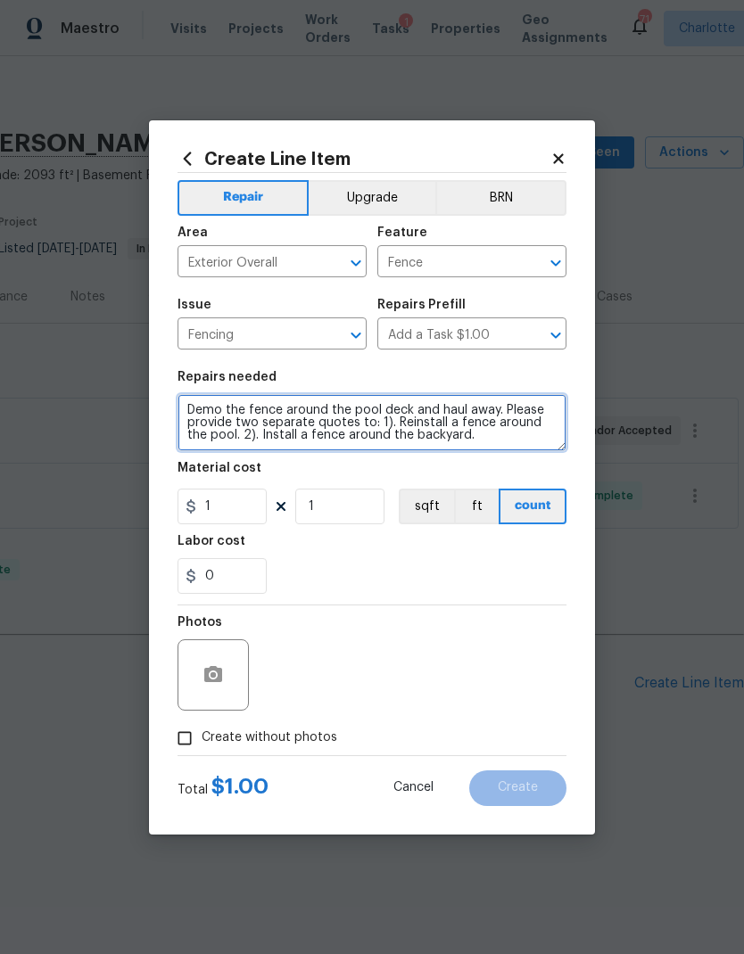
click at [473, 429] on textarea "Demo the fence around the pool deck and haul away. Please provide two separate …" at bounding box center [371, 422] width 389 height 57
click at [285, 435] on textarea "Demo the fence around the pool deck and haul away. Please provide two separate …" at bounding box center [371, 422] width 389 height 57
click at [466, 434] on textarea "Demo the fence around the pool deck and haul away. Please provide two separate …" at bounding box center [371, 422] width 389 height 57
click at [289, 437] on textarea "Demo the fence around the pool deck and haul away. Please provide two separate …" at bounding box center [371, 422] width 389 height 57
click at [252, 442] on textarea "Demo the fence around the pool deck and haul away. Please provide two separate …" at bounding box center [371, 422] width 389 height 57
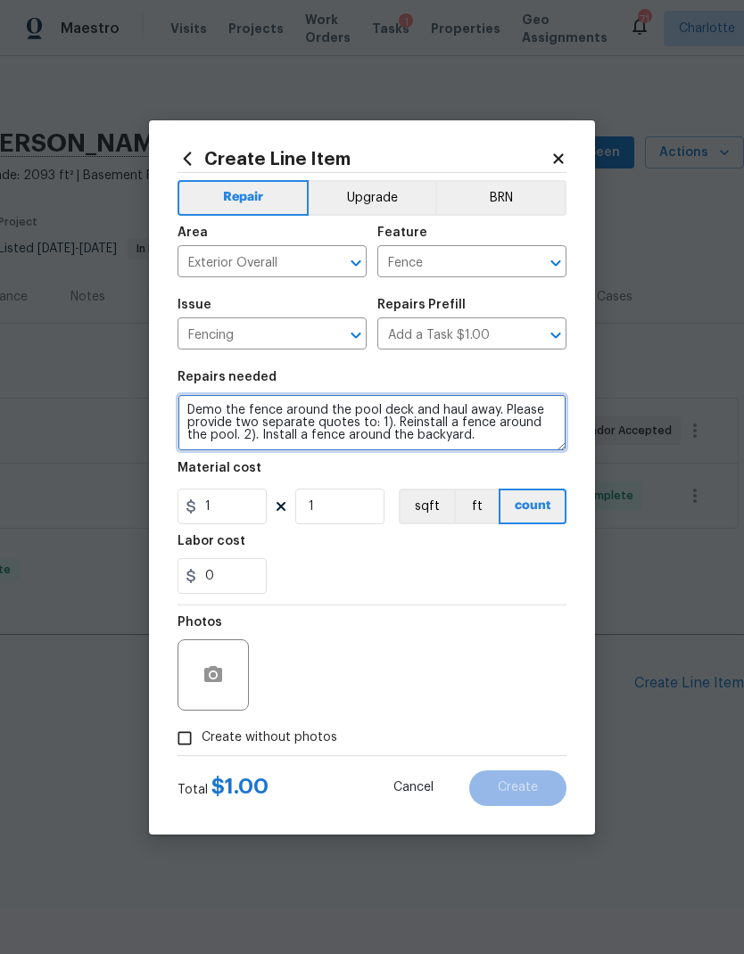
click at [316, 435] on textarea "Demo the fence around the pool deck and haul away. Please provide two separate …" at bounding box center [371, 422] width 389 height 57
click at [473, 418] on textarea "Demo the fence around the pool deck and haul away. Please provide two separate …" at bounding box center [371, 422] width 389 height 57
click at [456, 416] on textarea "Demo the fence around the pool deck and haul away. Please provide two separate …" at bounding box center [371, 422] width 389 height 57
click at [409, 425] on textarea "Demo the fence around the pool deck and haul away. Please provide two separate …" at bounding box center [371, 422] width 389 height 57
click at [499, 419] on textarea "Demo the fence around the pool deck and haul away. Please provide two separate …" at bounding box center [371, 422] width 389 height 57
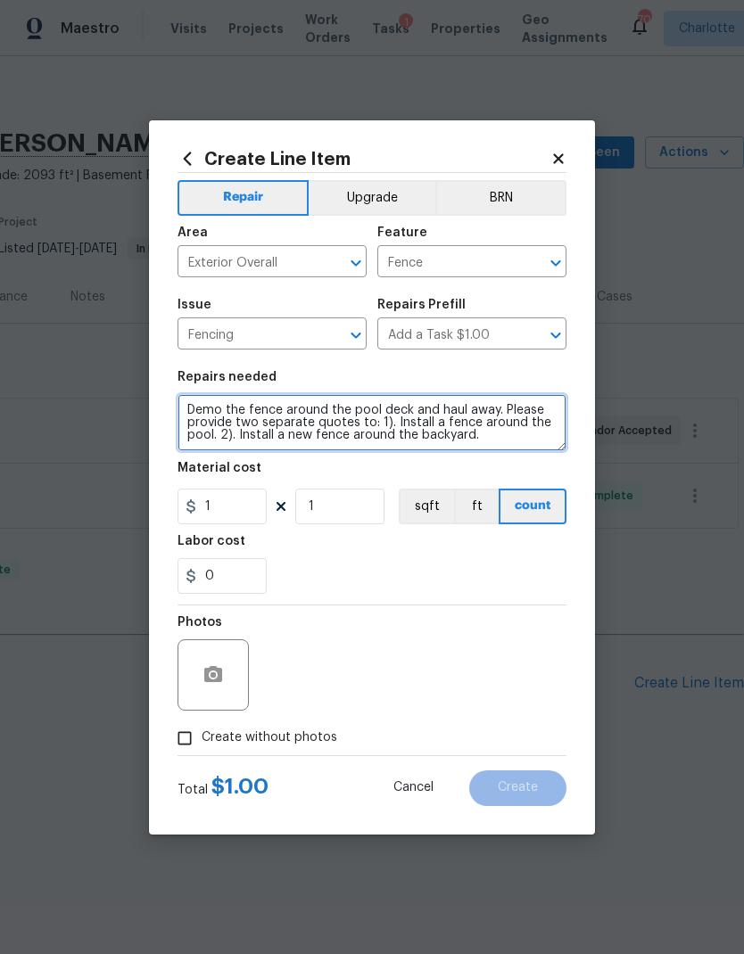
click at [438, 421] on textarea "Demo the fence around the pool deck and haul away. Please provide two separate …" at bounding box center [371, 422] width 389 height 57
type textarea "Demo the fence around the pool deck and haul away. Please provide two separate …"
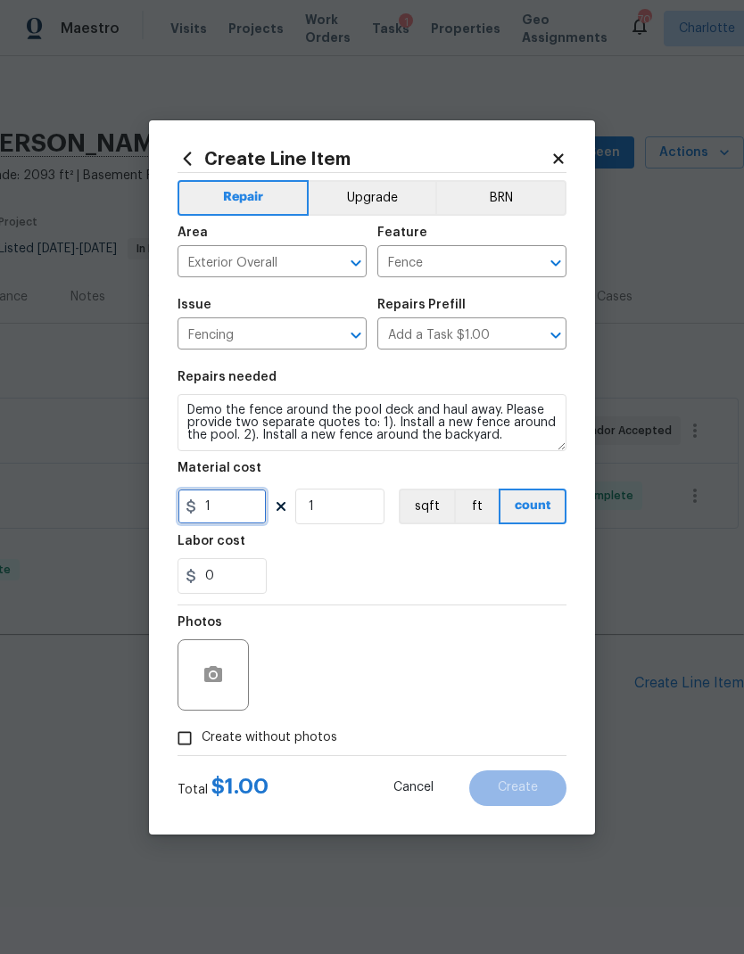
click at [228, 515] on input "1" at bounding box center [221, 507] width 89 height 36
type input "0"
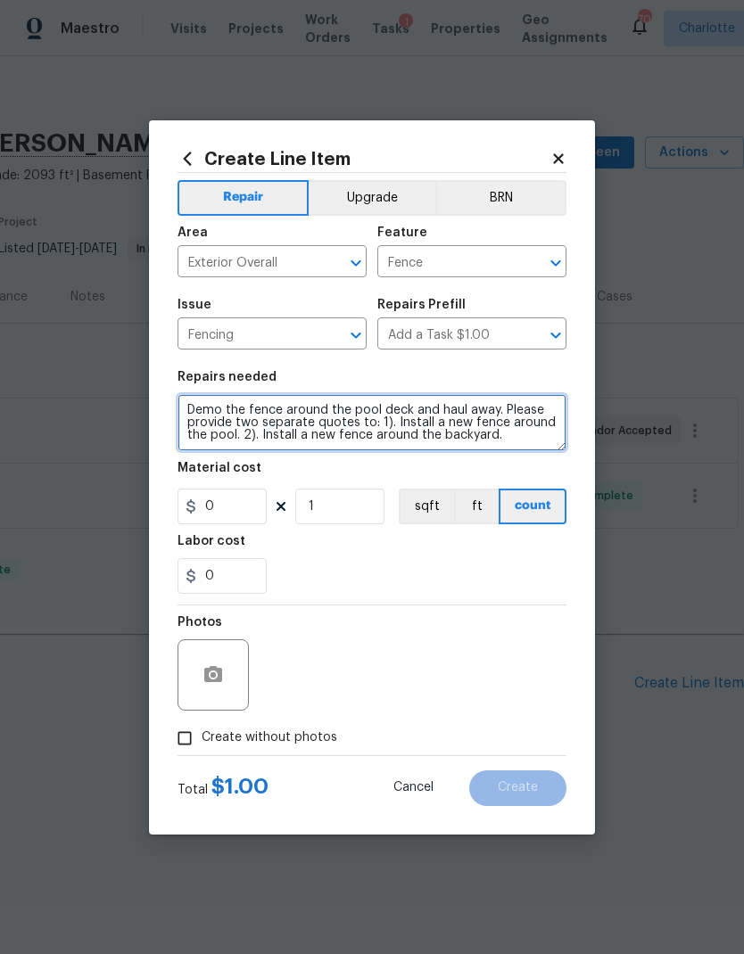
click at [511, 414] on textarea "Demo the fence around the pool deck and haul away. Please provide two separate …" at bounding box center [371, 422] width 389 height 57
click at [510, 413] on textarea "Demo the fence around the pool deck and haul away. Please provide two separate …" at bounding box center [371, 422] width 389 height 57
click at [515, 408] on textarea "Demo the fence around the pool deck and haul away. Please provide two separate …" at bounding box center [371, 422] width 389 height 57
click at [515, 407] on textarea "Demo the fence around the pool deck and haul away. Please provide two separate …" at bounding box center [371, 422] width 389 height 57
click at [460, 410] on textarea "Demo the fence around the pool deck and haul away. Please provide two separate …" at bounding box center [371, 422] width 389 height 57
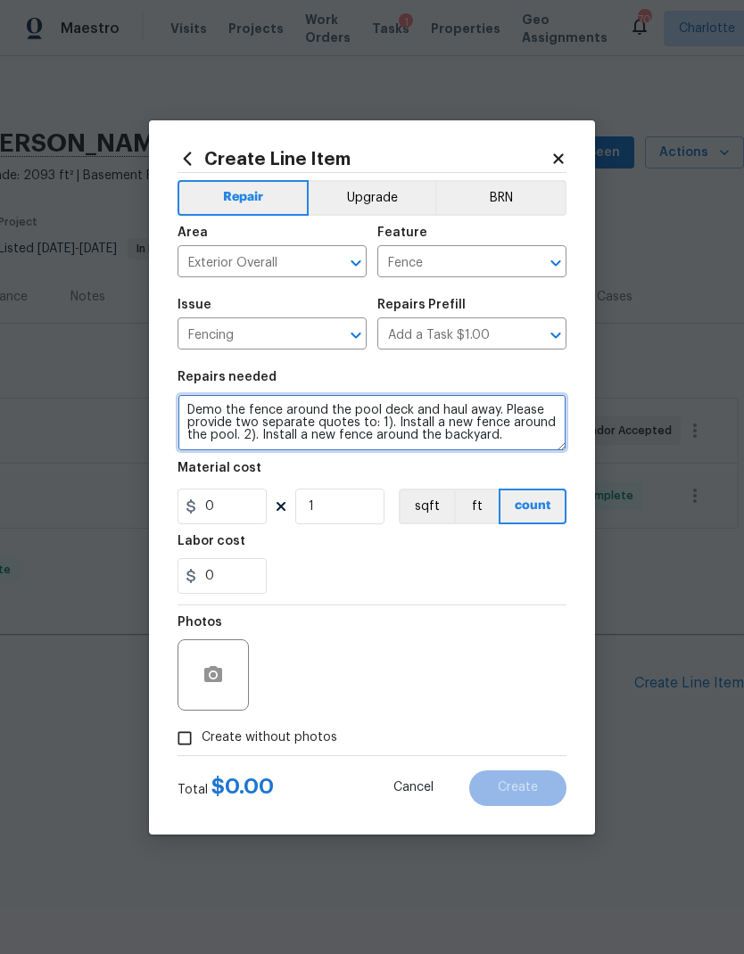
click at [515, 413] on textarea "Demo the fence around the pool deck and haul away. Please provide two separate …" at bounding box center [371, 422] width 389 height 57
click at [514, 412] on textarea "Demo the fence around the pool deck and haul away. Please provide two separate …" at bounding box center [371, 422] width 389 height 57
type textarea "Demo the fence around the pool deck and haul away. Provide a quote to install a…"
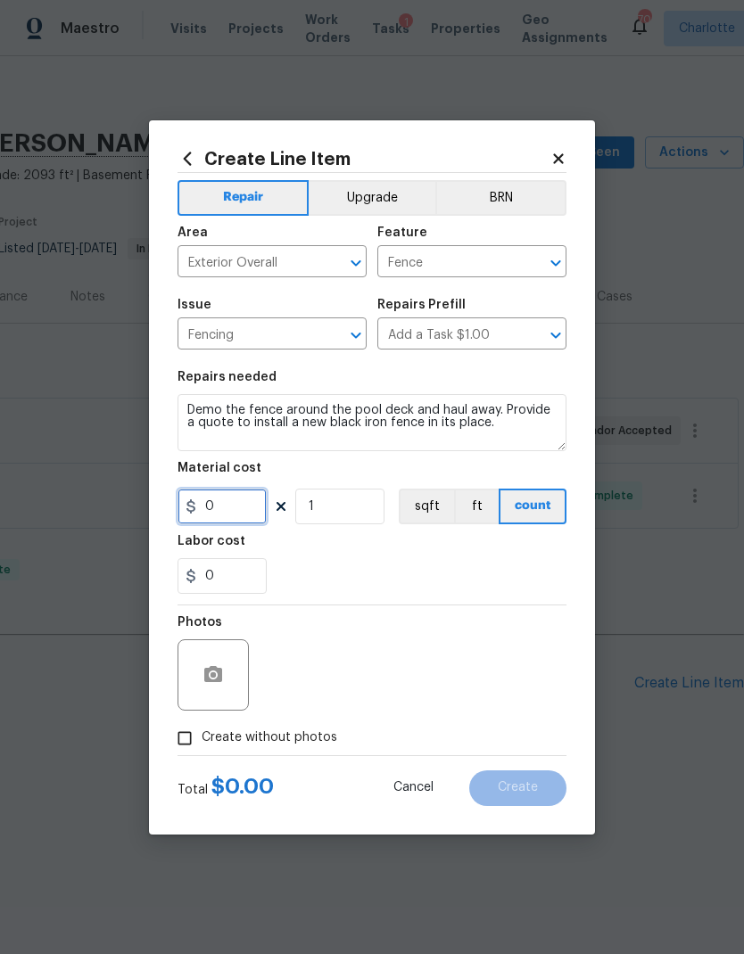
click at [251, 513] on input "0" at bounding box center [221, 507] width 89 height 36
type input "75"
click at [226, 677] on button "button" at bounding box center [213, 675] width 43 height 43
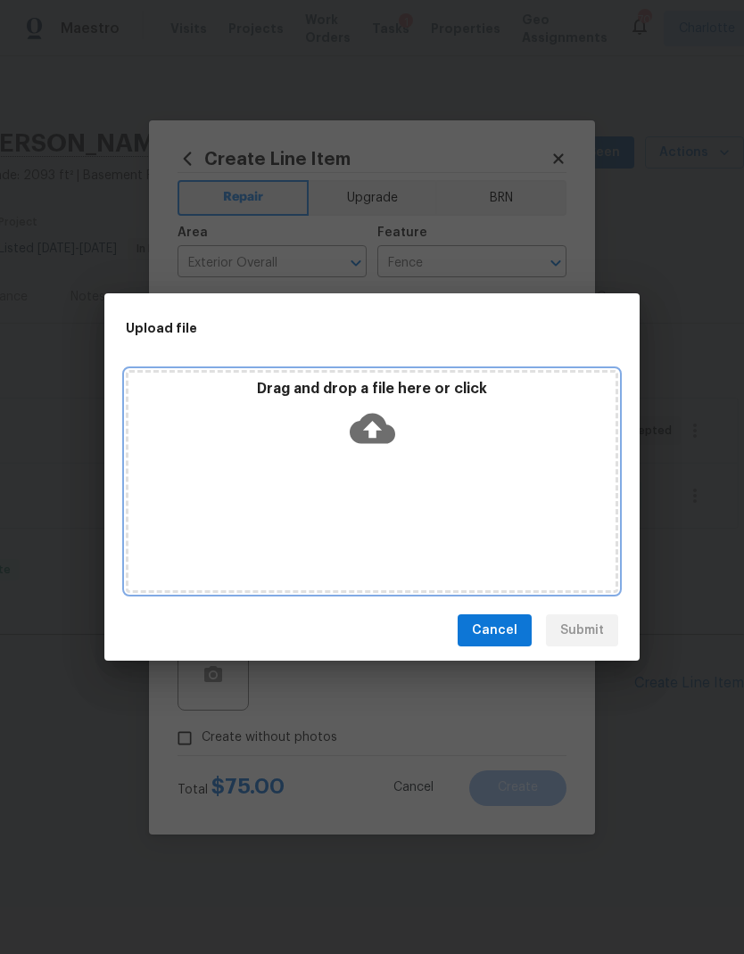
click at [366, 433] on icon at bounding box center [372, 429] width 45 height 30
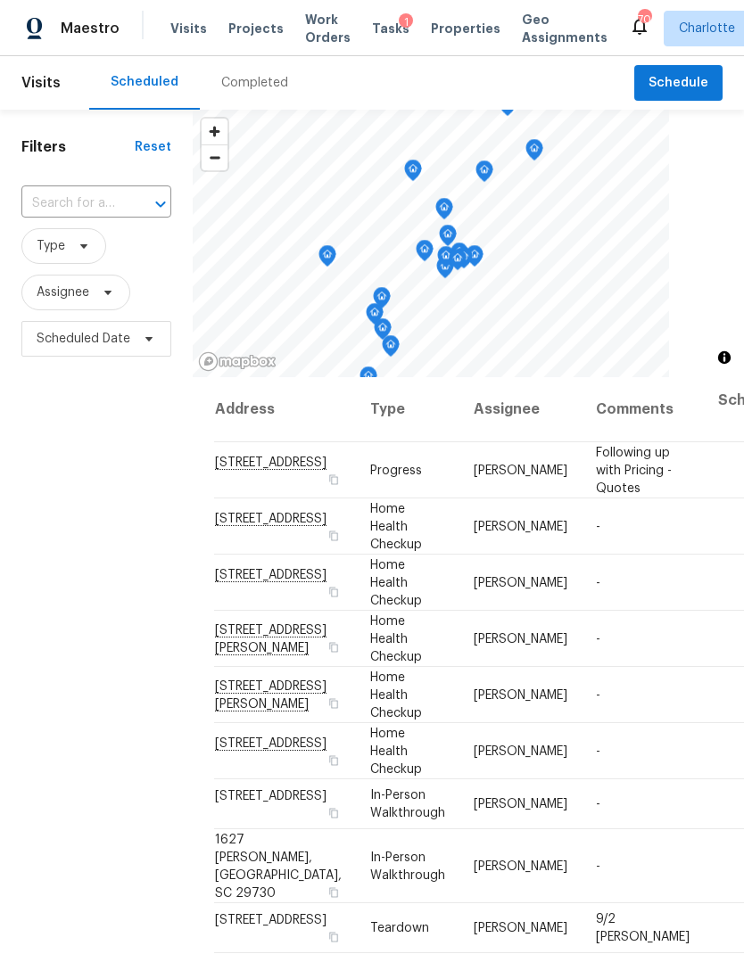
click at [260, 24] on span "Projects" at bounding box center [255, 29] width 55 height 18
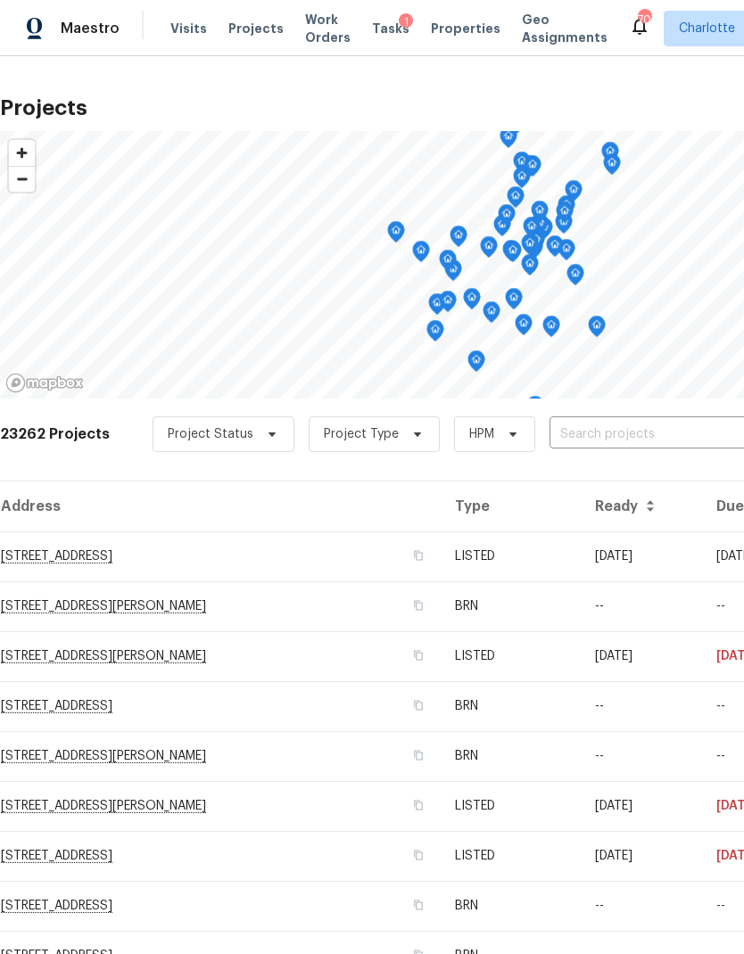
click at [622, 445] on input "text" at bounding box center [651, 435] width 204 height 28
type input "8117 s"
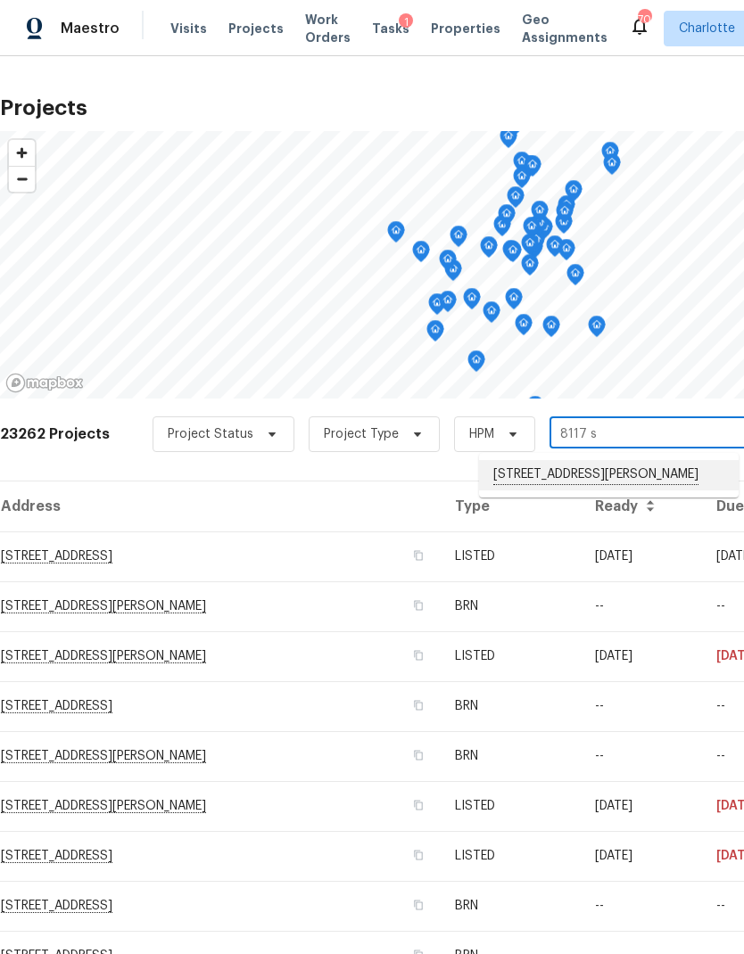
click at [589, 482] on li "[STREET_ADDRESS][PERSON_NAME]" at bounding box center [608, 475] width 259 height 30
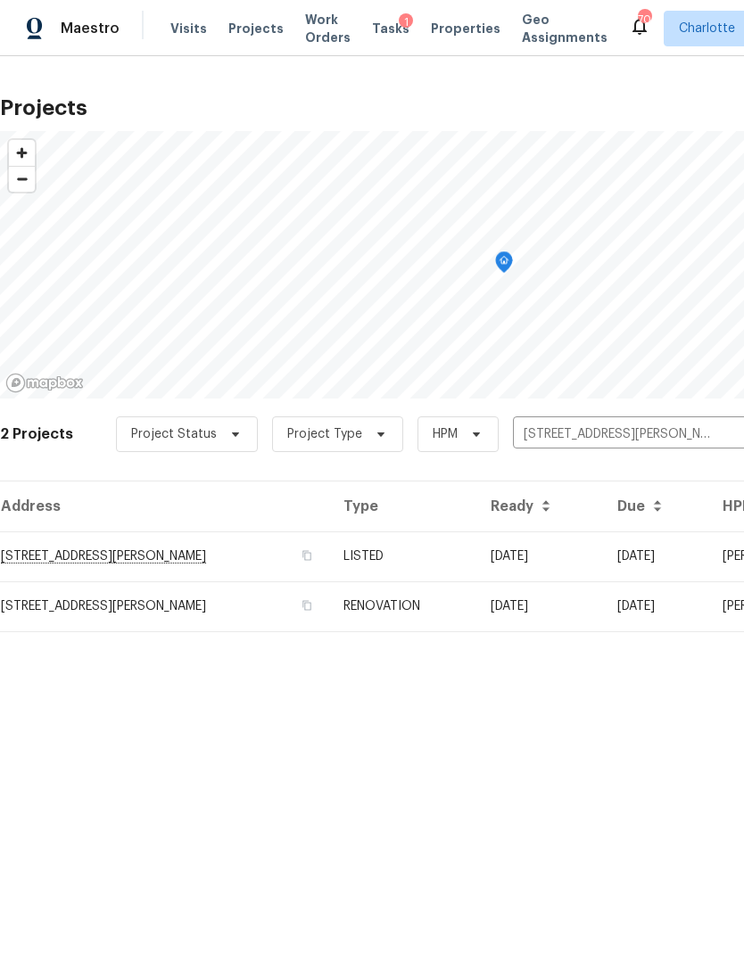
click at [221, 560] on td "[STREET_ADDRESS][PERSON_NAME]" at bounding box center [164, 556] width 329 height 50
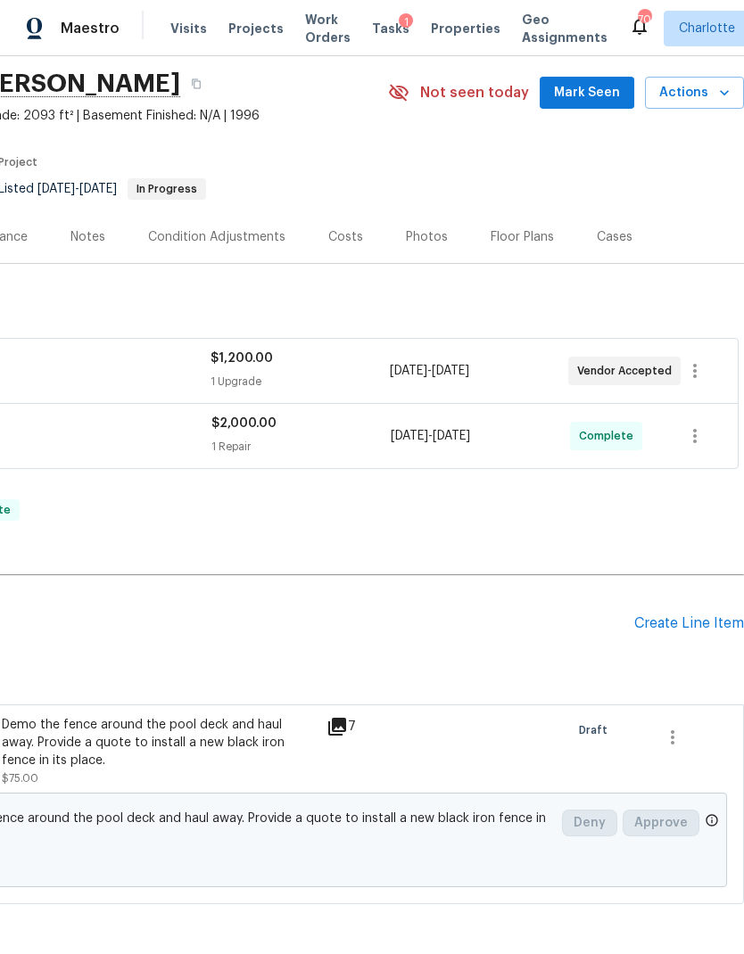
scroll to position [60, 264]
click at [694, 620] on div "Create Line Item" at bounding box center [689, 623] width 110 height 17
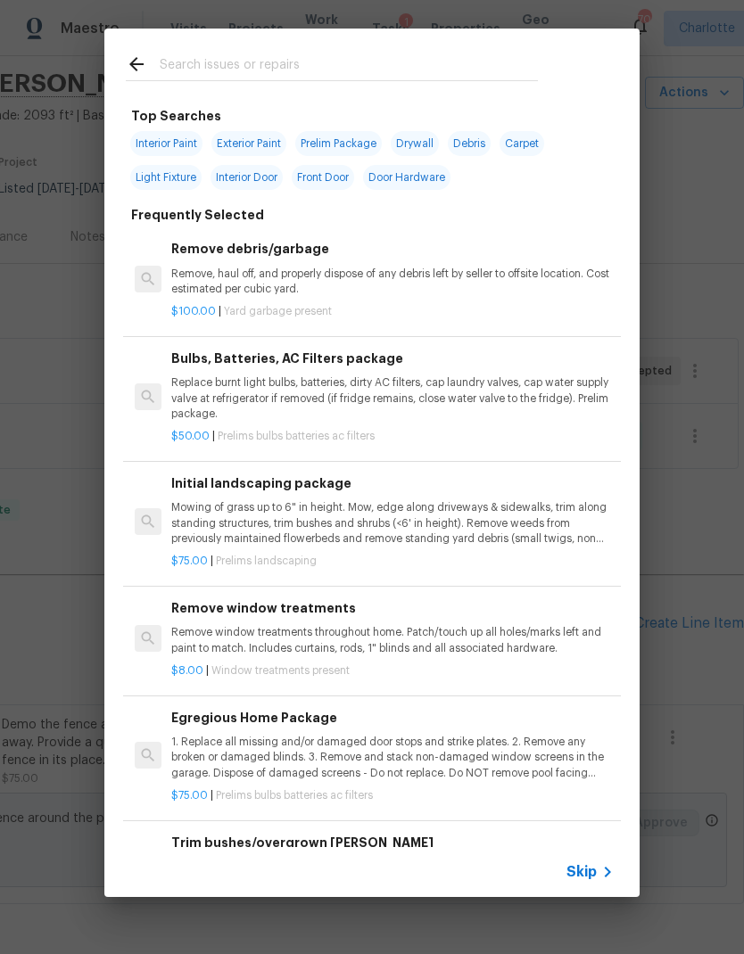
click at [361, 59] on input "text" at bounding box center [349, 67] width 378 height 27
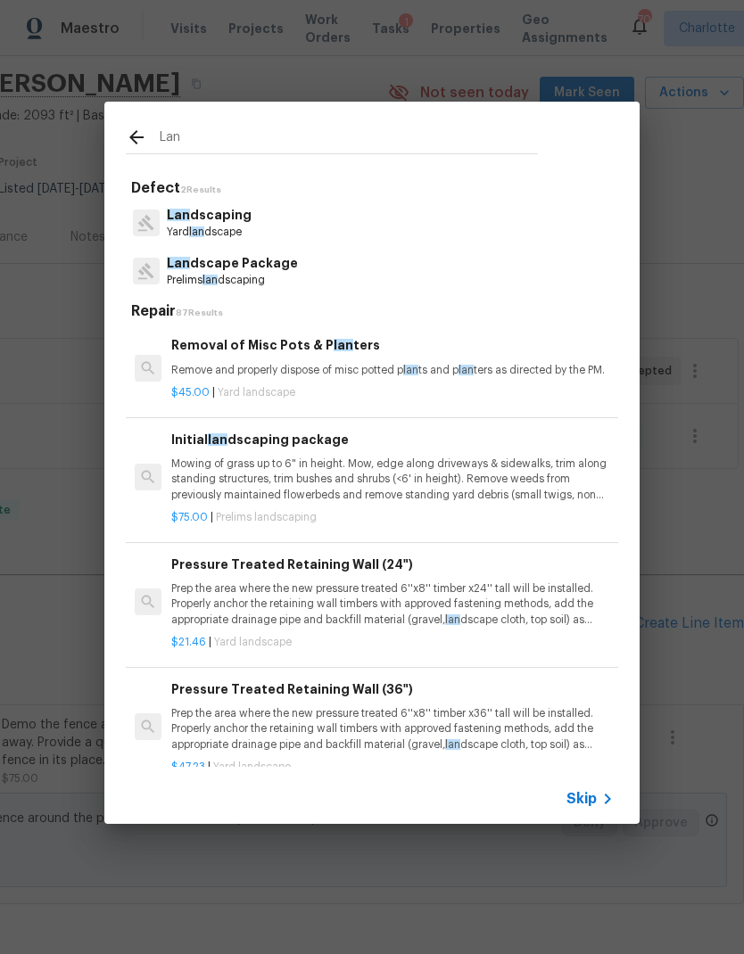
type input "Land"
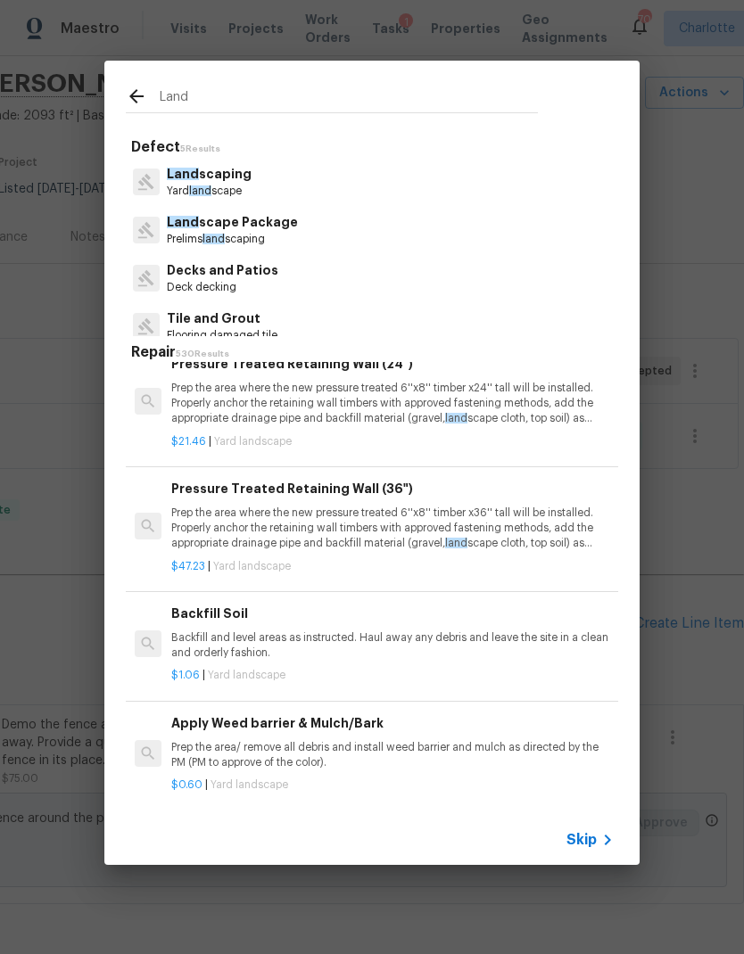
scroll to position [241, 0]
click at [243, 174] on p "Land scaping" at bounding box center [209, 174] width 85 height 19
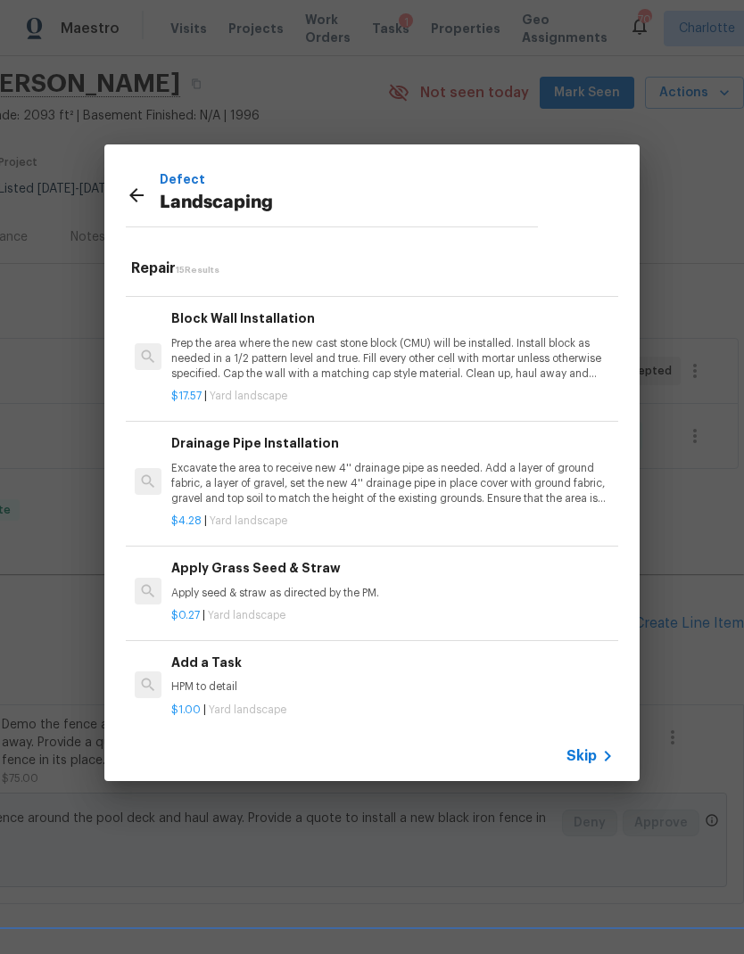
scroll to position [1234, 0]
click at [266, 680] on p "HPM to detail" at bounding box center [392, 687] width 442 height 15
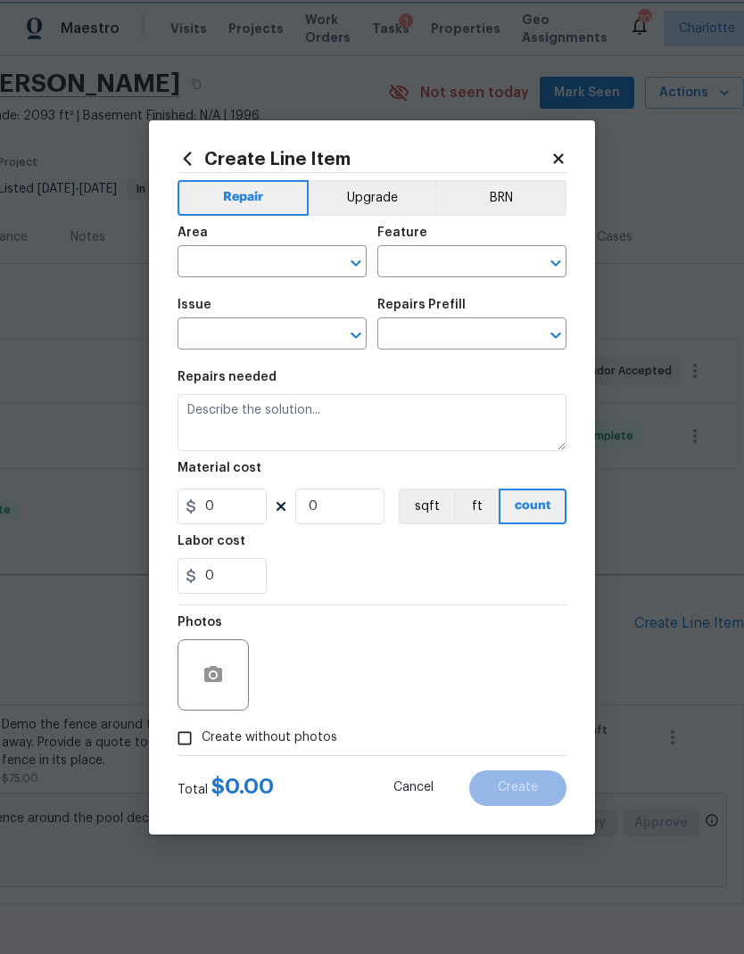
type input "Landscaping"
type input "Add a Task $1.00"
type textarea "HPM to detail"
type input "1"
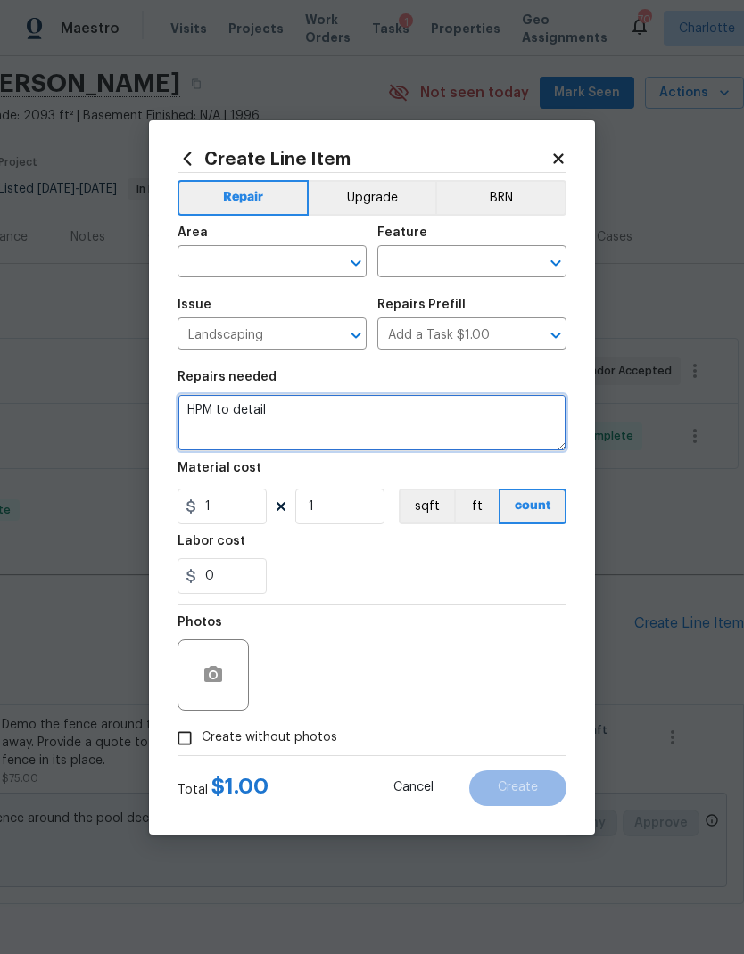
click at [194, 404] on textarea "HPM to detail" at bounding box center [371, 422] width 389 height 57
click at [196, 411] on textarea "HPM to detail" at bounding box center [371, 422] width 389 height 57
click at [195, 410] on textarea "HPM to detail" at bounding box center [371, 422] width 389 height 57
click at [443, 430] on textarea "Spruce up the landscaping around the pool deck. New black mulch, flowers and/or…" at bounding box center [371, 422] width 389 height 57
type textarea "Spruce up the landscaping around the pool deck. New black mulch, flowers and/or…"
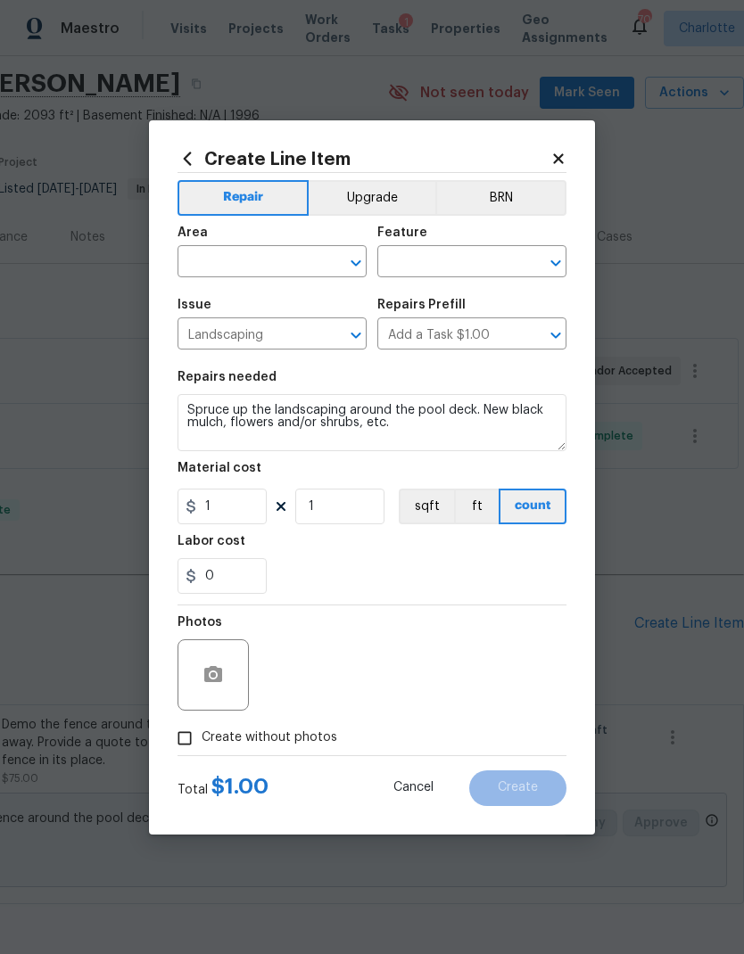
click at [282, 259] on input "text" at bounding box center [246, 264] width 139 height 28
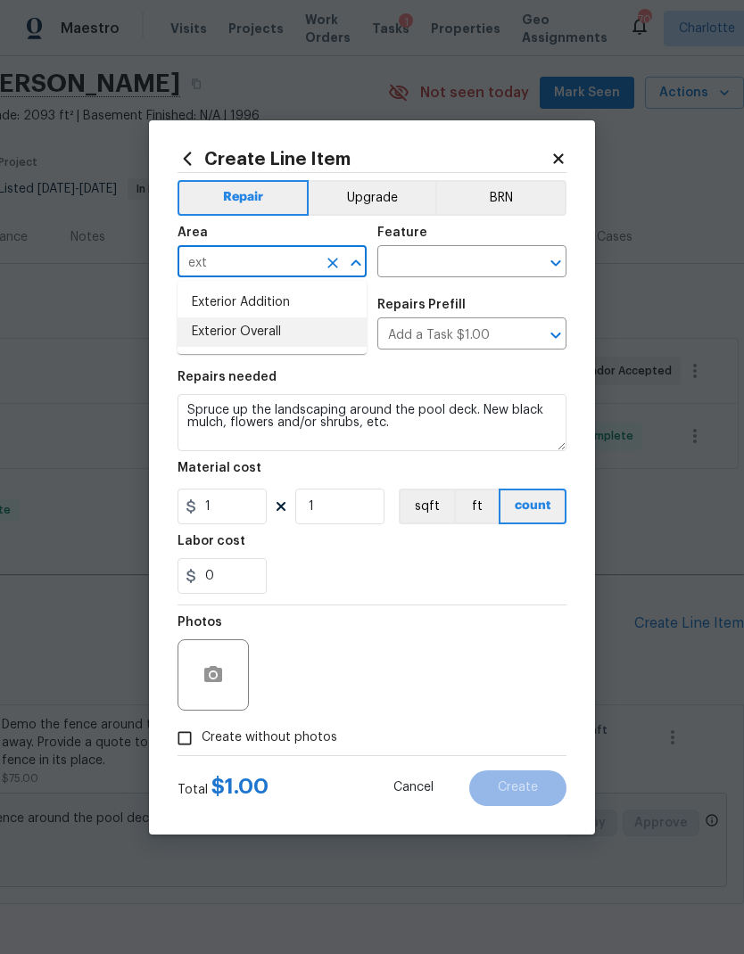
click at [313, 328] on li "Exterior Overall" at bounding box center [271, 331] width 189 height 29
type input "Exterior Overall"
click at [452, 258] on input "text" at bounding box center [446, 264] width 139 height 28
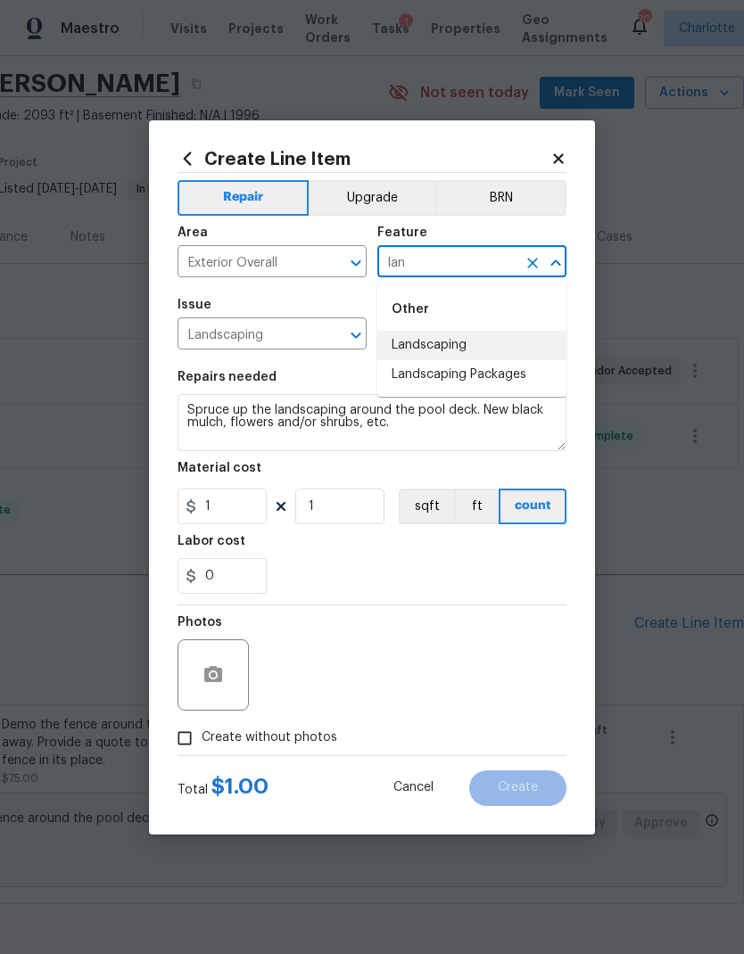
click at [481, 346] on li "Landscaping" at bounding box center [471, 345] width 189 height 29
type input "Landscaping"
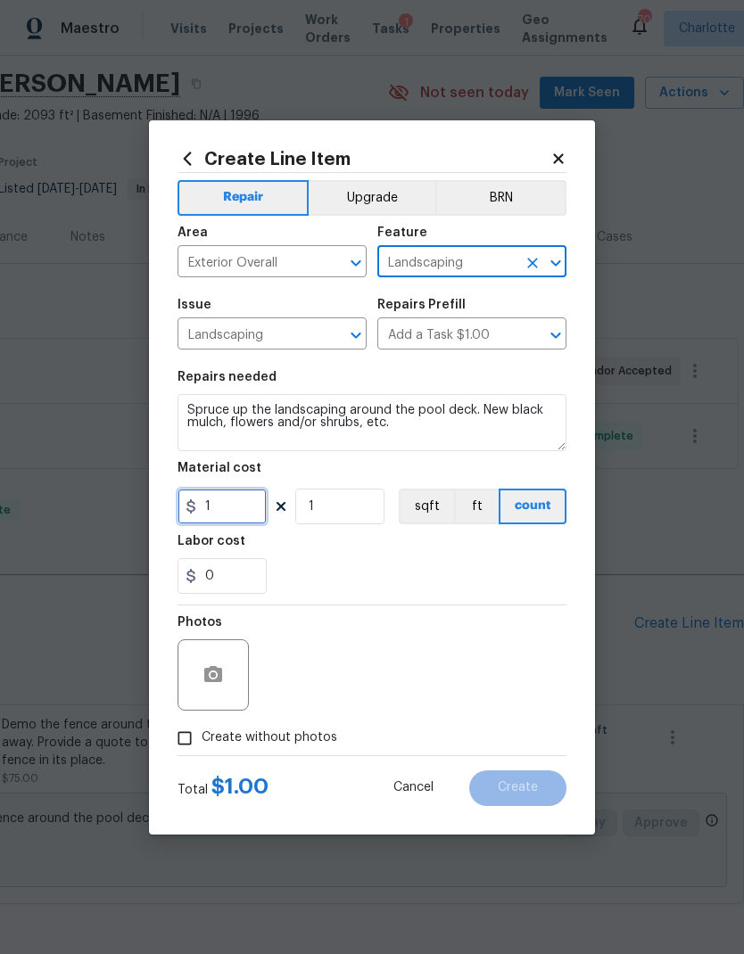
click at [250, 503] on input "1" at bounding box center [221, 507] width 89 height 36
type input "800"
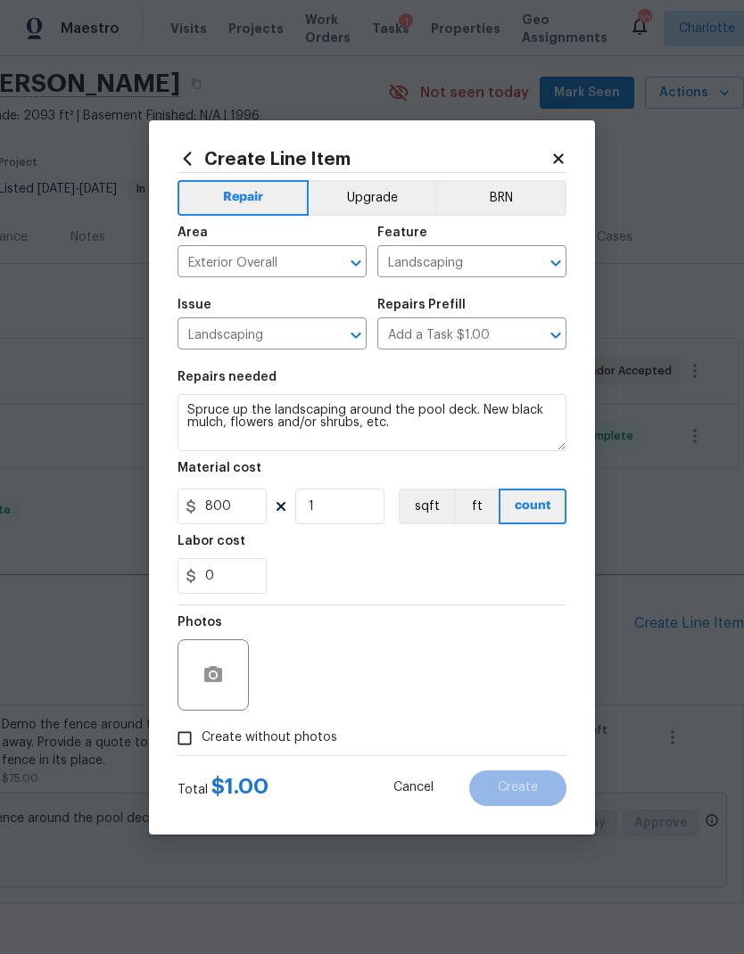
click at [373, 599] on section "Repairs needed Spruce up the landscaping around the pool deck. New black mulch,…" at bounding box center [371, 482] width 389 height 244
click at [217, 688] on button "button" at bounding box center [213, 675] width 43 height 43
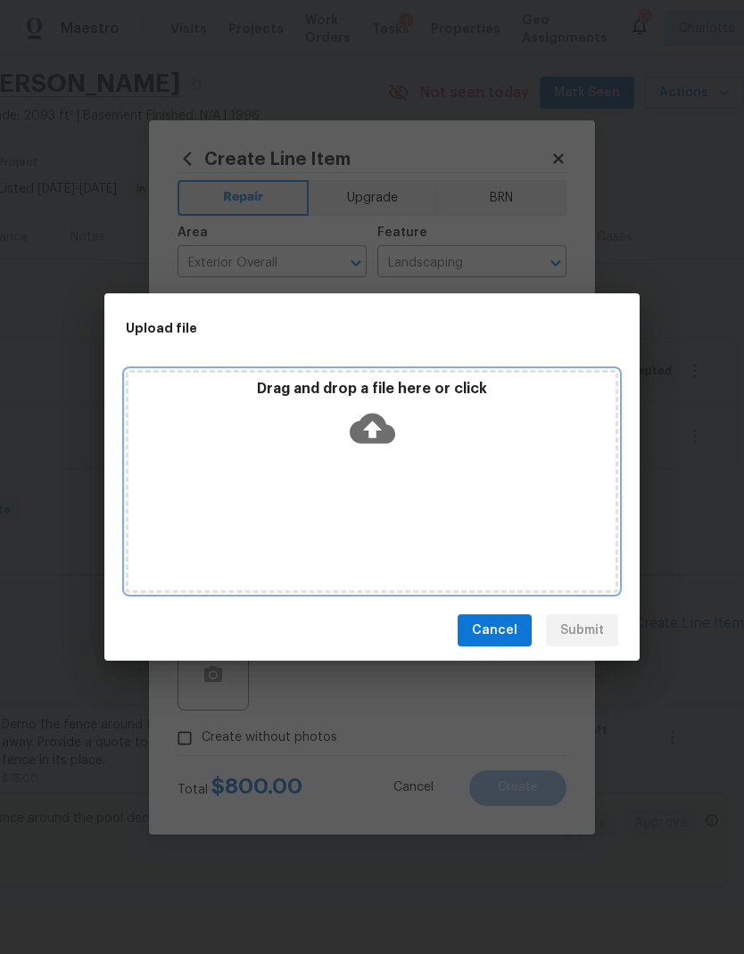
click at [374, 426] on icon at bounding box center [372, 428] width 45 height 45
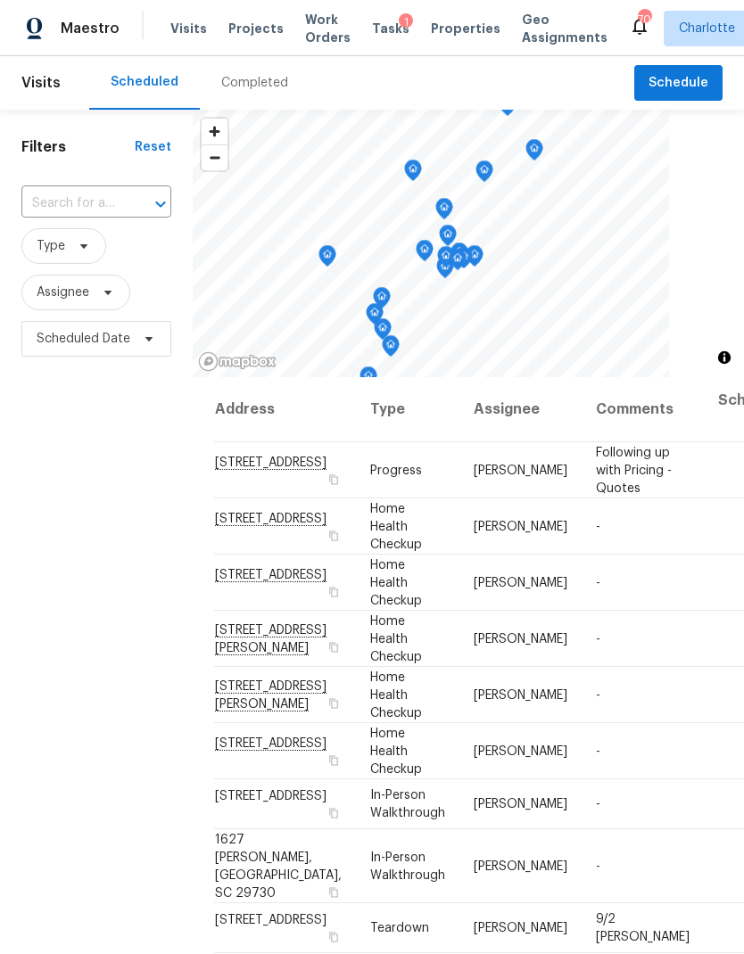
click at [314, 27] on span "Work Orders" at bounding box center [327, 29] width 45 height 36
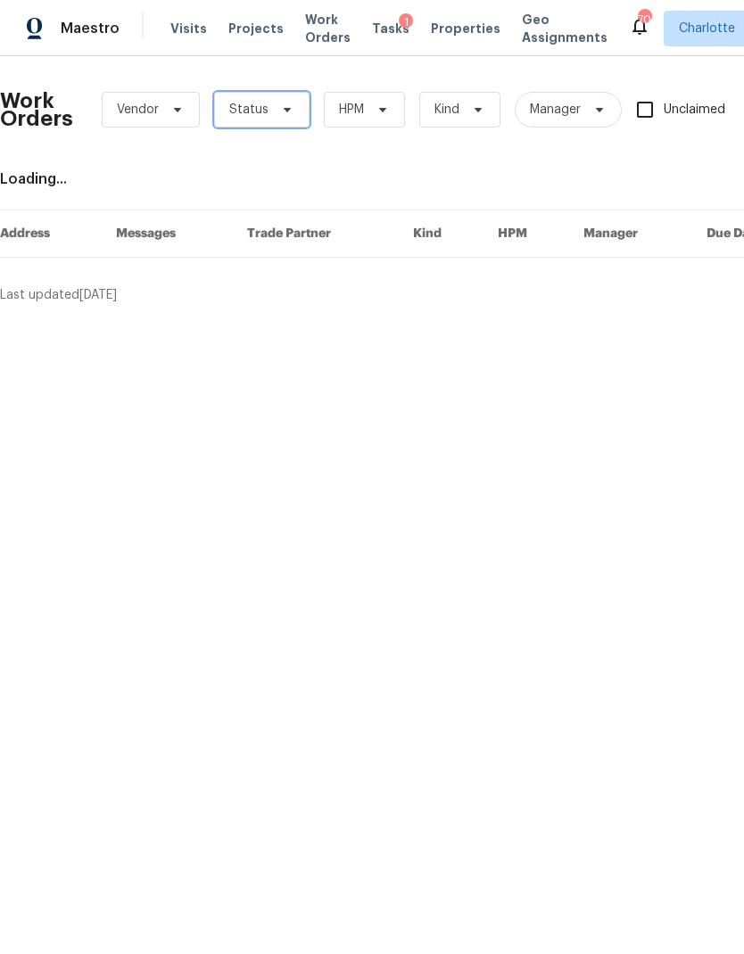
click at [281, 122] on span "Status" at bounding box center [261, 110] width 95 height 36
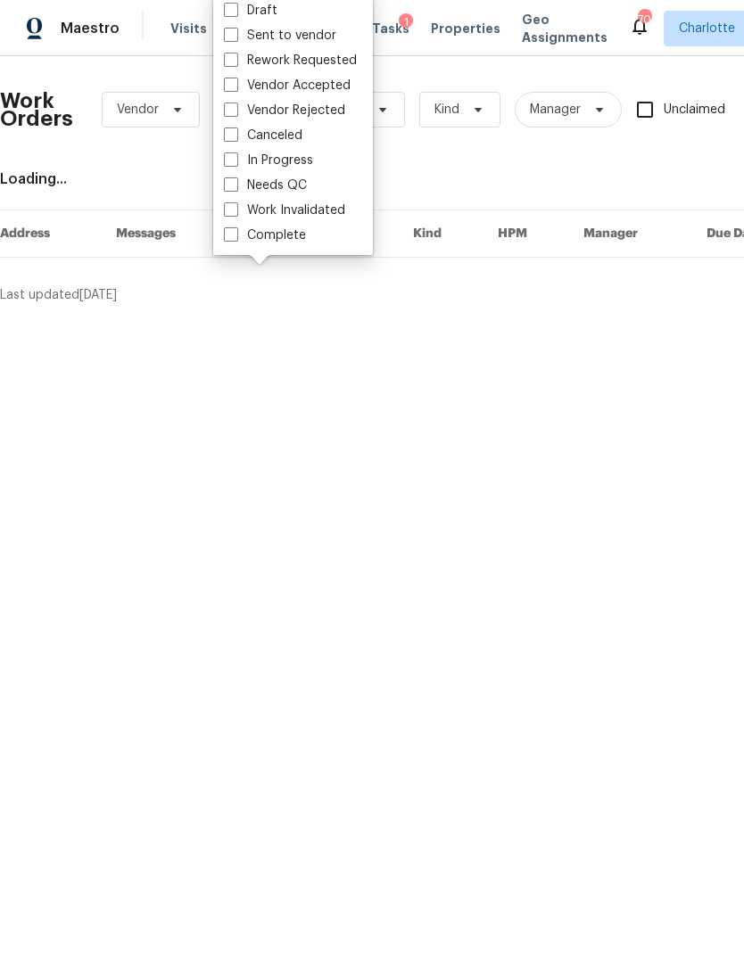
click at [318, 187] on div "Needs QC" at bounding box center [292, 185] width 149 height 25
click at [291, 181] on label "Needs QC" at bounding box center [265, 186] width 83 height 18
click at [235, 181] on input "Needs QC" at bounding box center [230, 183] width 12 height 12
checkbox input "true"
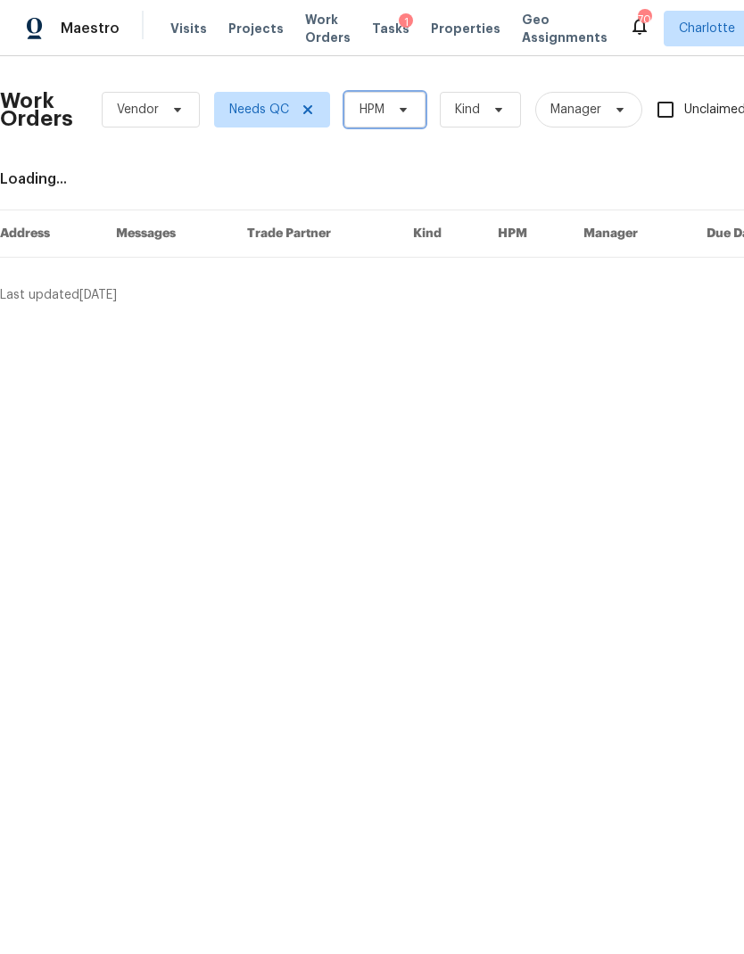
click at [397, 105] on icon at bounding box center [403, 110] width 14 height 14
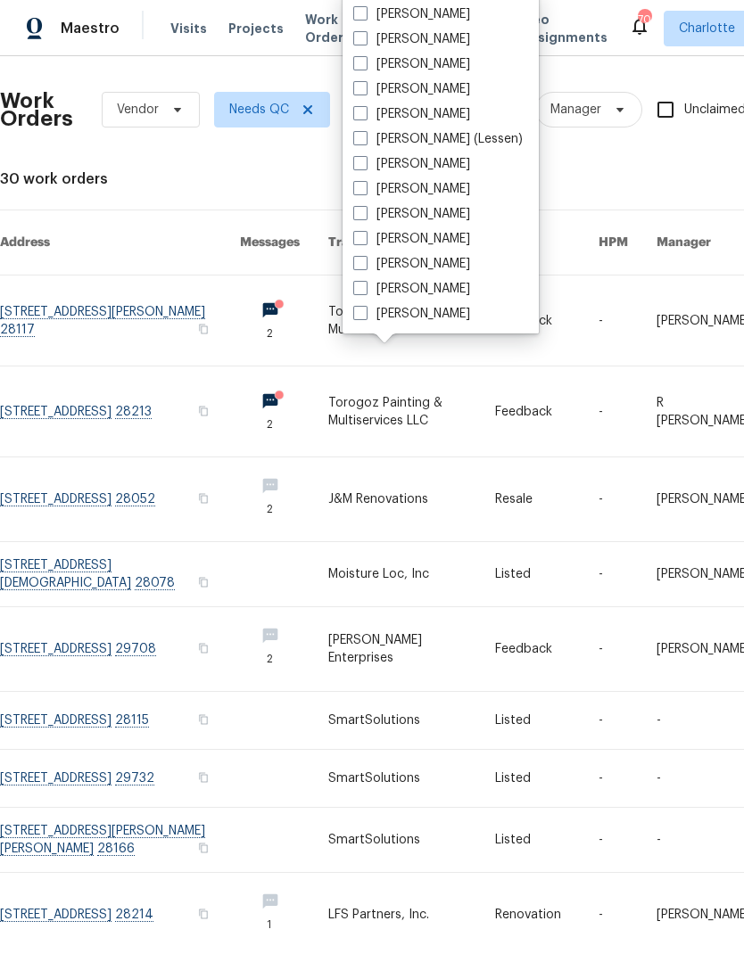
scroll to position [221, 0]
click at [435, 309] on label "[PERSON_NAME]" at bounding box center [411, 314] width 117 height 18
click at [365, 309] on input "[PERSON_NAME]" at bounding box center [359, 311] width 12 height 12
checkbox input "true"
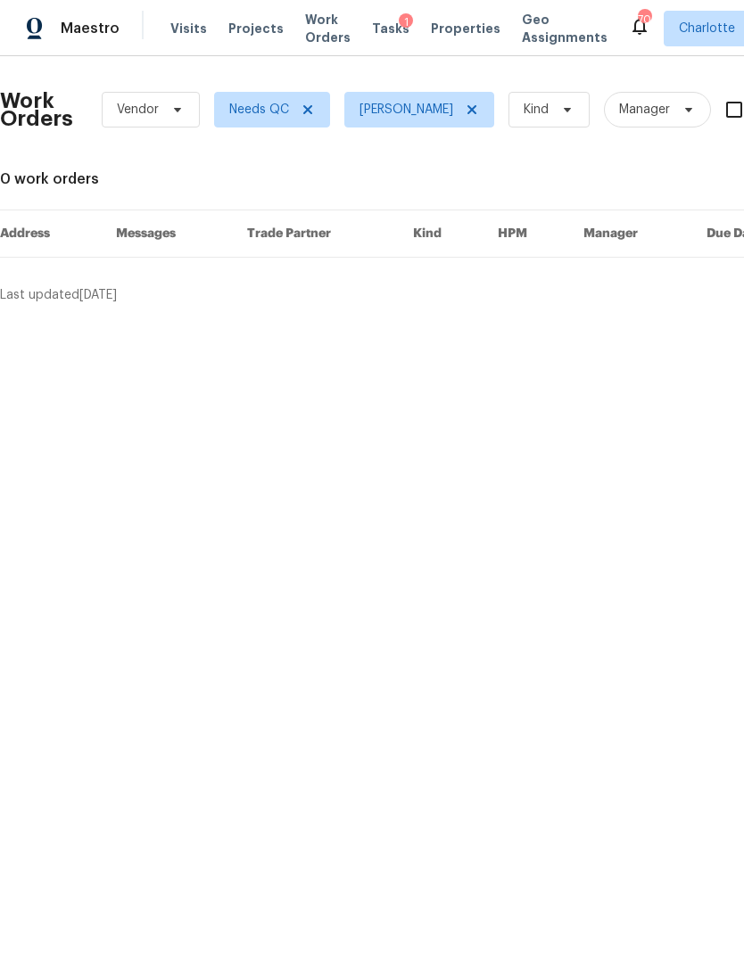
click at [86, 17] on div "Maestro" at bounding box center [59, 29] width 119 height 36
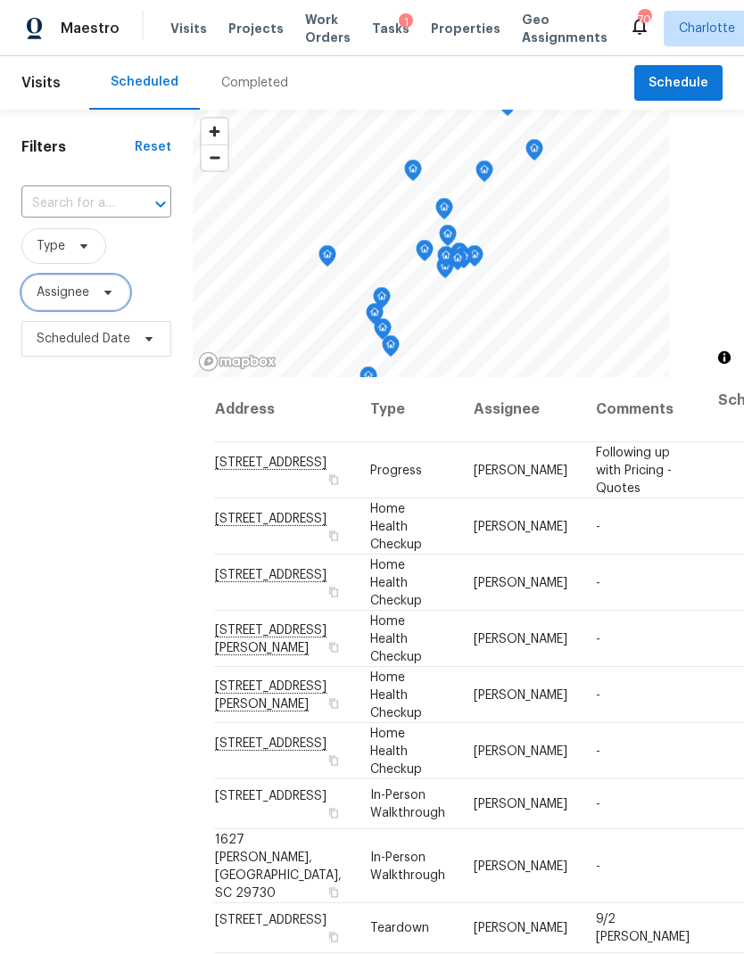
click at [119, 301] on span "Assignee" at bounding box center [75, 293] width 109 height 36
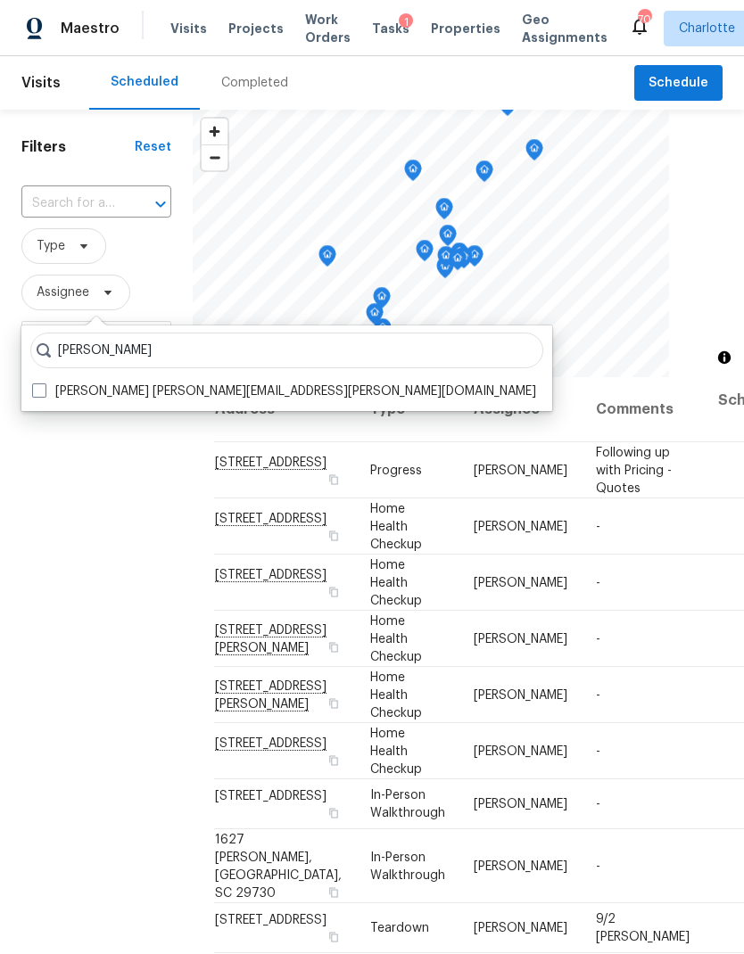
type input "Jason bouque"
click at [43, 391] on span at bounding box center [39, 390] width 14 height 14
click at [43, 391] on input "Jason Bouque jason.bouque@opendoor.com" at bounding box center [38, 389] width 12 height 12
checkbox input "true"
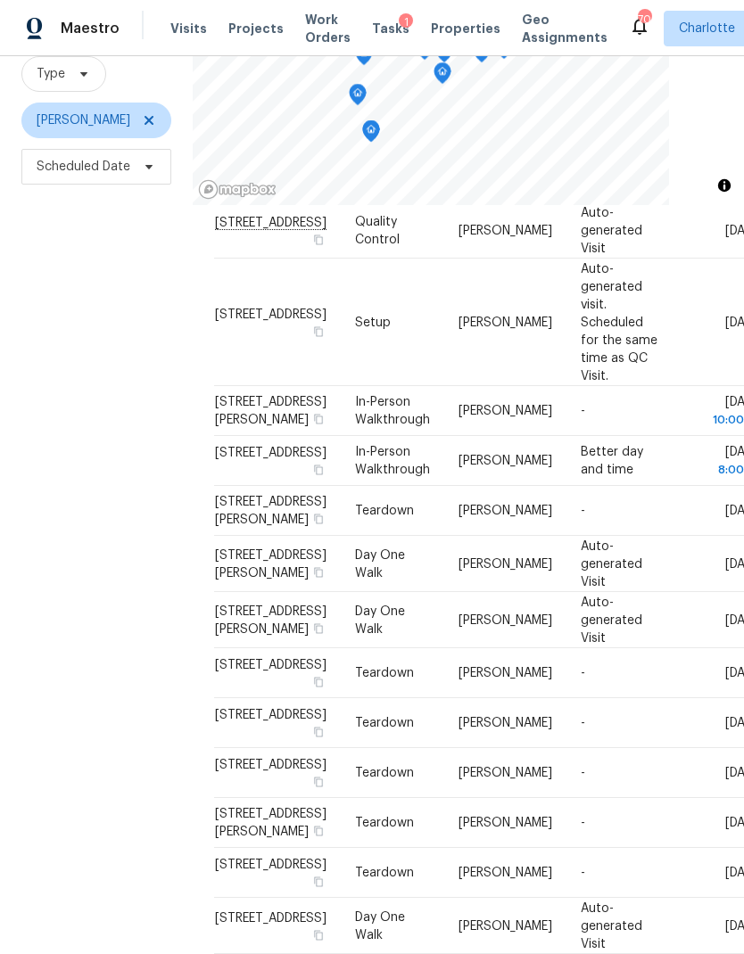
scroll to position [416, 0]
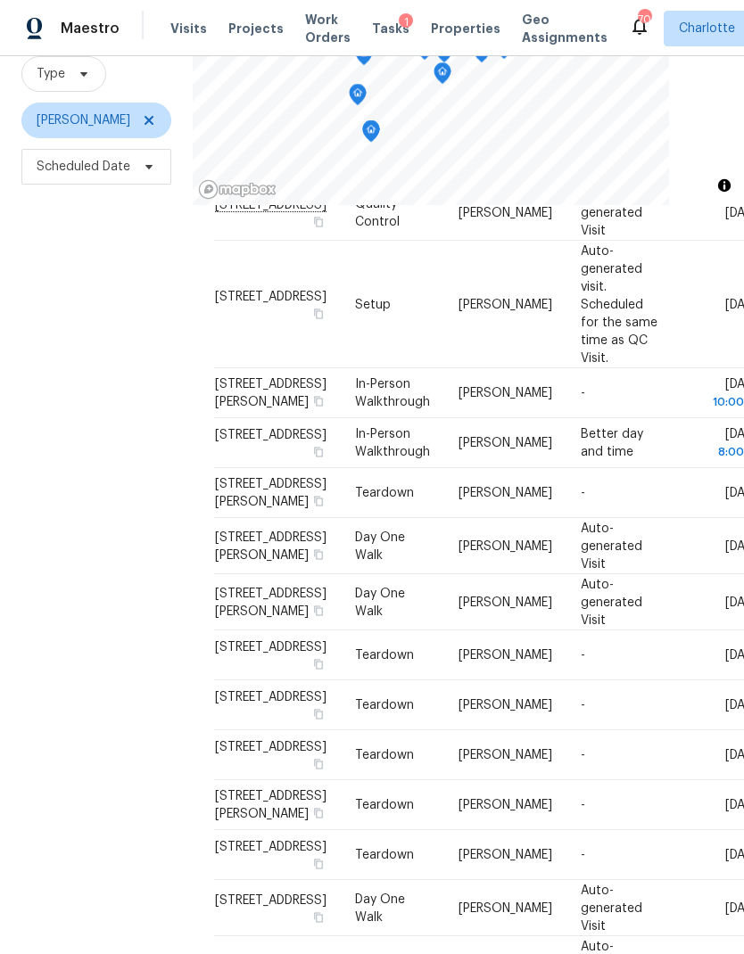
click at [54, 665] on div "Filters Reset ​ Type Jason Bouque Scheduled Date" at bounding box center [96, 453] width 193 height 1031
click at [47, 683] on div "Filters Reset ​ Type Jason Bouque Scheduled Date" at bounding box center [96, 453] width 193 height 1031
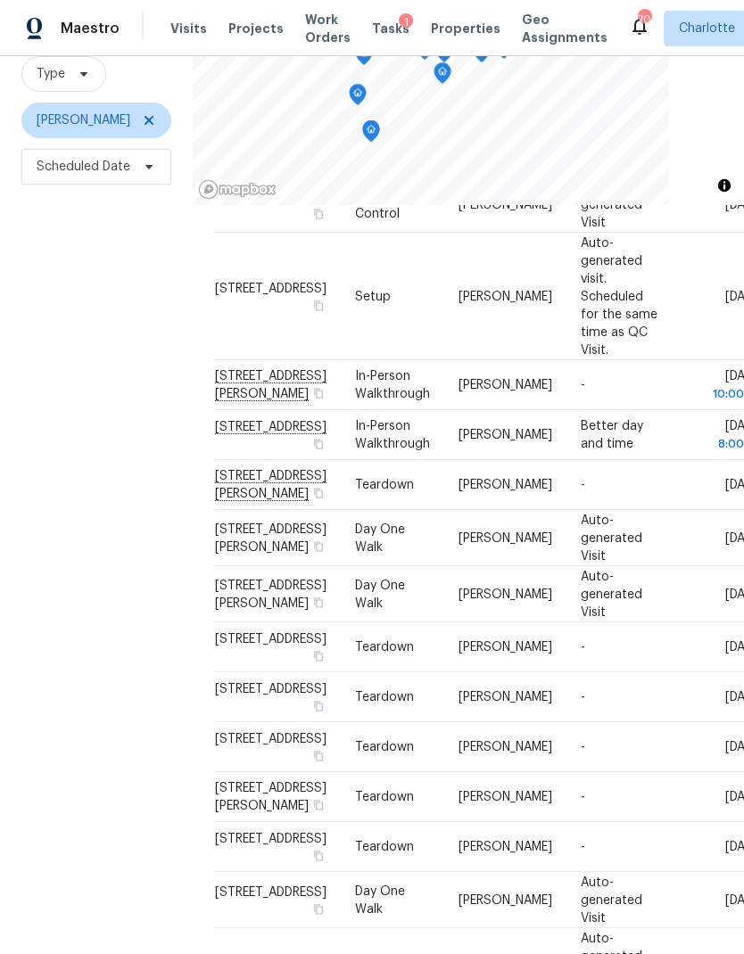
click at [45, 671] on div "Filters Reset ​ Type Jason Bouque Scheduled Date" at bounding box center [96, 453] width 193 height 1031
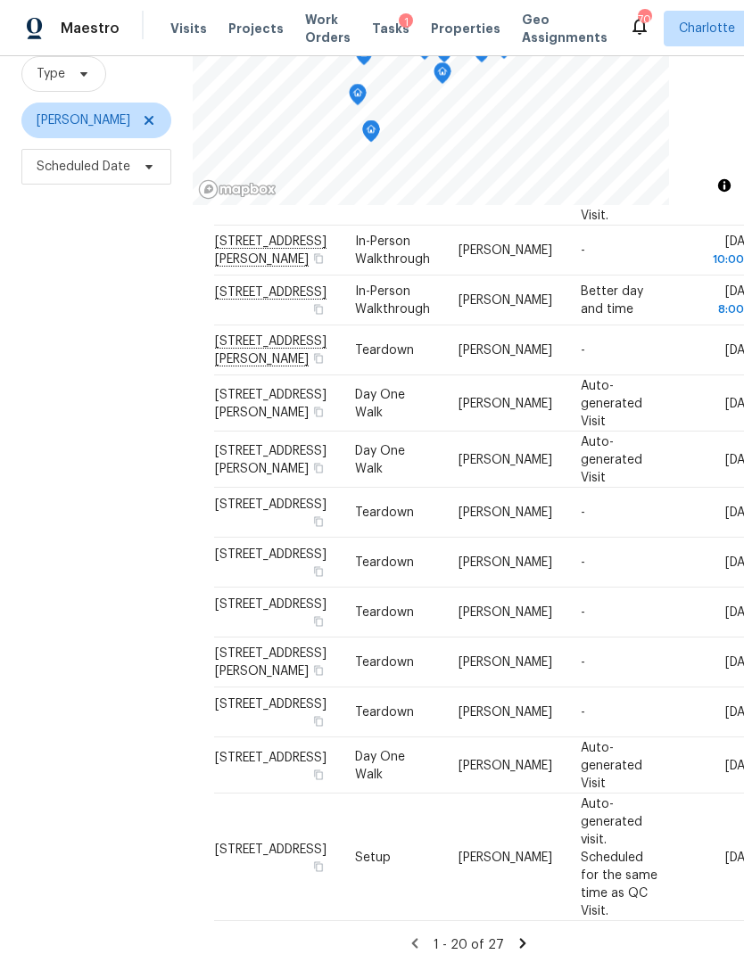
click at [92, 746] on div "Filters Reset ​ Type Jason Bouque Scheduled Date" at bounding box center [96, 453] width 193 height 1031
click at [59, 695] on div "Filters Reset ​ Type Jason Bouque Scheduled Date" at bounding box center [96, 453] width 193 height 1031
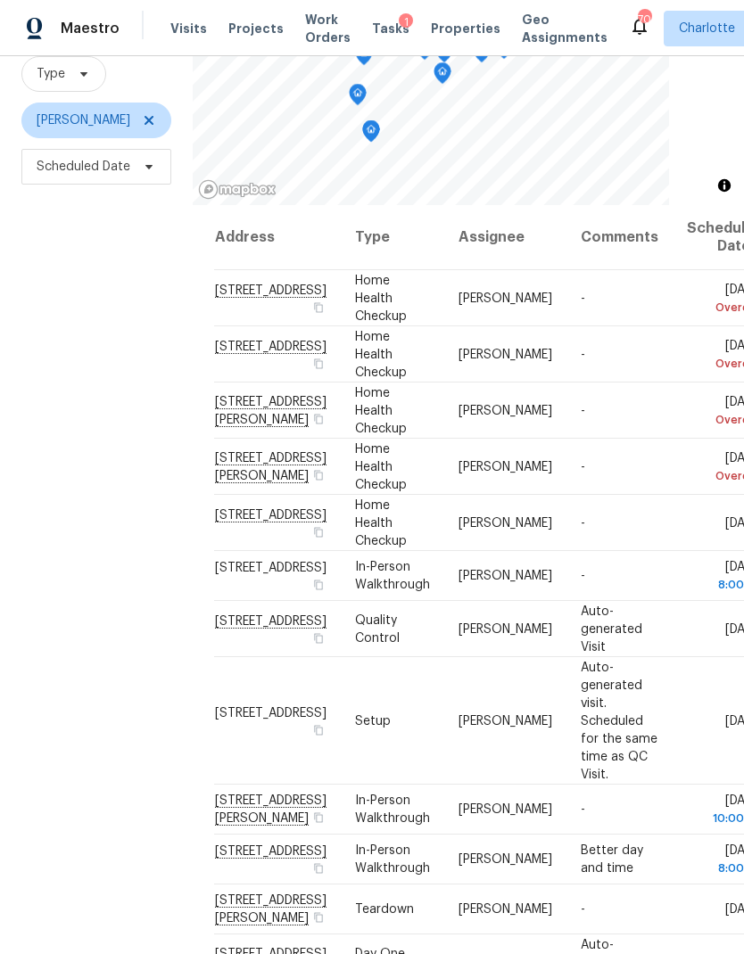
scroll to position [0, 0]
click at [142, 128] on icon at bounding box center [149, 120] width 14 height 14
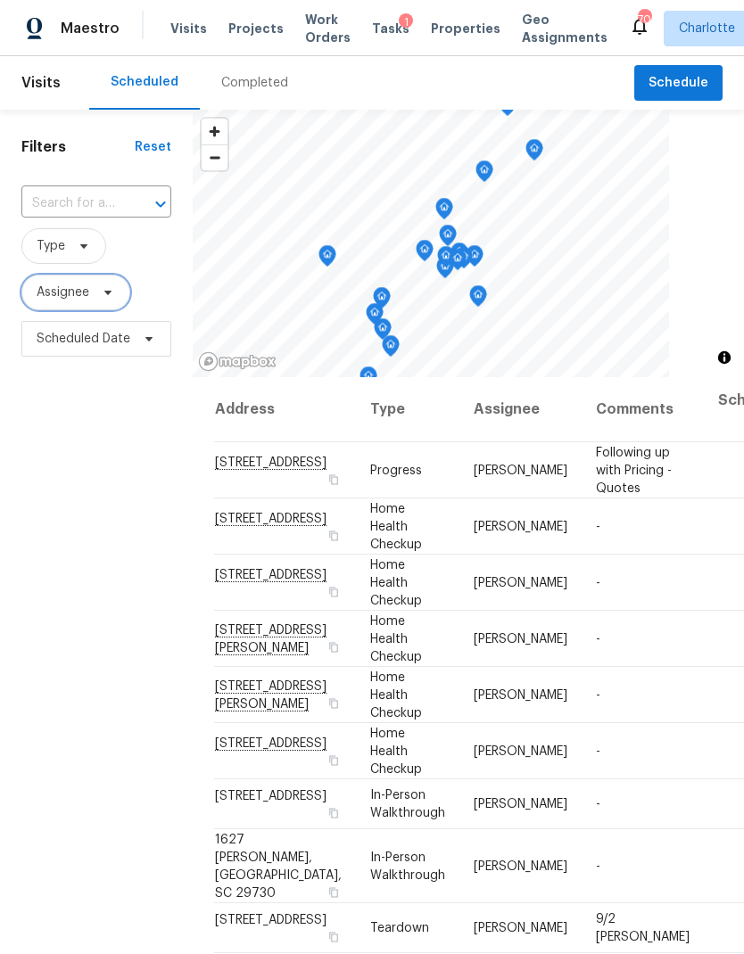
click at [88, 301] on span "Assignee" at bounding box center [63, 293] width 53 height 18
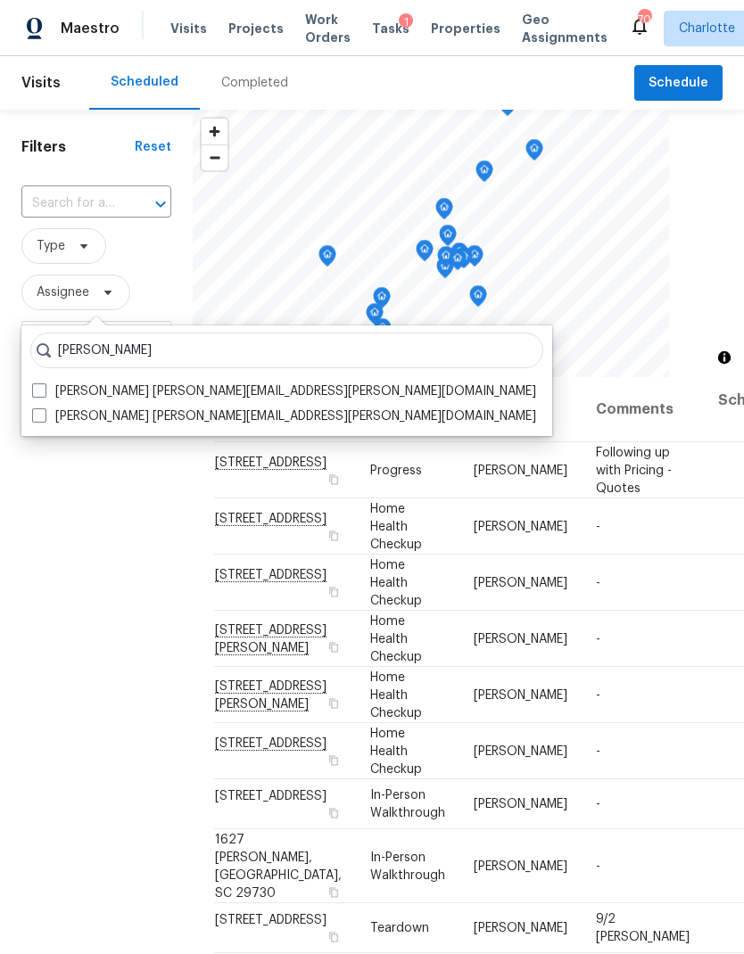
type input "Matthew barnhart"
click at [47, 391] on label "Matthew Barnhart matthew.barnhart@opendoor.com" at bounding box center [284, 392] width 504 height 18
click at [44, 391] on input "Matthew Barnhart matthew.barnhart@opendoor.com" at bounding box center [38, 389] width 12 height 12
checkbox input "true"
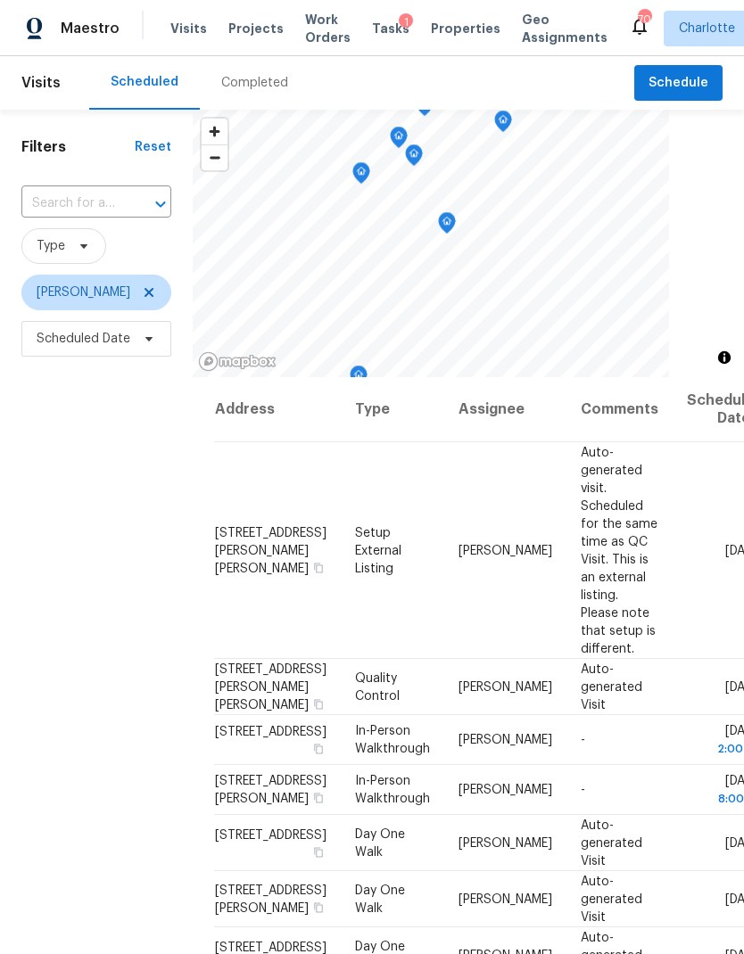
click at [68, 515] on div "Filters Reset ​ Type Matthew Barnhart Scheduled Date" at bounding box center [96, 625] width 193 height 1031
click at [156, 299] on icon at bounding box center [149, 292] width 14 height 14
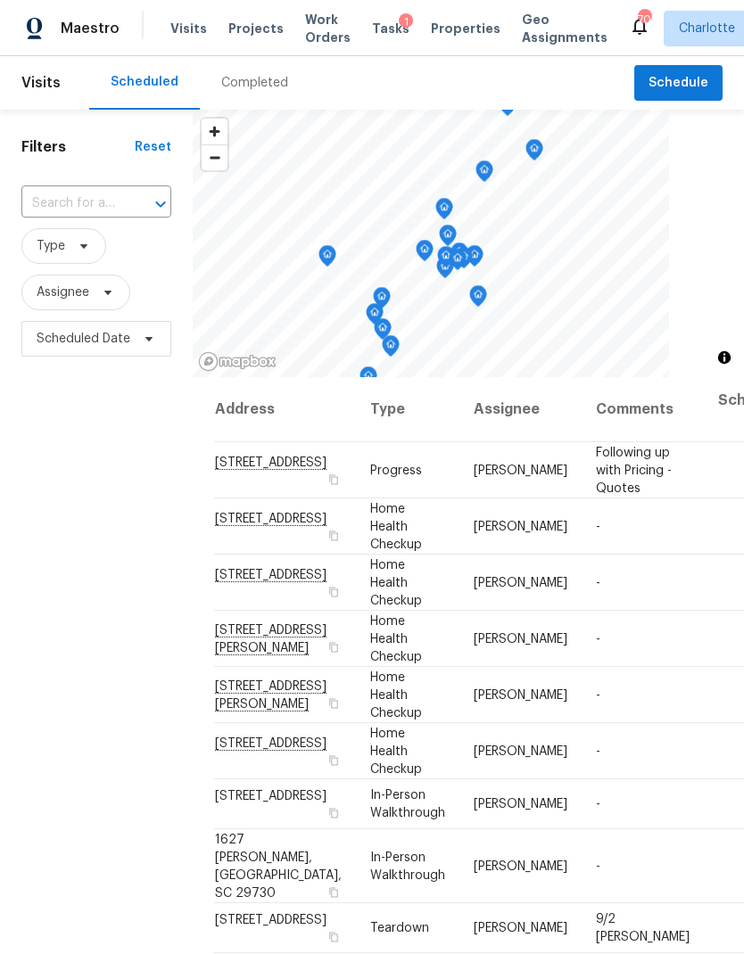
click at [73, 449] on div "Filters Reset ​ Type Assignee Scheduled Date" at bounding box center [96, 625] width 193 height 1031
